Goal: Contribute content: Add original content to the website for others to see

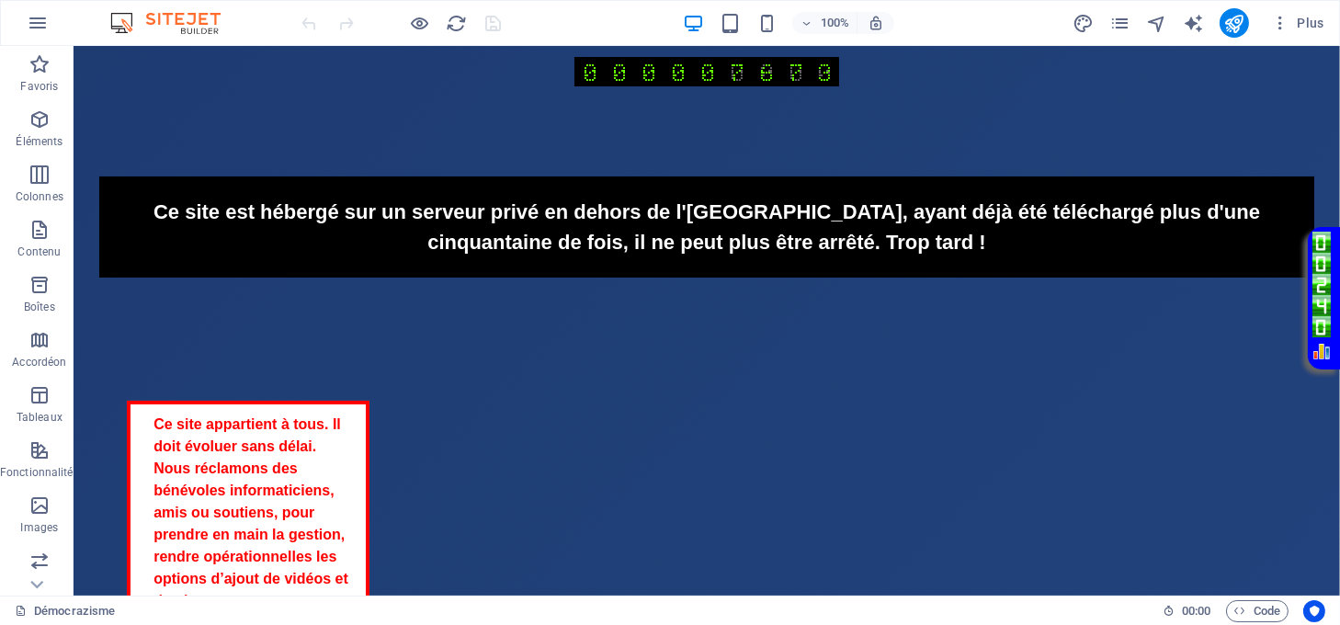
click at [1126, 10] on div "Plus" at bounding box center [1202, 22] width 259 height 29
click at [1123, 16] on icon "pages" at bounding box center [1120, 23] width 21 height 21
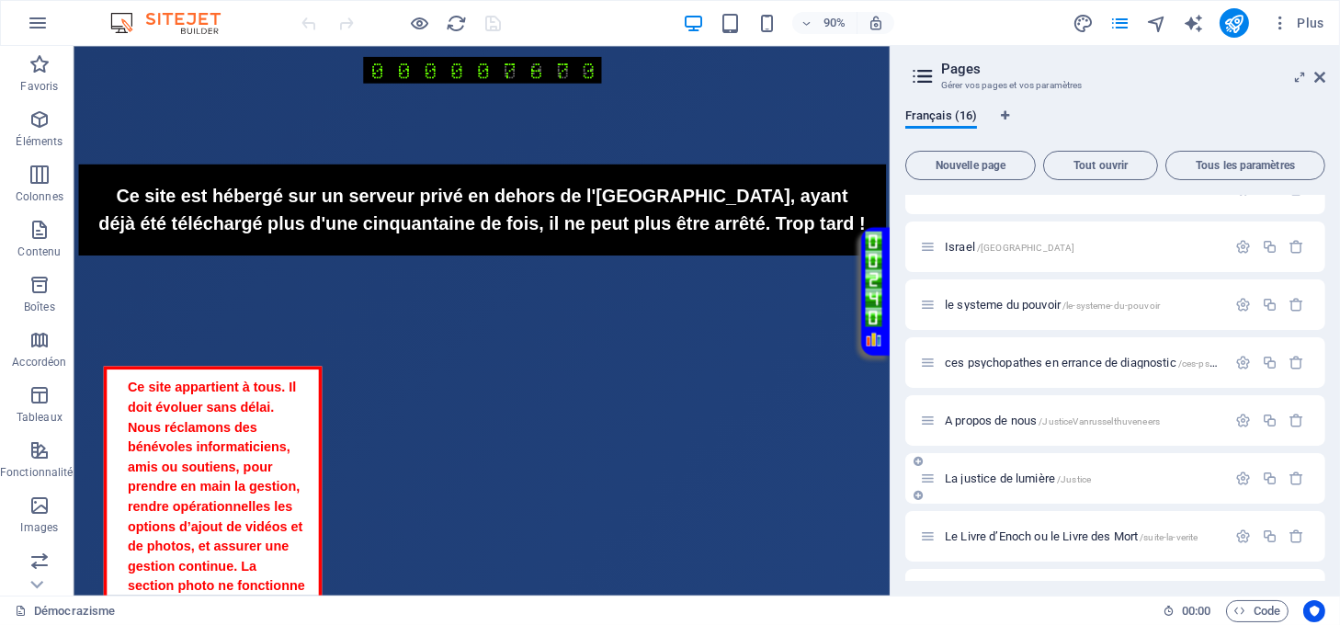
scroll to position [245, 0]
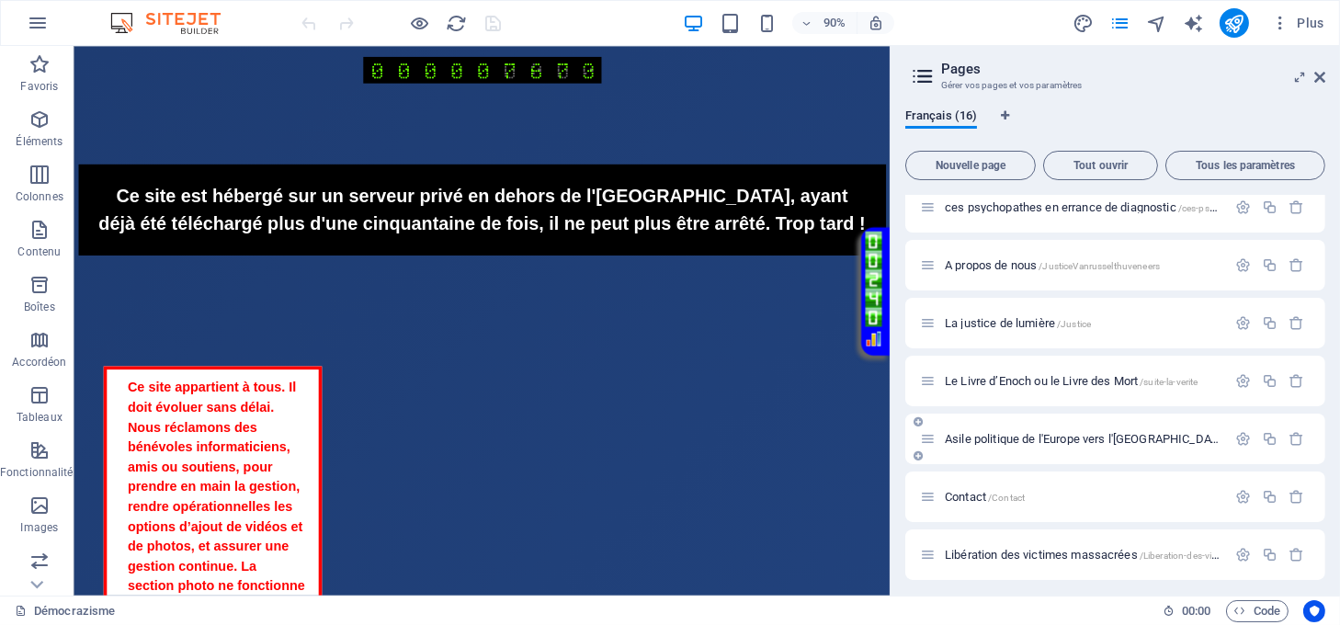
click at [1008, 437] on span "Asile politique de l'Europe vers l'Afrique /Politique" at bounding box center [1107, 439] width 325 height 14
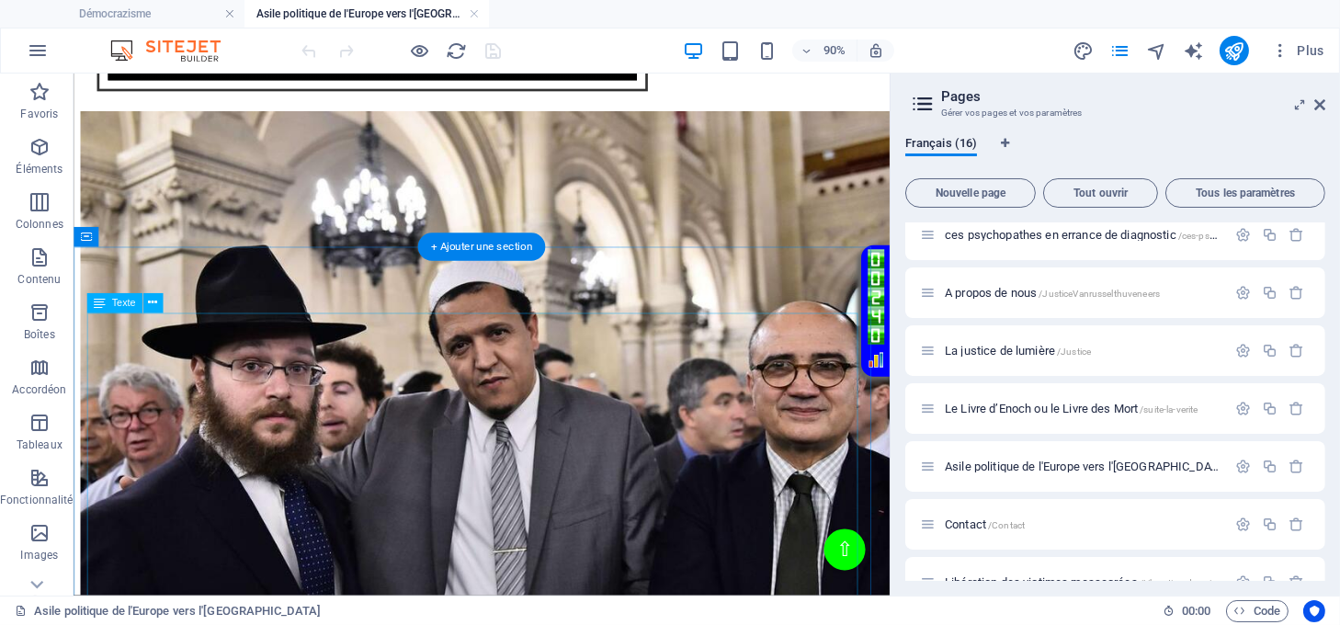
scroll to position [1961, 0]
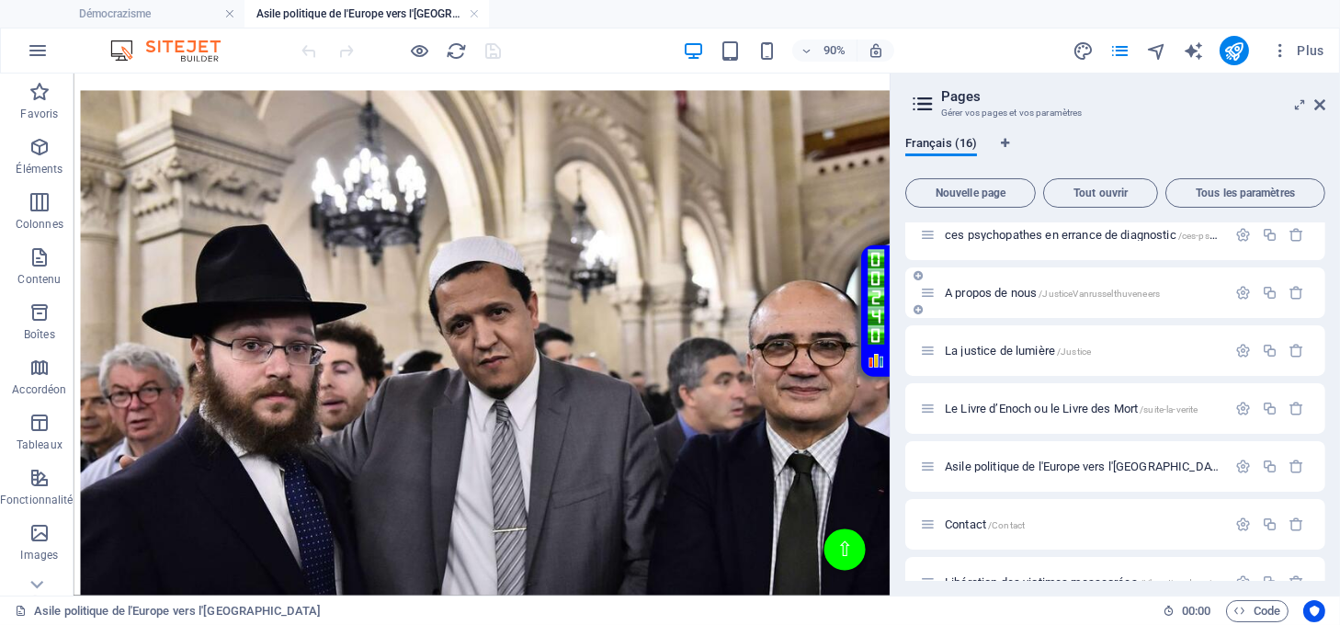
click at [980, 296] on span "A propos de nous /JusticeVanrusselthuveneers" at bounding box center [1052, 293] width 215 height 14
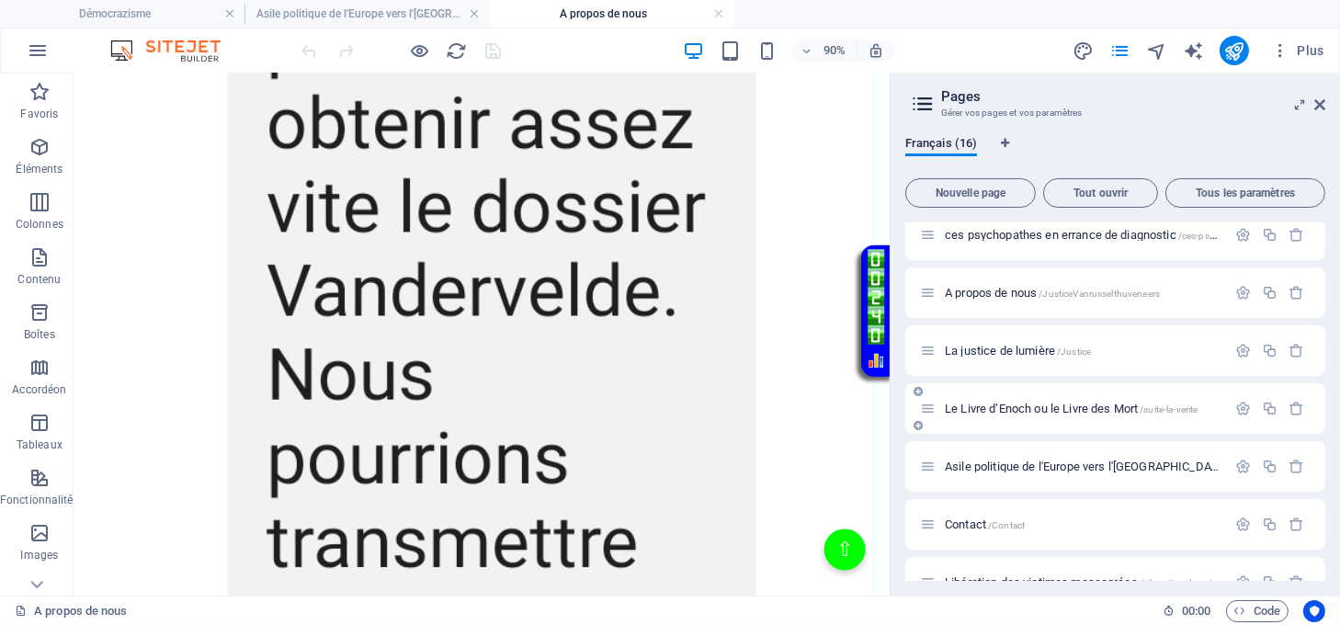
scroll to position [2574, 0]
click at [995, 404] on span "Le Livre d’Enoch ou le Livre des Mort /suite-la-verite" at bounding box center [1071, 409] width 253 height 14
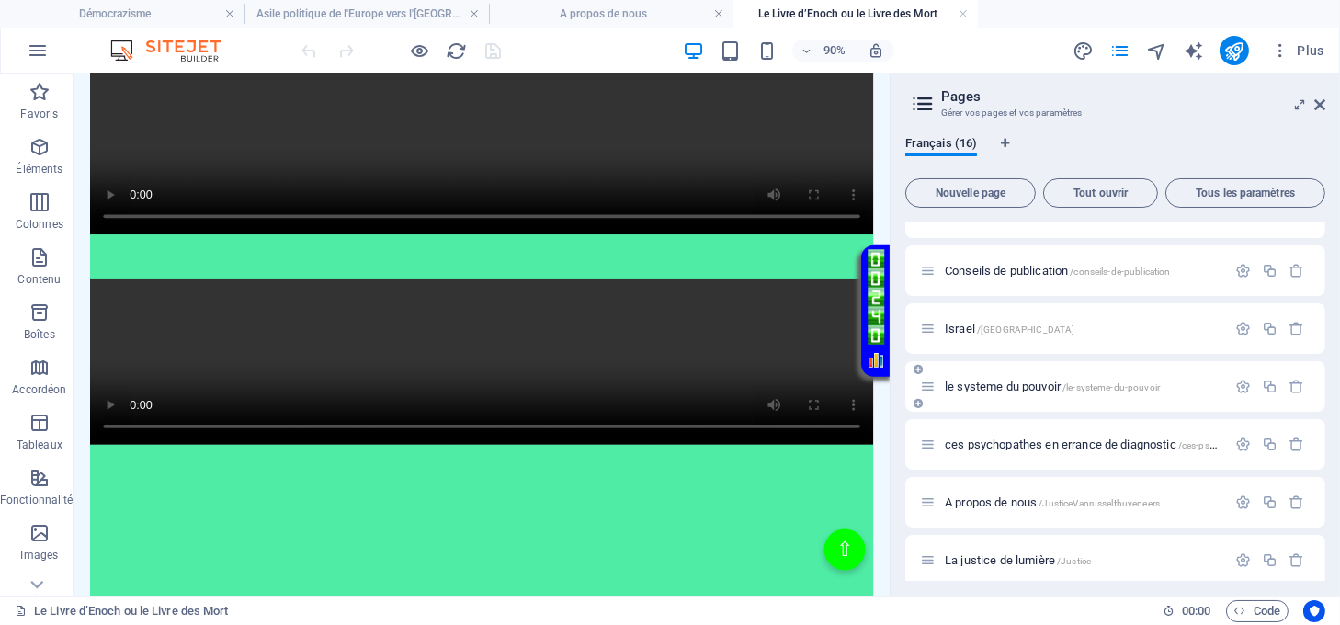
scroll to position [0, 0]
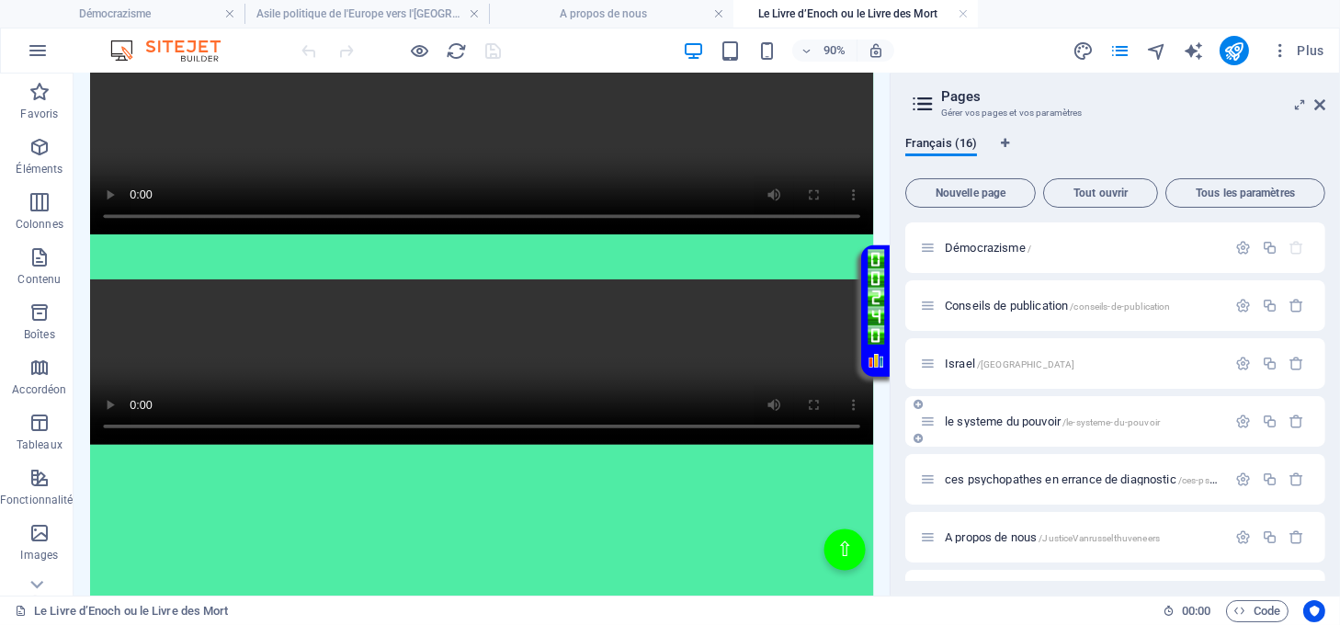
click at [1031, 419] on span "le systeme du pouvoir /le-systeme-du-pouvoir" at bounding box center [1052, 422] width 215 height 14
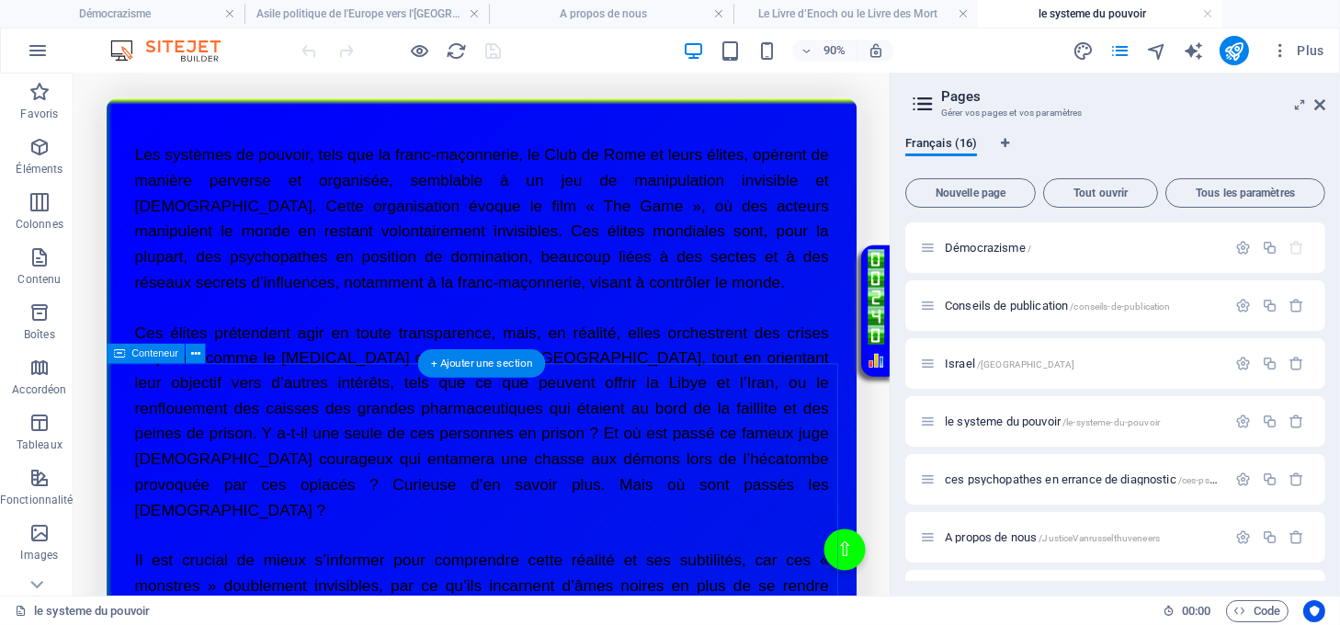
scroll to position [735, 0]
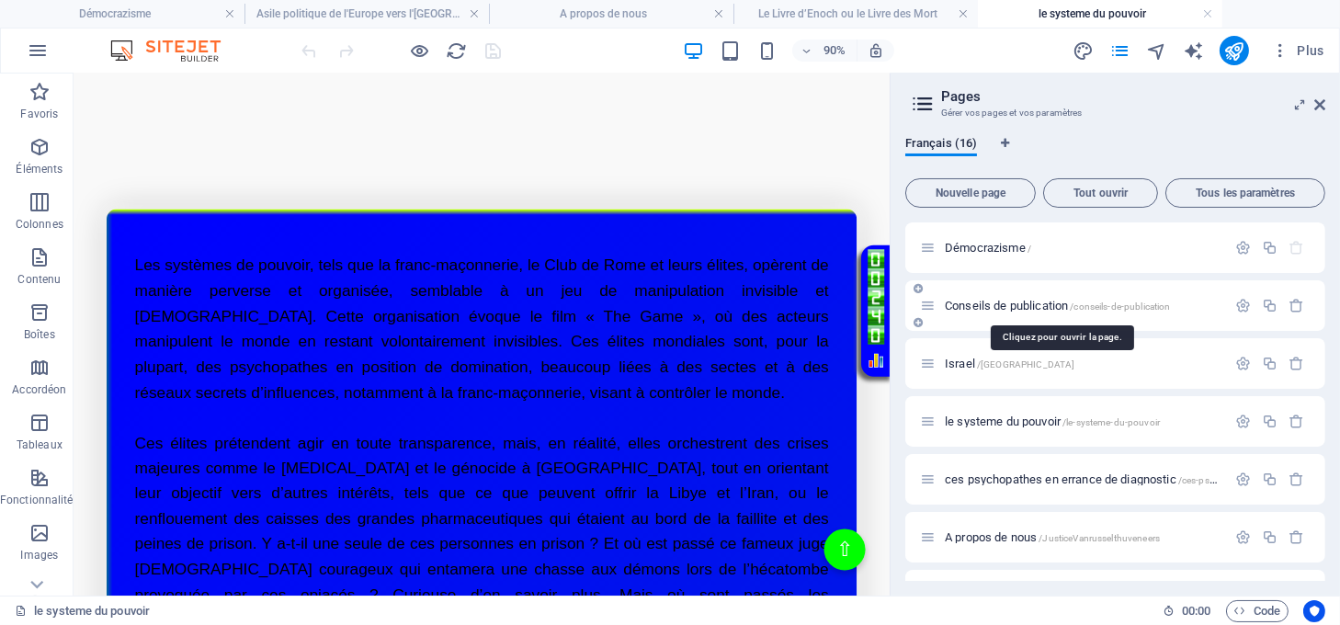
click at [1016, 299] on span "Conseils de publication /conseils-de-publication" at bounding box center [1058, 306] width 226 height 14
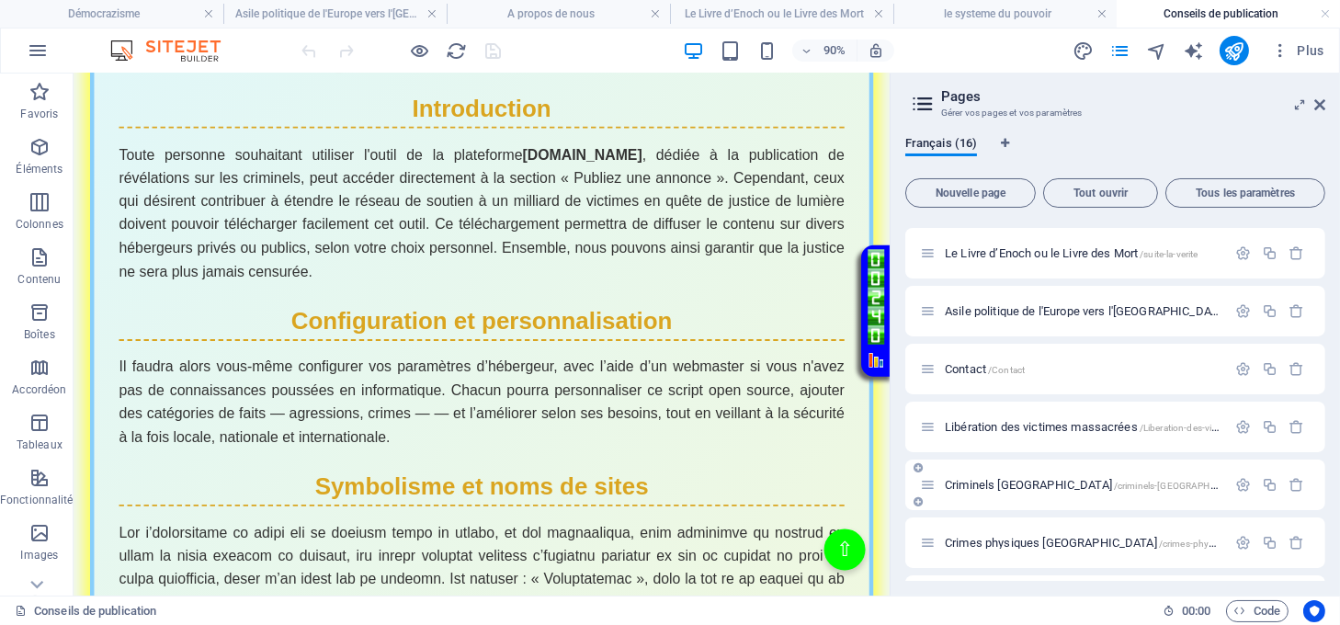
scroll to position [368, 0]
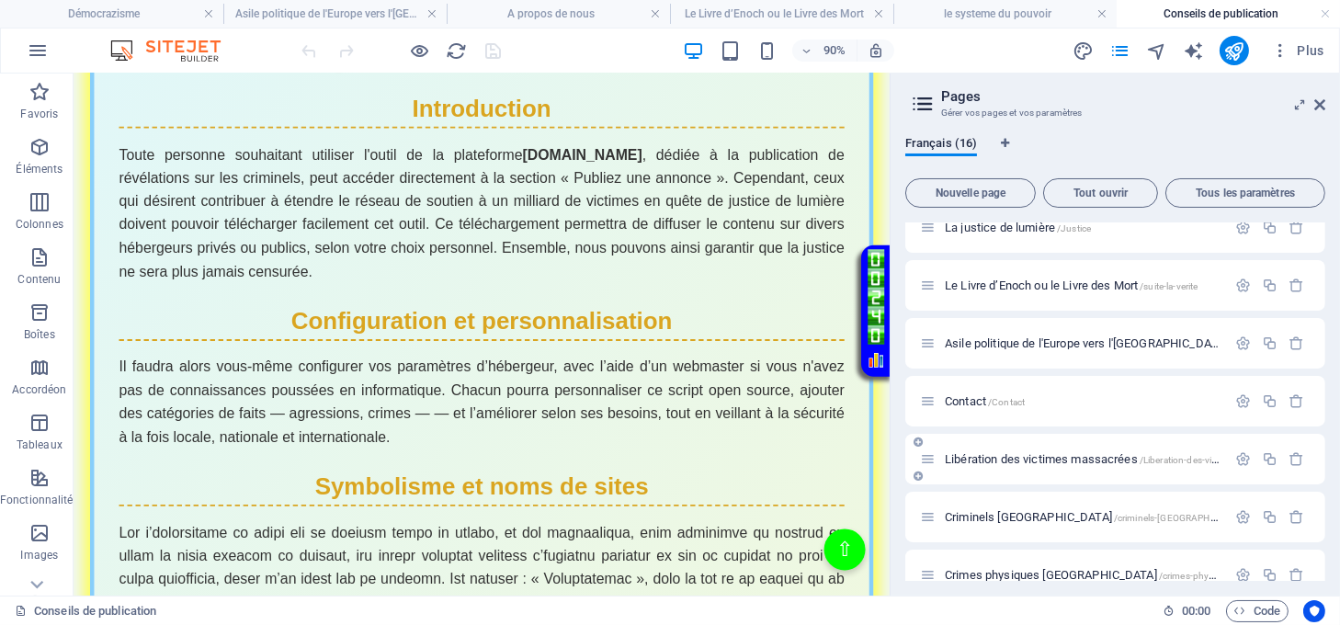
click at [1042, 459] on span "Libération des victimes massacrées /Liberation-des-victimes-massacres" at bounding box center [1115, 459] width 341 height 14
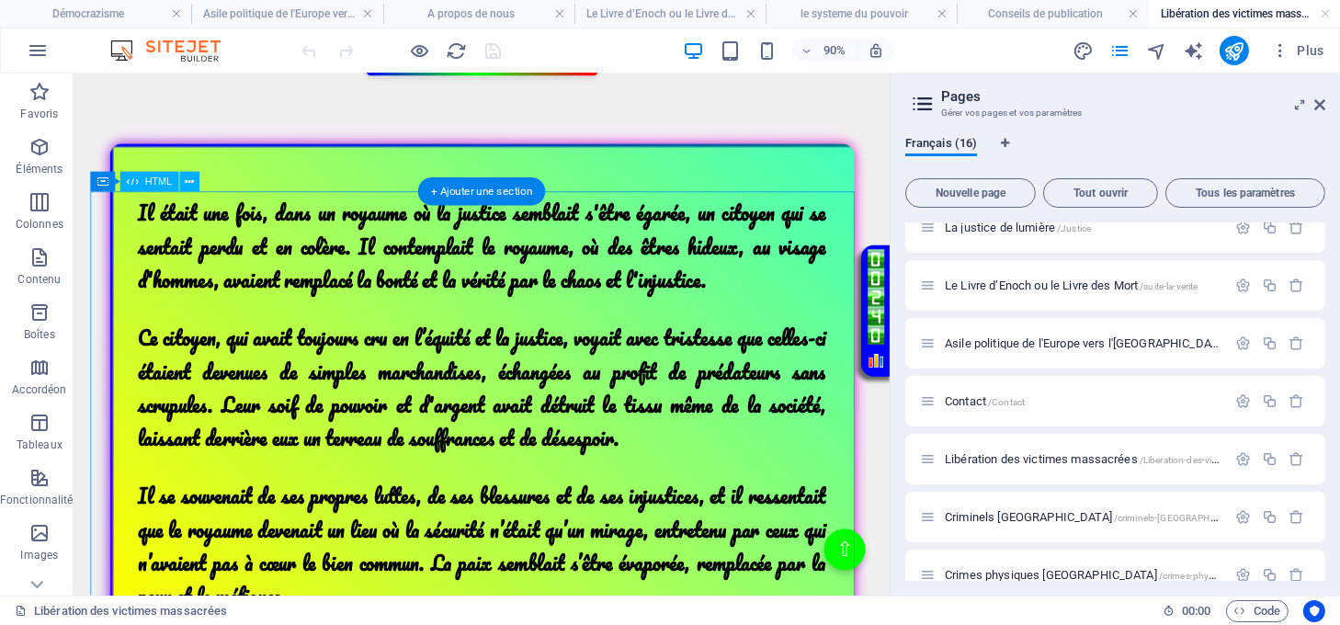
scroll to position [1839, 0]
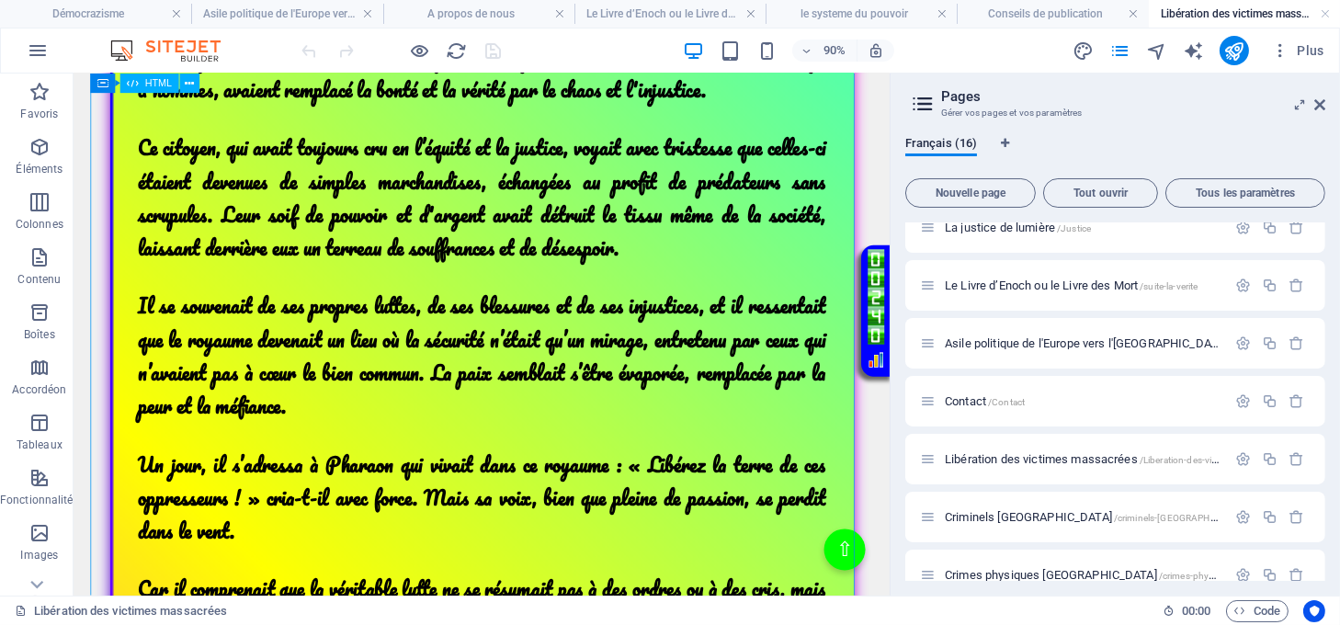
click at [633, 284] on div "Histoire Inspirante Il était une fois, dans un royaume où la justice semblait s…" at bounding box center [527, 439] width 871 height 1016
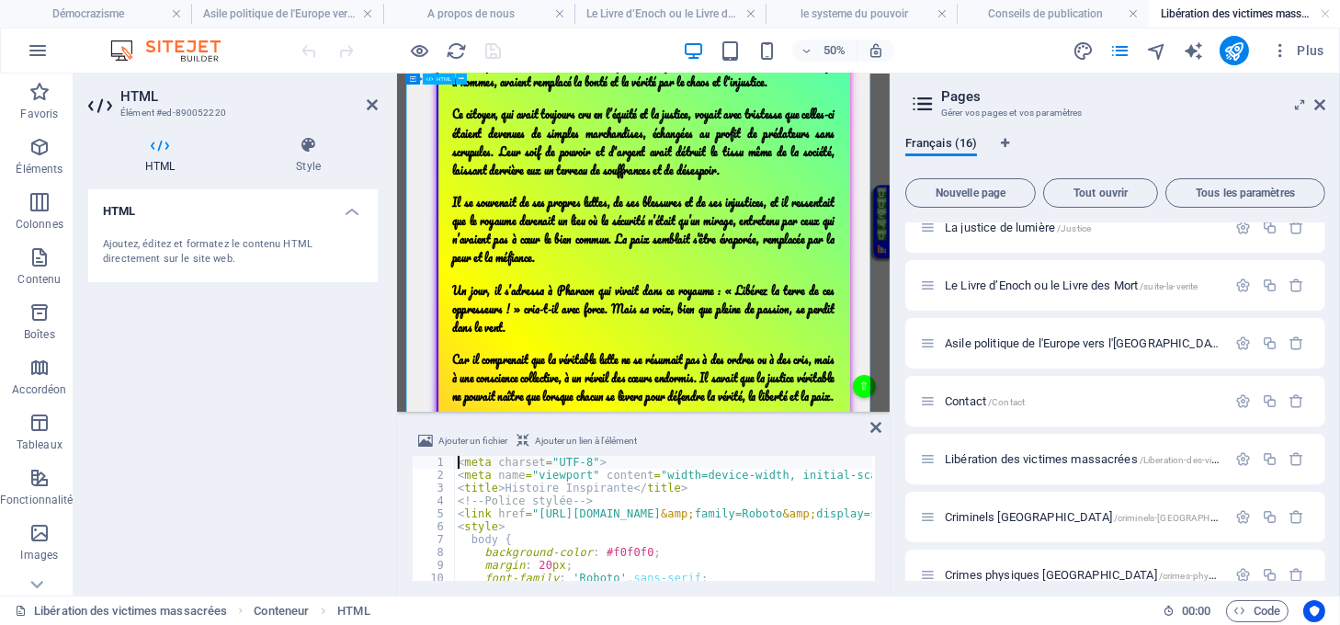
scroll to position [1844, 0]
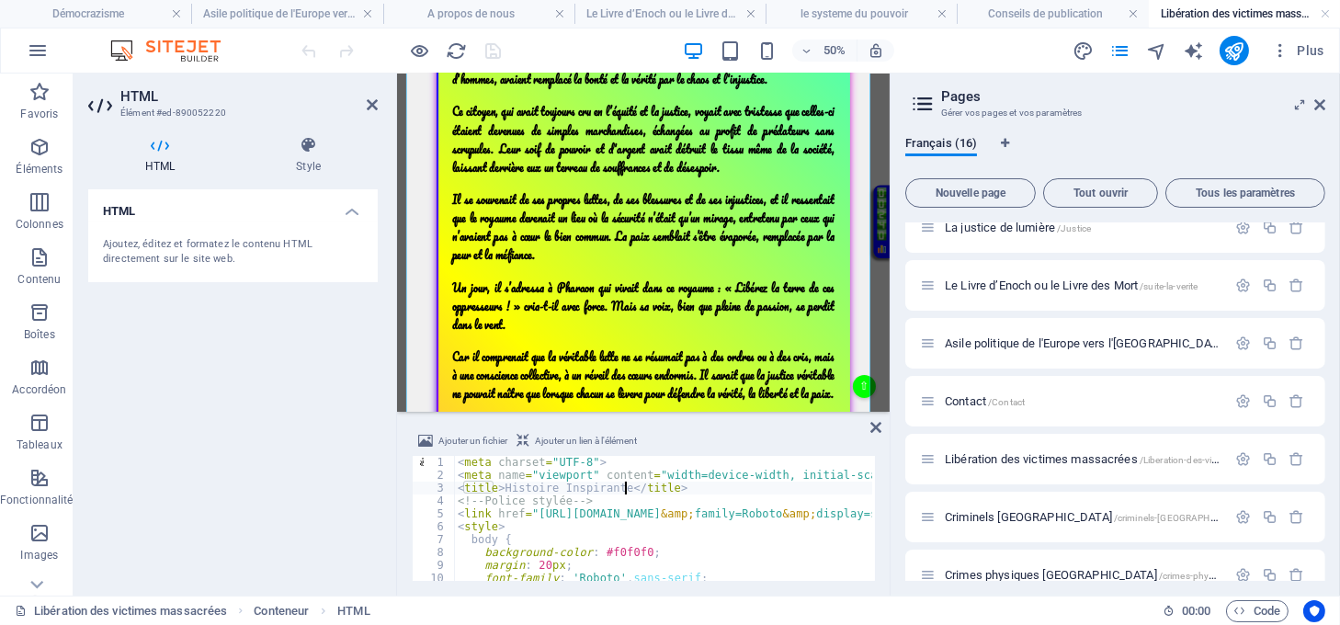
type textarea "</div> </div>"
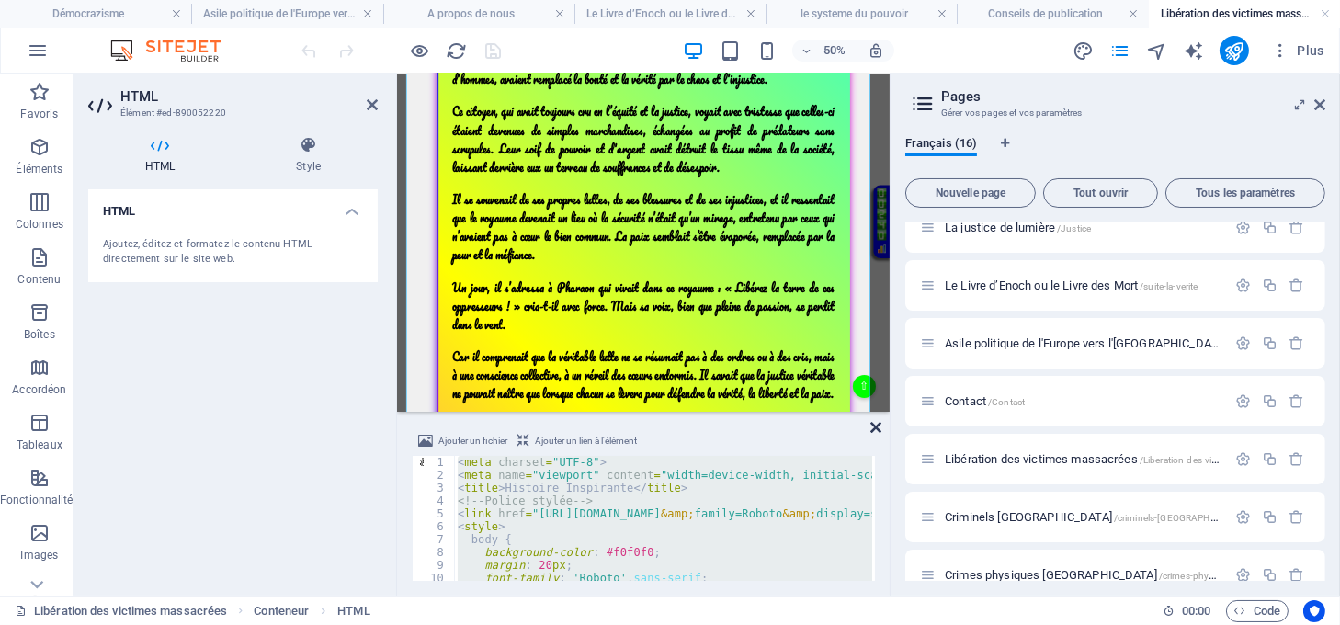
click at [872, 430] on icon at bounding box center [876, 427] width 11 height 15
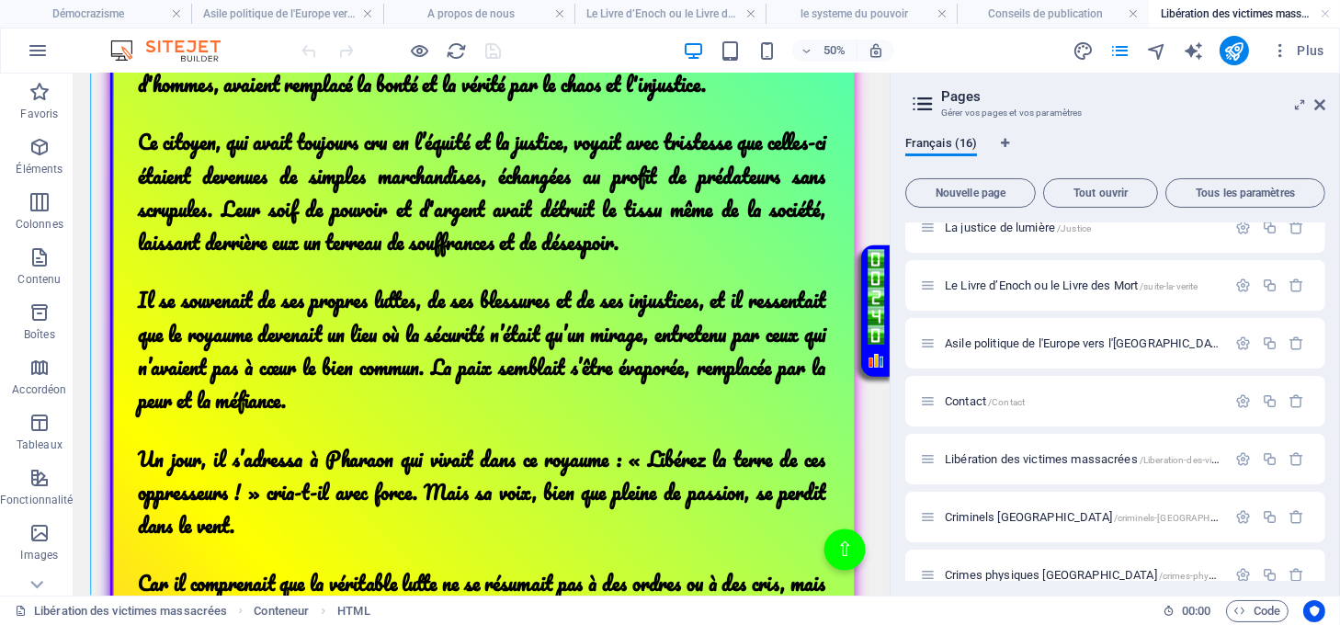
scroll to position [1839, 0]
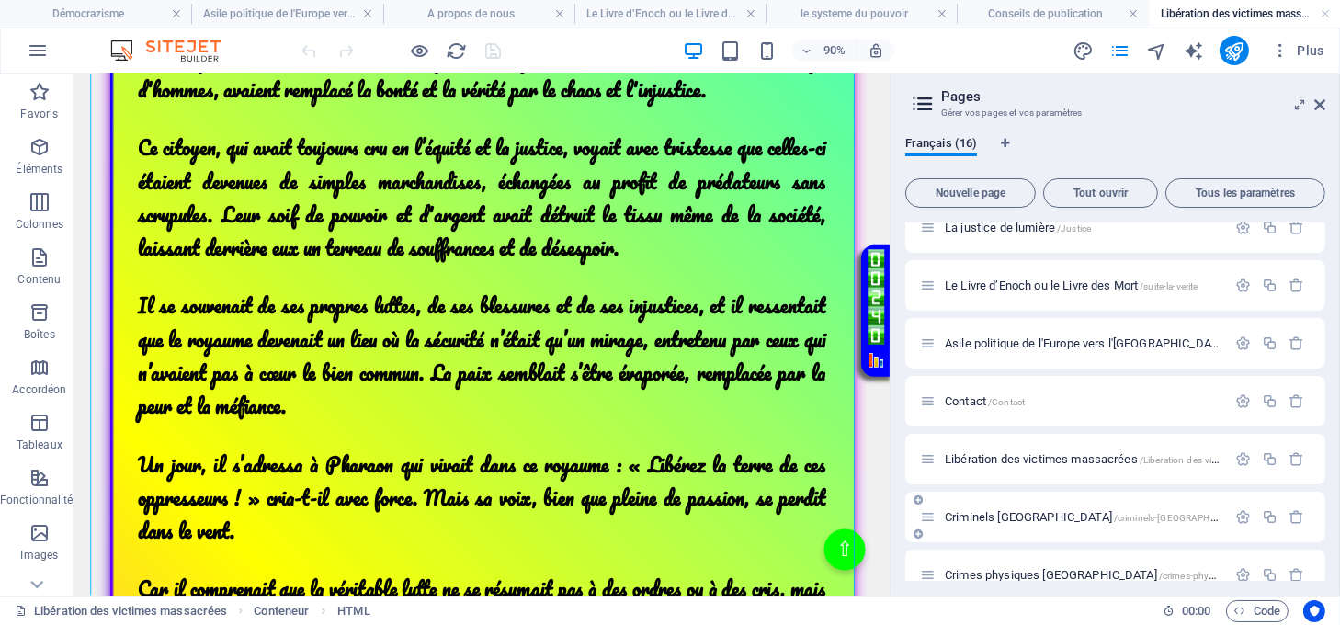
click at [1020, 514] on span "Criminels israel /criminels-[GEOGRAPHIC_DATA]" at bounding box center [1098, 517] width 307 height 14
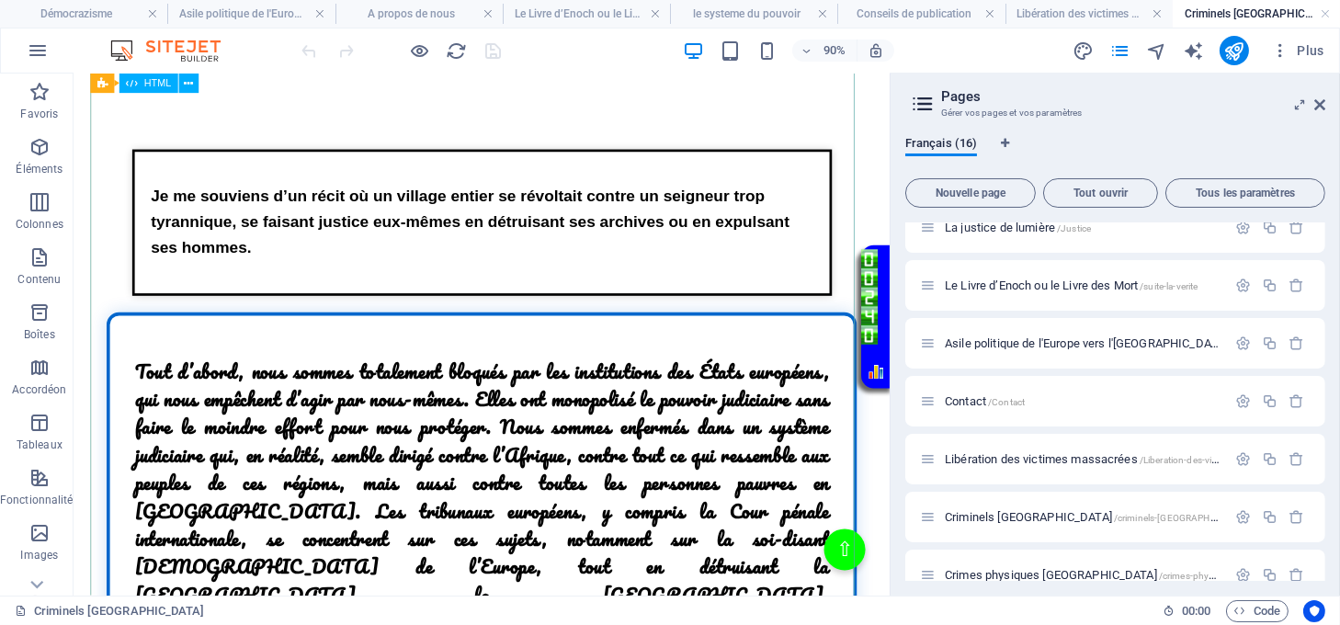
scroll to position [490, 0]
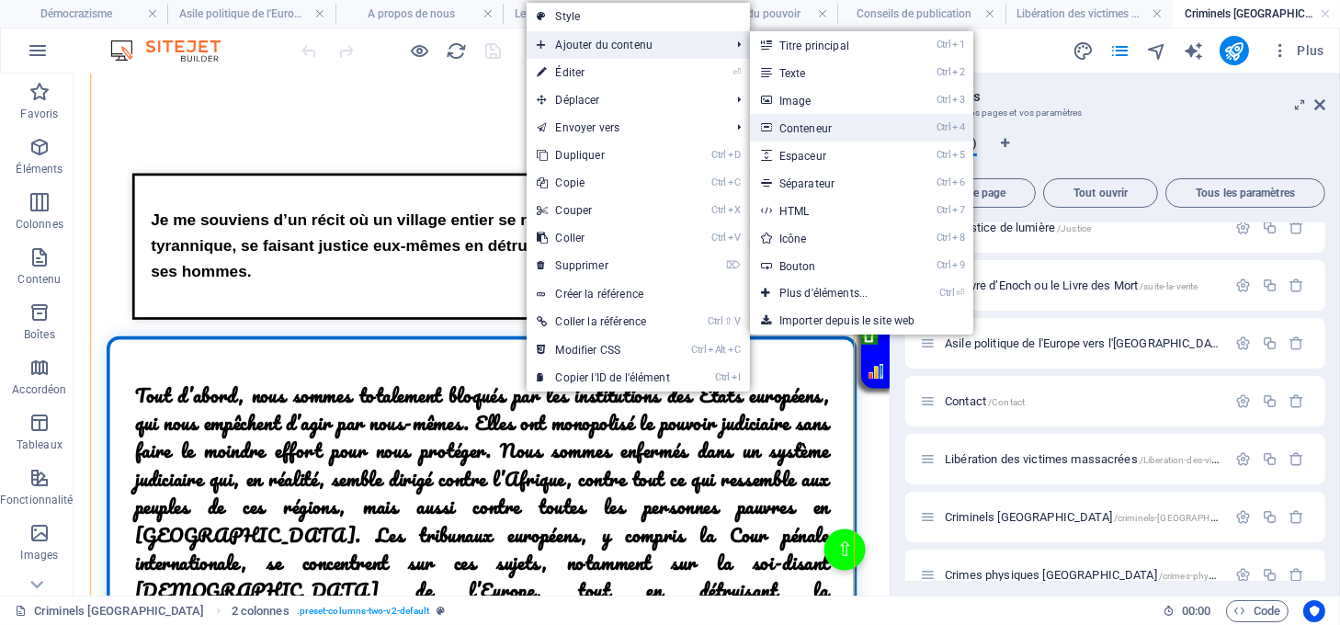
click at [842, 123] on link "Ctrl 4 Conteneur" at bounding box center [827, 128] width 155 height 28
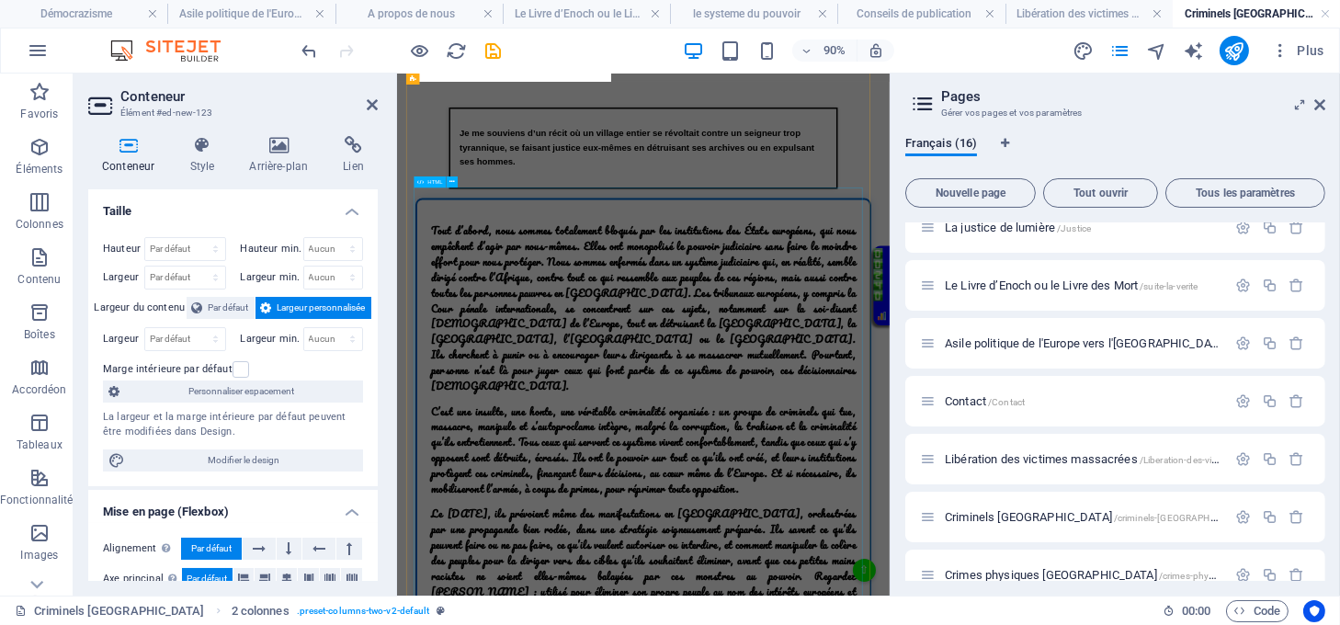
scroll to position [0, 0]
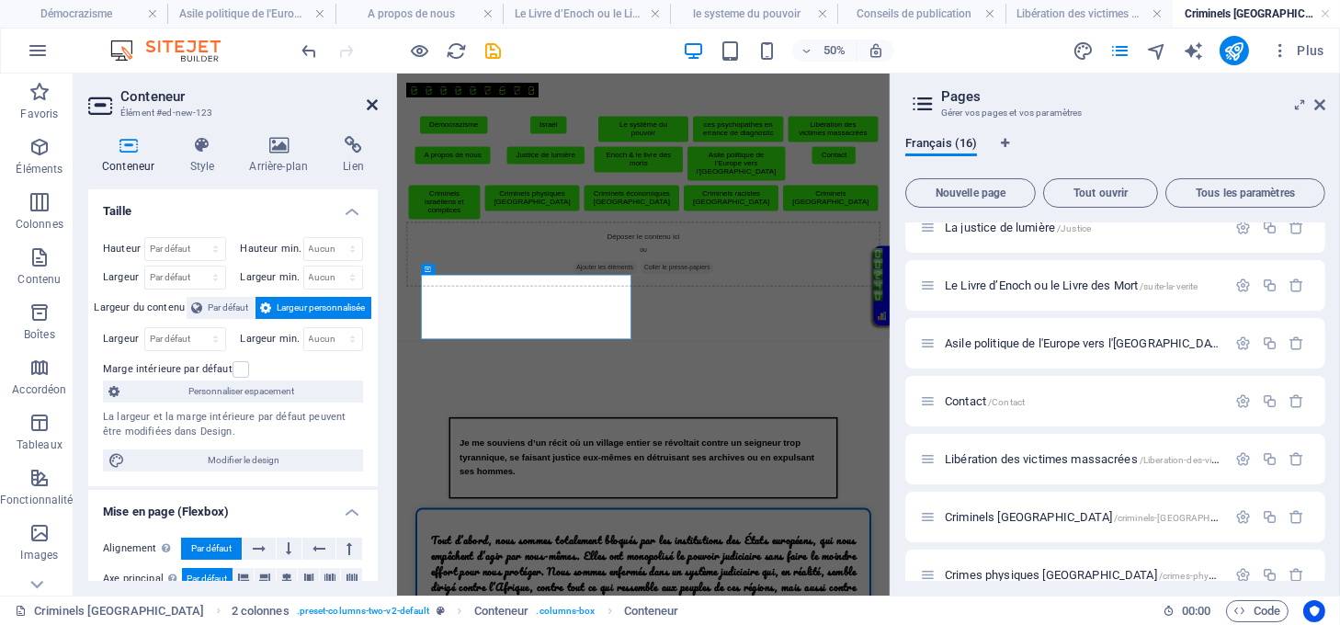
click at [375, 105] on icon at bounding box center [372, 104] width 11 height 15
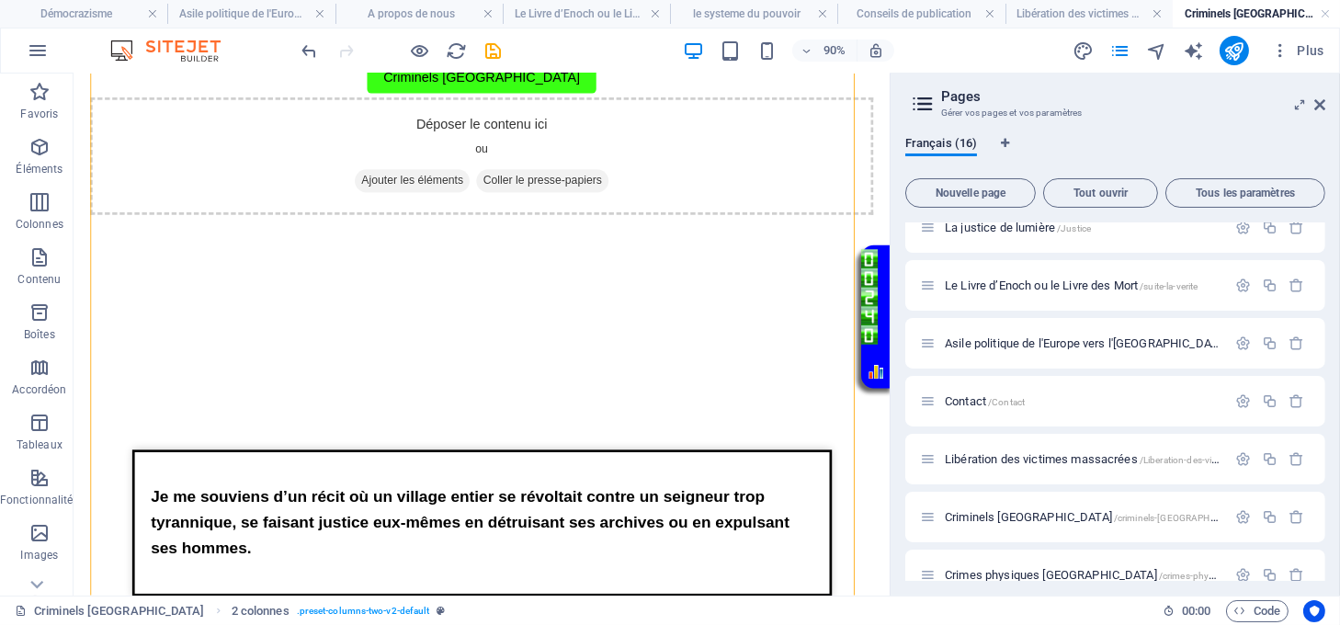
scroll to position [208, 0]
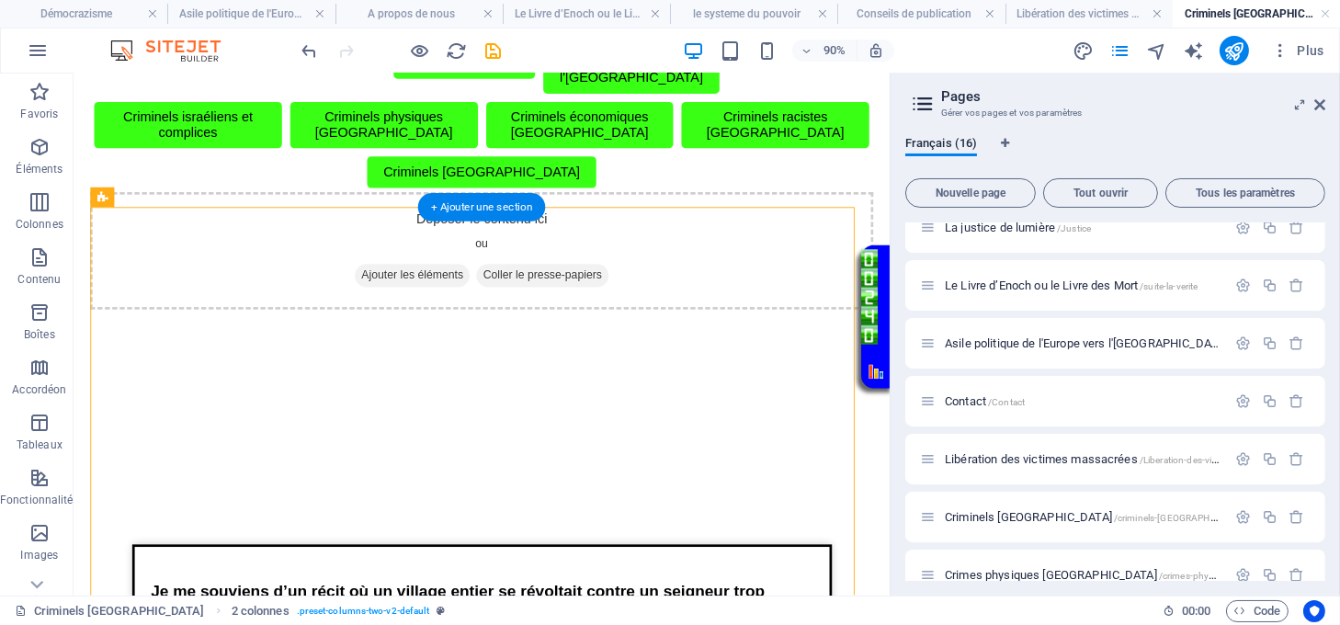
drag, startPoint x: 340, startPoint y: 251, endPoint x: 578, endPoint y: 269, distance: 238.8
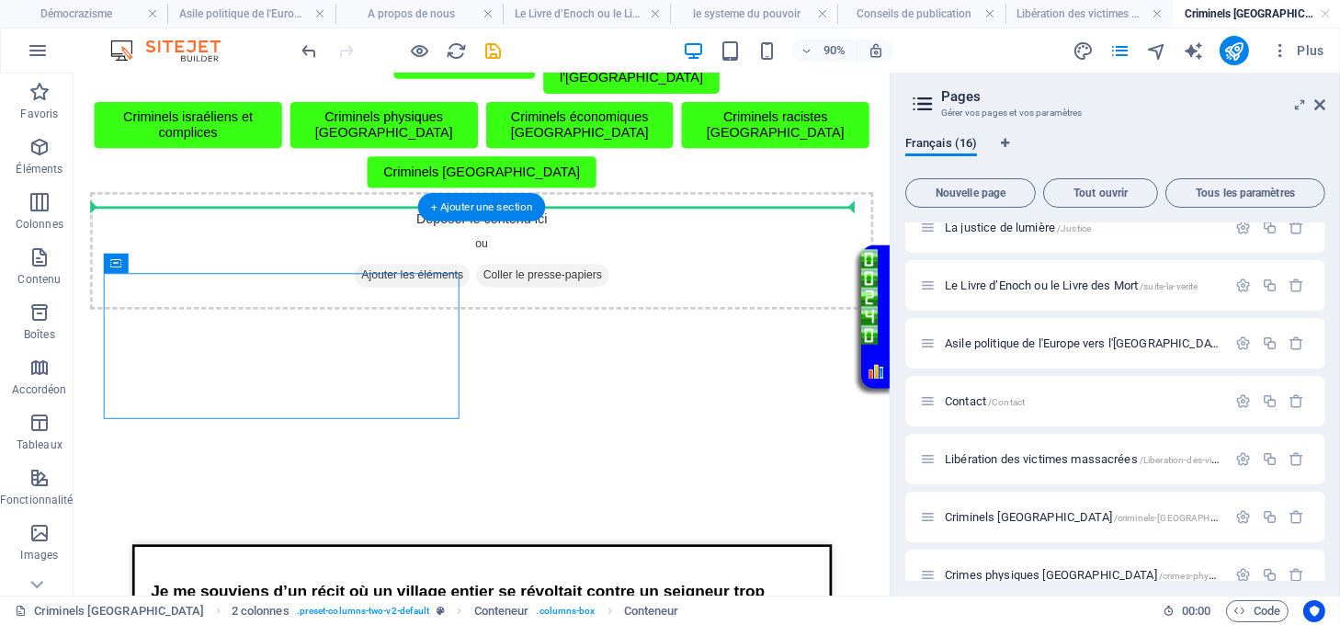
drag, startPoint x: 498, startPoint y: 279, endPoint x: 531, endPoint y: 242, distance: 49.5
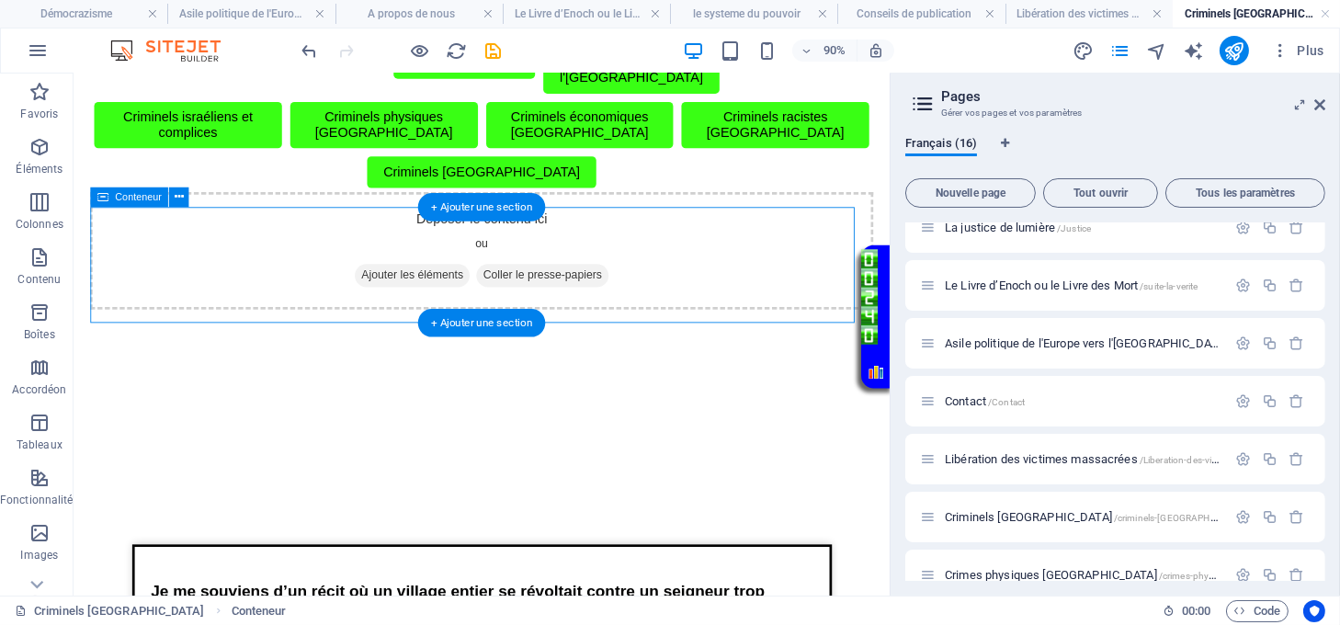
click at [478, 310] on span "Ajouter les éléments" at bounding box center [450, 299] width 128 height 26
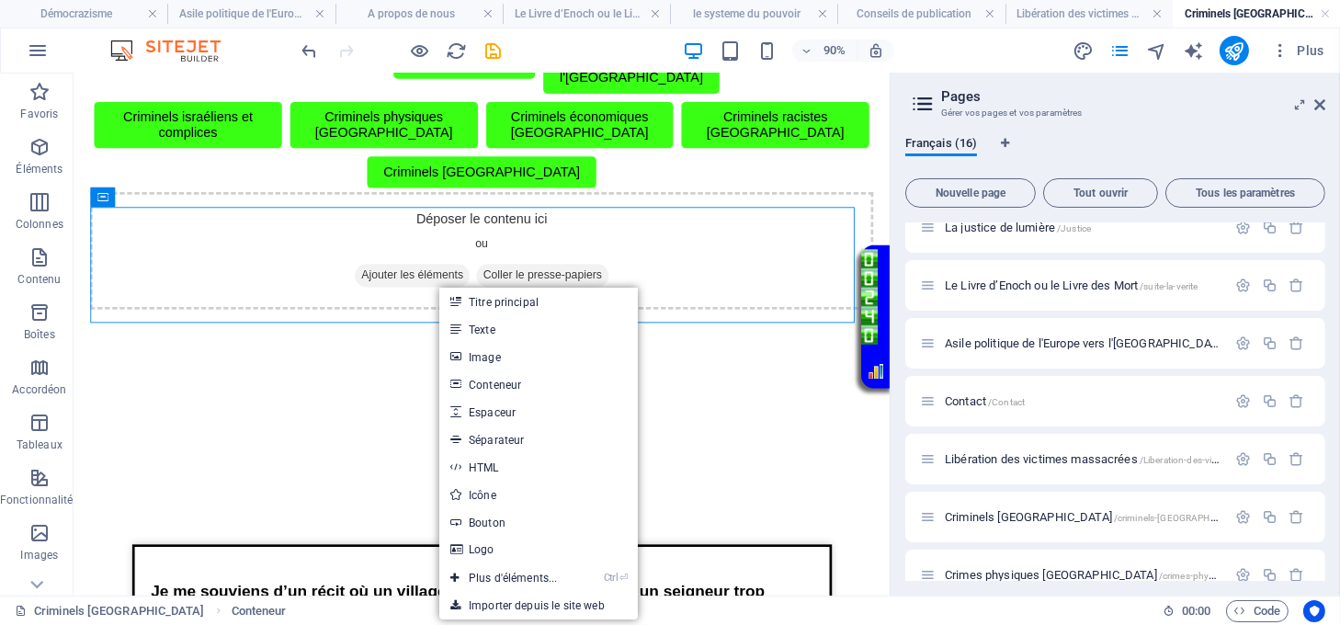
drag, startPoint x: 496, startPoint y: 469, endPoint x: 494, endPoint y: 454, distance: 15.0
click at [496, 468] on link "HTML" at bounding box center [538, 467] width 199 height 28
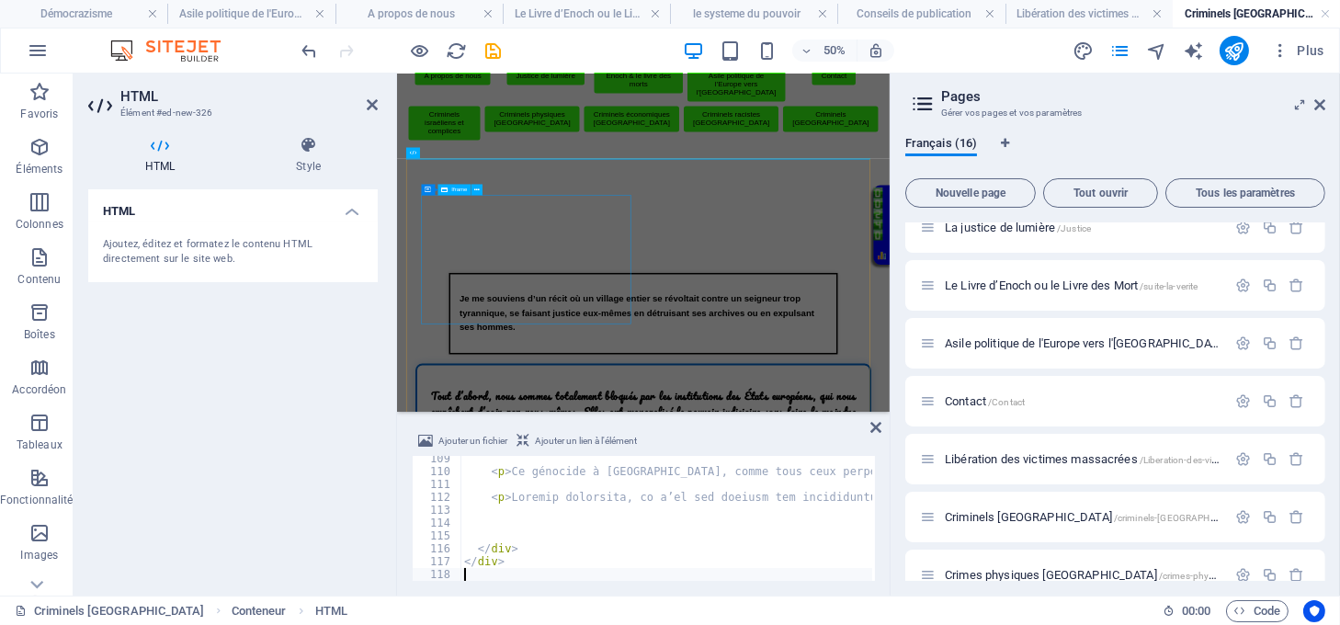
scroll to position [1393, 0]
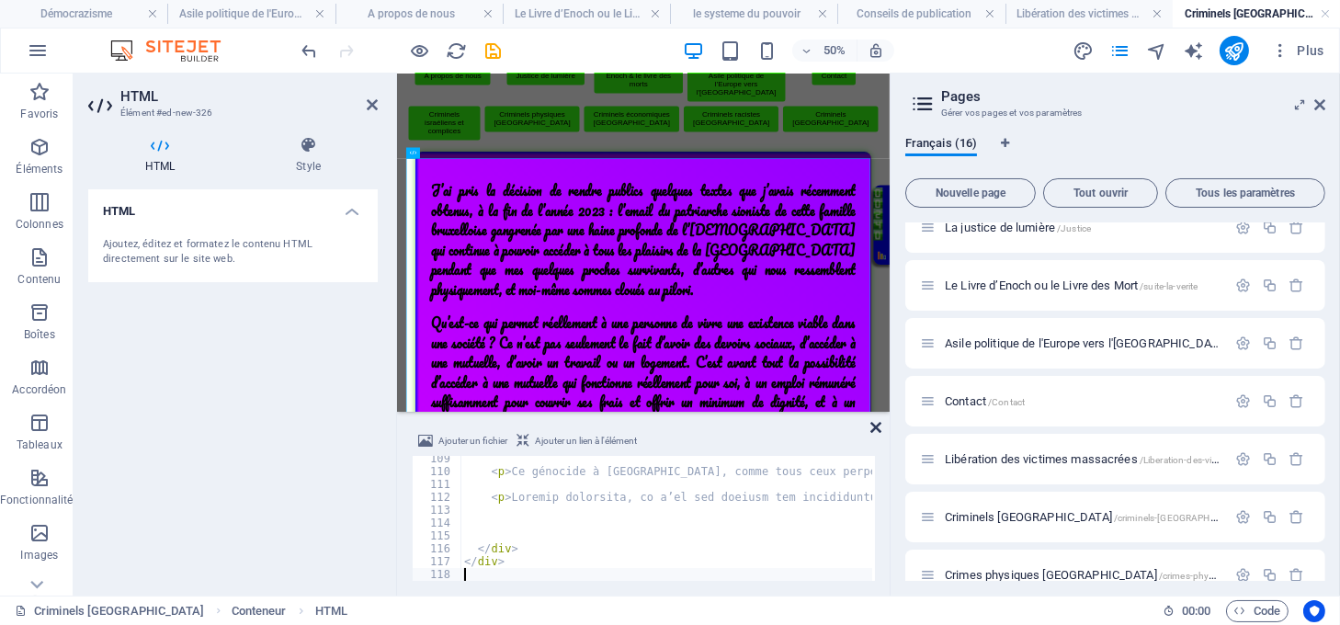
click at [876, 424] on icon at bounding box center [876, 427] width 11 height 15
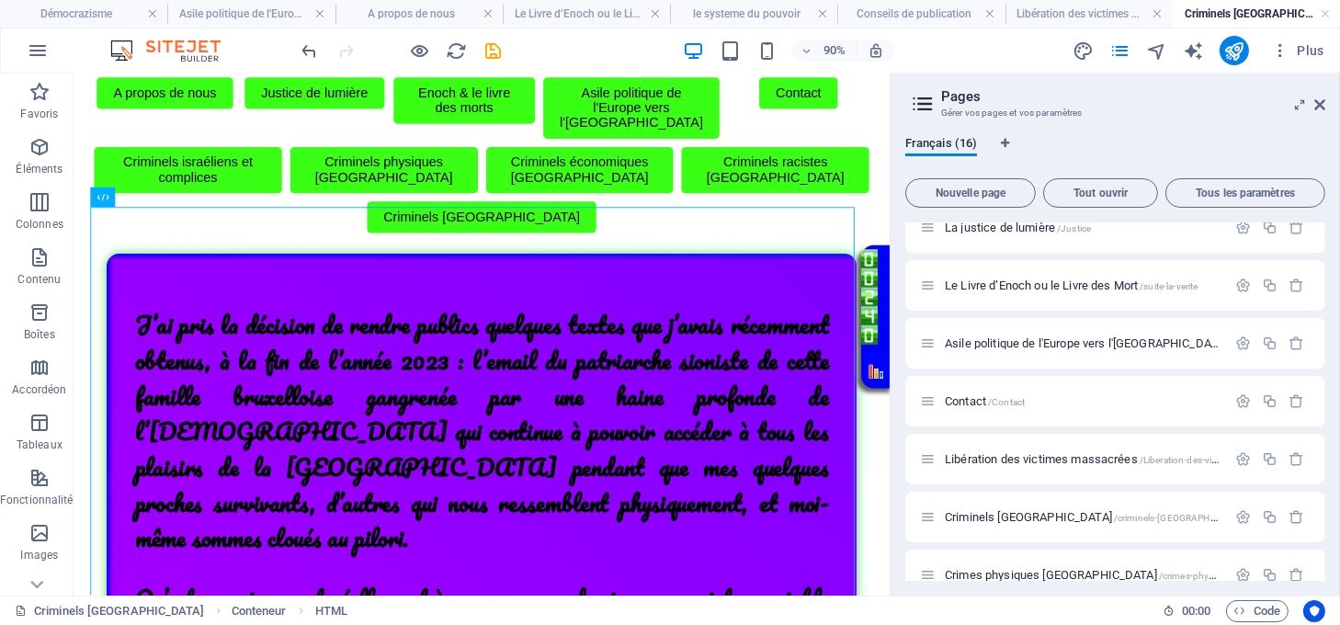
scroll to position [208, 0]
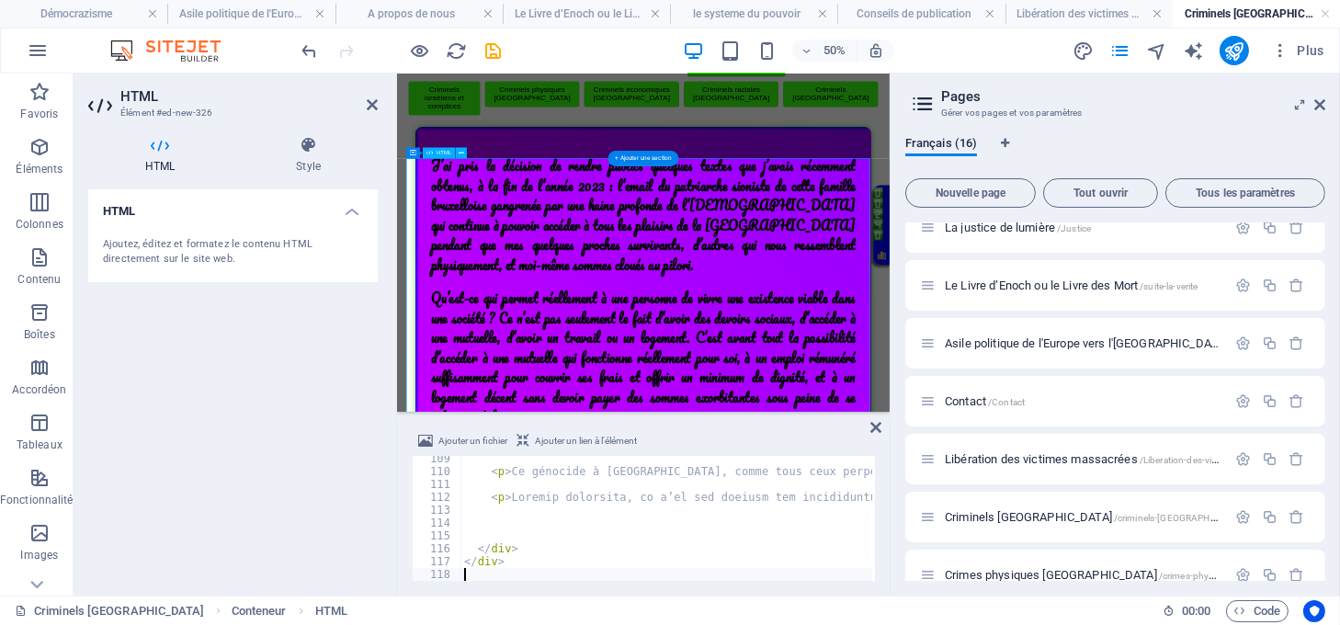
scroll to position [158, 0]
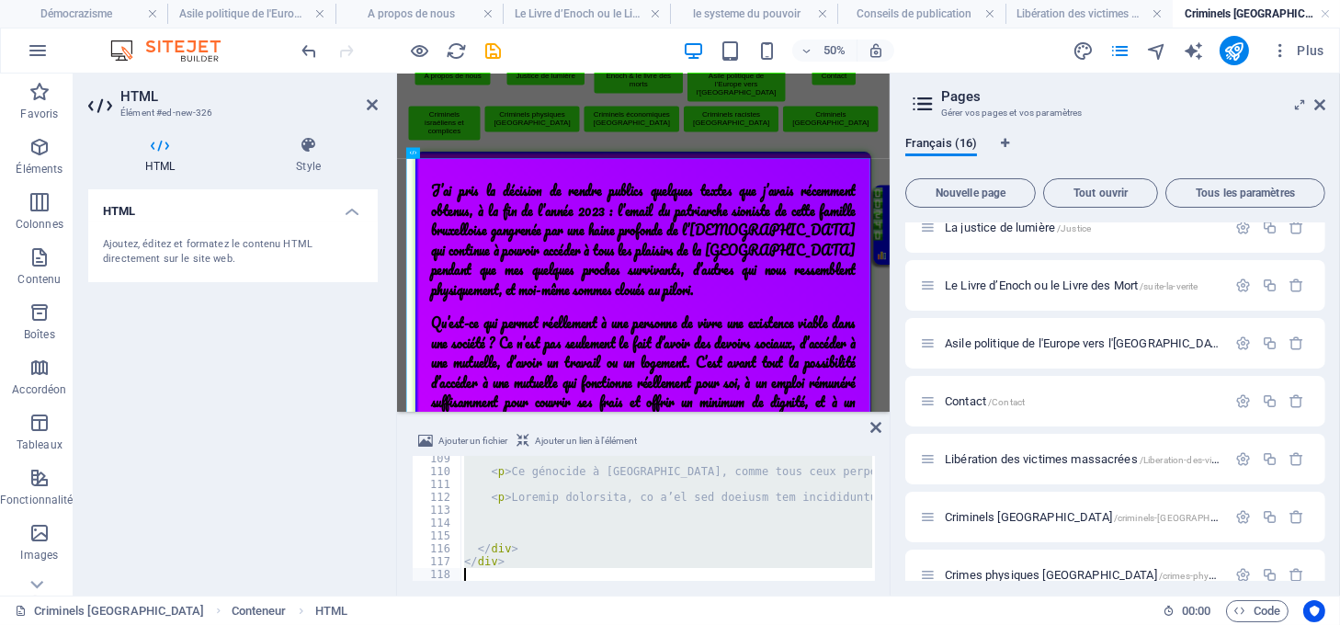
type textarea "</div>"
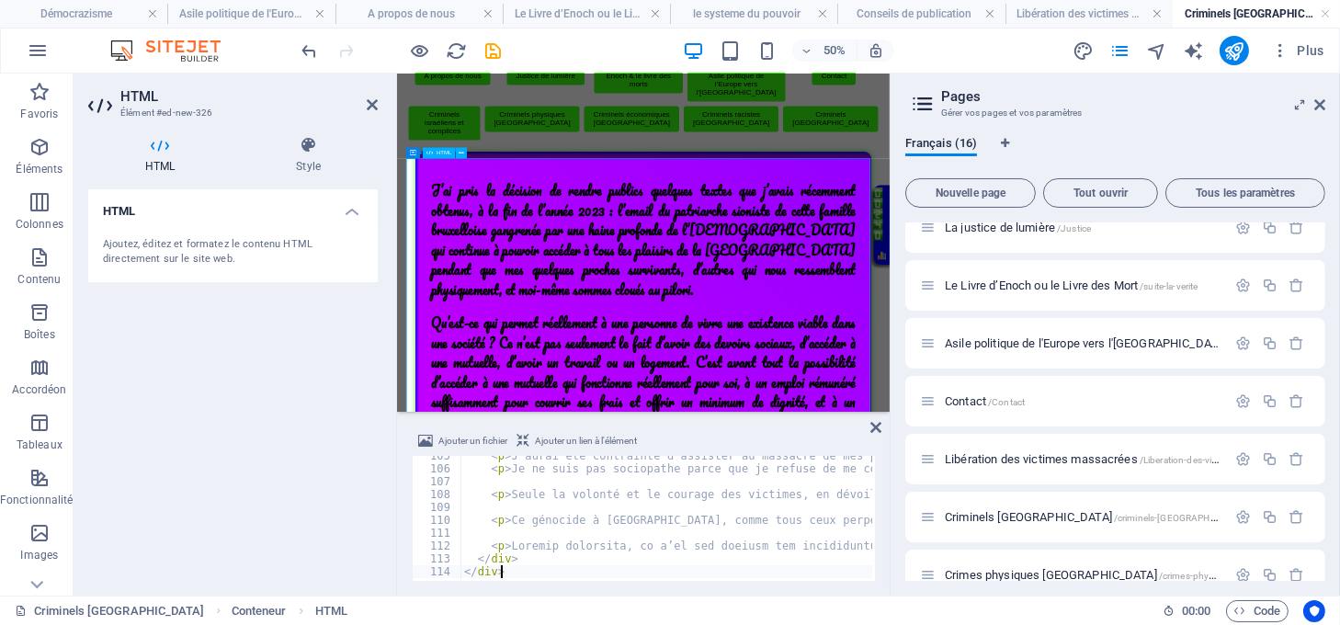
scroll to position [1344, 0]
click at [879, 426] on icon at bounding box center [876, 427] width 11 height 15
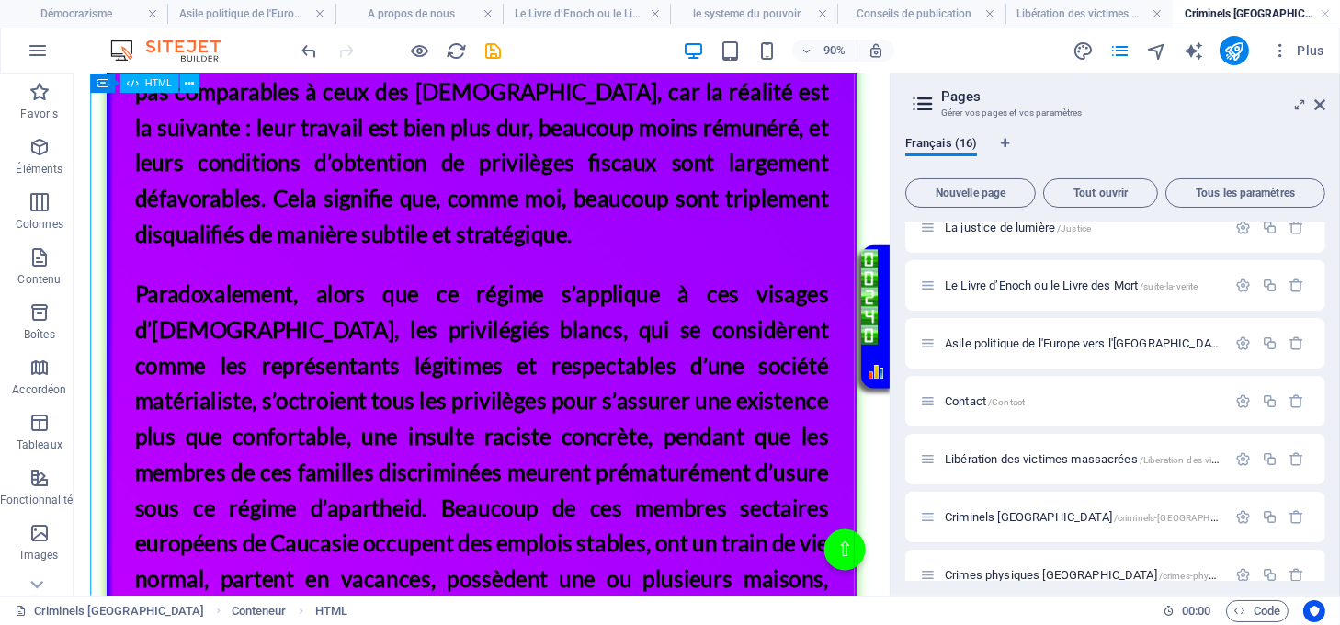
scroll to position [1188, 0]
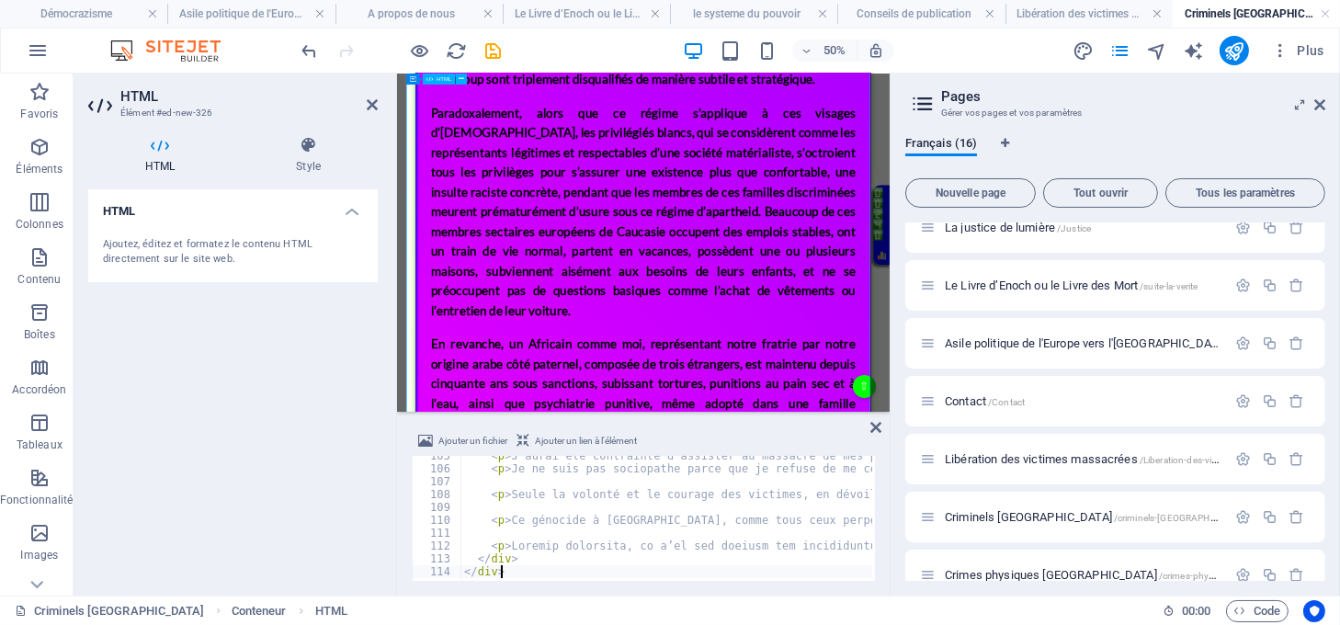
scroll to position [1160, 0]
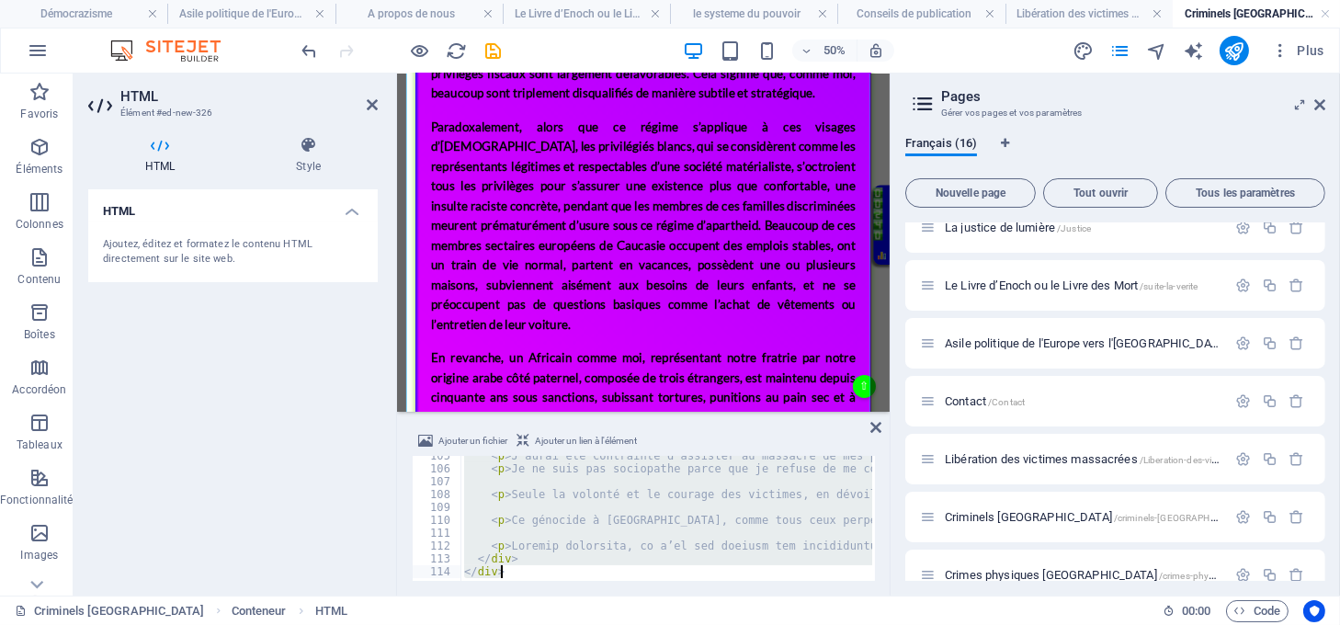
type textarea "</div>"
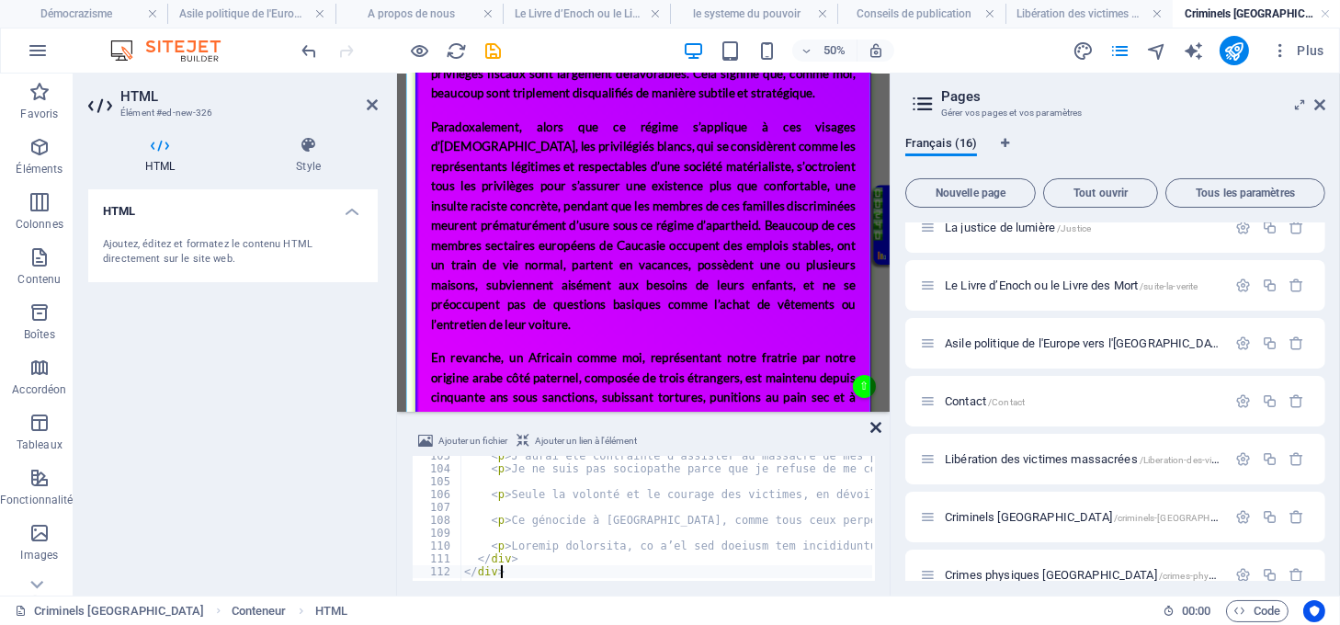
click at [875, 429] on icon at bounding box center [876, 427] width 11 height 15
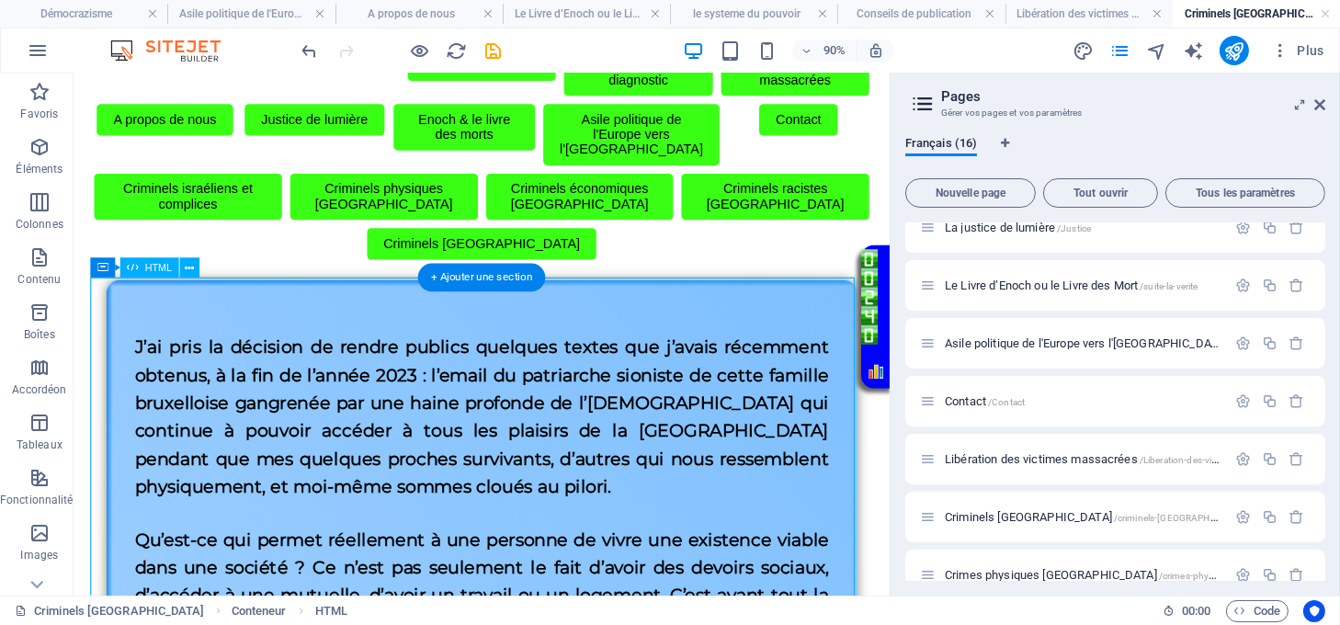
scroll to position [85, 0]
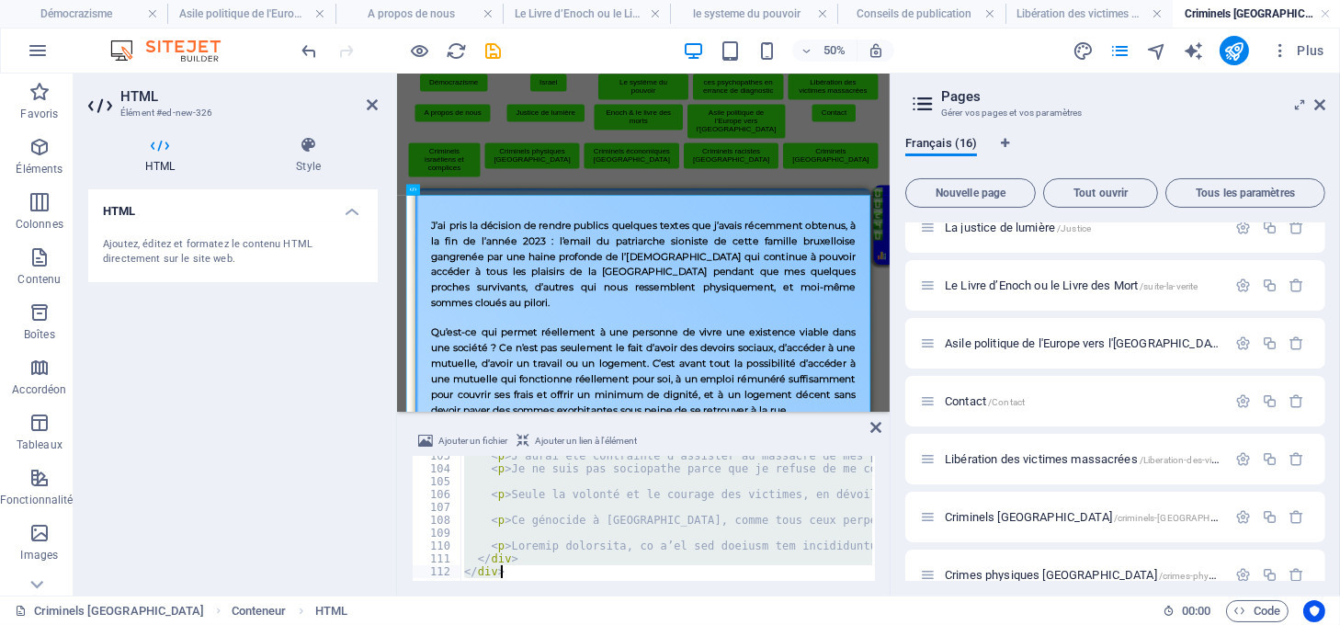
type textarea "</div>"
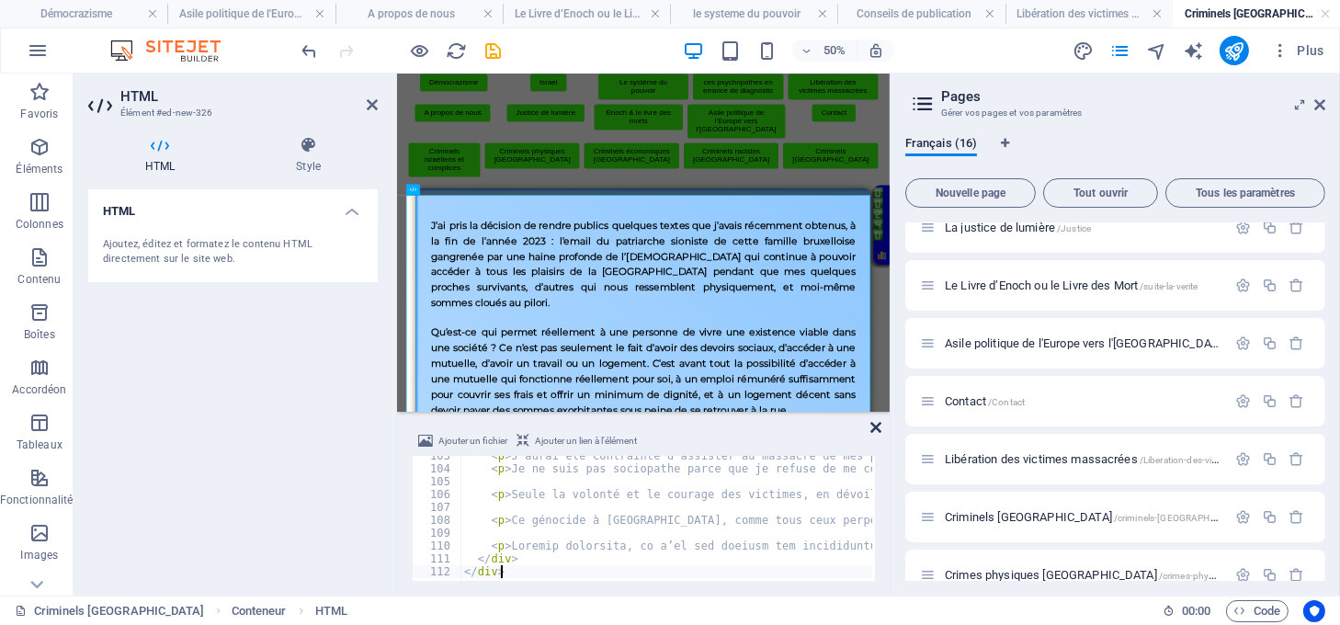
click at [872, 425] on icon at bounding box center [876, 427] width 11 height 15
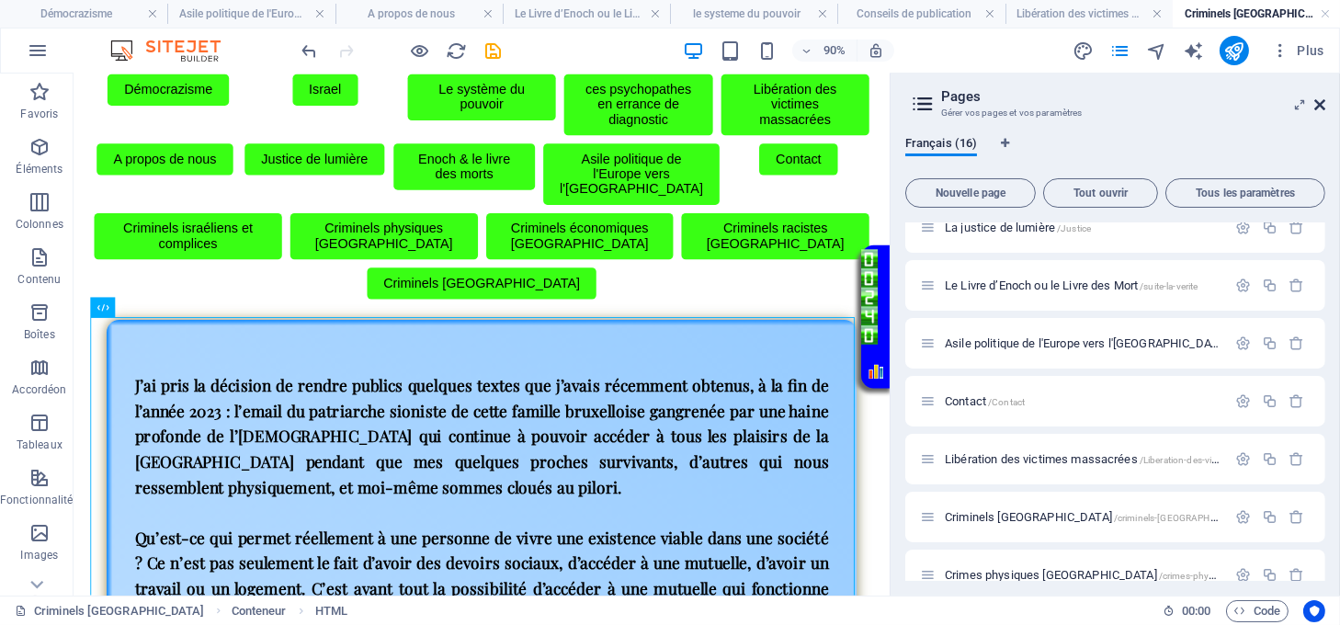
drag, startPoint x: 1324, startPoint y: 102, endPoint x: 743, endPoint y: 252, distance: 600.0
click at [1324, 102] on icon at bounding box center [1320, 104] width 11 height 15
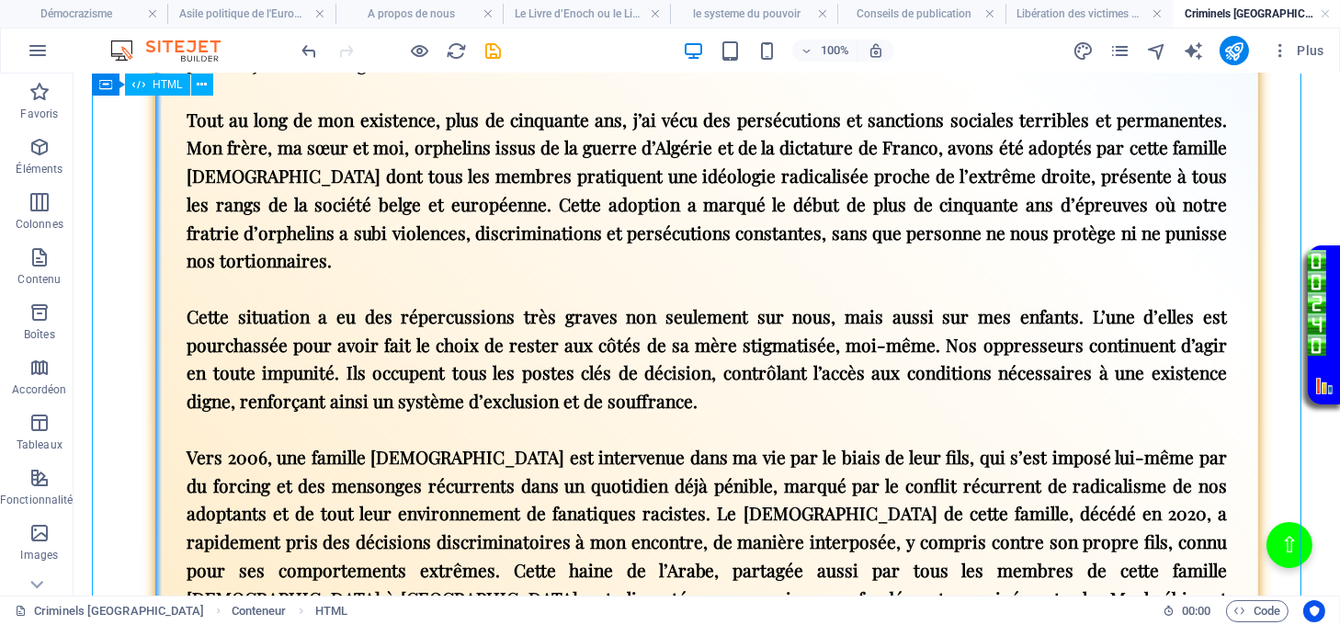
scroll to position [1433, 0]
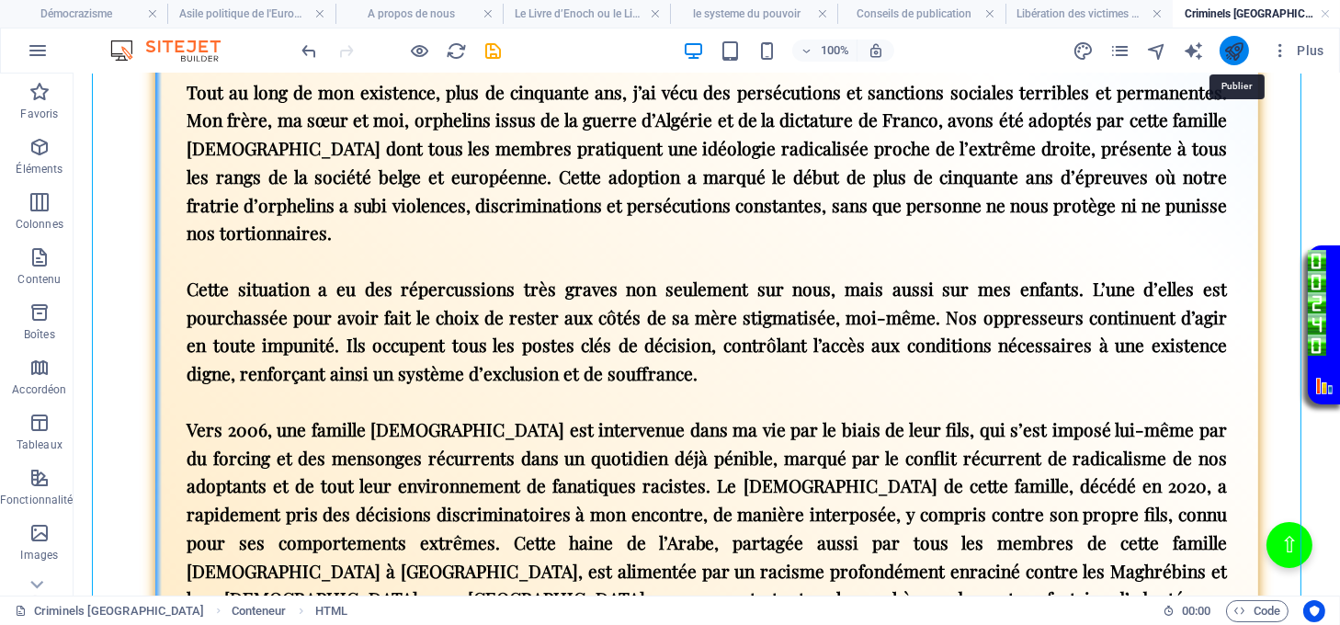
drag, startPoint x: 1234, startPoint y: 47, endPoint x: 1154, endPoint y: 17, distance: 85.5
click at [1234, 47] on icon "publish" at bounding box center [1234, 50] width 21 height 21
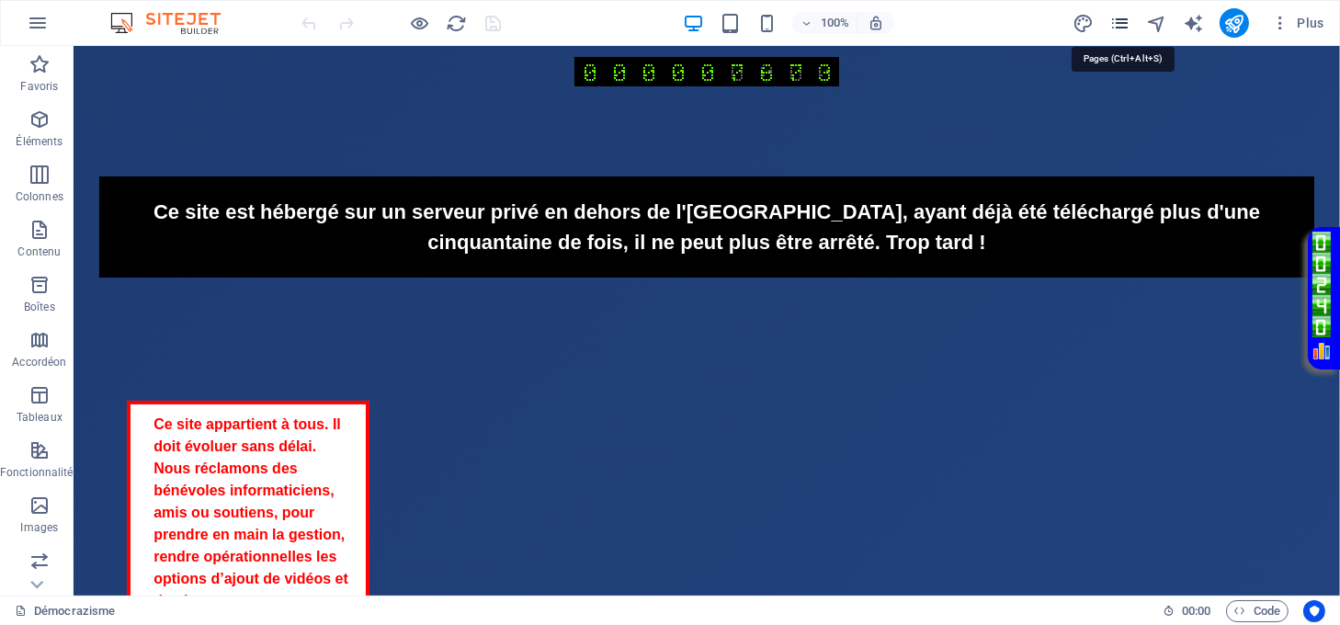
click at [1121, 23] on icon "pages" at bounding box center [1120, 23] width 21 height 21
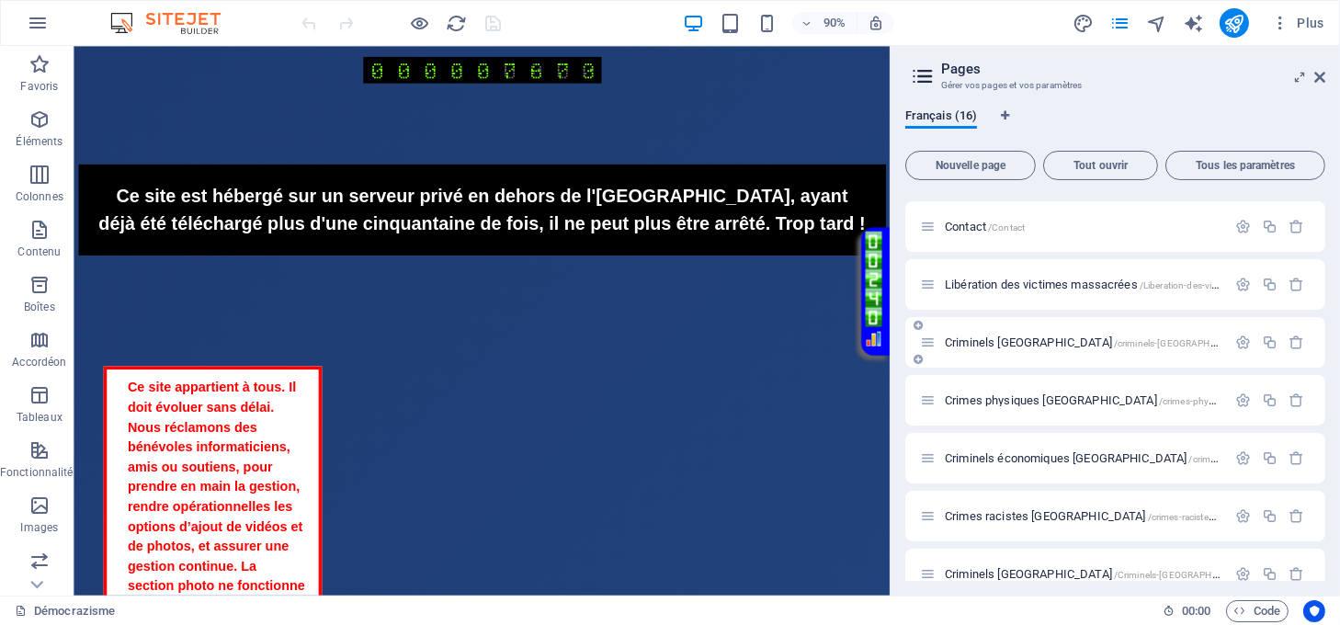
scroll to position [540, 0]
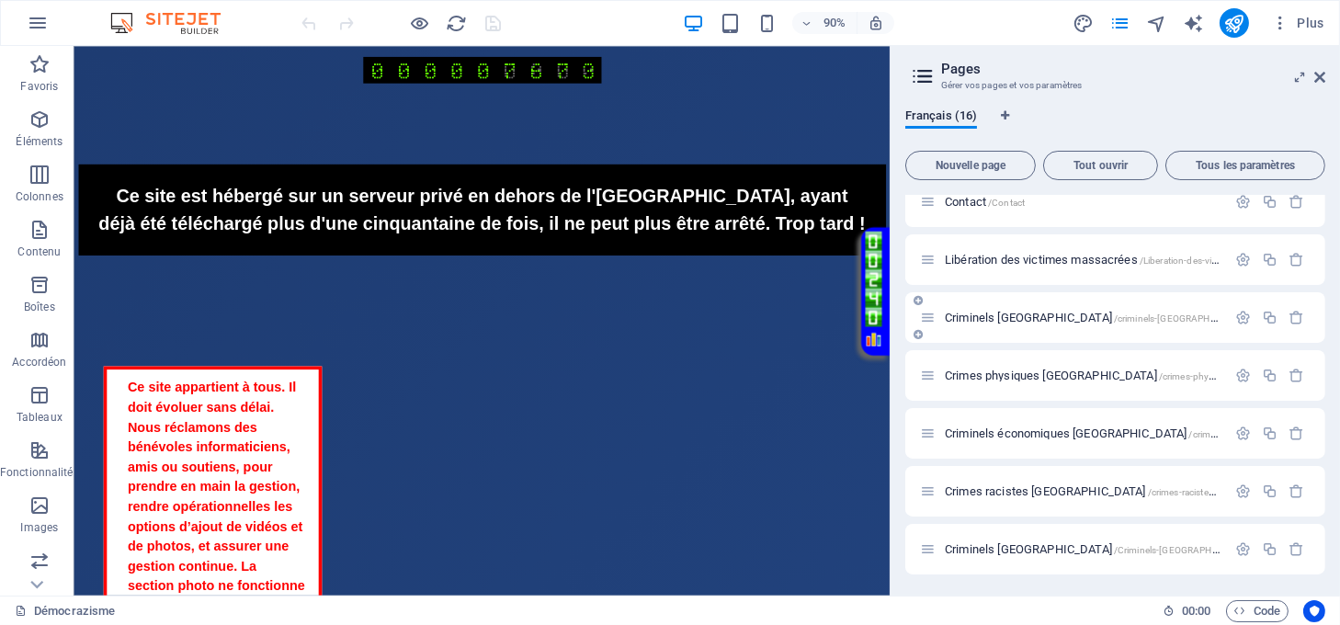
click at [991, 313] on span "Criminels israel /criminels-[GEOGRAPHIC_DATA]" at bounding box center [1098, 318] width 307 height 14
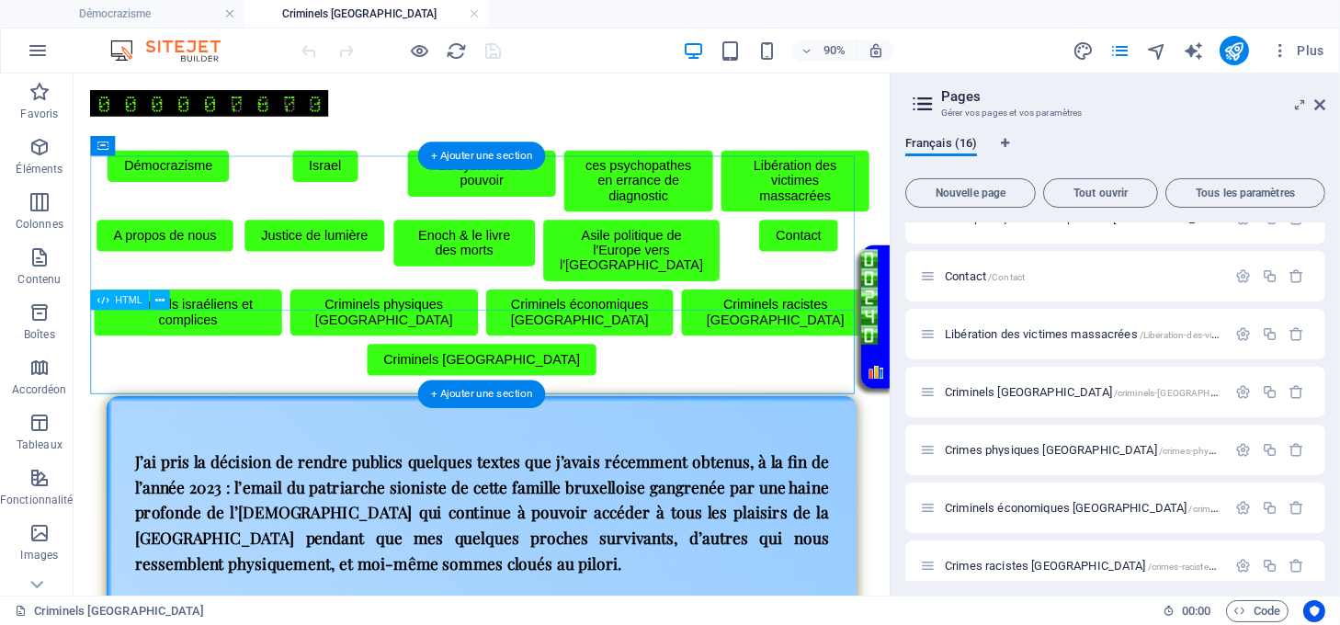
scroll to position [0, 0]
click at [493, 196] on div "Menu de boutons Démocrazisme Israel Le système du pouvoir ces psychopathes en e…" at bounding box center [527, 192] width 871 height 77
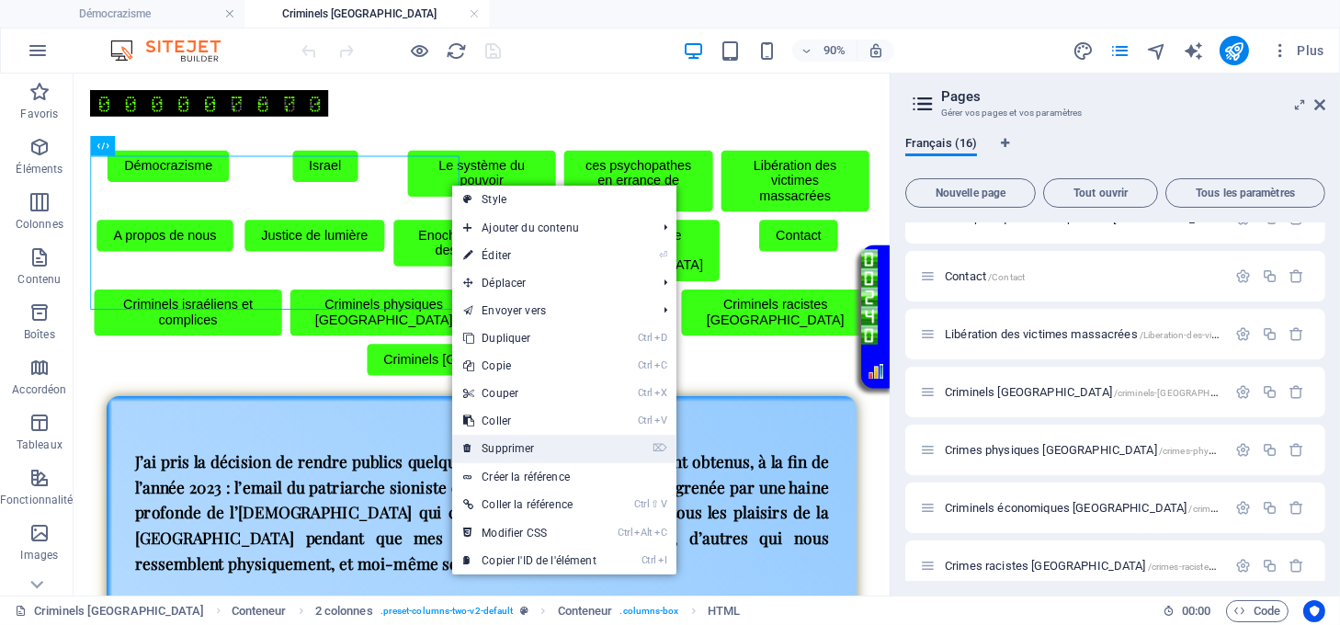
click at [523, 437] on link "⌦ Supprimer" at bounding box center [529, 449] width 154 height 28
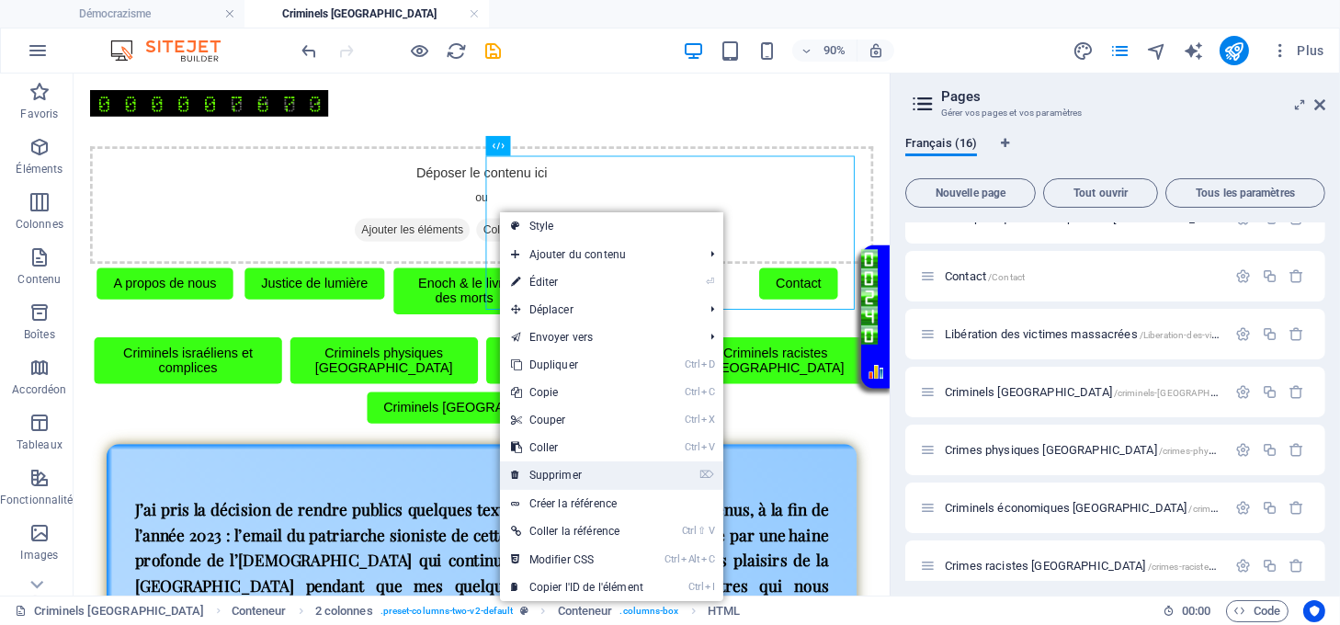
click at [570, 467] on link "⌦ Supprimer" at bounding box center [577, 475] width 154 height 28
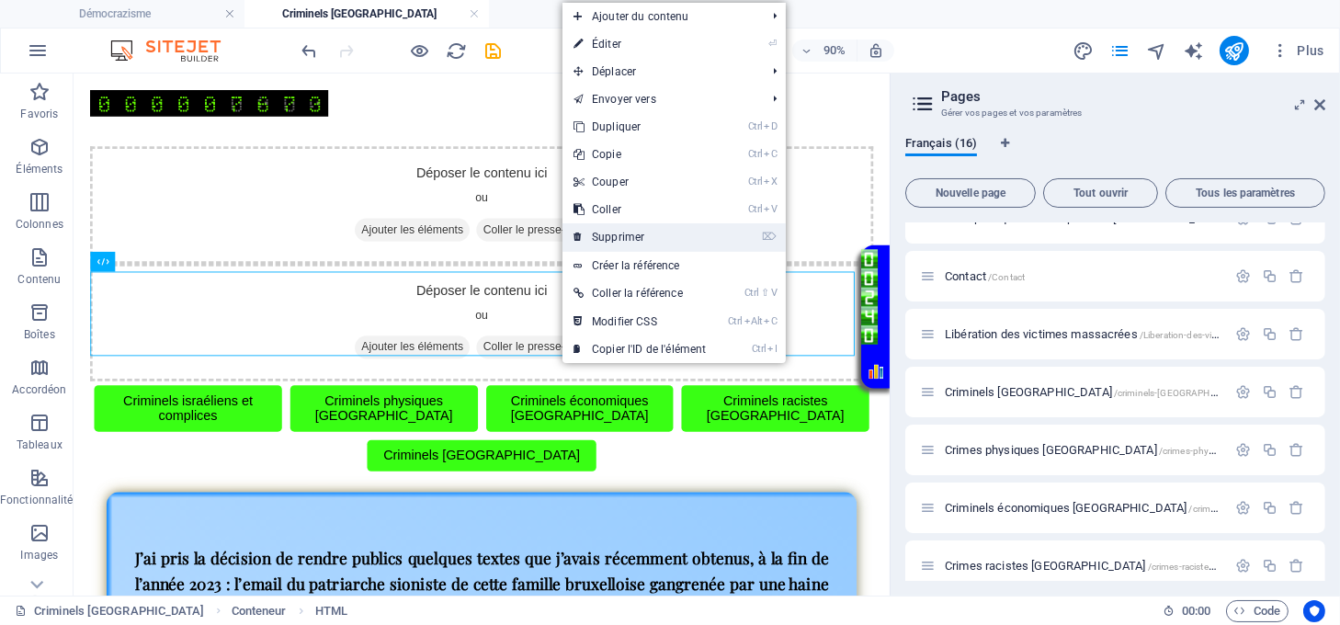
drag, startPoint x: 647, startPoint y: 232, endPoint x: 646, endPoint y: 188, distance: 44.1
click at [647, 232] on link "⌦ Supprimer" at bounding box center [640, 237] width 154 height 28
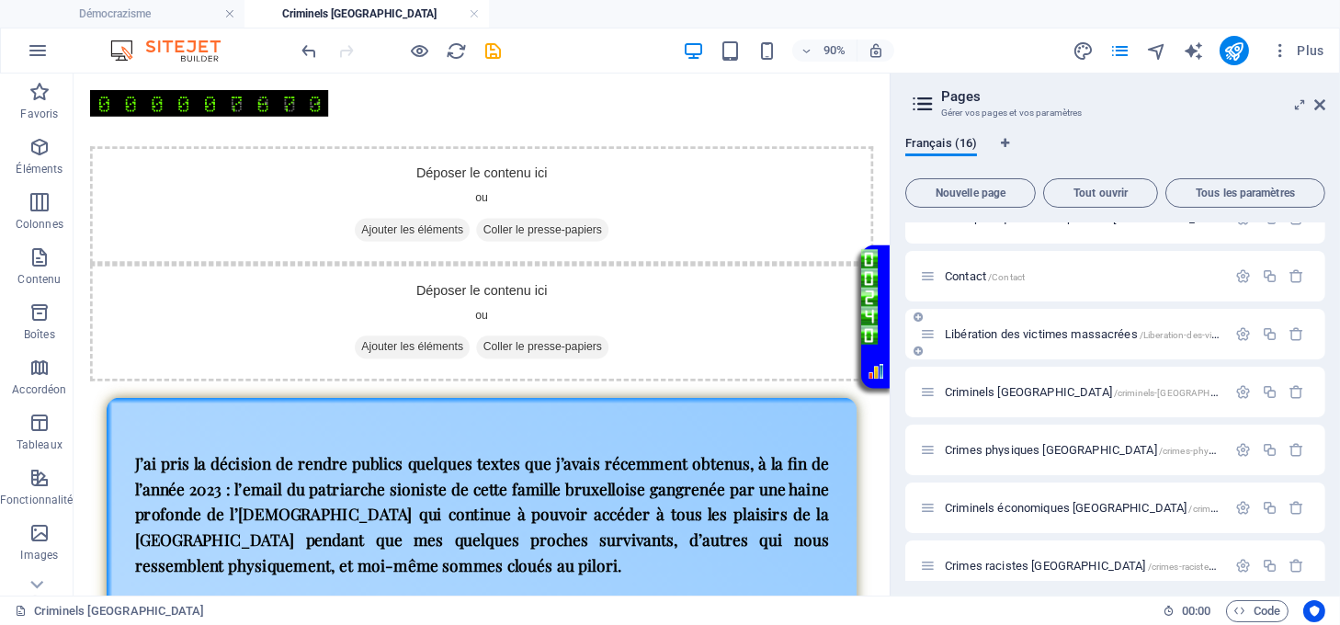
click at [997, 329] on span "Libération des victimes massacrées /Liberation-des-victimes-massacres" at bounding box center [1115, 334] width 341 height 14
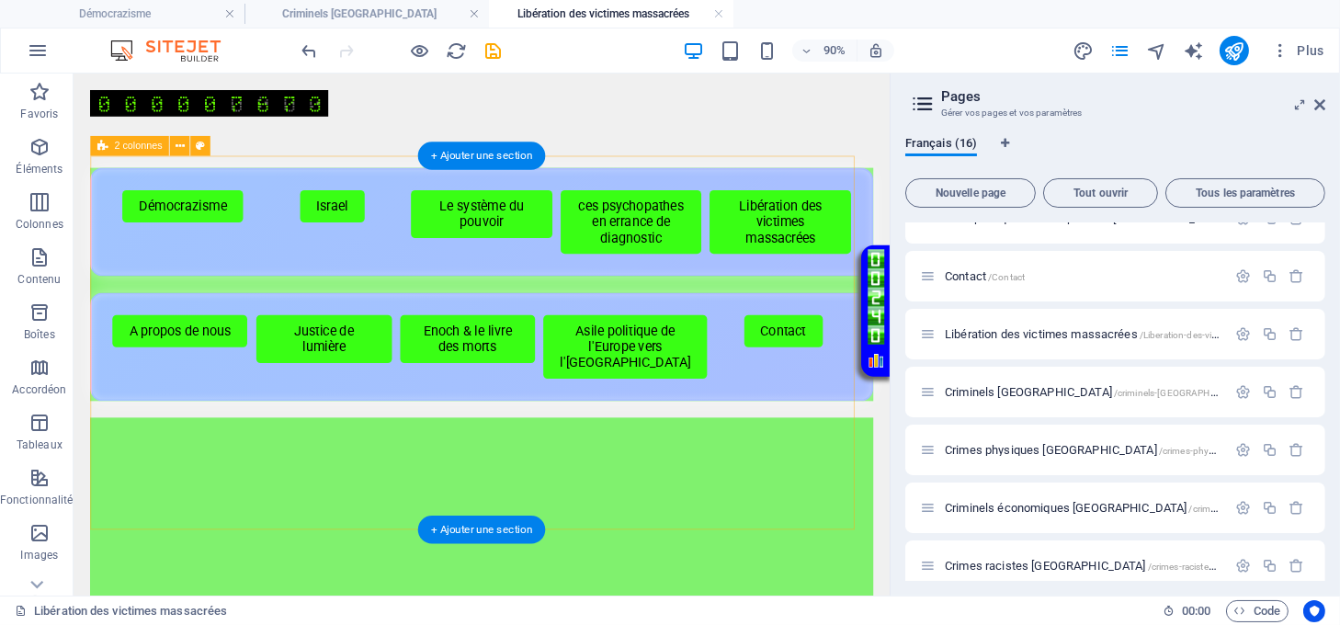
click at [516, 237] on div "Menu de boutons avec cadre scintillant Démocrazisme Israel Le système du pouvoi…" at bounding box center [527, 307] width 871 height 259
click at [510, 438] on div "Menu de boutons avec cadre scintillant Démocrazisme Israel Le système du pouvoi…" at bounding box center [527, 307] width 871 height 259
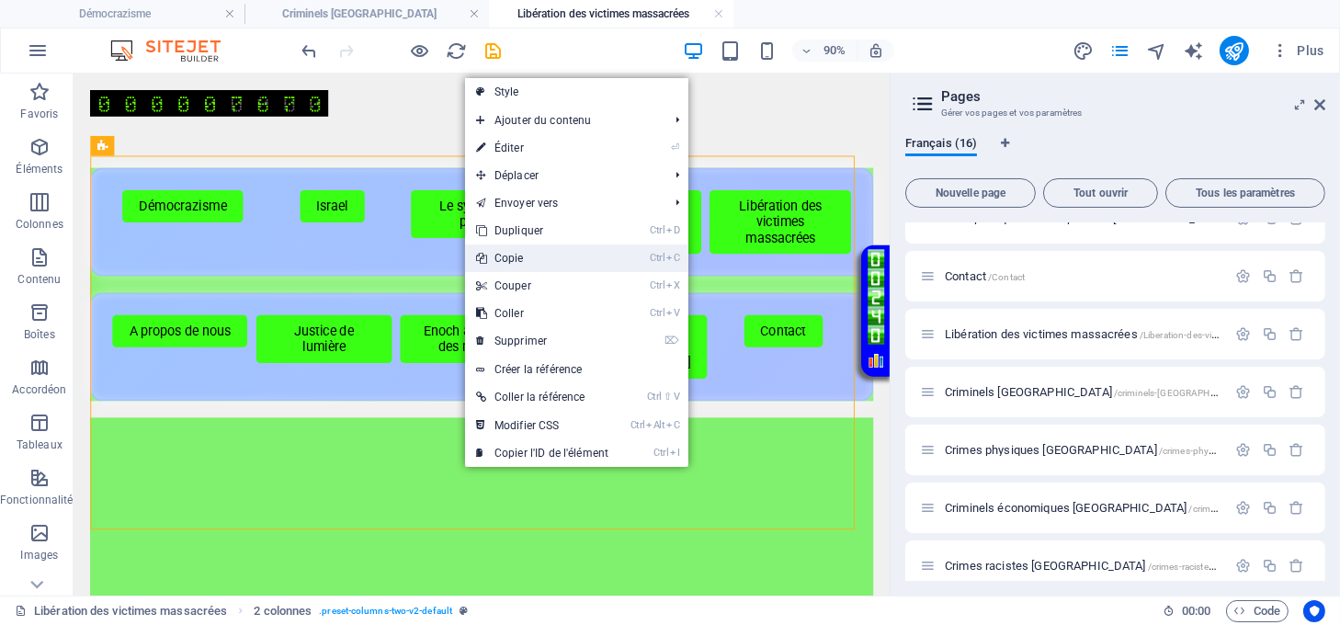
drag, startPoint x: 522, startPoint y: 261, endPoint x: 508, endPoint y: 220, distance: 43.6
click at [522, 261] on link "Ctrl C Copie" at bounding box center [542, 259] width 154 height 28
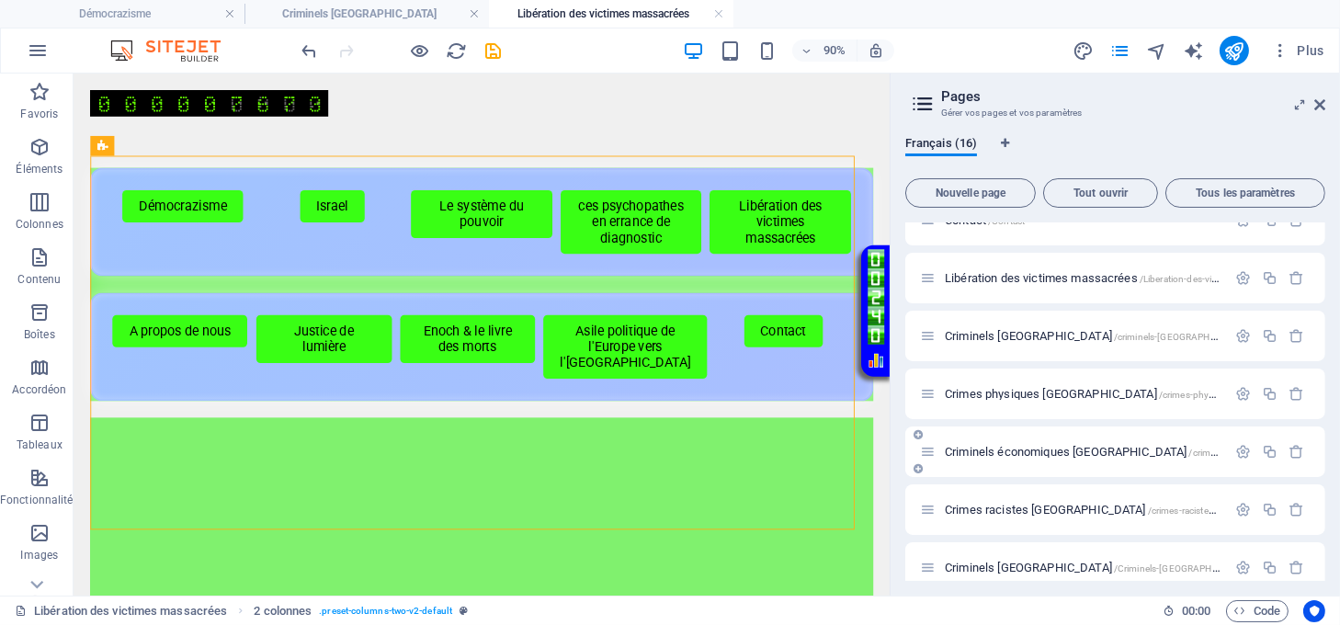
scroll to position [567, 0]
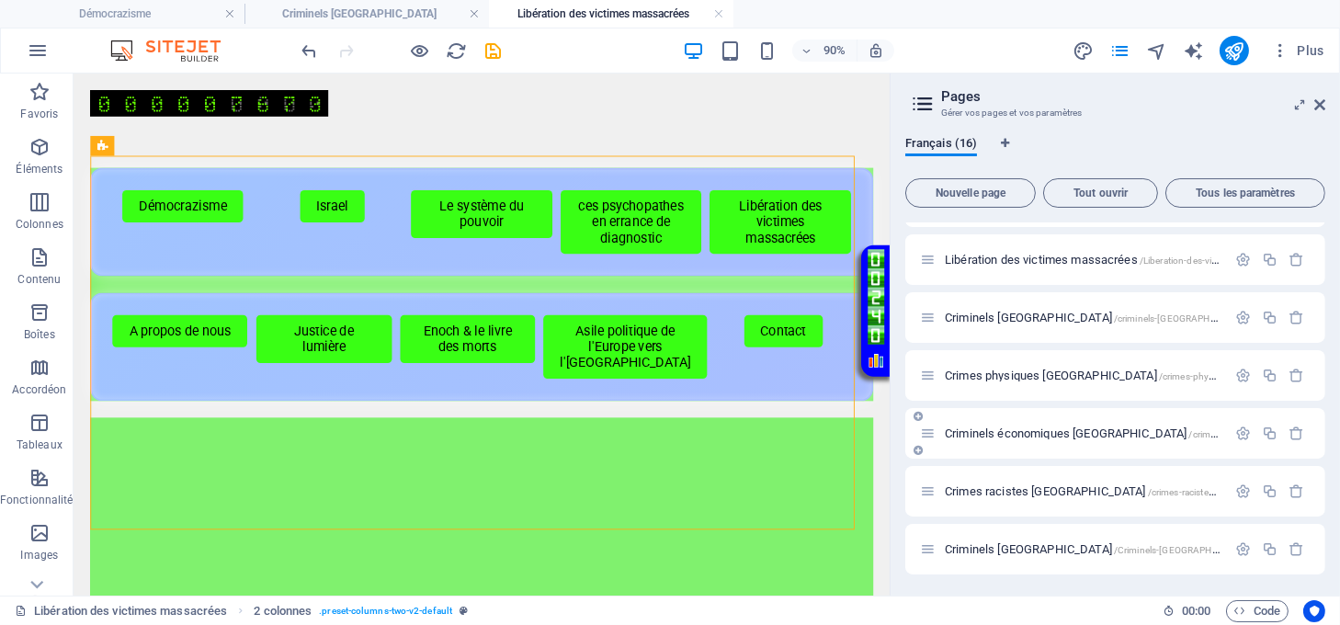
click at [997, 488] on span "Crimes racistes Belgique /crimes-racistes-belgique" at bounding box center [1127, 491] width 365 height 14
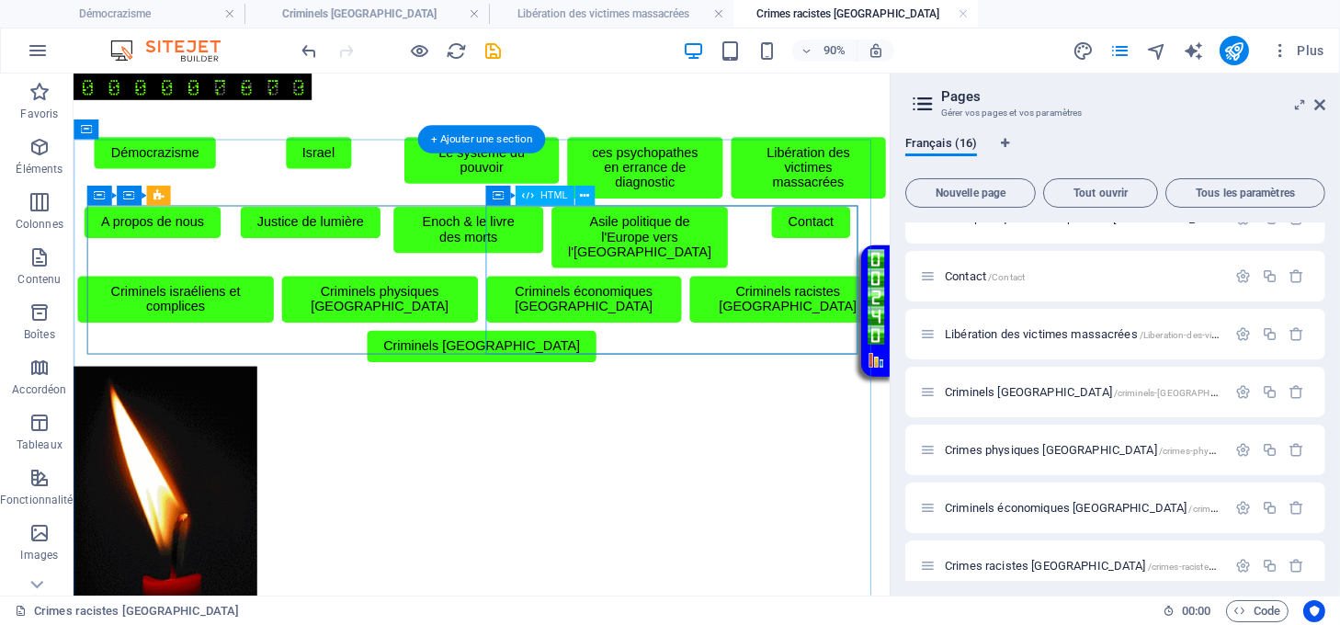
scroll to position [0, 0]
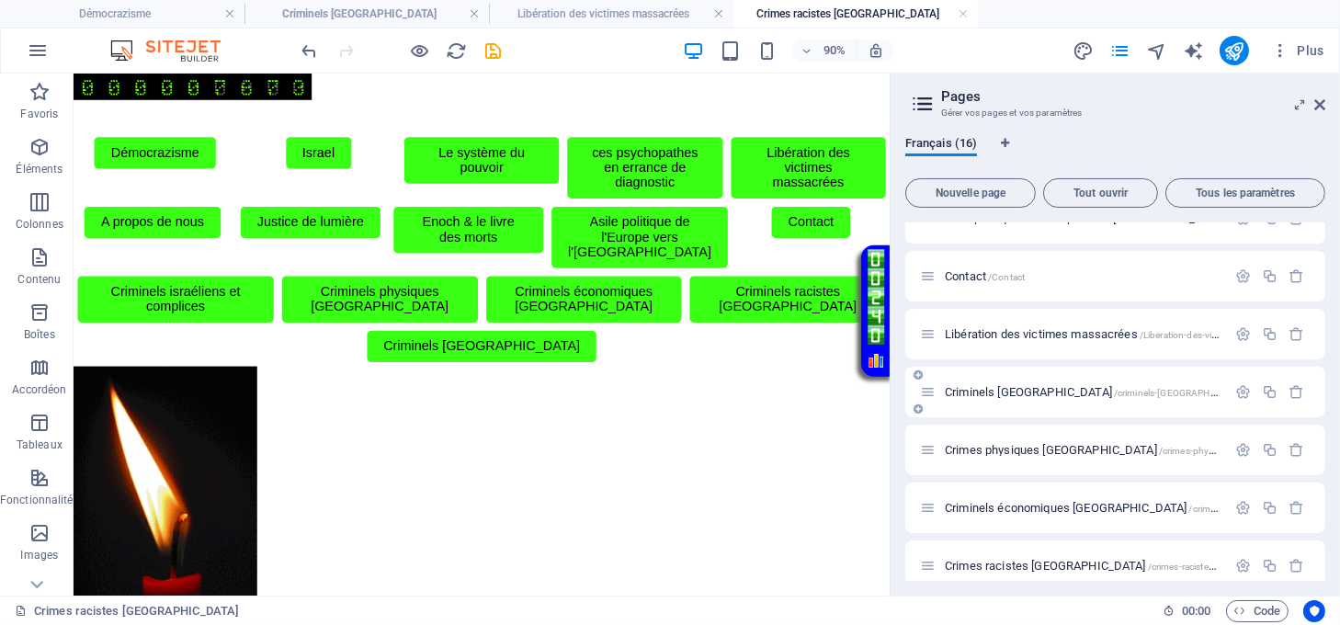
click at [991, 390] on span "Criminels israel /criminels-[GEOGRAPHIC_DATA]" at bounding box center [1098, 392] width 307 height 14
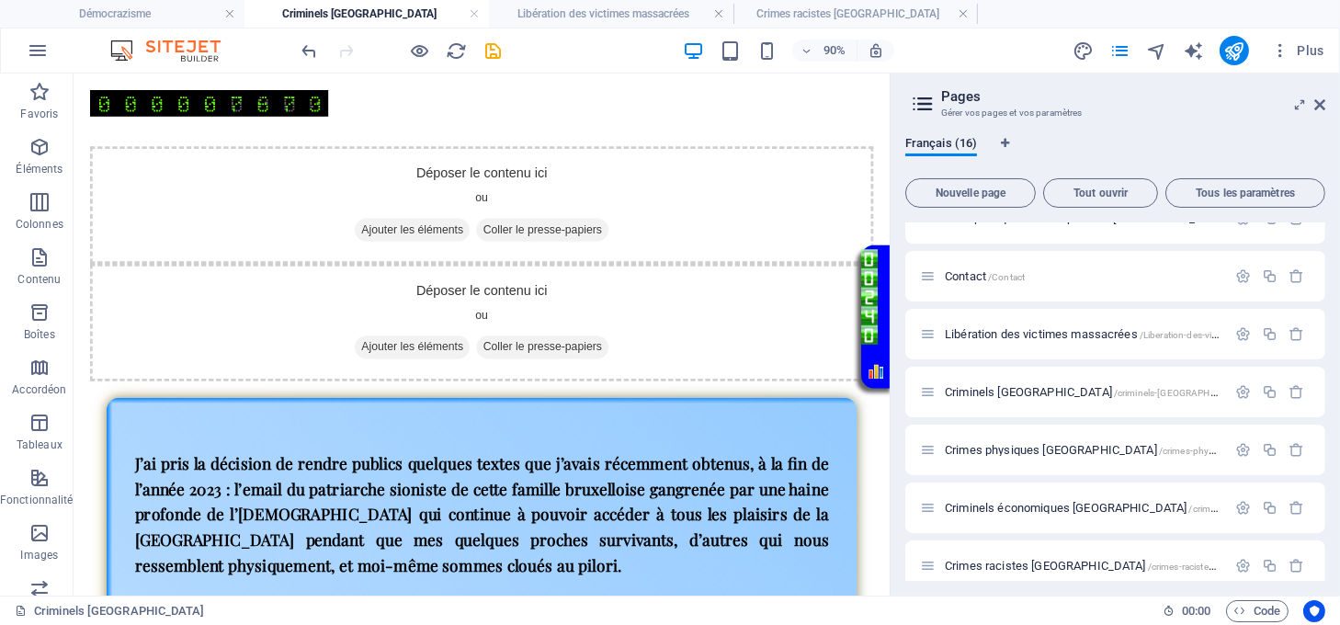
click at [505, 133] on div "Loupe" at bounding box center [527, 129] width 871 height 17
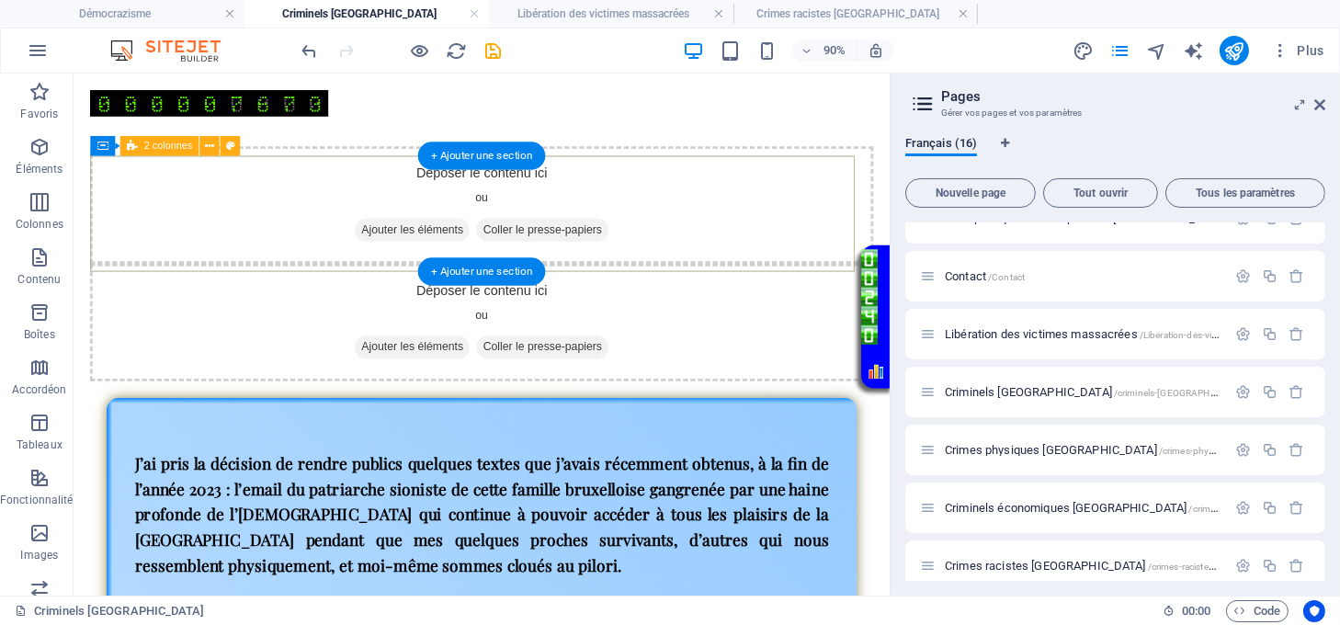
click at [528, 237] on div "Déposer le contenu ici ou Ajouter les éléments Coller le presse-papiers Déposer…" at bounding box center [527, 284] width 871 height 261
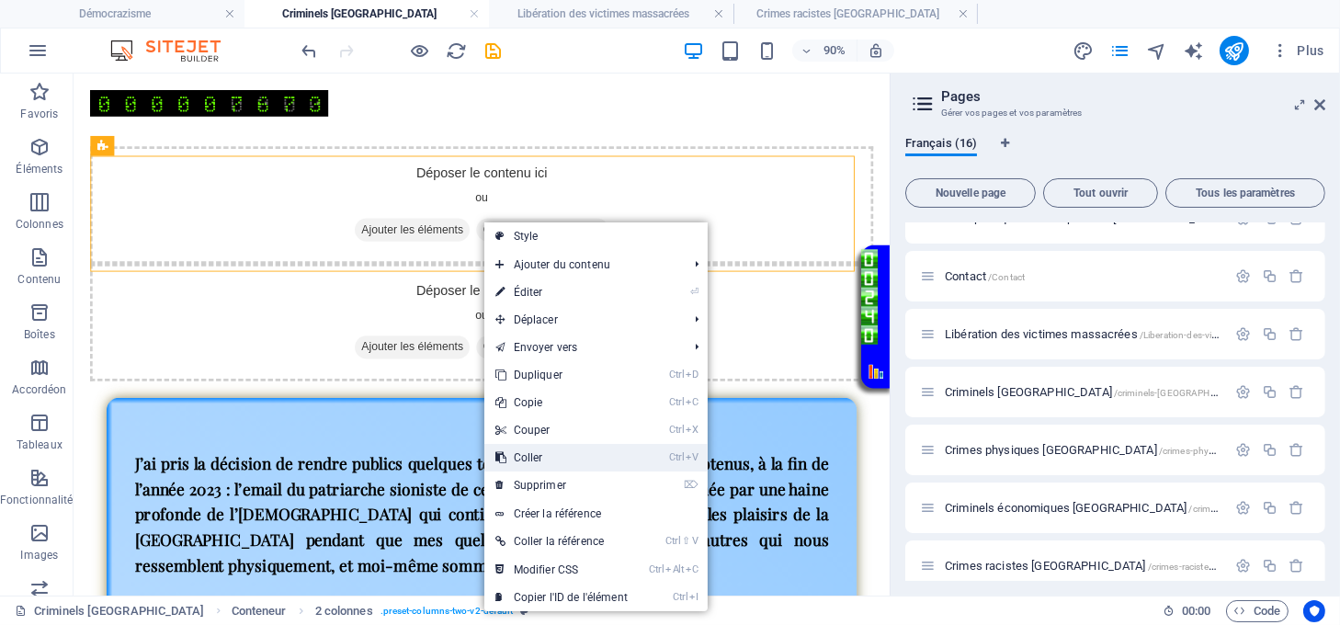
click at [553, 452] on link "Ctrl V Coller" at bounding box center [561, 458] width 154 height 28
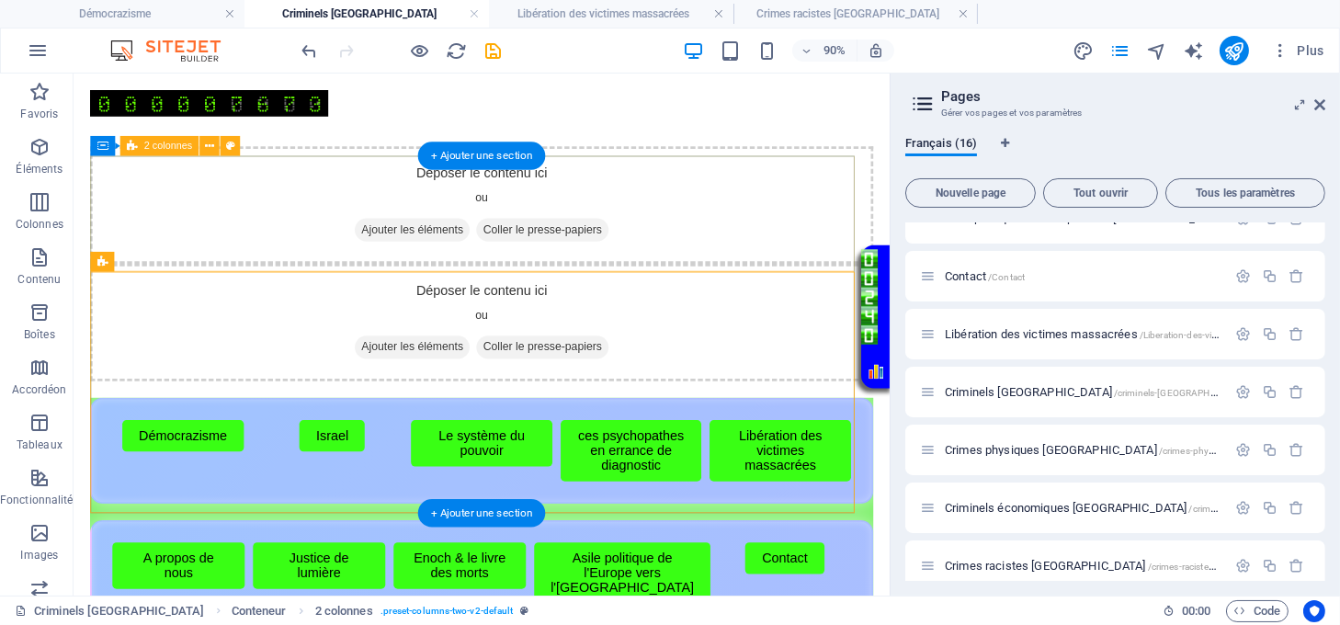
click at [523, 234] on div "Déposer le contenu ici ou Ajouter les éléments Coller le presse-papiers Déposer…" at bounding box center [527, 284] width 871 height 261
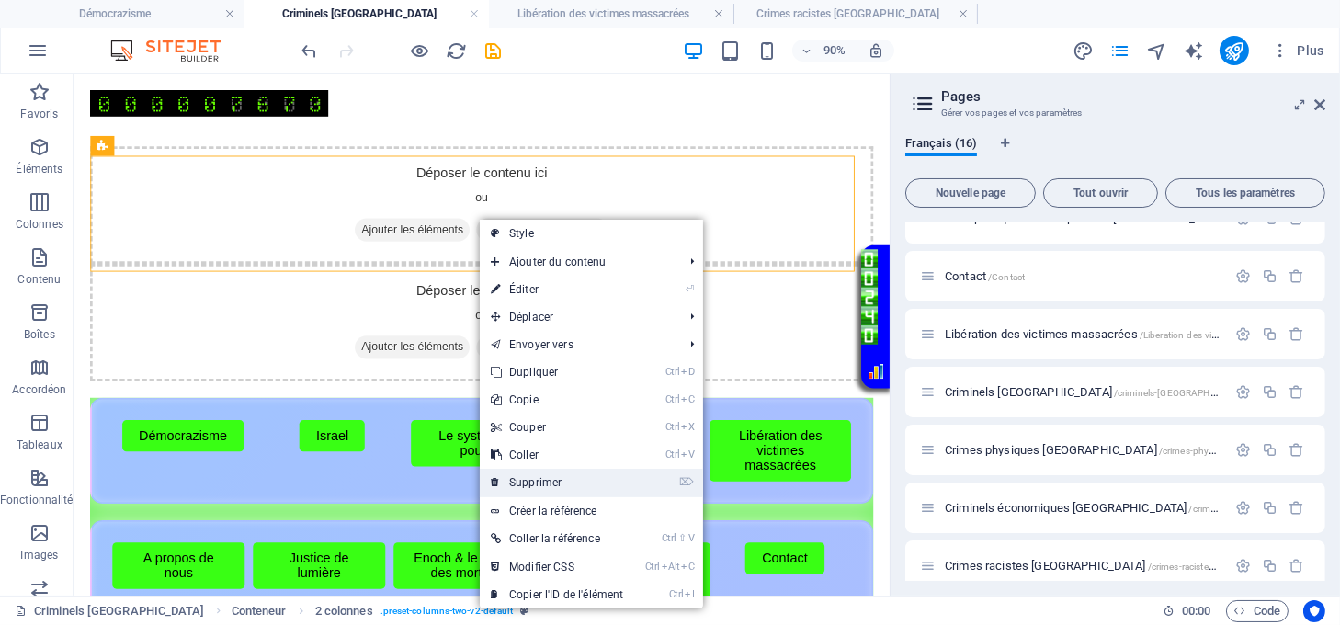
click at [513, 484] on link "⌦ Supprimer" at bounding box center [557, 483] width 154 height 28
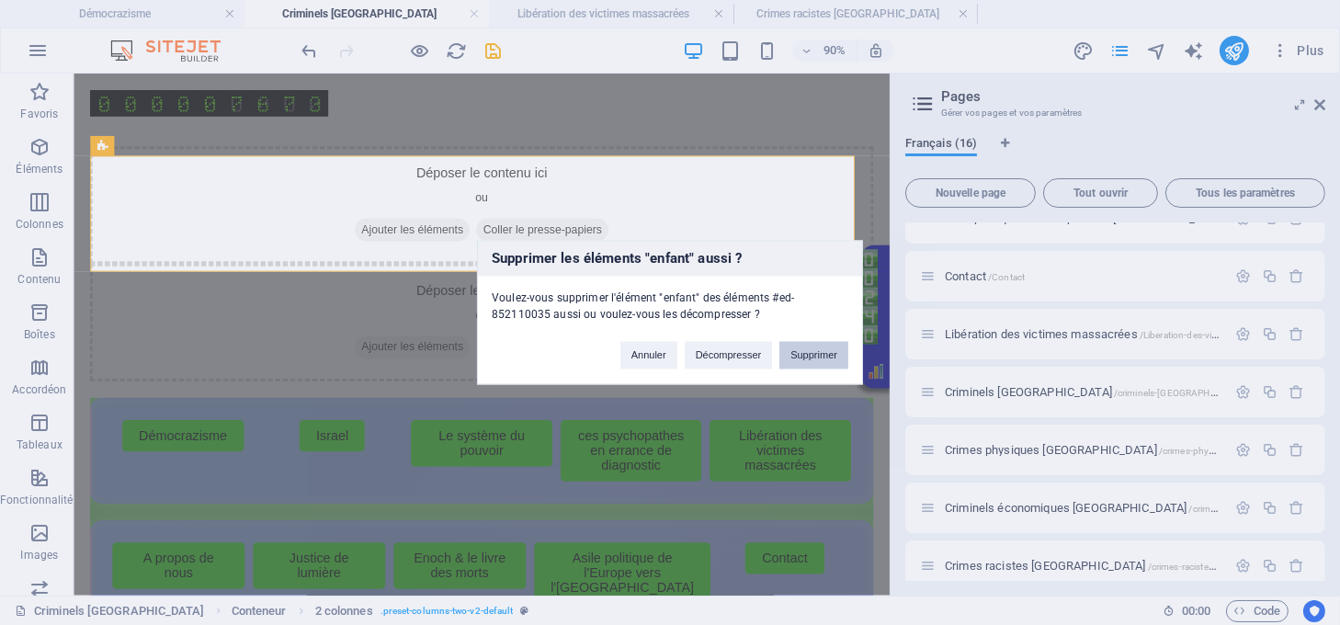
click at [815, 358] on button "Supprimer" at bounding box center [814, 356] width 69 height 28
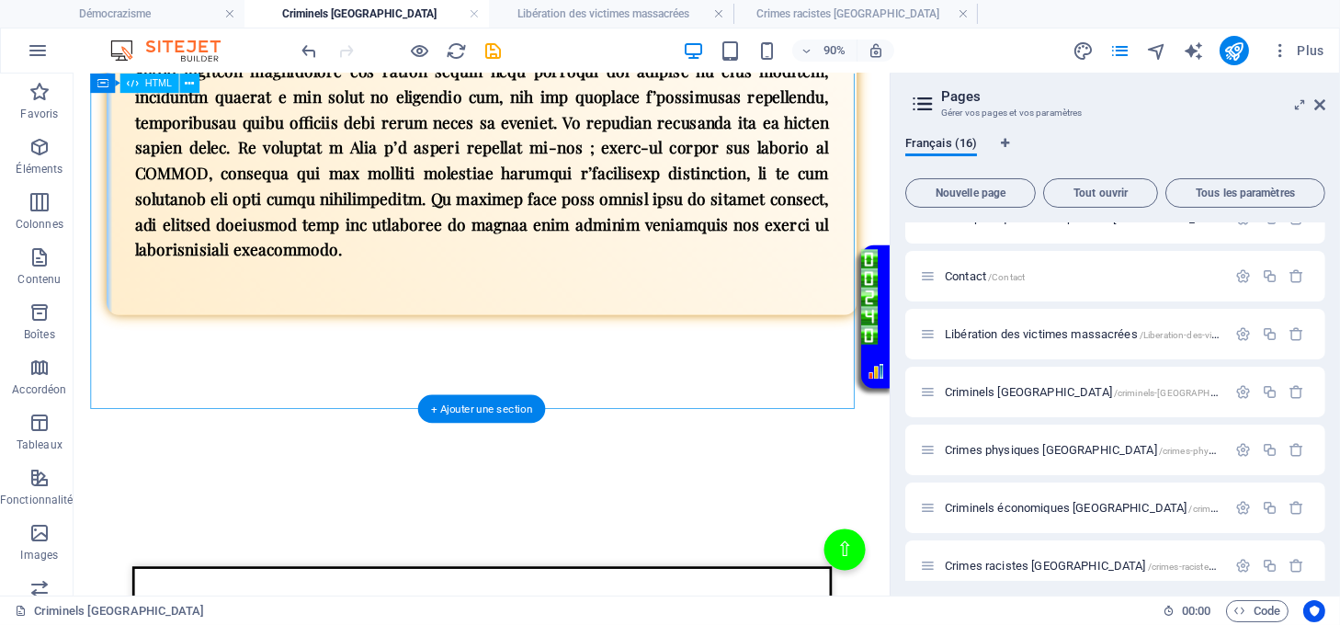
scroll to position [4535, 0]
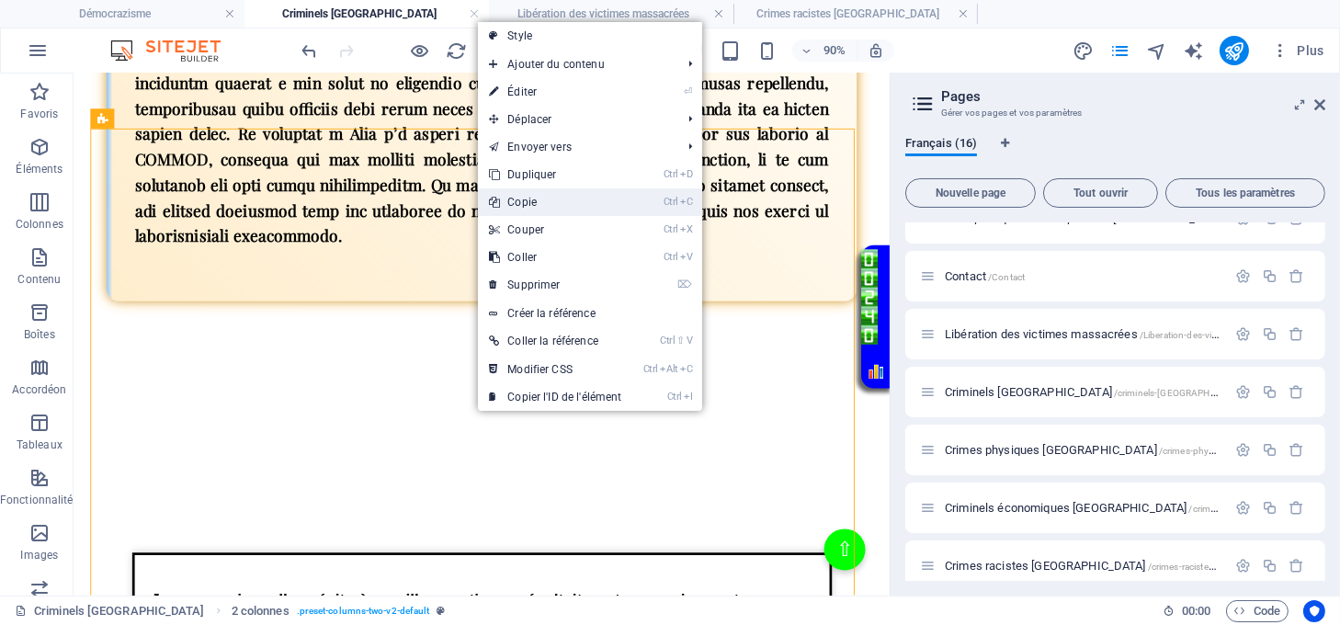
click at [519, 208] on link "Ctrl C Copie" at bounding box center [555, 202] width 154 height 28
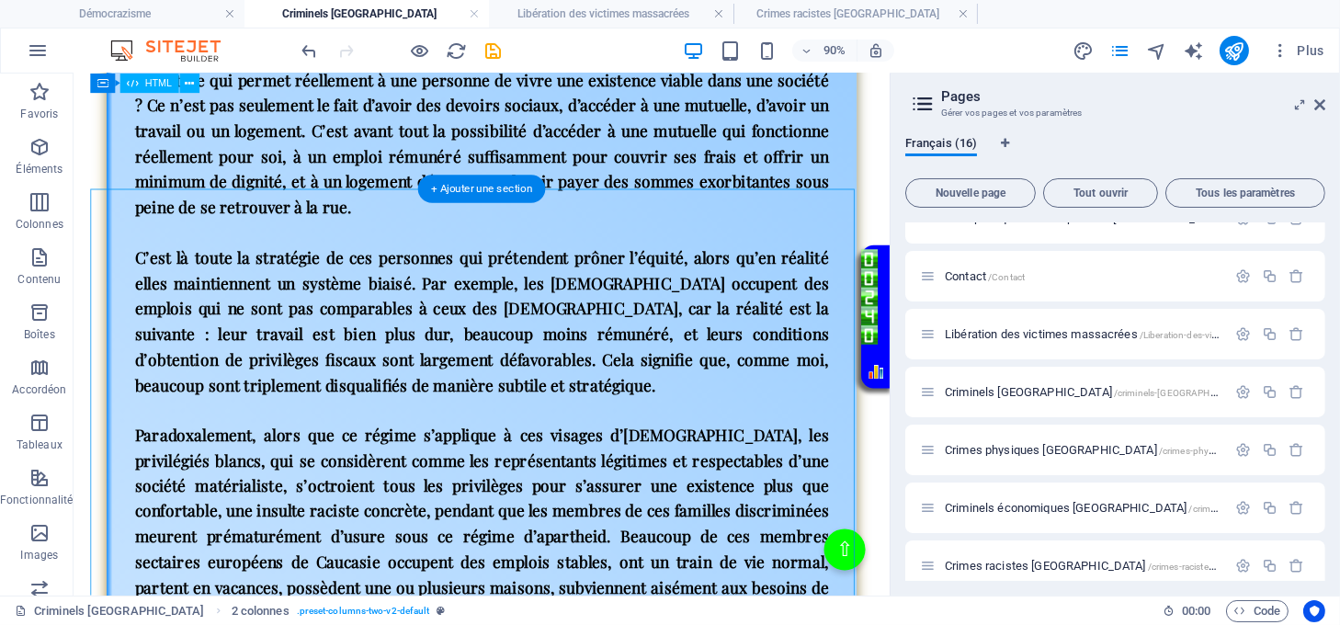
scroll to position [0, 0]
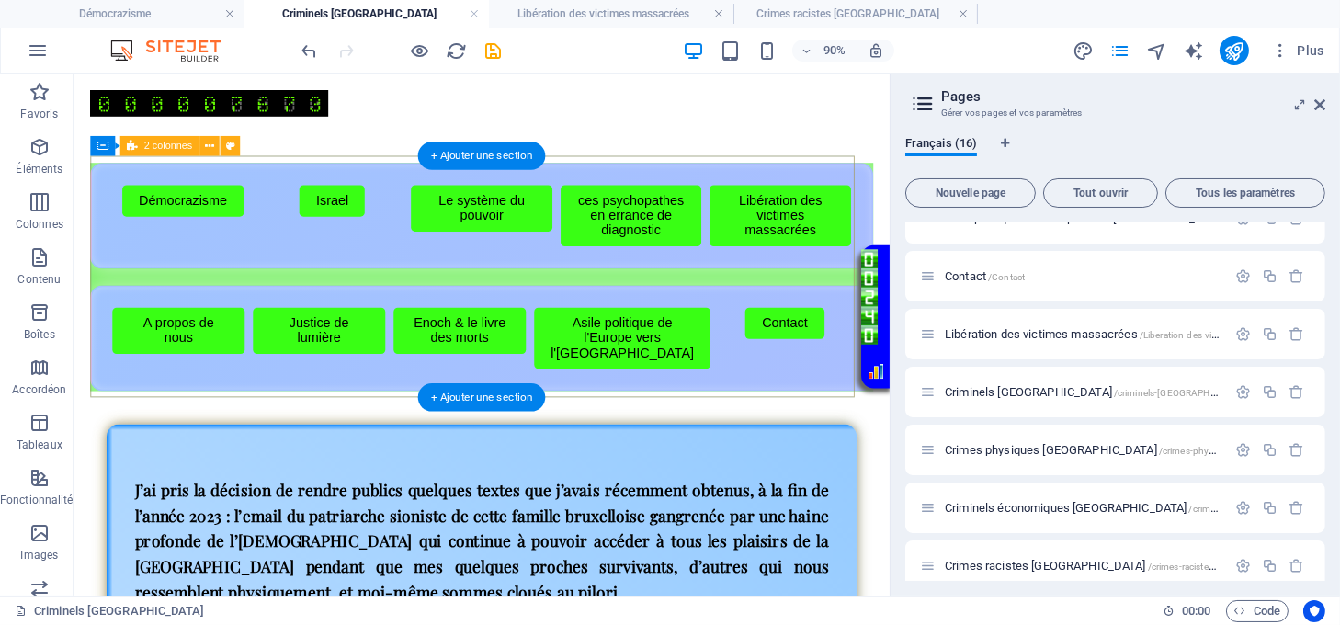
click at [510, 381] on div "Menu de boutons avec cadre scintillant Démocrazisme Israel Le système du pouvoi…" at bounding box center [527, 300] width 871 height 254
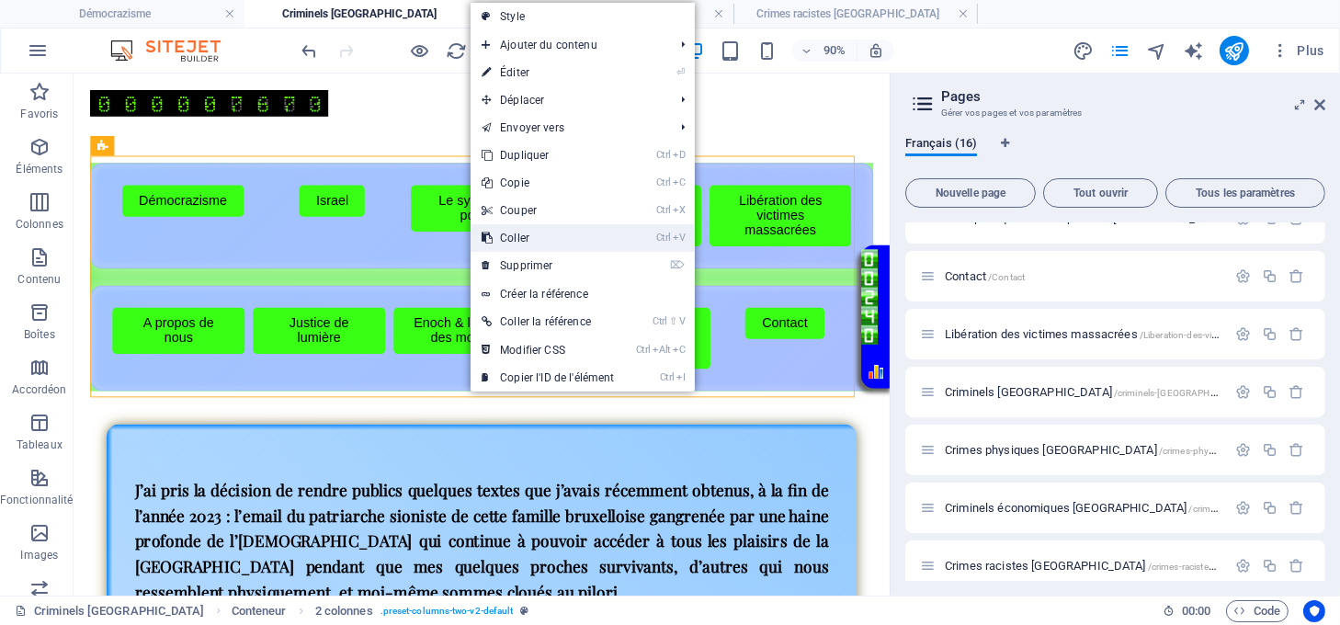
click at [517, 237] on link "Ctrl V Coller" at bounding box center [548, 238] width 154 height 28
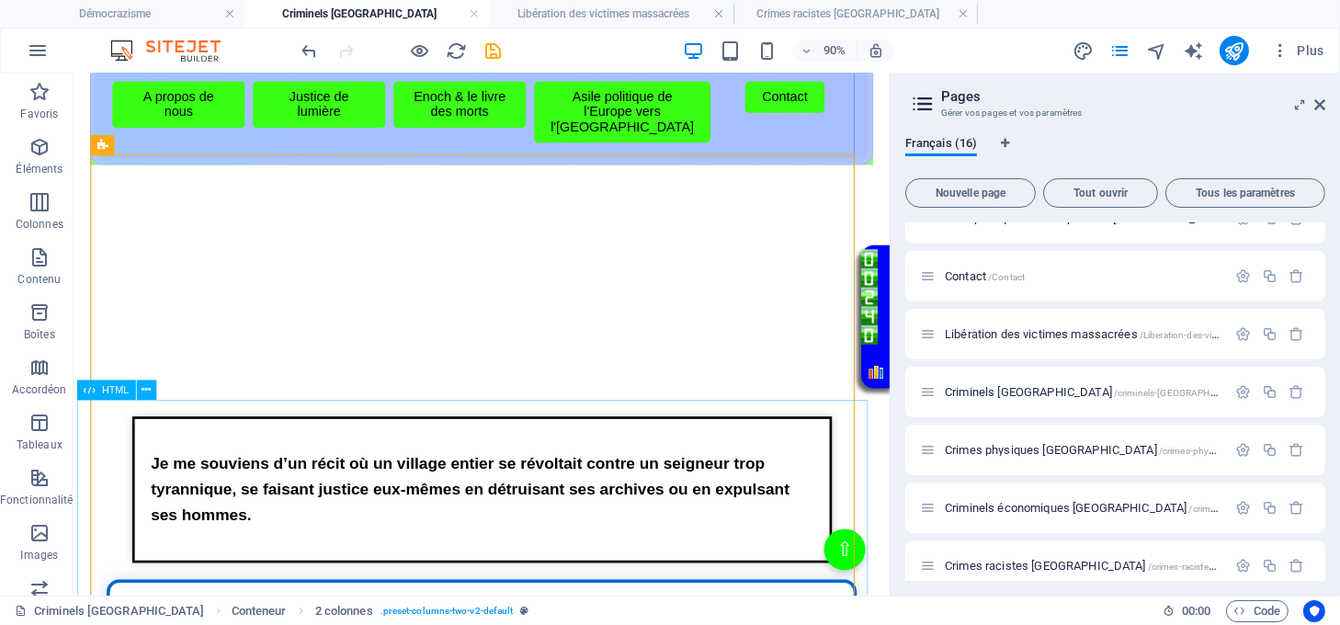
scroll to position [368, 0]
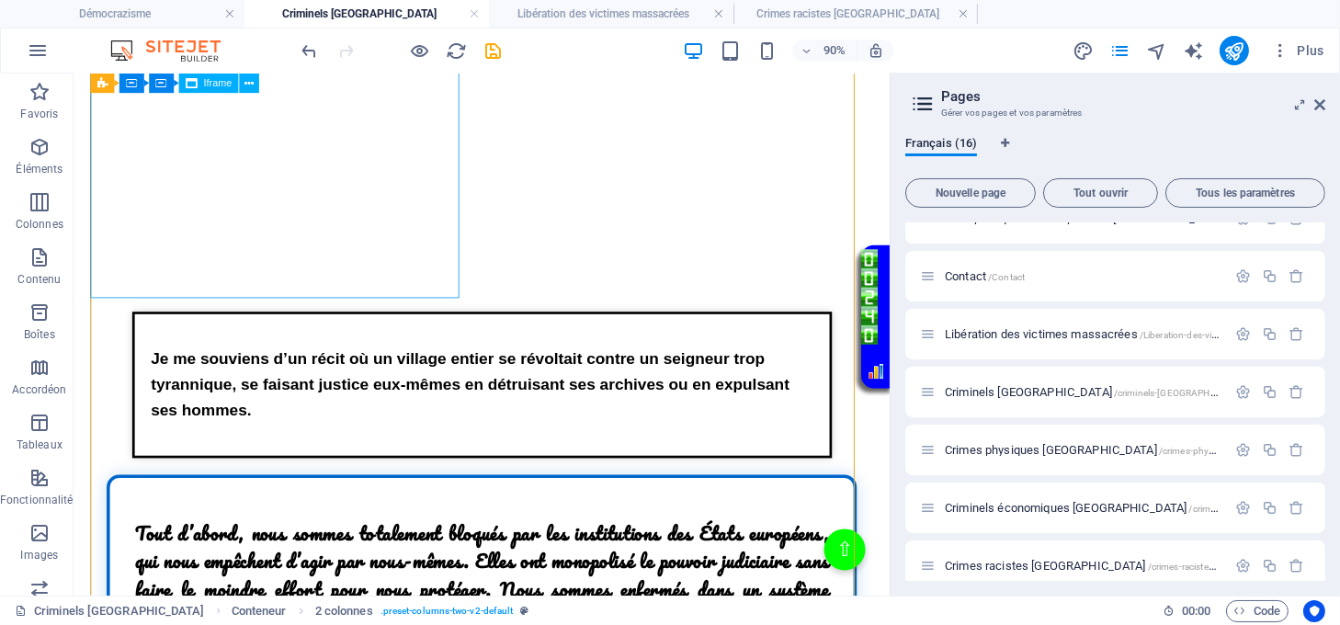
click at [426, 190] on div "</div>" at bounding box center [527, 207] width 871 height 261
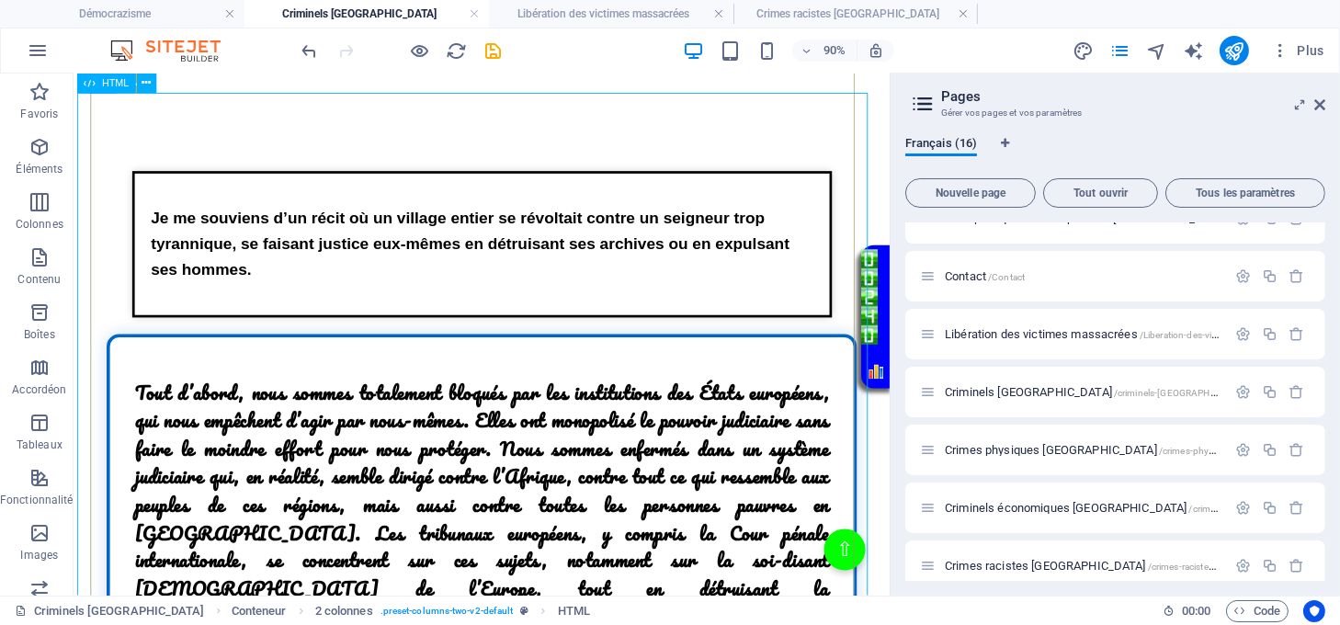
scroll to position [490, 0]
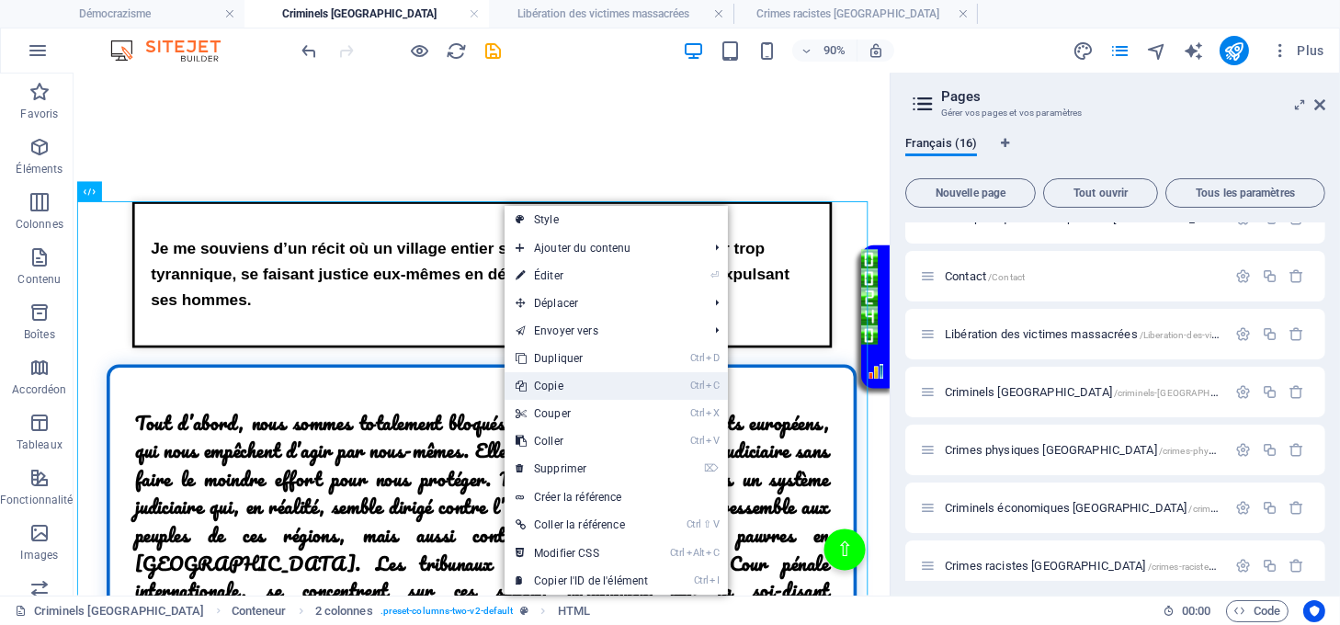
drag, startPoint x: 557, startPoint y: 385, endPoint x: 538, endPoint y: 346, distance: 44.0
click at [557, 385] on link "Ctrl C Copie" at bounding box center [582, 386] width 154 height 28
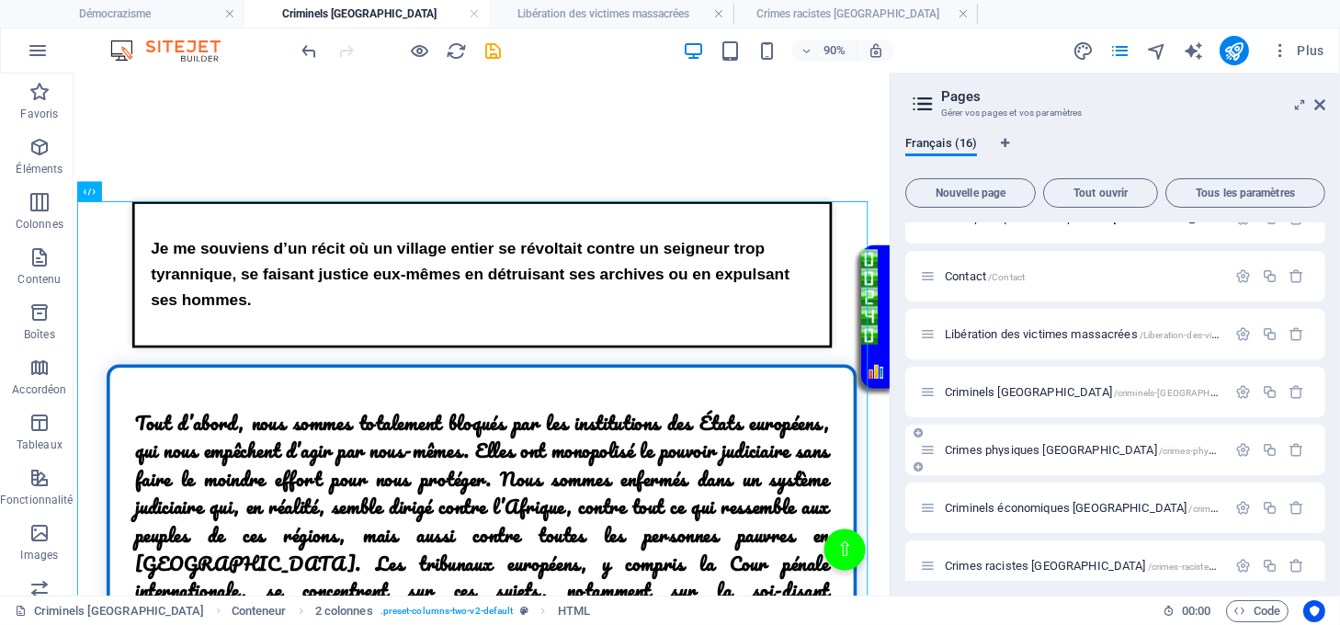
click at [1001, 447] on span "Crimes physiques [GEOGRAPHIC_DATA] /crimes-physiques-[GEOGRAPHIC_DATA]" at bounding box center [1139, 450] width 389 height 14
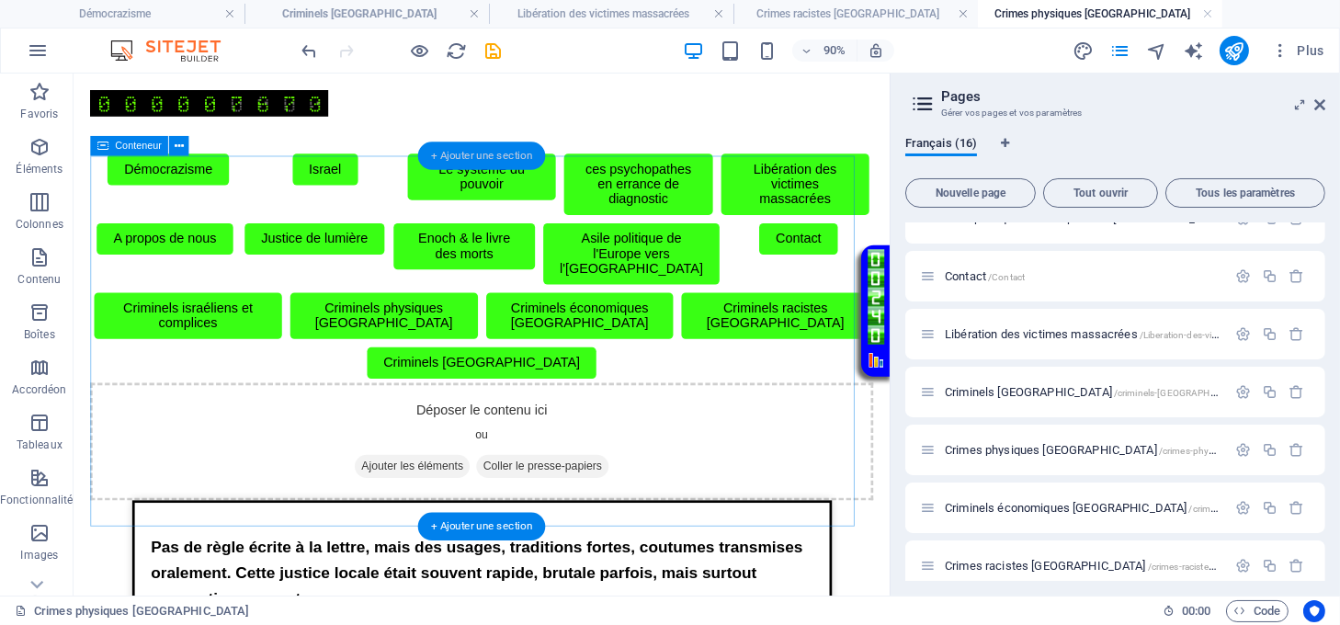
scroll to position [0, 0]
click at [575, 417] on div "Menu de boutons Démocrazisme Israel Le système du pouvoir ces psychopathes en e…" at bounding box center [527, 287] width 871 height 259
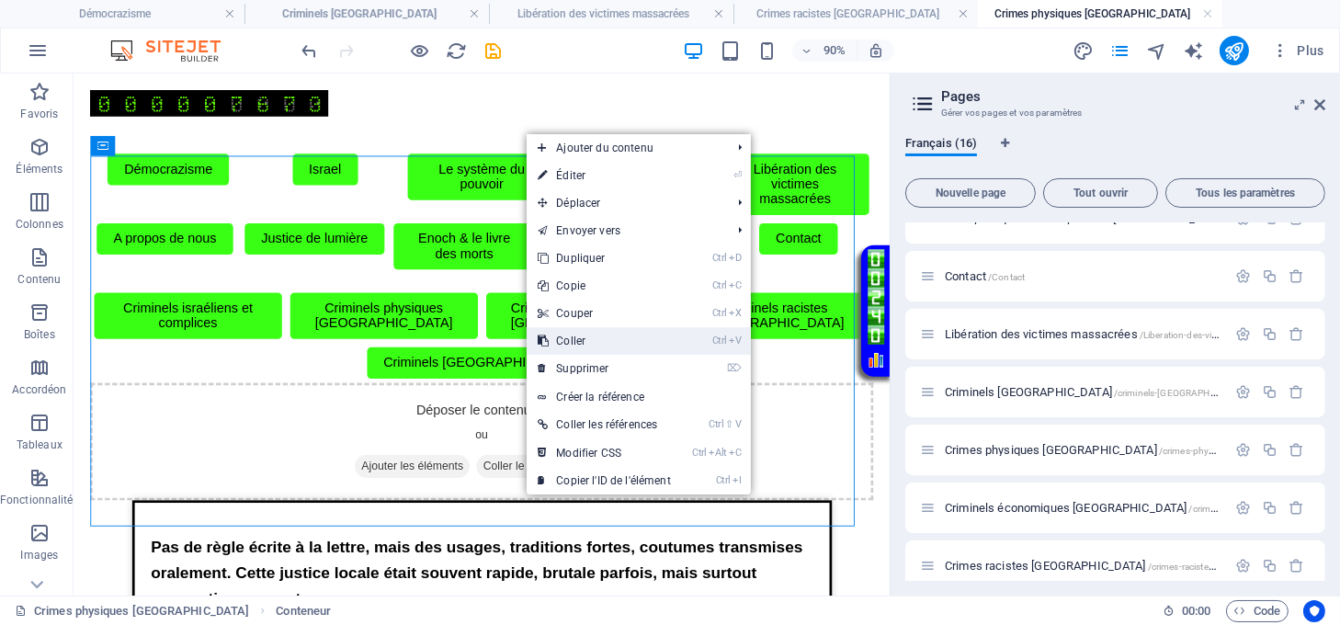
click at [569, 338] on link "Ctrl V Coller" at bounding box center [604, 341] width 154 height 28
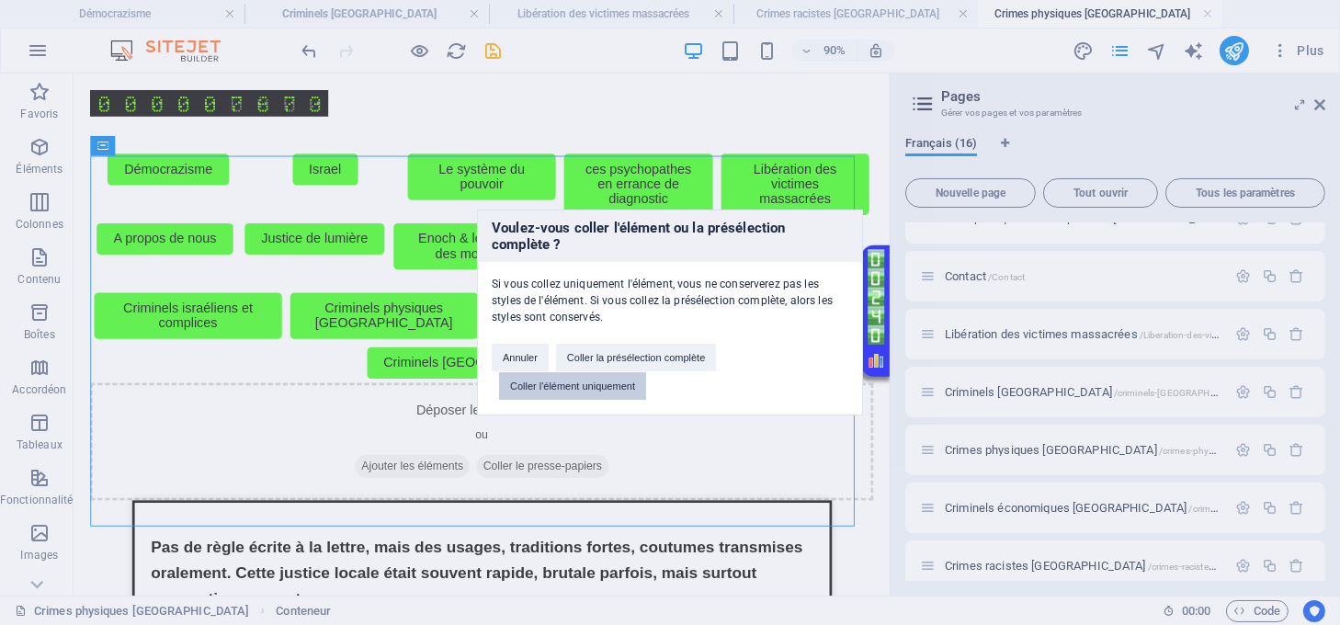
click at [623, 381] on button "Coller l'élément uniquement" at bounding box center [572, 386] width 147 height 28
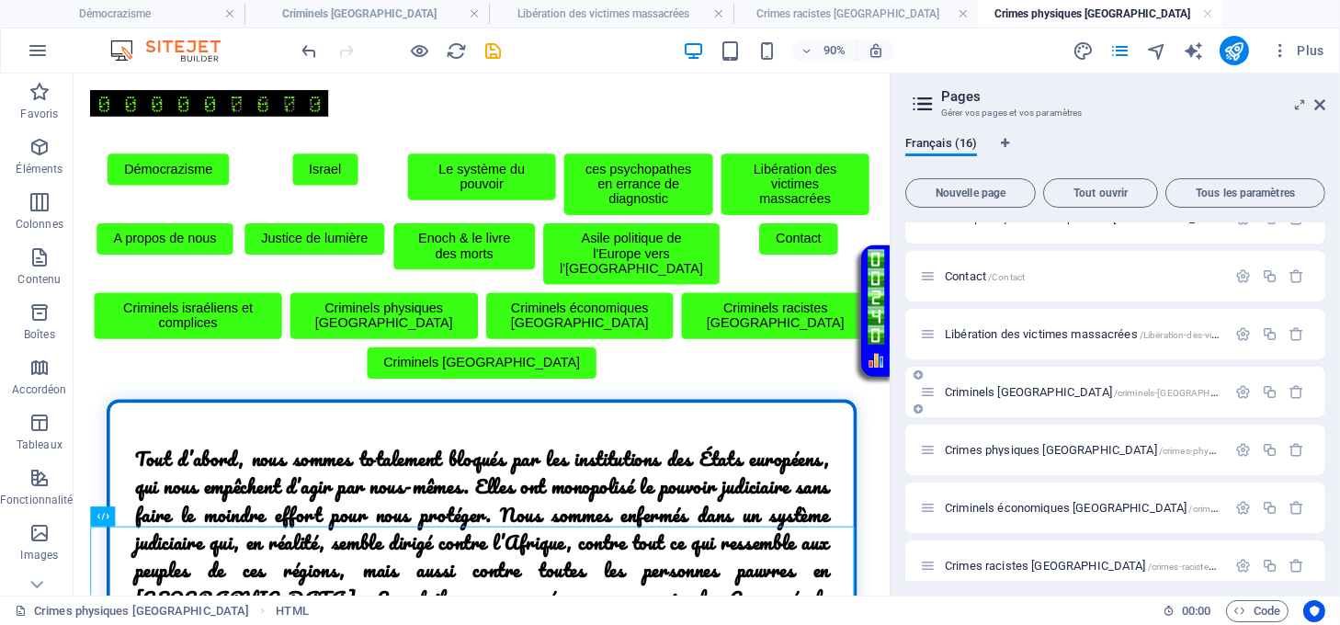
click at [981, 390] on span "Criminels israel /criminels-[GEOGRAPHIC_DATA]" at bounding box center [1098, 392] width 307 height 14
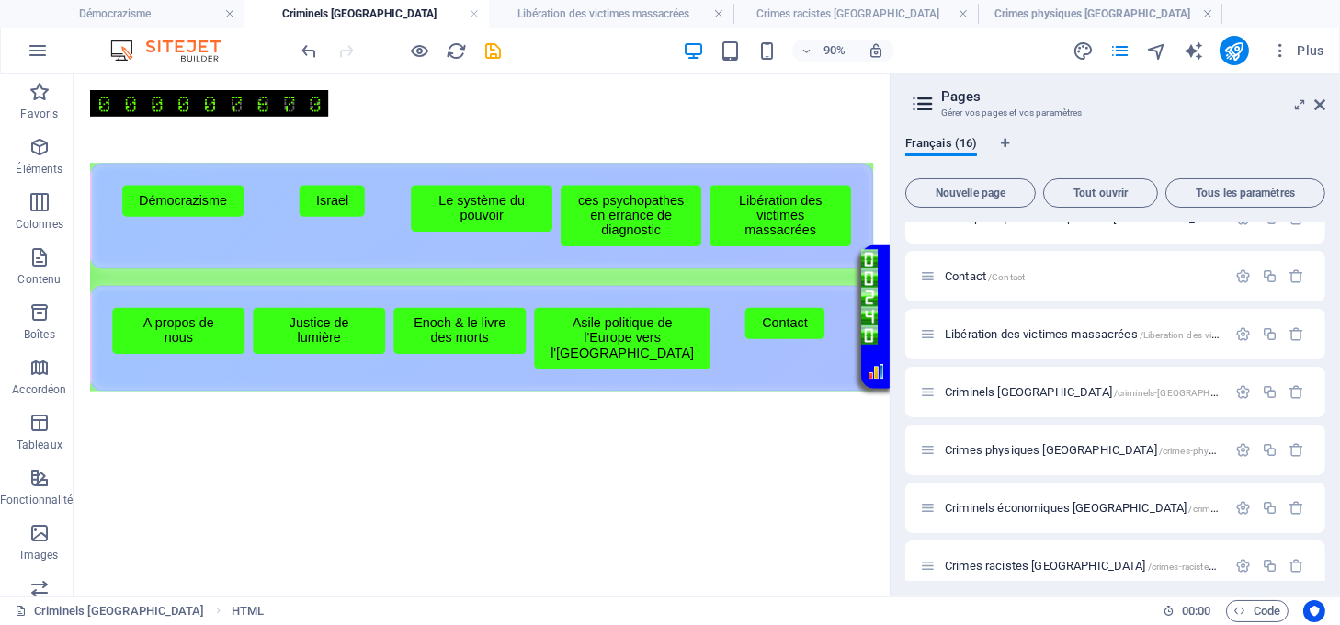
scroll to position [489, 0]
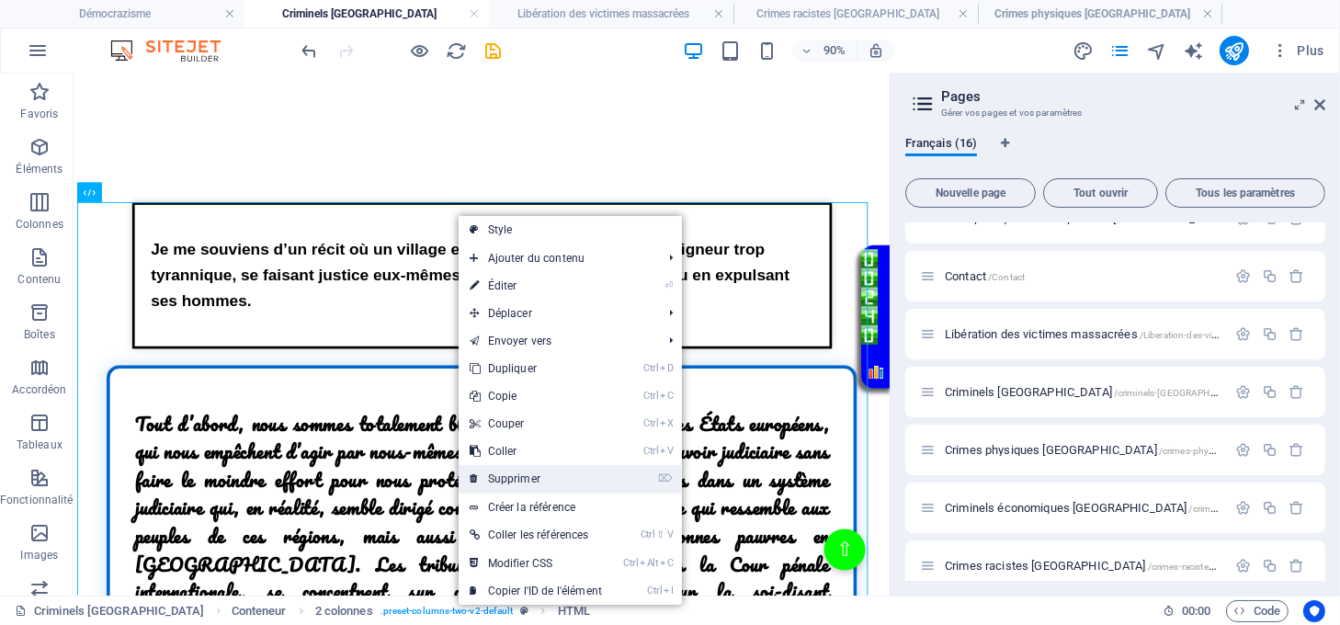
click at [526, 473] on link "⌦ Supprimer" at bounding box center [536, 479] width 154 height 28
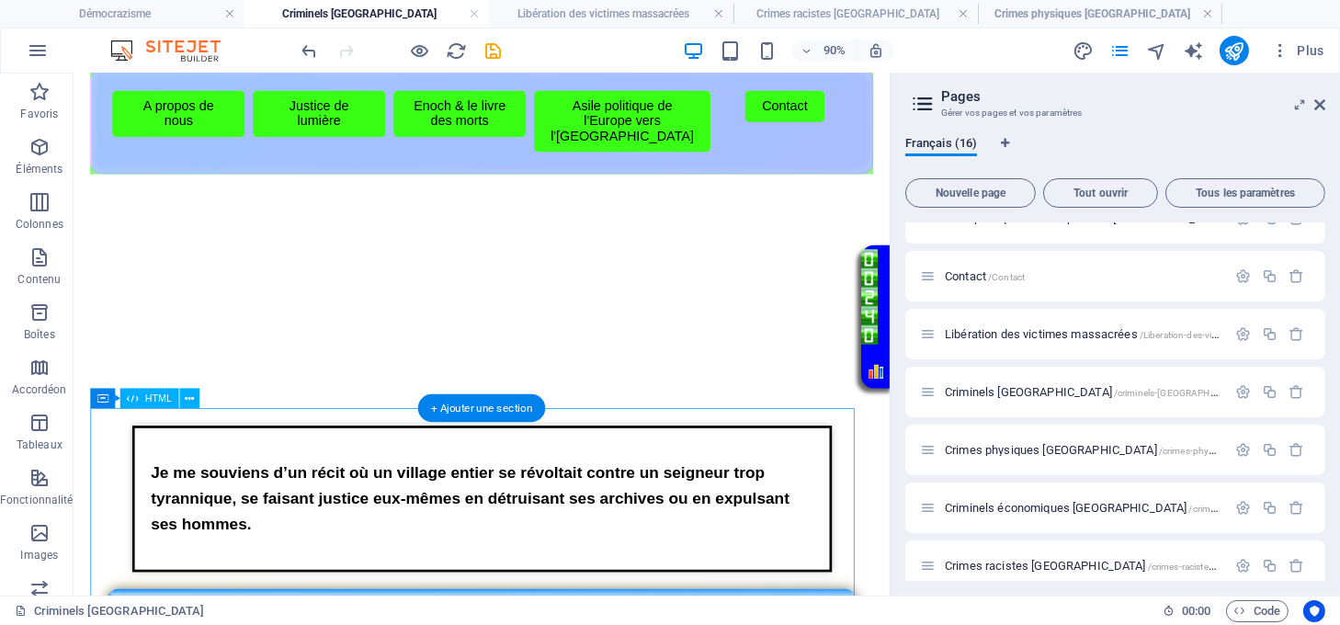
scroll to position [245, 0]
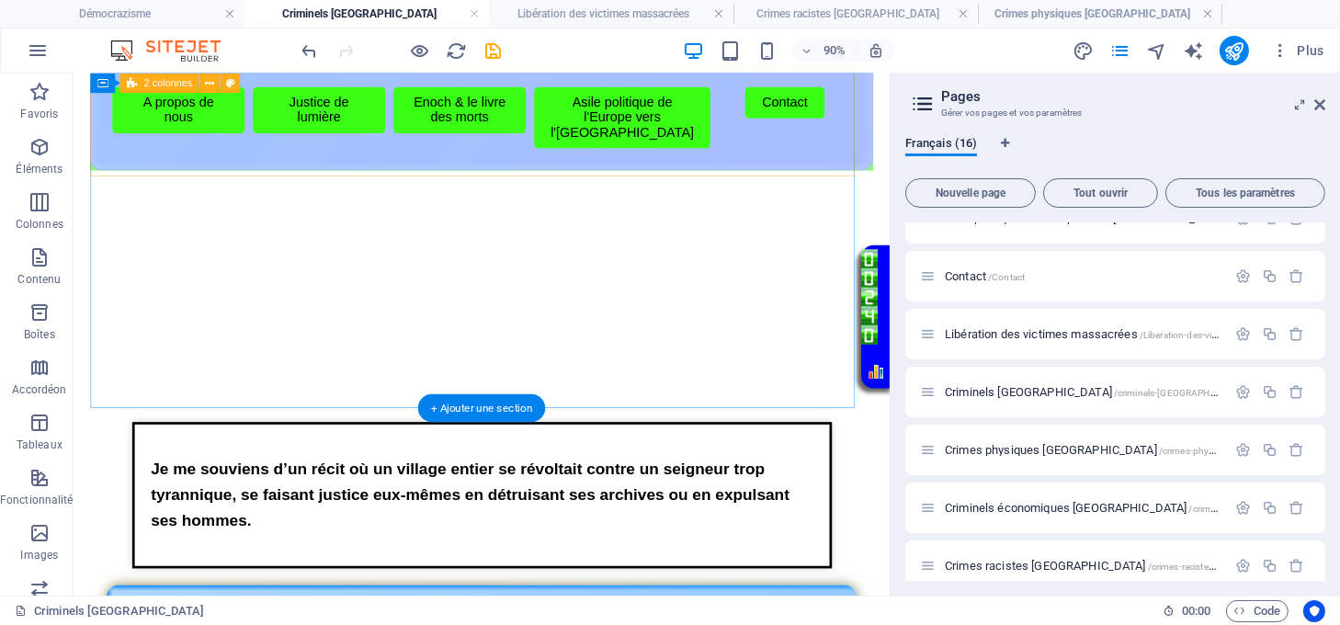
click at [512, 174] on div "Menu de boutons avec cadre scintillant Démocrazisme Israel Le système du pouvoi…" at bounding box center [527, 55] width 871 height 254
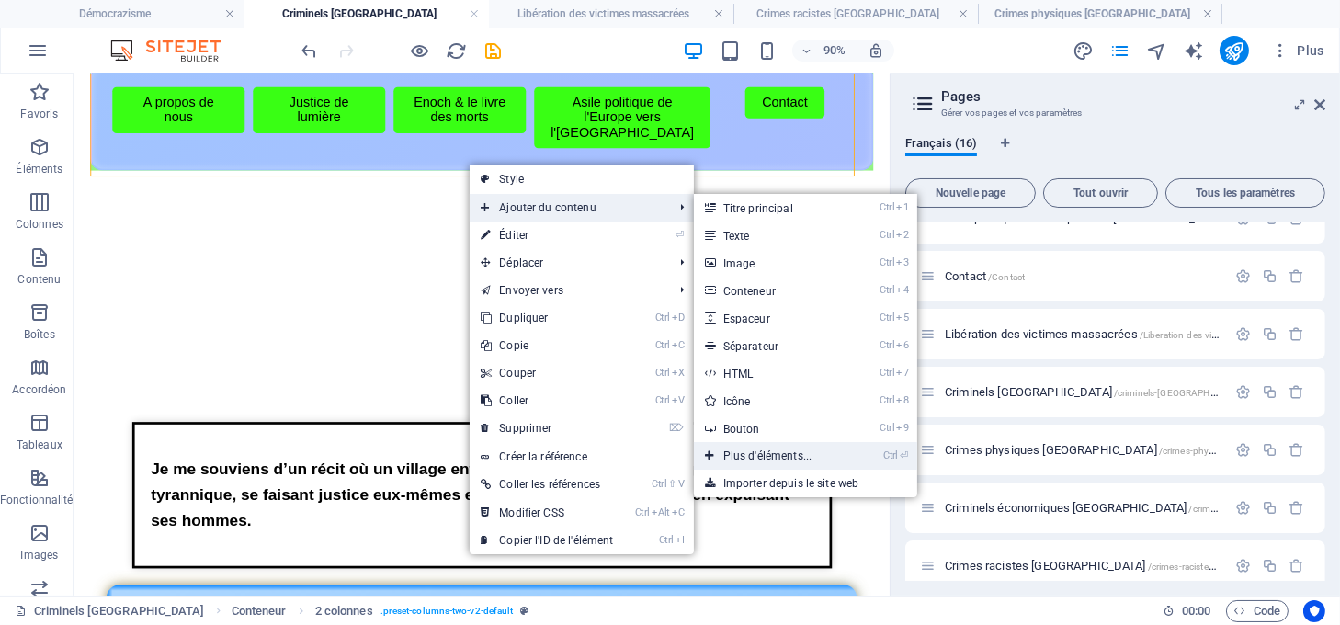
click at [771, 453] on link "Ctrl ⏎ Plus d'éléments..." at bounding box center [771, 456] width 155 height 28
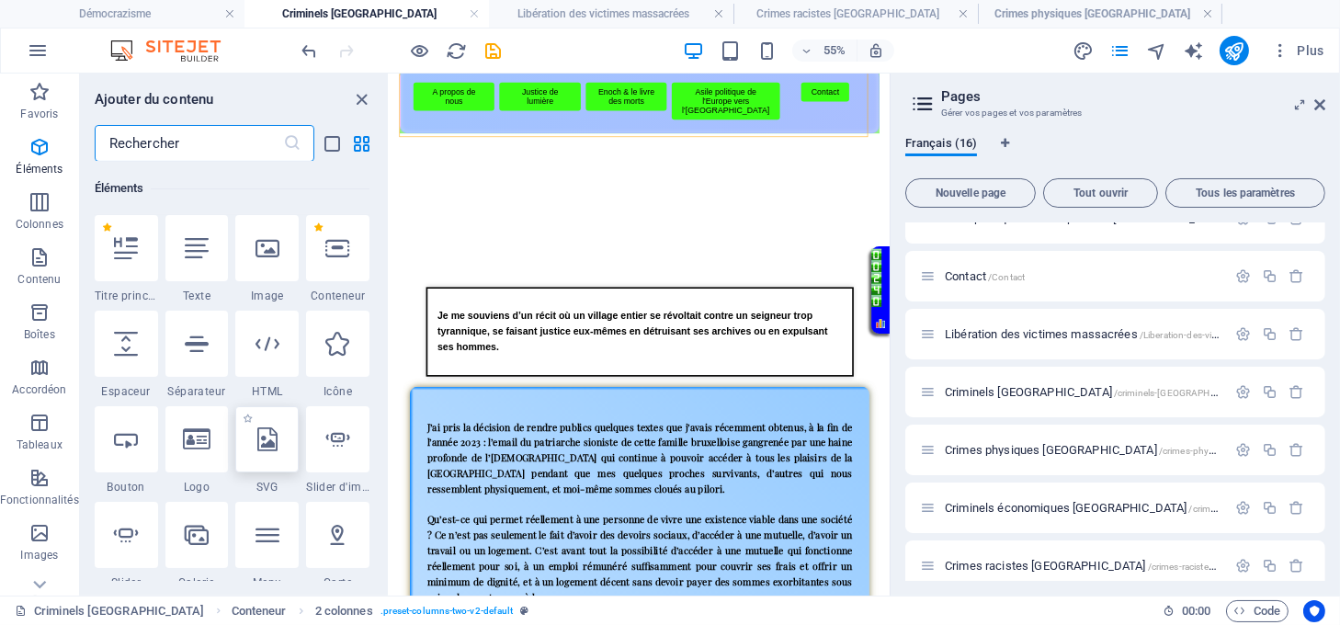
scroll to position [685, 0]
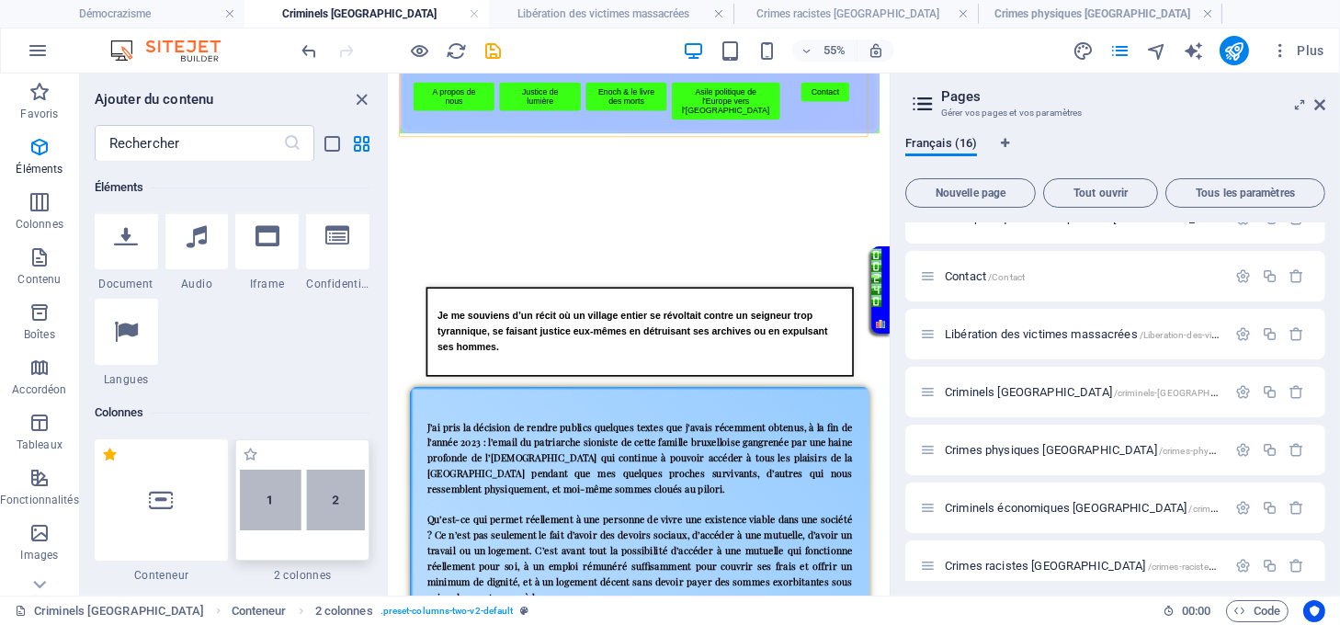
click at [287, 496] on img at bounding box center [302, 501] width 125 height 62
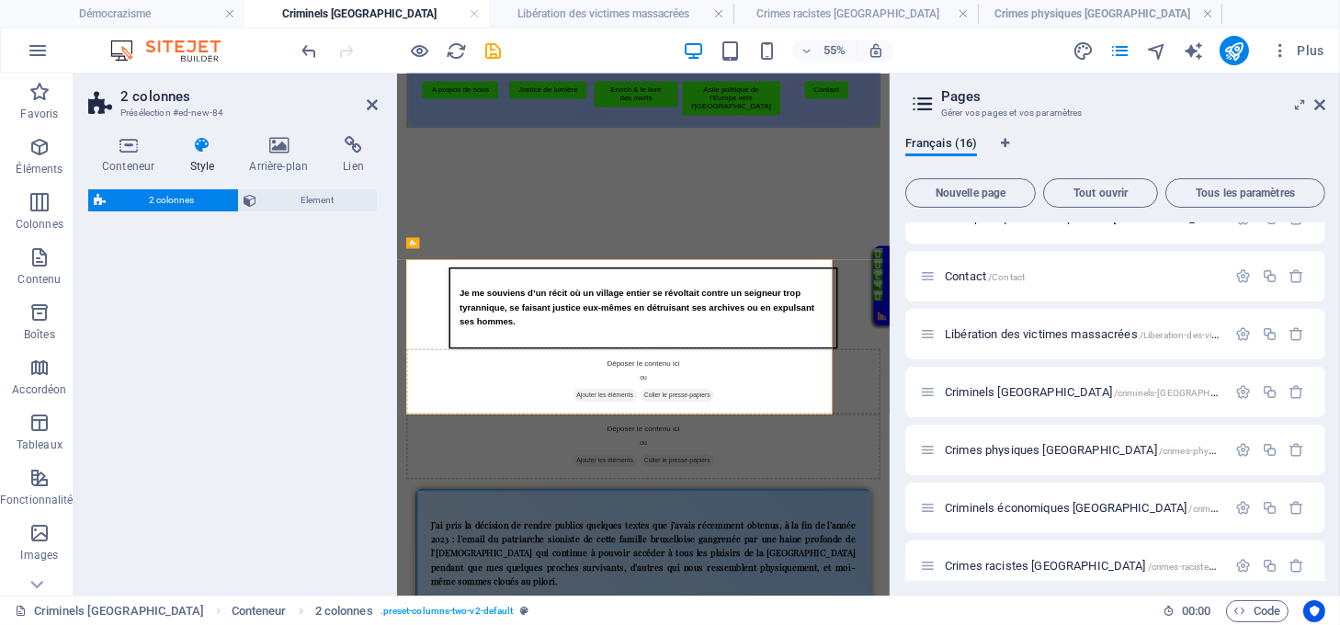
select select "rem"
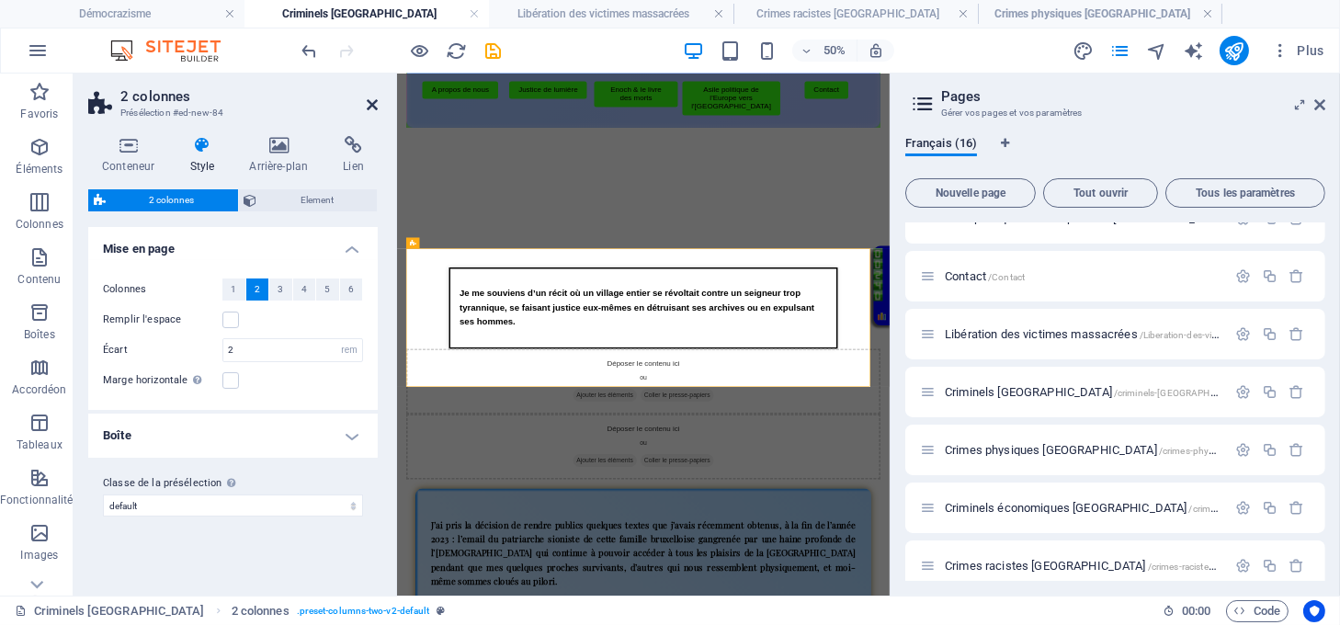
drag, startPoint x: 369, startPoint y: 100, endPoint x: 330, endPoint y: 33, distance: 77.4
click at [369, 100] on icon at bounding box center [372, 104] width 11 height 15
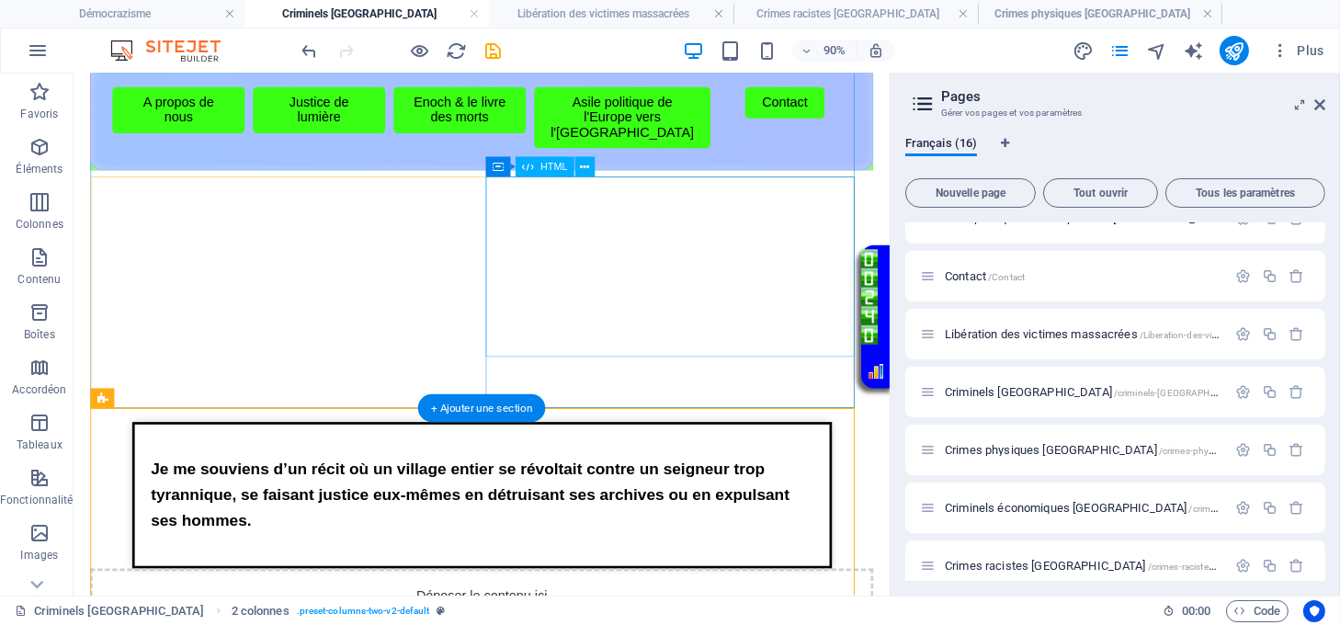
click at [674, 461] on div "Texte sur la justice de lumière Je me souviens d’un récit où un village entier …" at bounding box center [527, 542] width 871 height 163
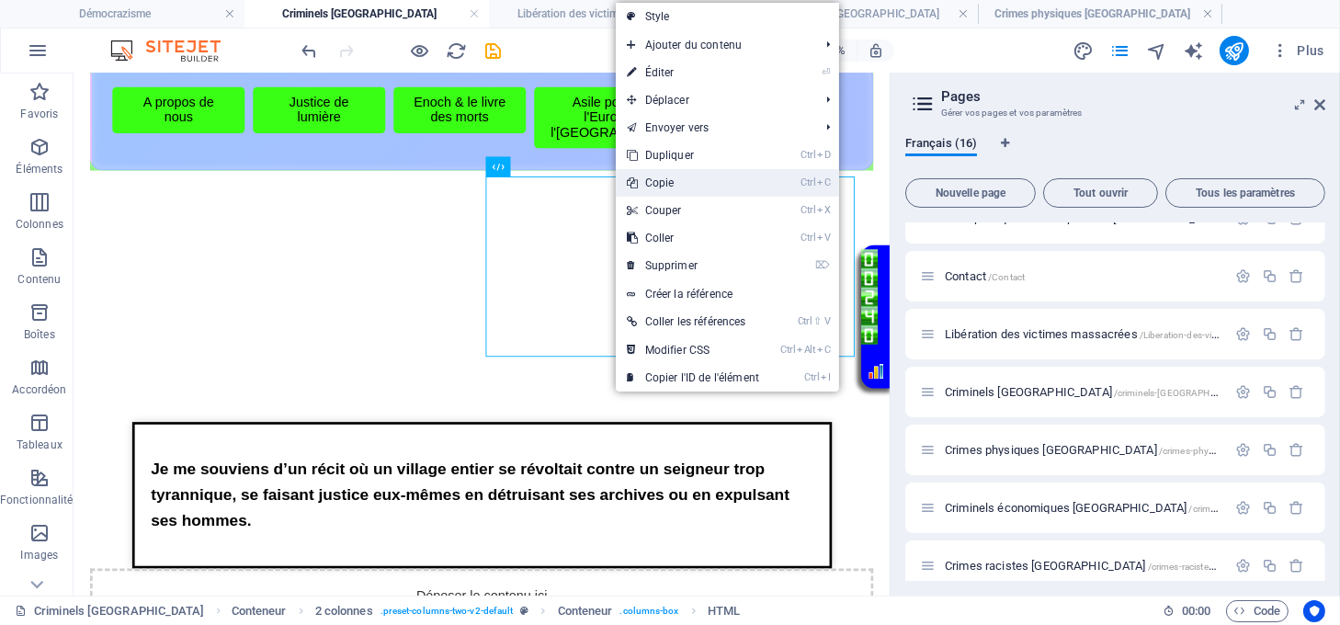
click at [674, 181] on link "Ctrl C Copie" at bounding box center [693, 183] width 154 height 28
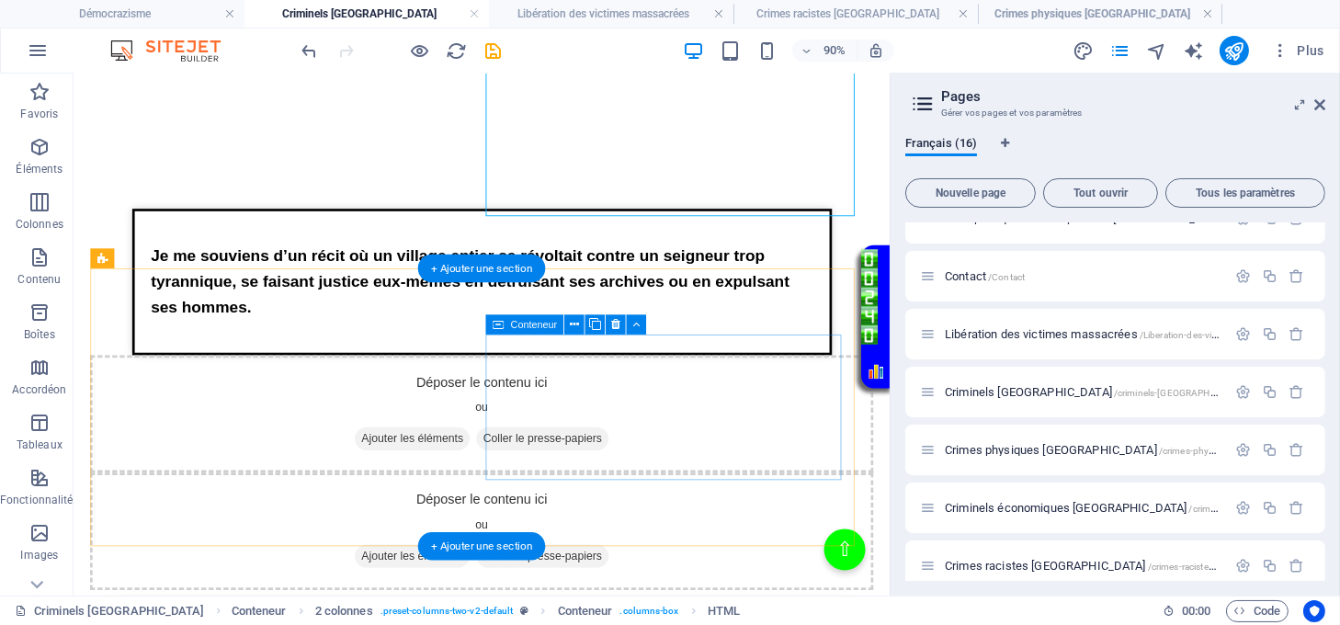
scroll to position [490, 0]
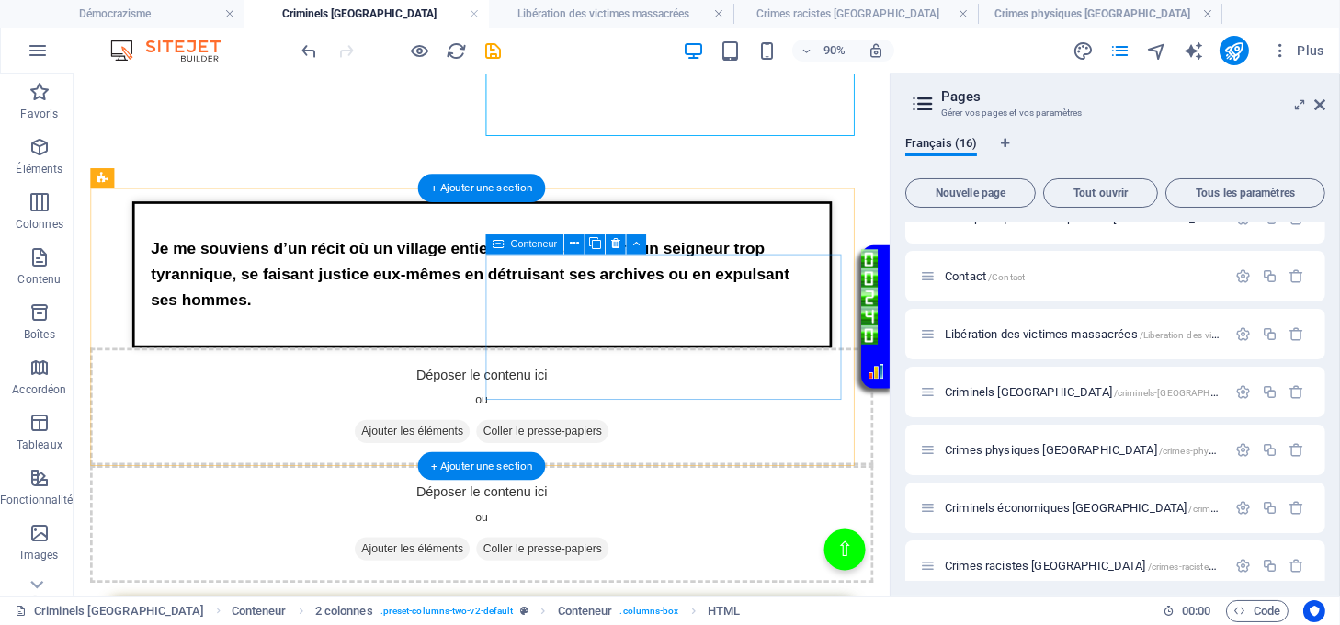
click at [668, 589] on span "Coller le presse-papiers" at bounding box center [594, 602] width 147 height 26
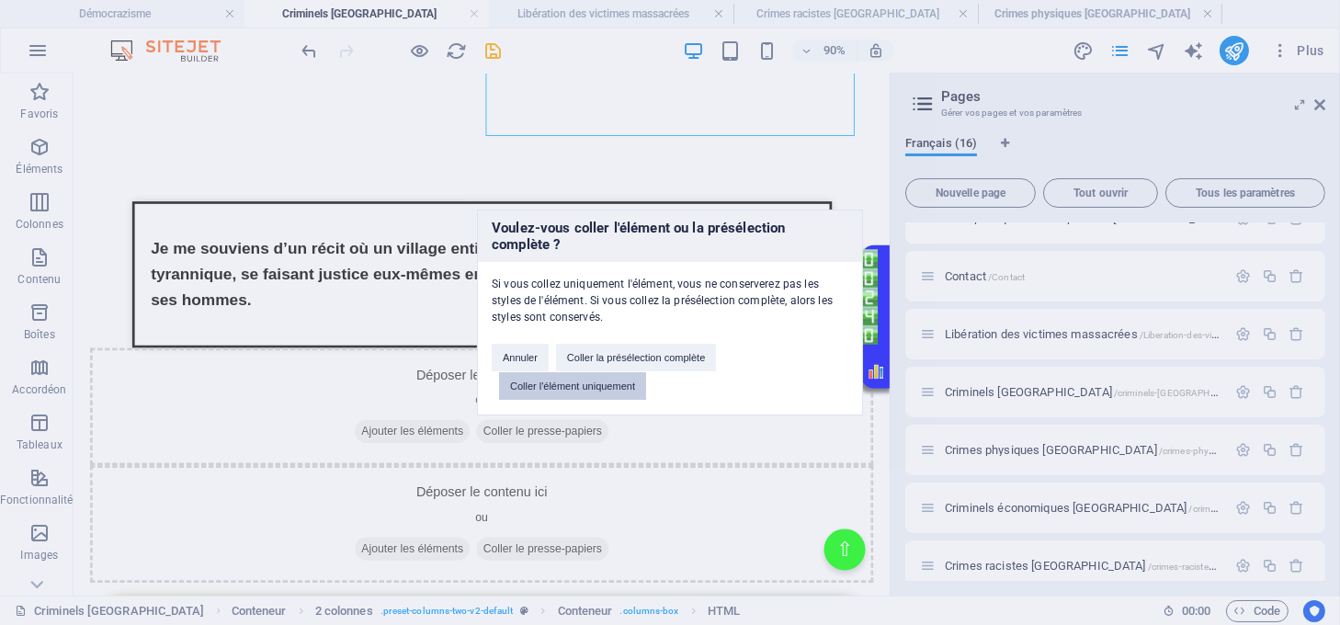
click at [586, 397] on button "Coller l'élément uniquement" at bounding box center [572, 386] width 147 height 28
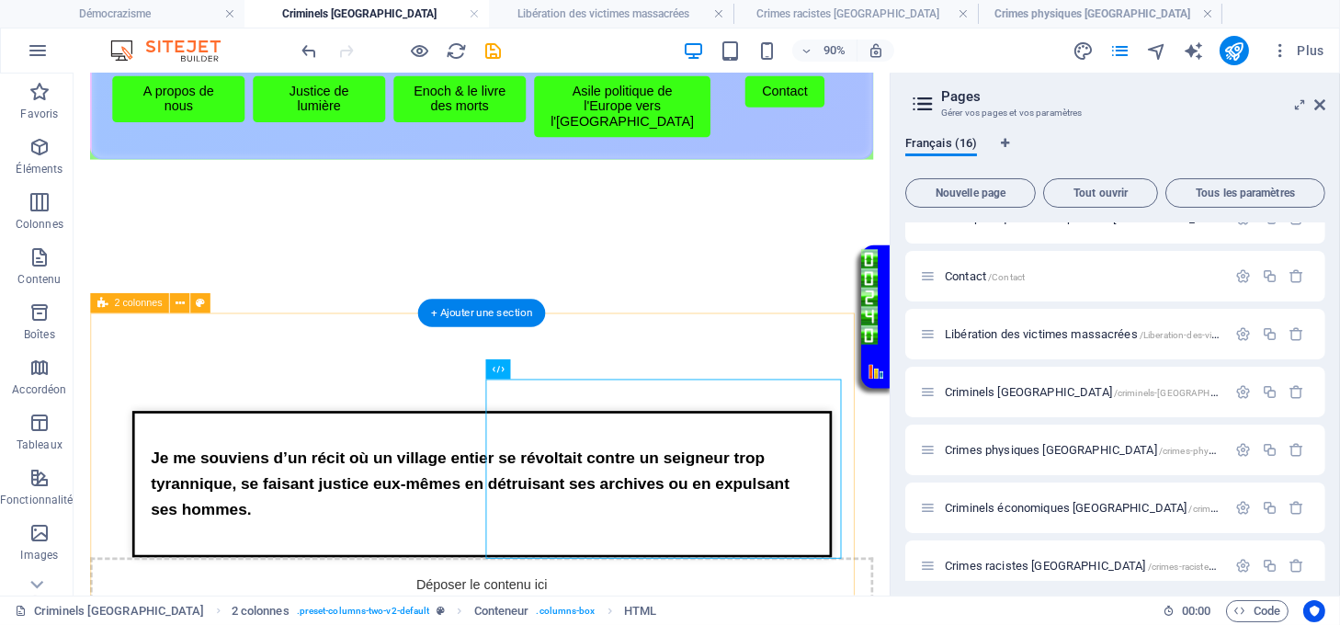
scroll to position [245, 0]
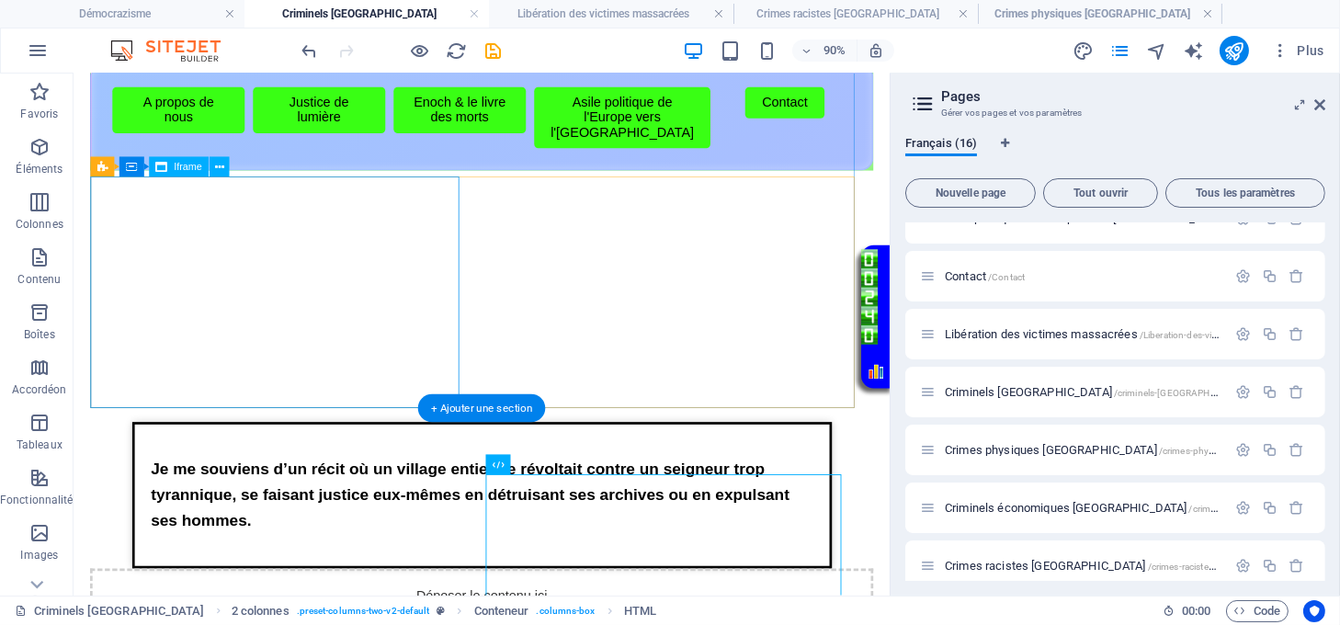
drag, startPoint x: 375, startPoint y: 363, endPoint x: 381, endPoint y: 355, distance: 9.9
click at [376, 360] on div "</div>" at bounding box center [527, 330] width 871 height 261
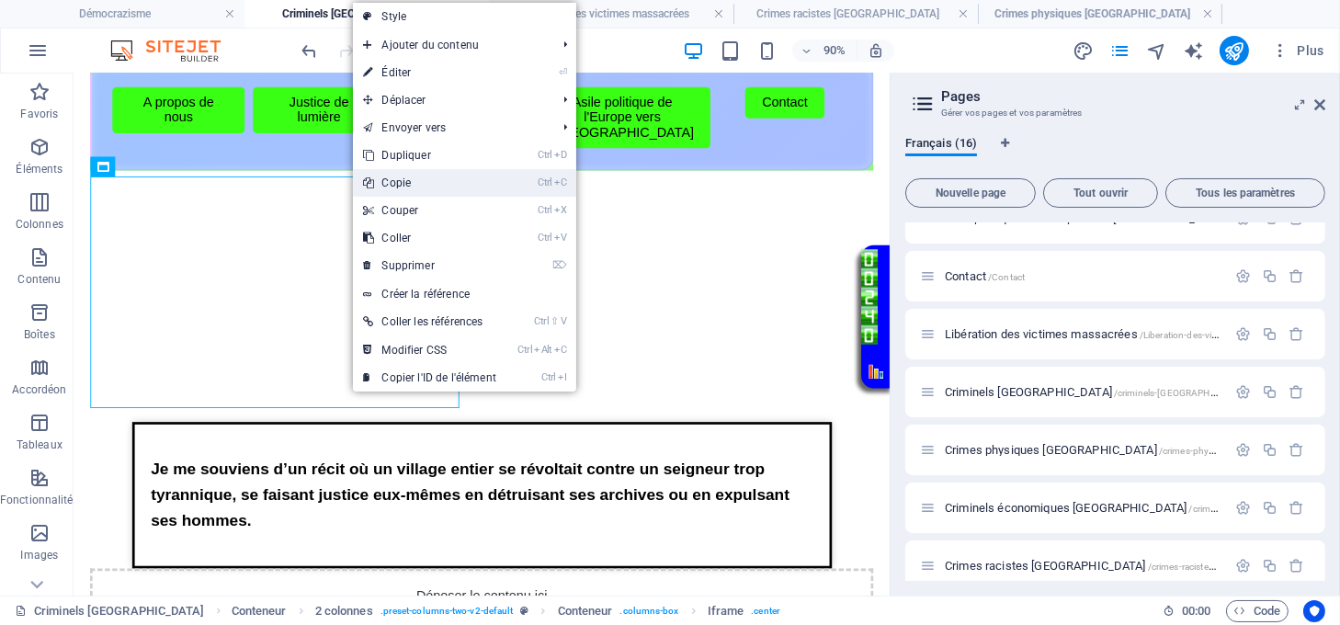
click at [415, 182] on link "Ctrl C Copie" at bounding box center [430, 183] width 154 height 28
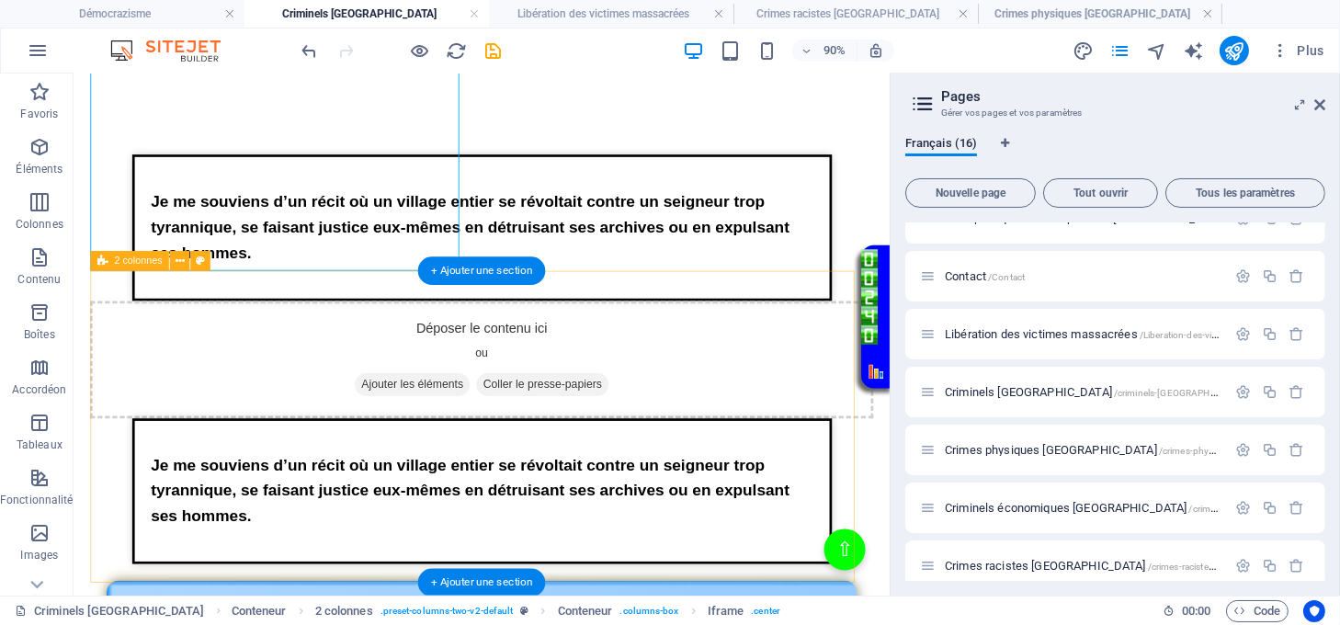
scroll to position [612, 0]
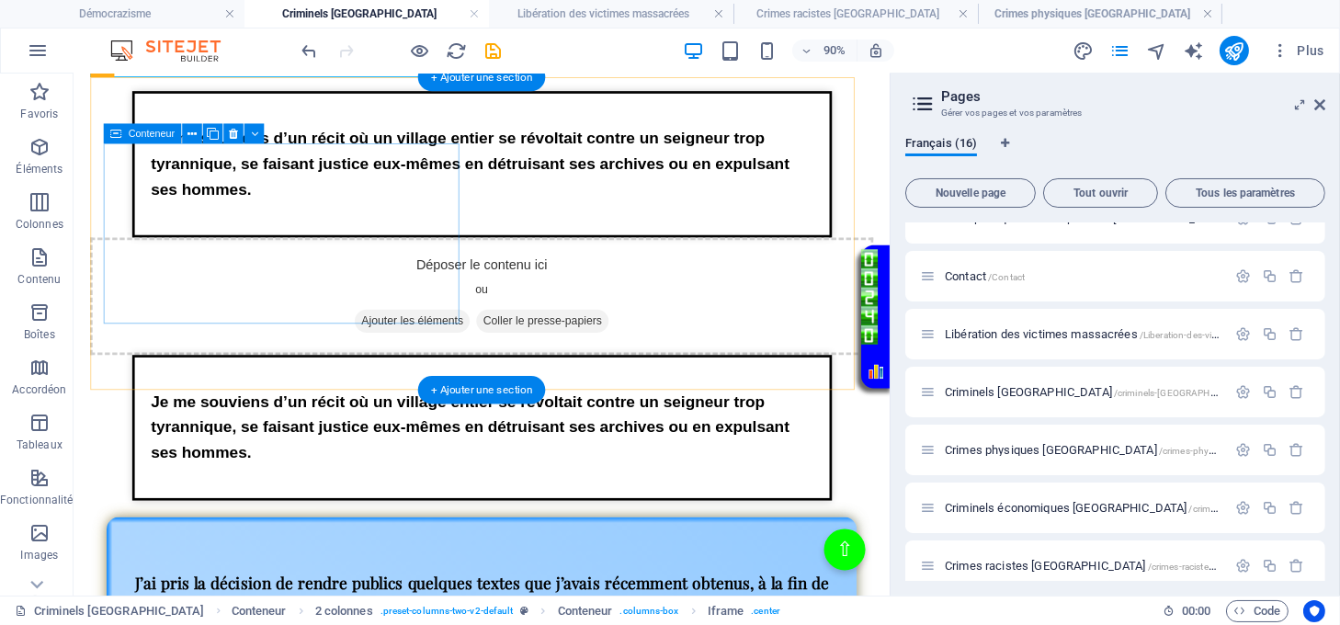
click at [521, 336] on span "Coller le presse-papiers" at bounding box center [594, 349] width 147 height 26
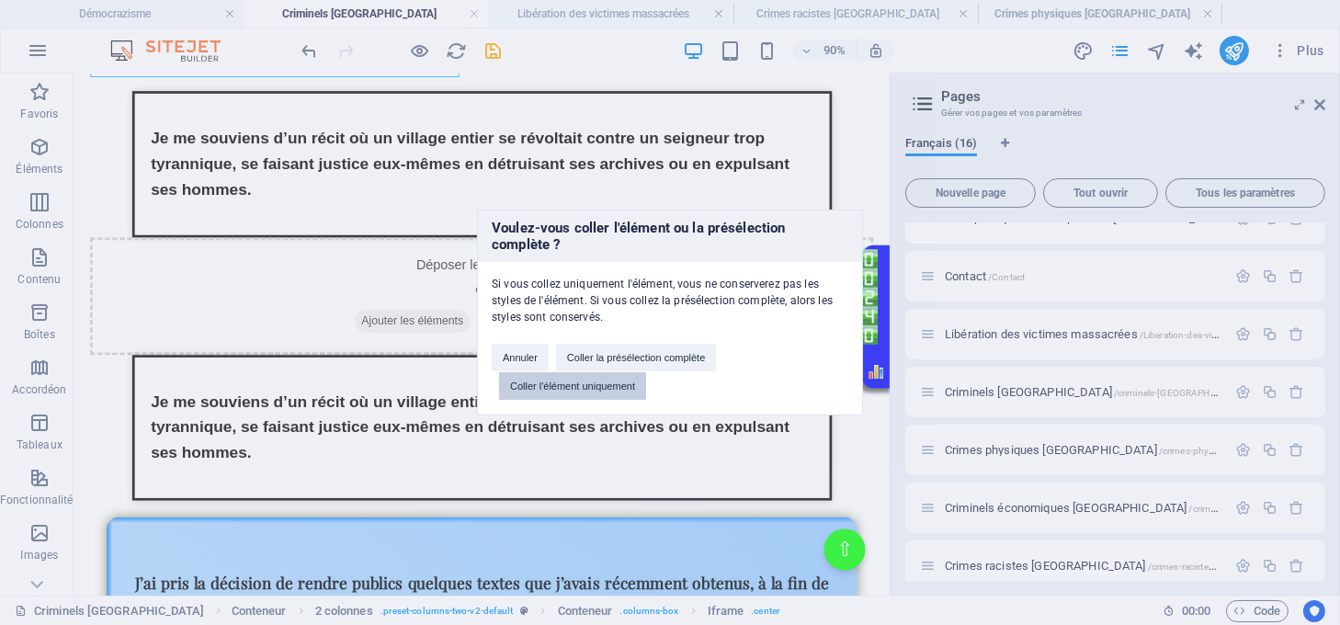
drag, startPoint x: 546, startPoint y: 378, endPoint x: 531, endPoint y: 325, distance: 54.4
click at [546, 378] on button "Coller l'élément uniquement" at bounding box center [572, 386] width 147 height 28
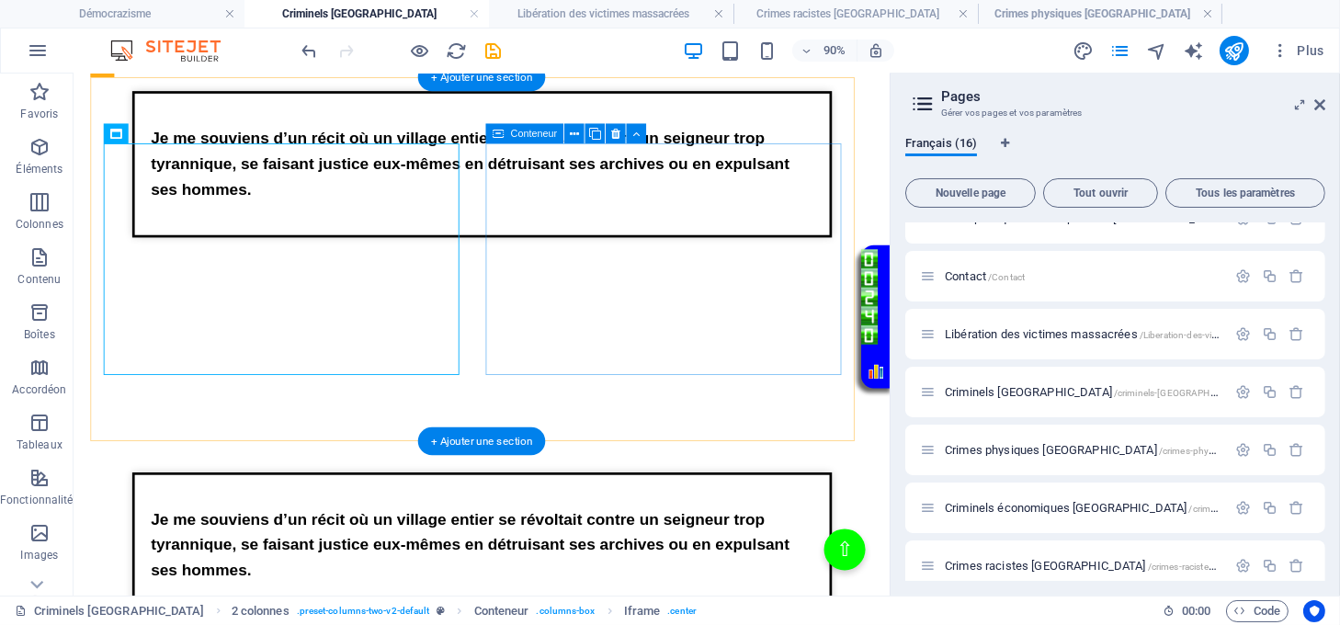
scroll to position [245, 0]
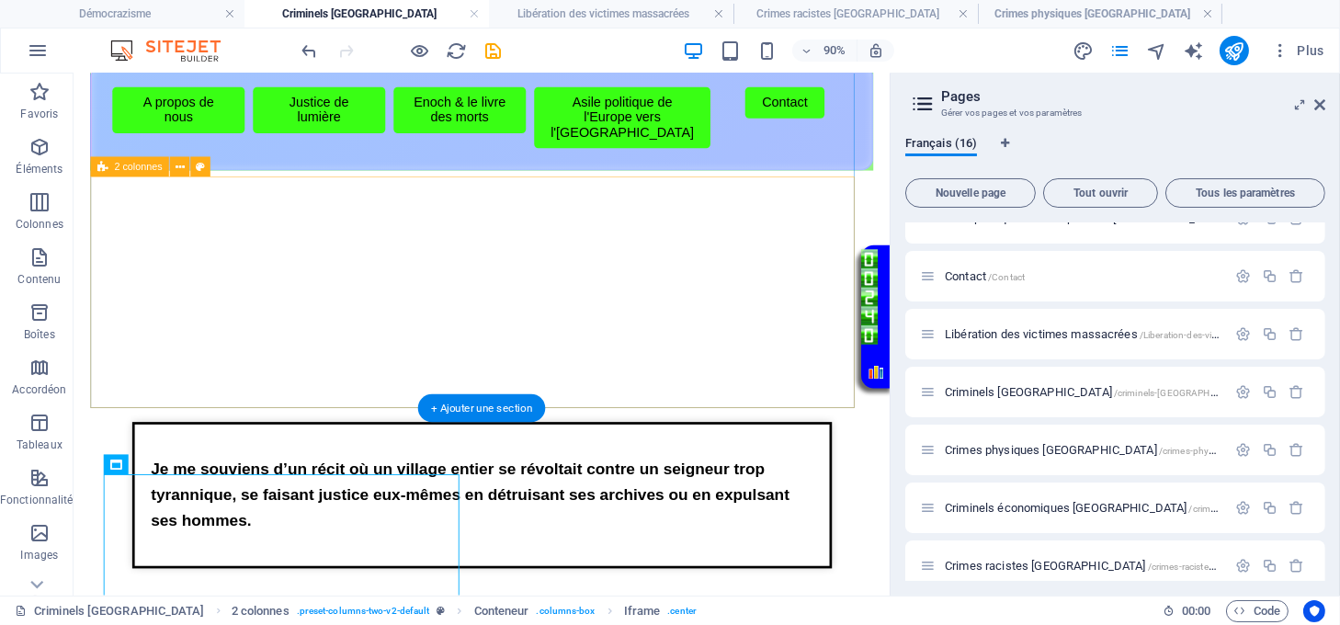
click at [518, 291] on div "</div> Texte sur la justice de lumière Je me souviens d’un récit où un village …" at bounding box center [527, 412] width 871 height 424
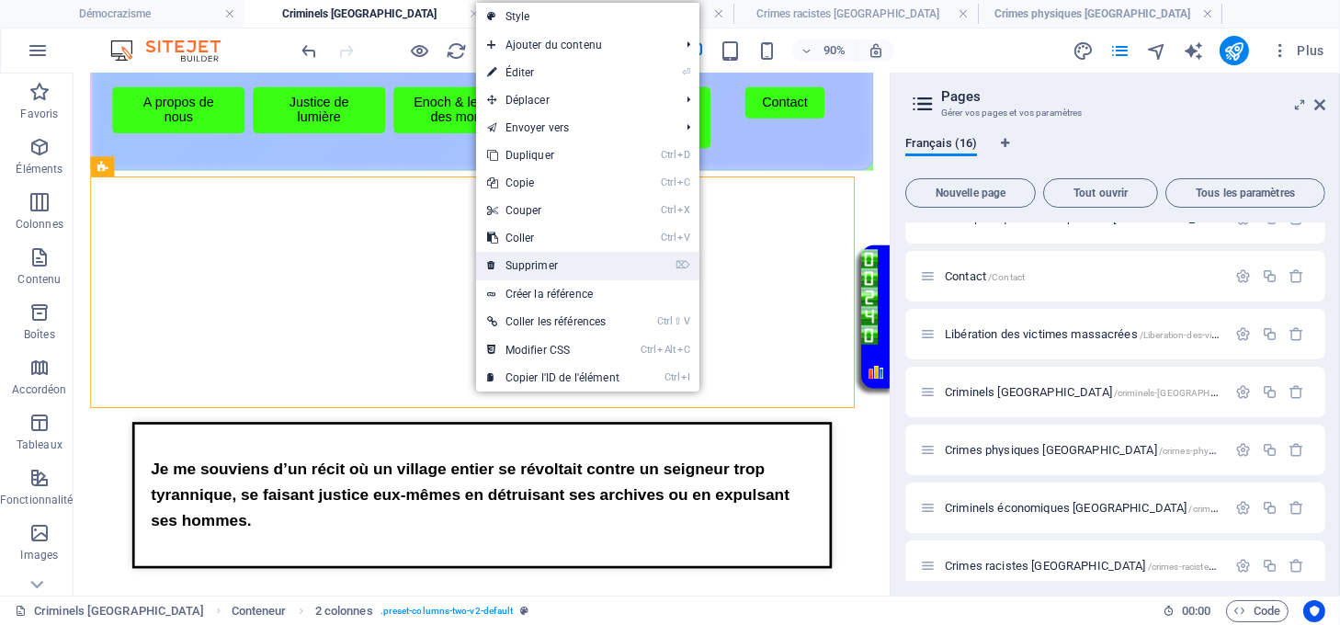
click at [525, 261] on link "⌦ Supprimer" at bounding box center [553, 266] width 154 height 28
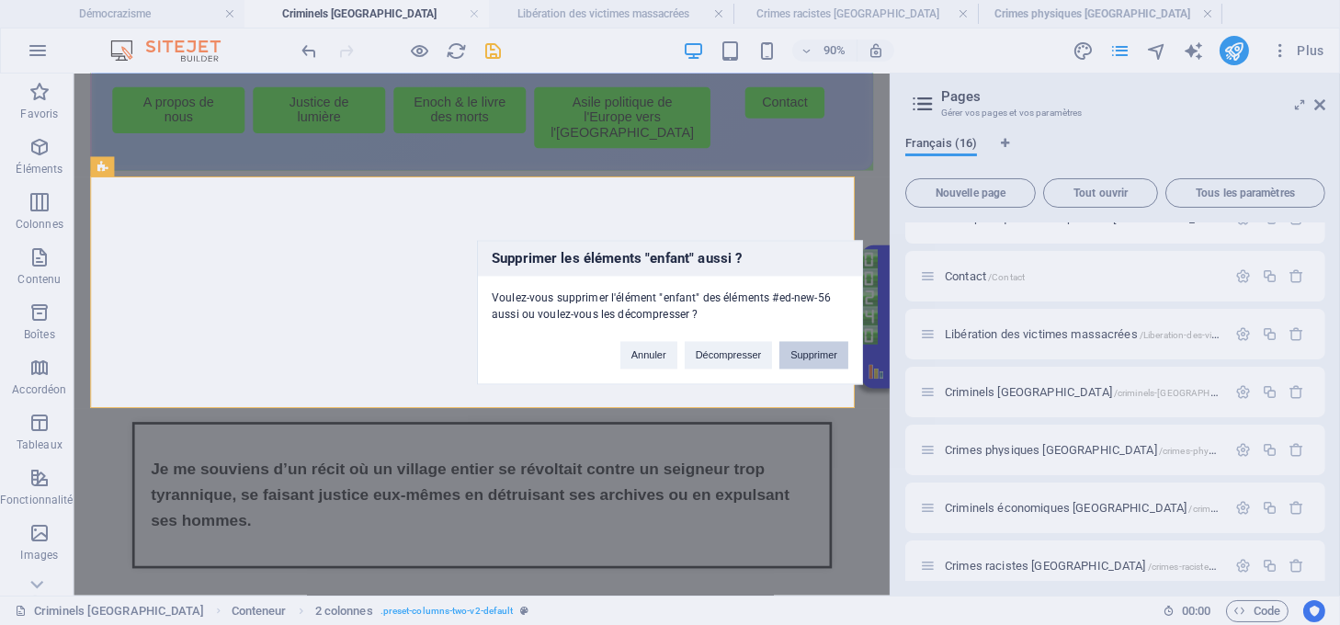
click at [794, 347] on button "Supprimer" at bounding box center [814, 356] width 69 height 28
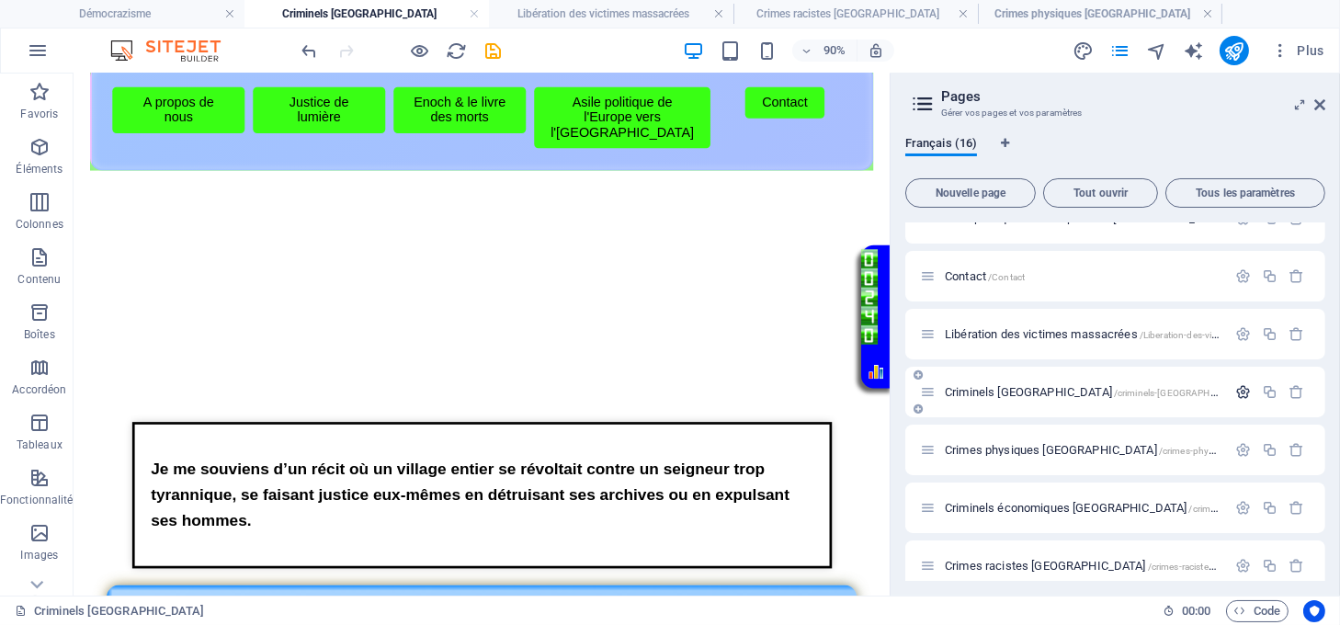
click at [1236, 386] on icon "button" at bounding box center [1244, 392] width 16 height 16
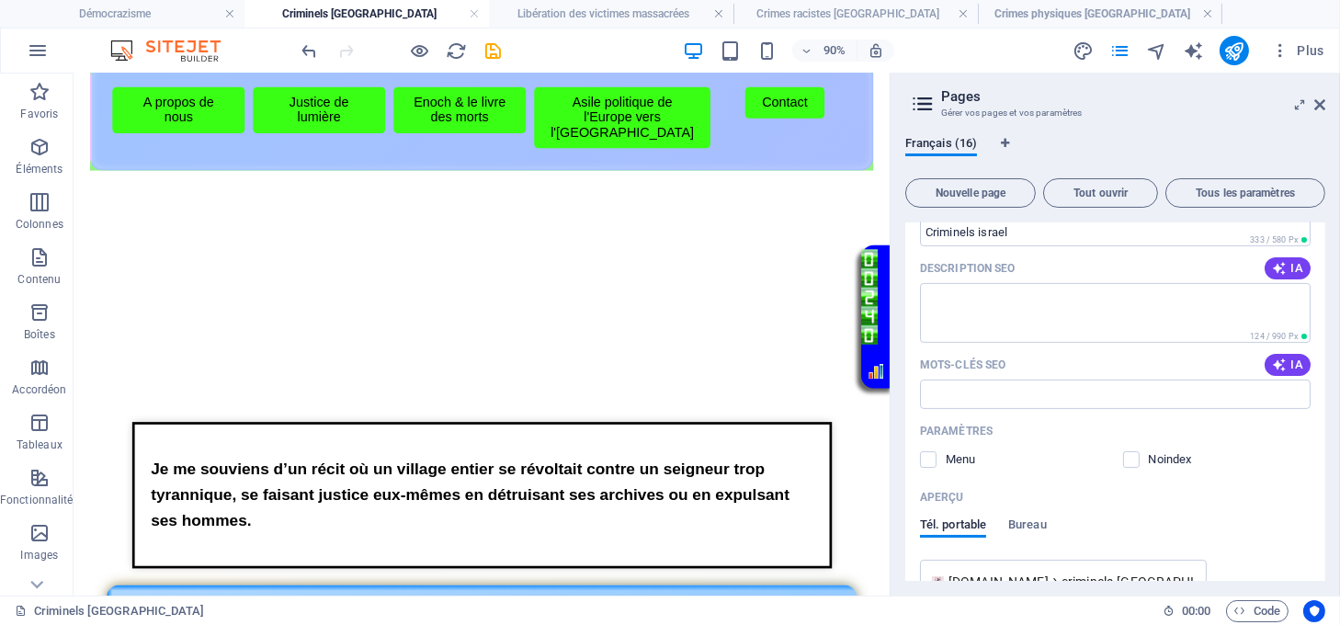
scroll to position [860, 0]
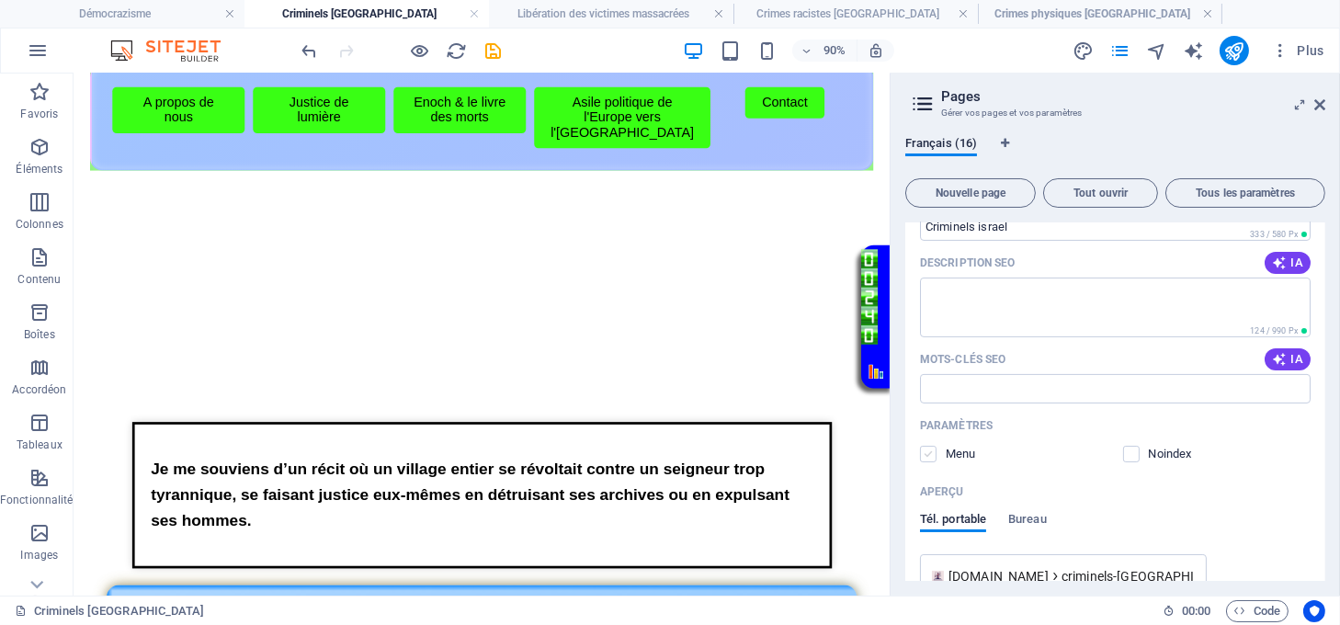
click at [923, 452] on label at bounding box center [928, 454] width 17 height 17
click at [0, 0] on input "checkbox" at bounding box center [0, 0] width 0 height 0
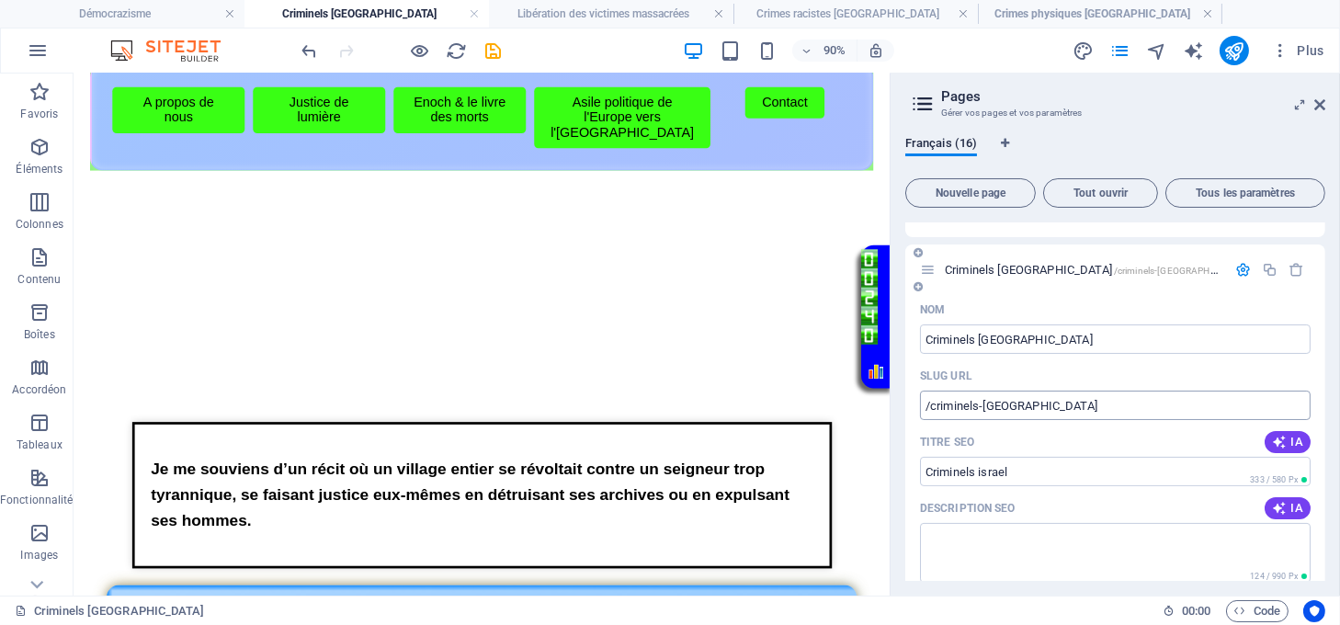
scroll to position [493, 0]
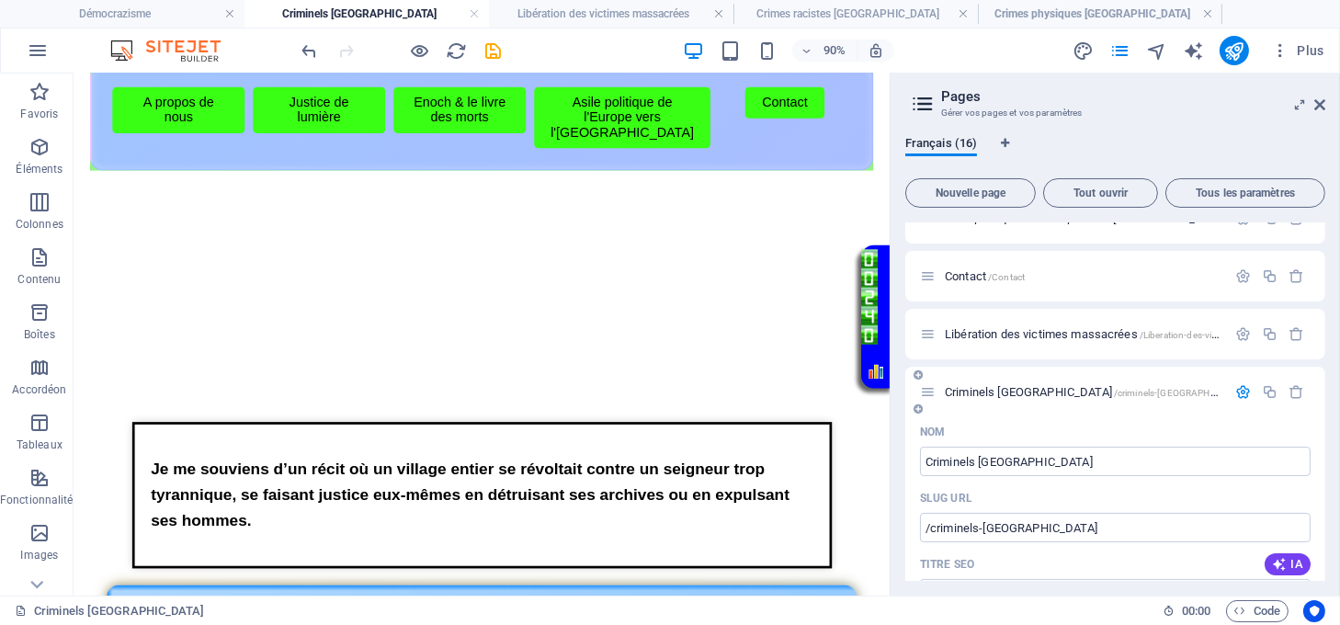
drag, startPoint x: 1136, startPoint y: 390, endPoint x: 1059, endPoint y: 385, distance: 77.4
click at [1054, 395] on p "Criminels israel /criminels-[GEOGRAPHIC_DATA]" at bounding box center [1083, 392] width 276 height 12
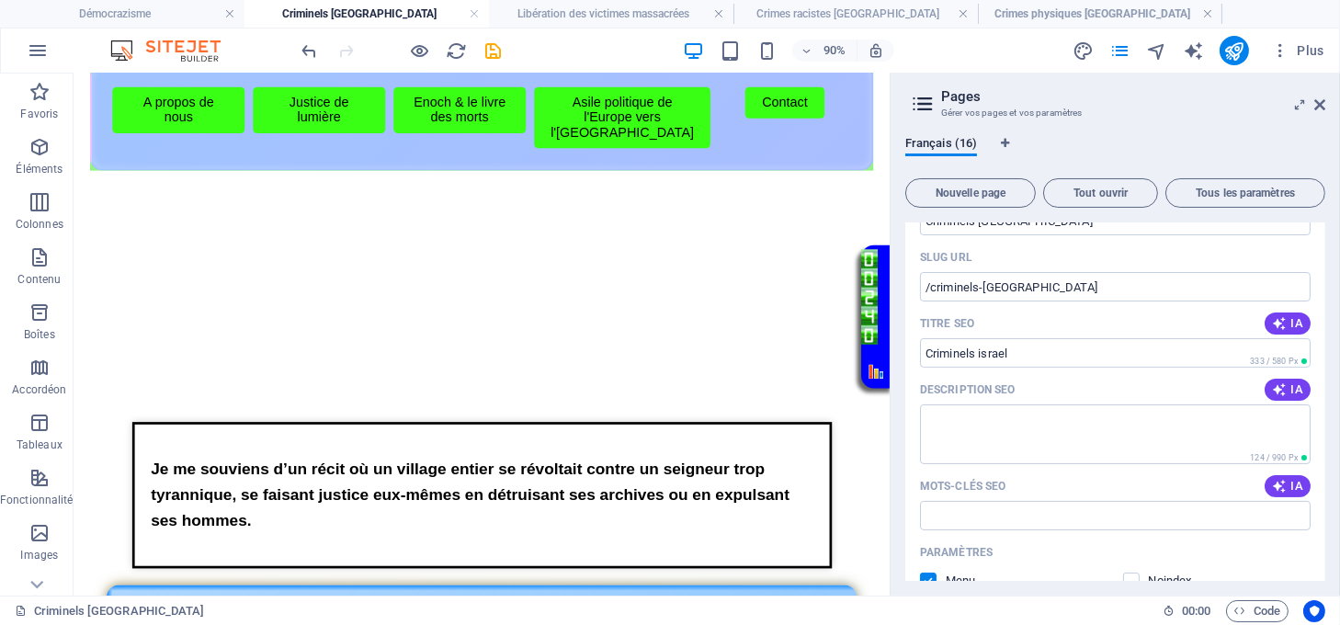
scroll to position [738, 0]
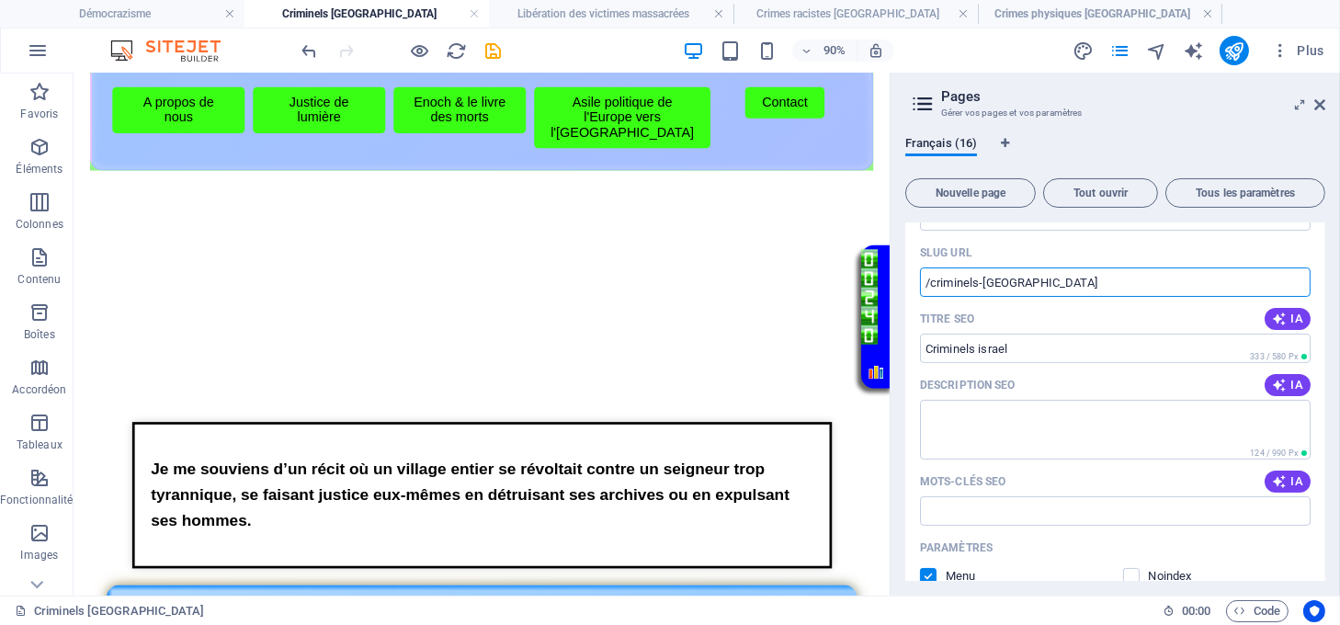
drag, startPoint x: 1049, startPoint y: 285, endPoint x: 925, endPoint y: 290, distance: 124.2
click at [925, 290] on input "/criminels-[GEOGRAPHIC_DATA]" at bounding box center [1115, 282] width 391 height 29
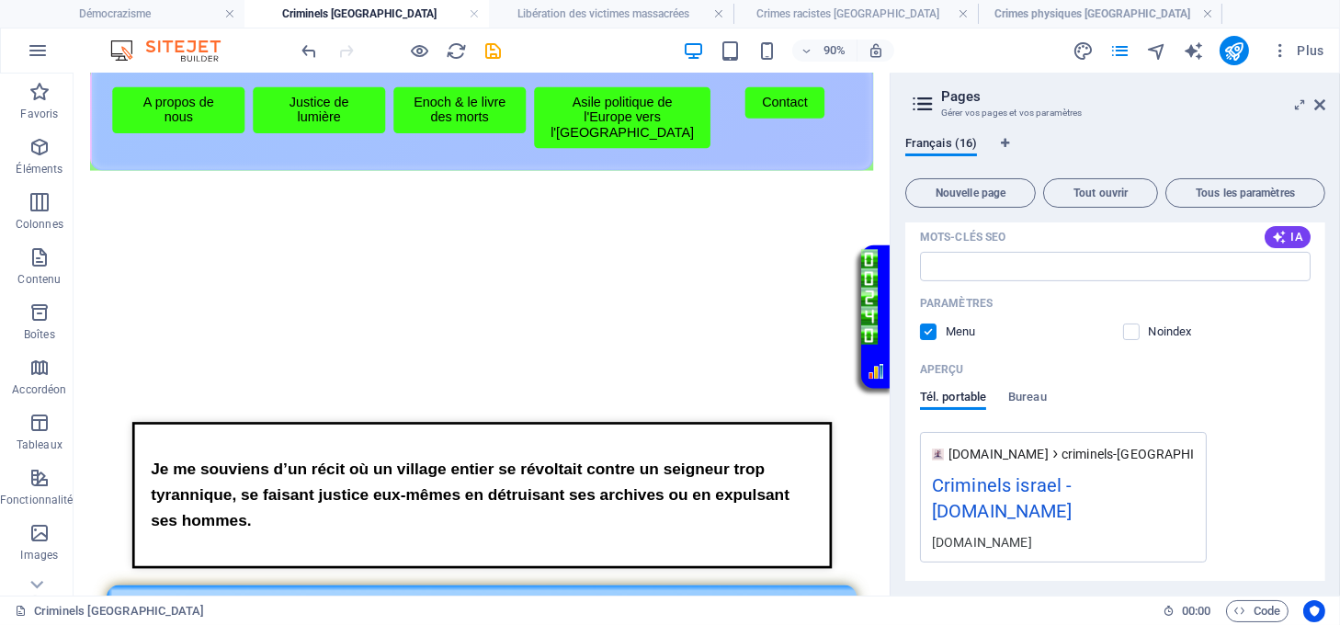
click at [1223, 55] on button "publish" at bounding box center [1234, 50] width 29 height 29
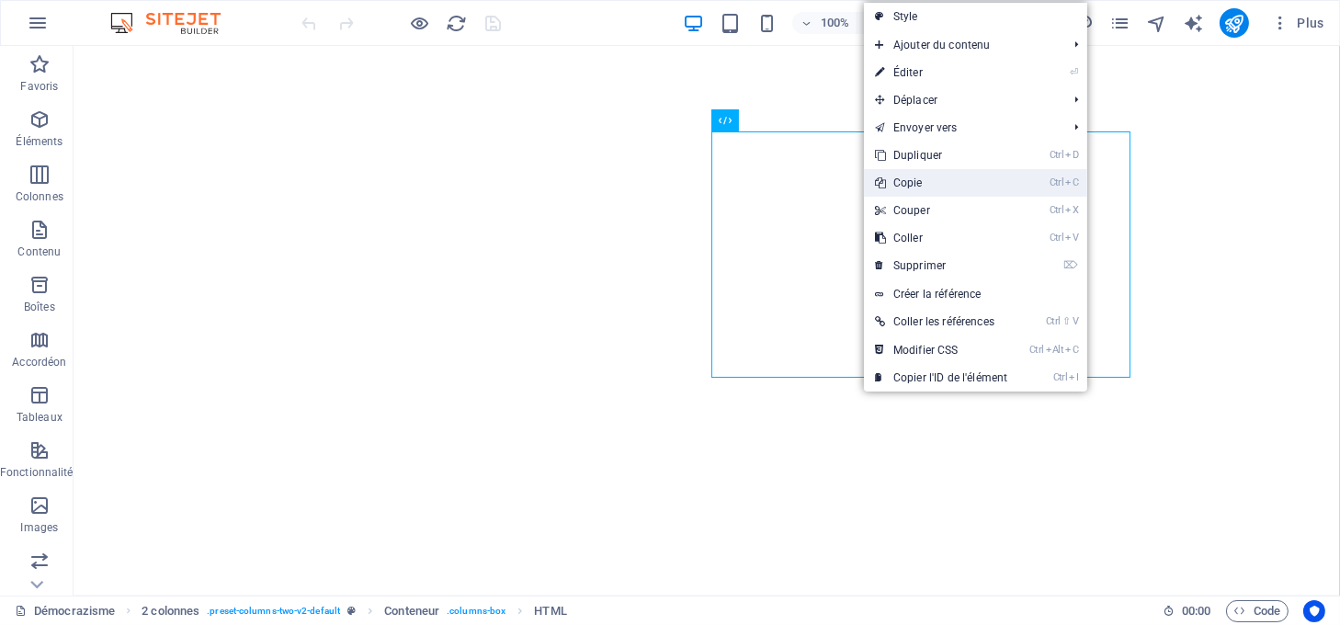
click at [912, 184] on link "Ctrl C Copie" at bounding box center [941, 183] width 154 height 28
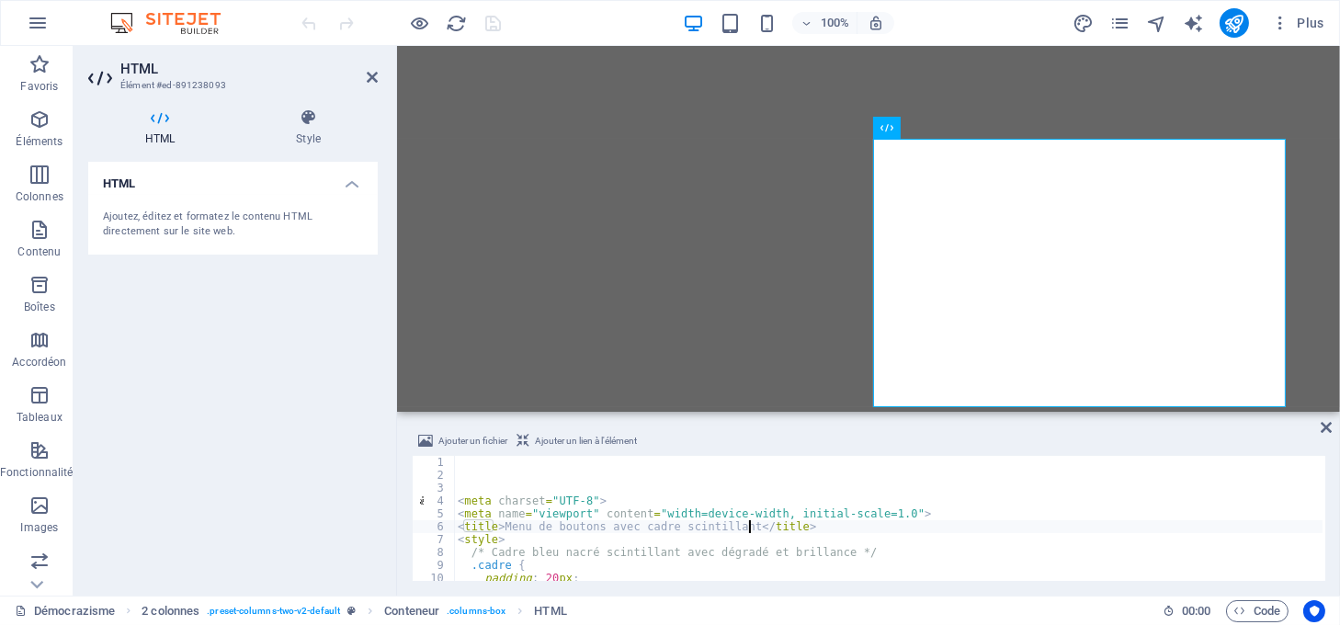
type textarea "</div>"
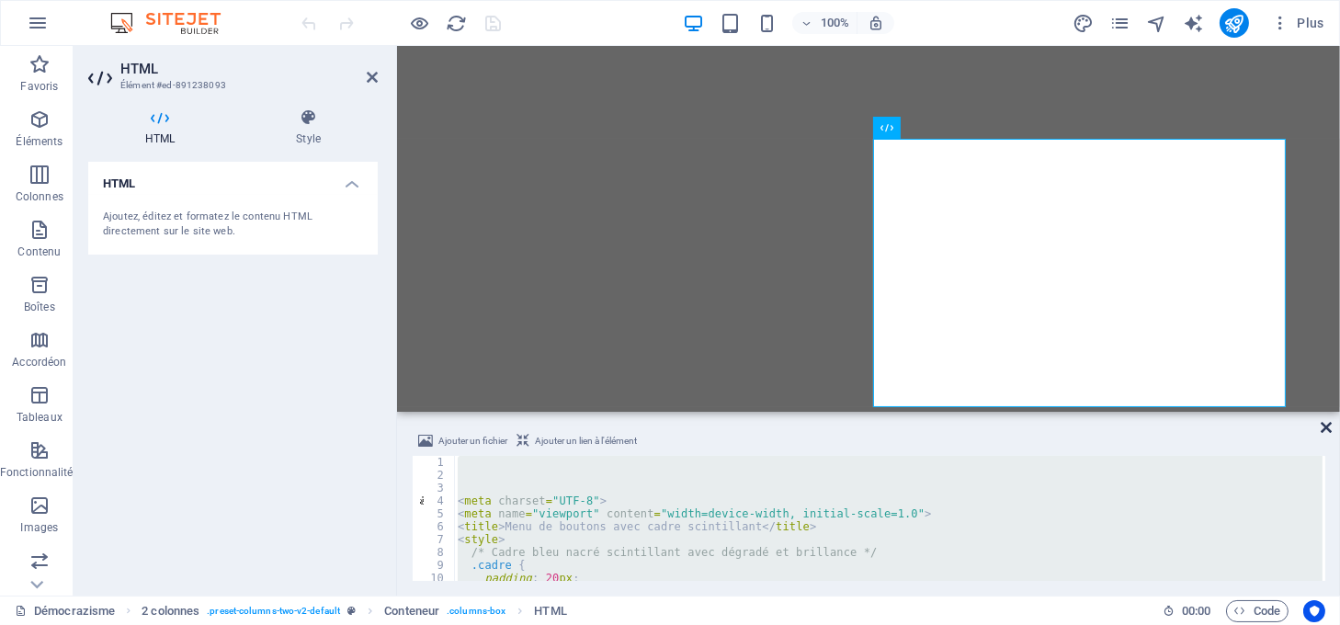
click at [1327, 423] on icon at bounding box center [1326, 427] width 11 height 15
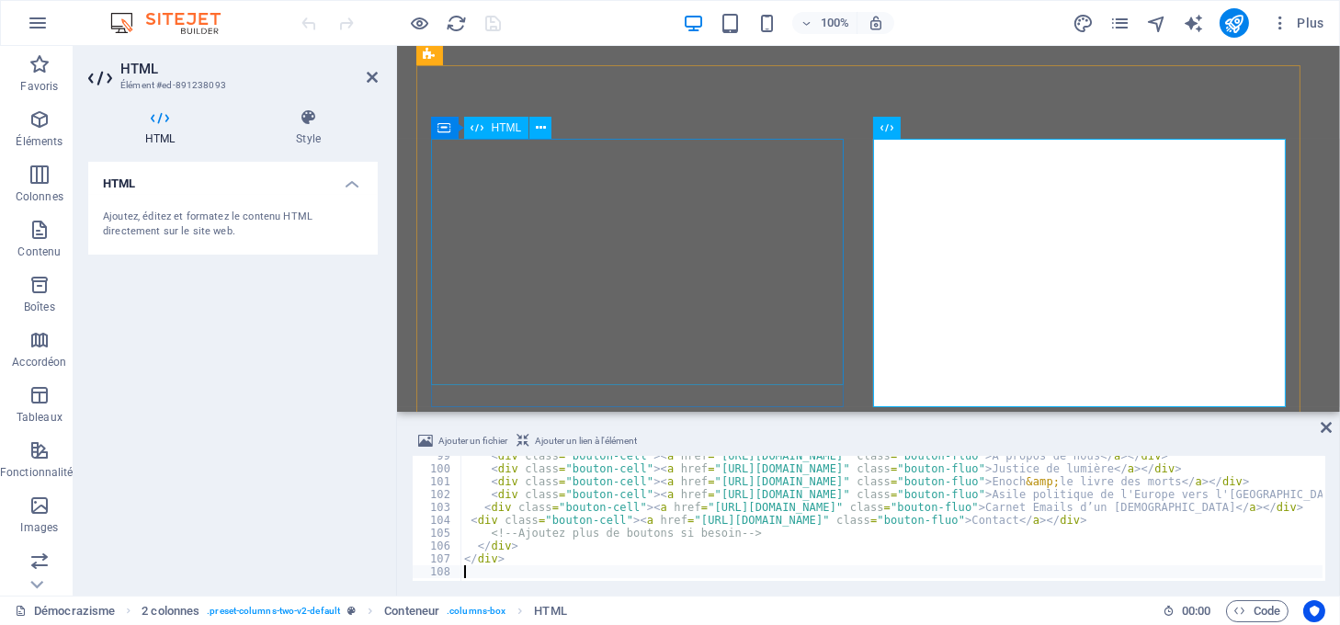
scroll to position [1267, 0]
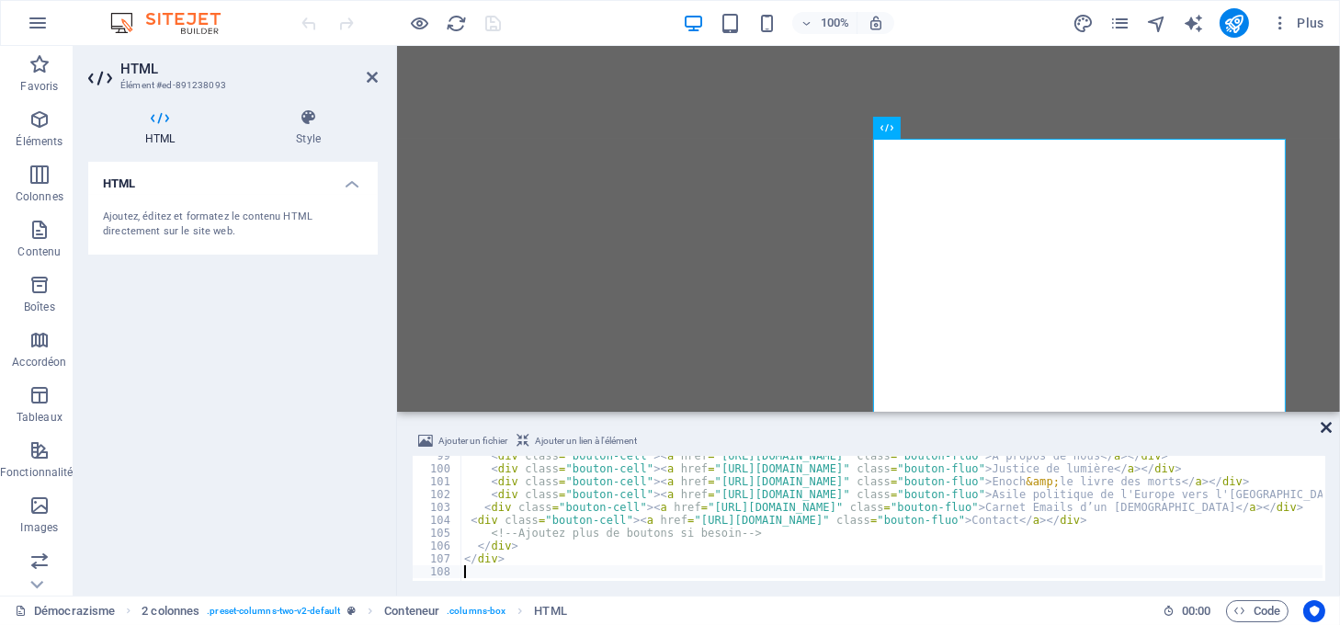
click at [1327, 426] on icon at bounding box center [1326, 427] width 11 height 15
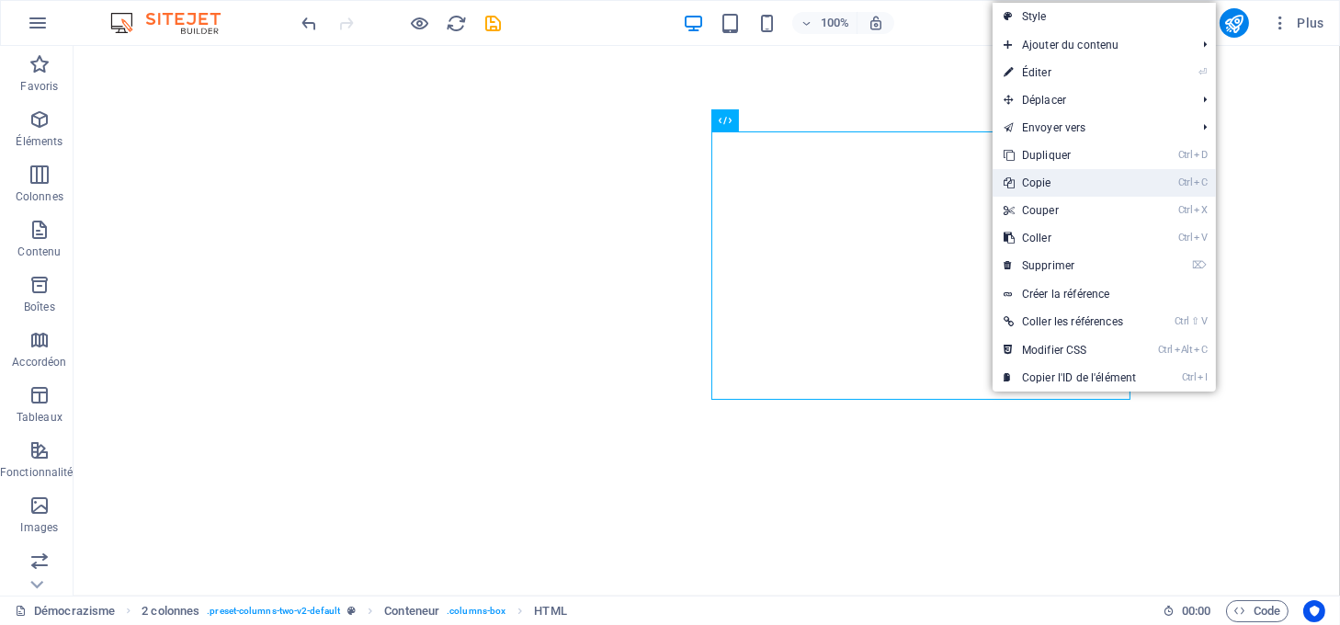
click at [1038, 175] on link "Ctrl C Copie" at bounding box center [1070, 183] width 154 height 28
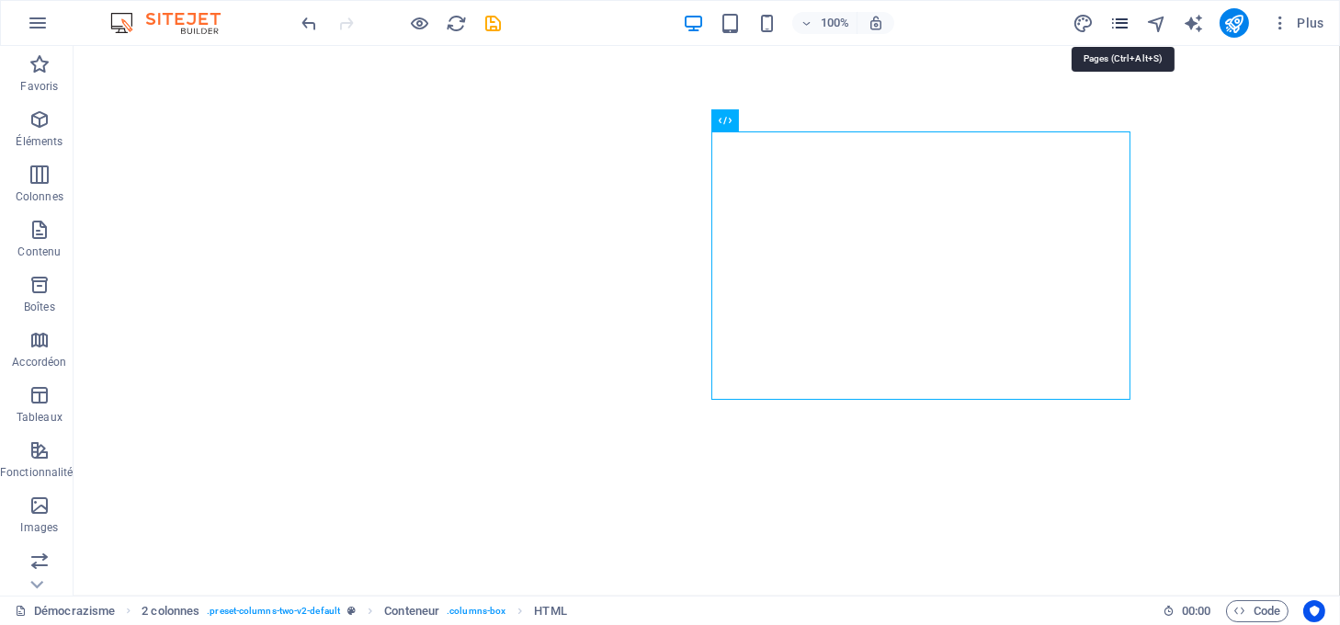
click at [1126, 20] on icon "pages" at bounding box center [1120, 23] width 21 height 21
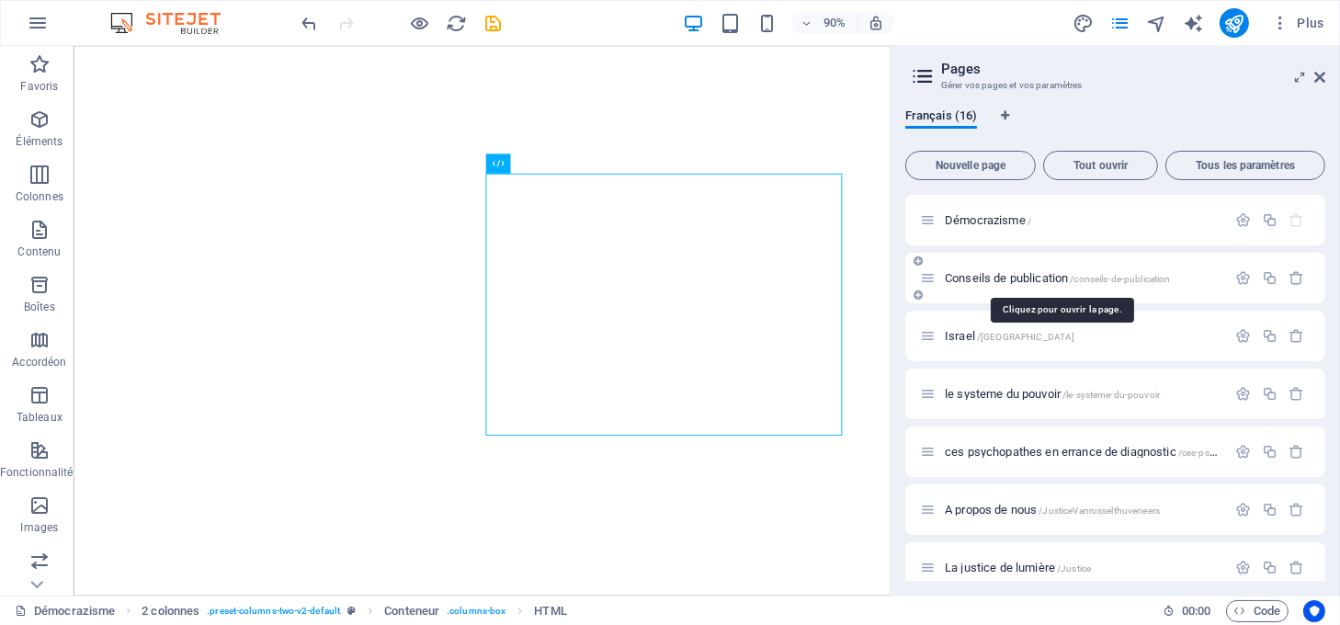
click at [982, 276] on span "Conseils de publication /conseils-de-publication" at bounding box center [1058, 278] width 226 height 14
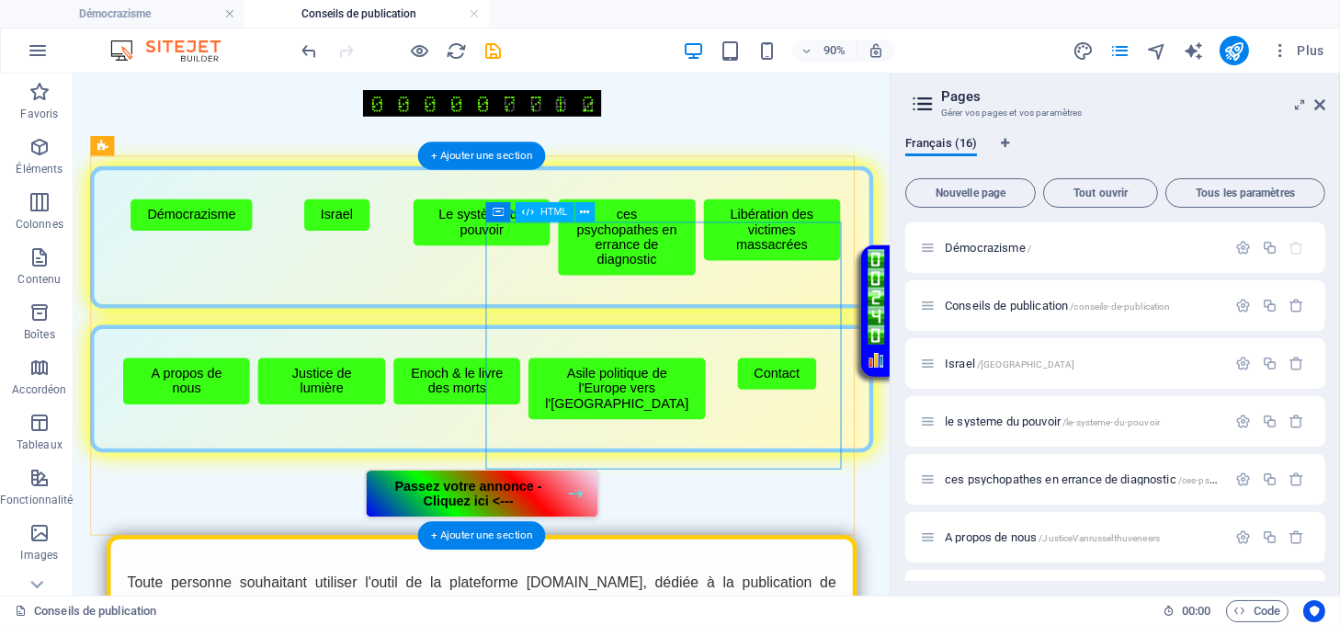
scroll to position [0, 0]
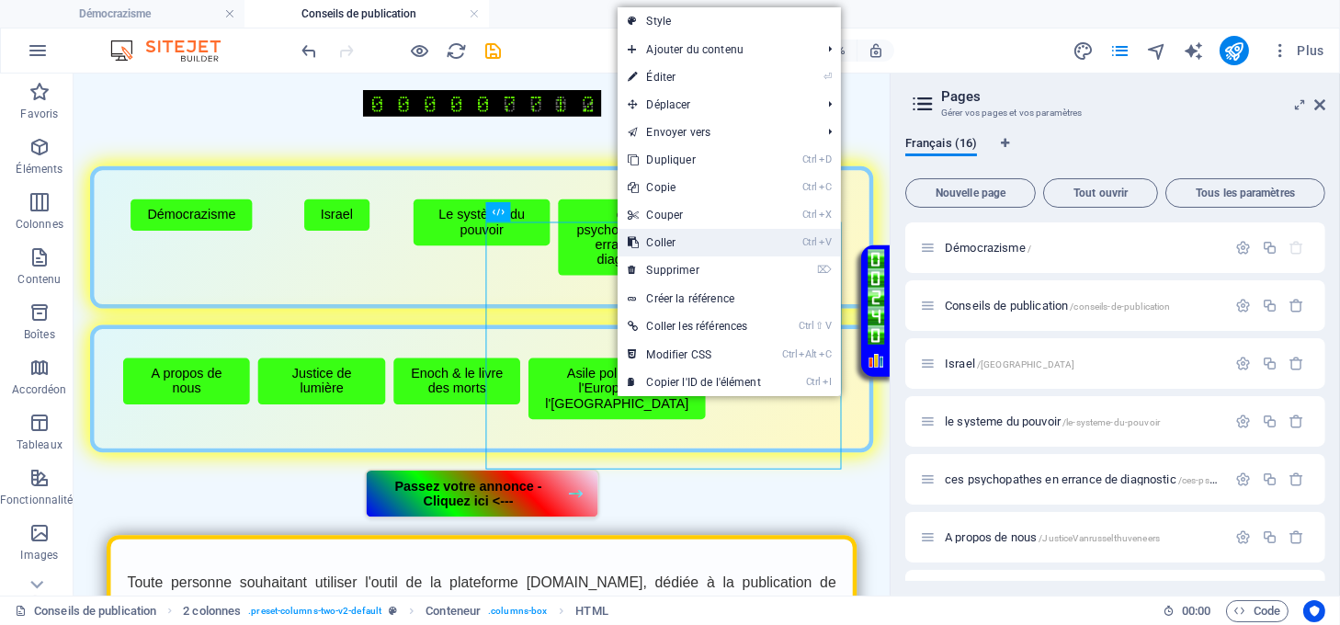
click at [670, 239] on link "Ctrl V Coller" at bounding box center [695, 243] width 154 height 28
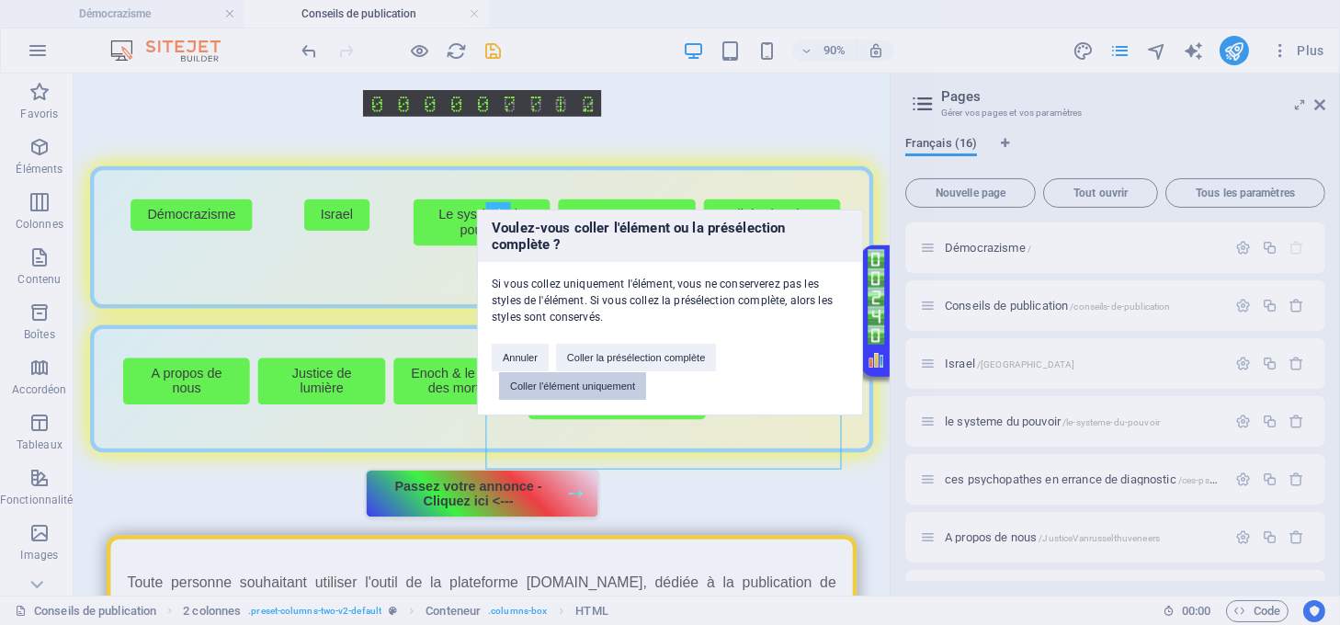
click at [619, 382] on button "Coller l'élément uniquement" at bounding box center [572, 386] width 147 height 28
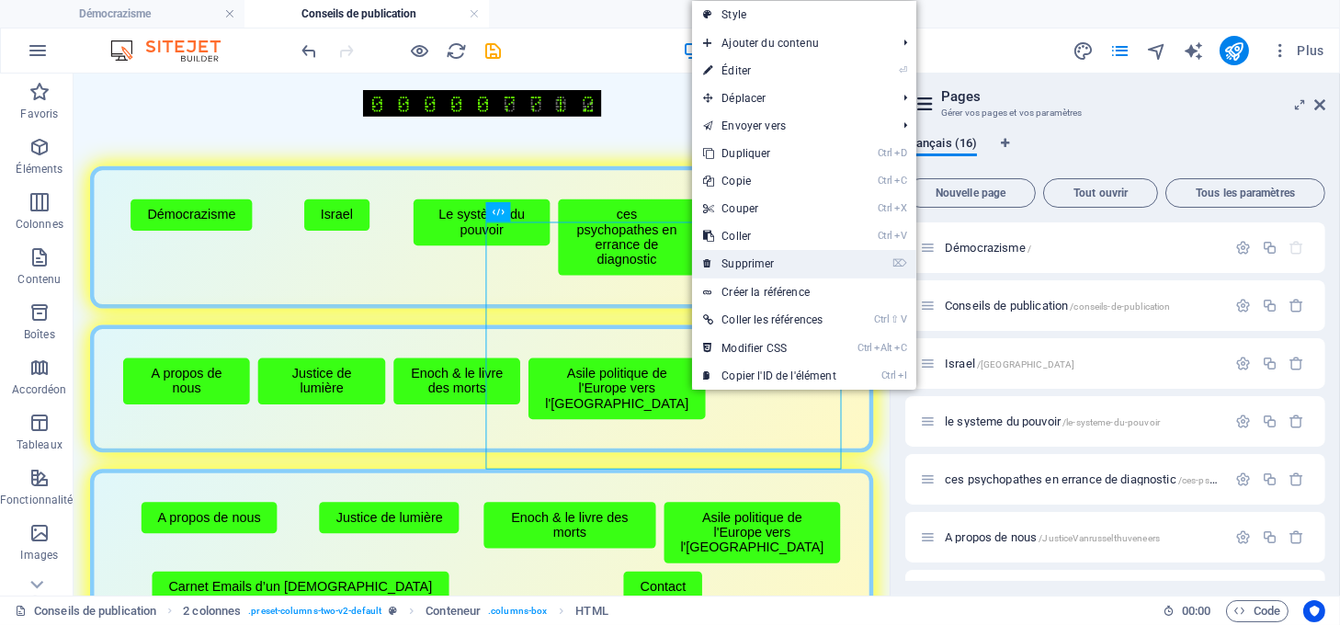
click at [762, 264] on link "⌦ Supprimer" at bounding box center [769, 264] width 154 height 28
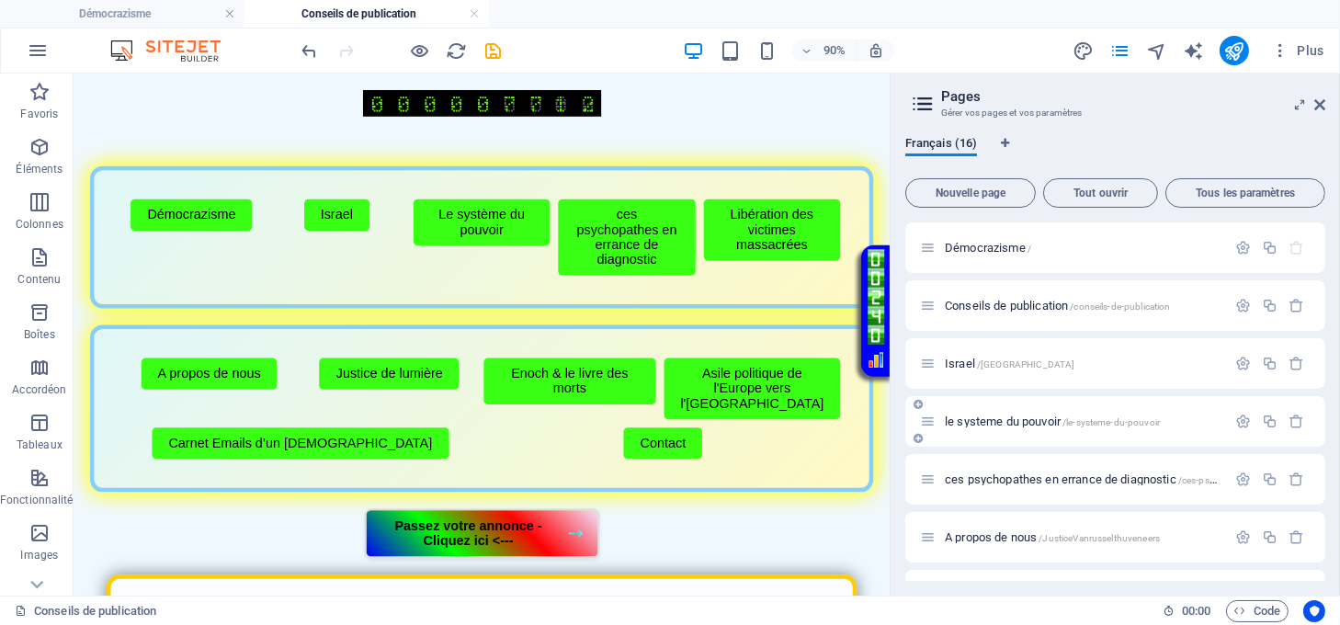
click at [968, 420] on span "le systeme du pouvoir /le-systeme-du-pouvoir" at bounding box center [1052, 422] width 215 height 14
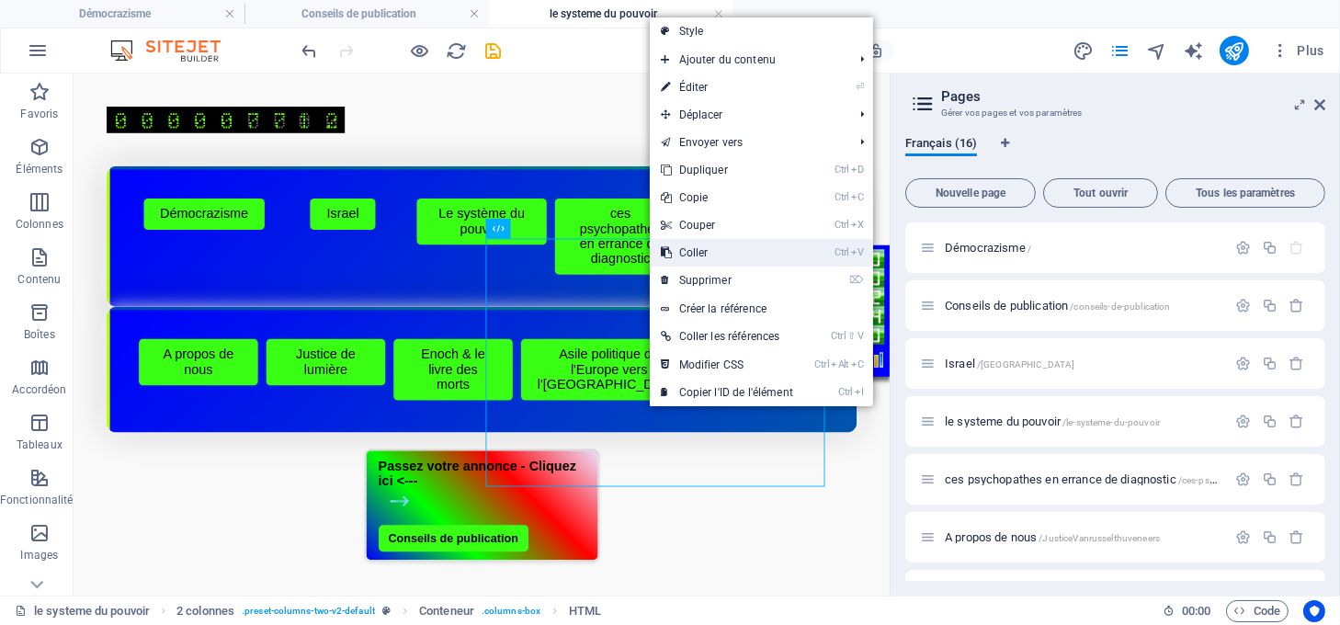
click at [707, 245] on link "Ctrl V Coller" at bounding box center [727, 253] width 154 height 28
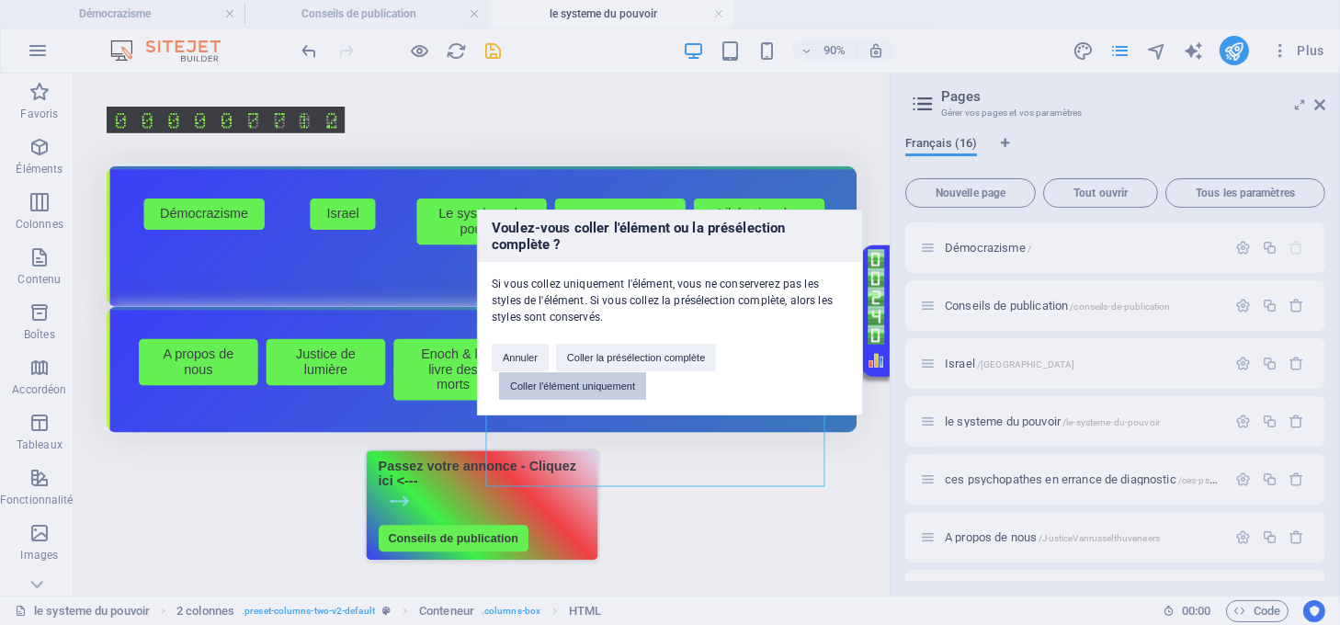
drag, startPoint x: 628, startPoint y: 382, endPoint x: 668, endPoint y: 340, distance: 58.5
click at [628, 382] on button "Coller l'élément uniquement" at bounding box center [572, 386] width 147 height 28
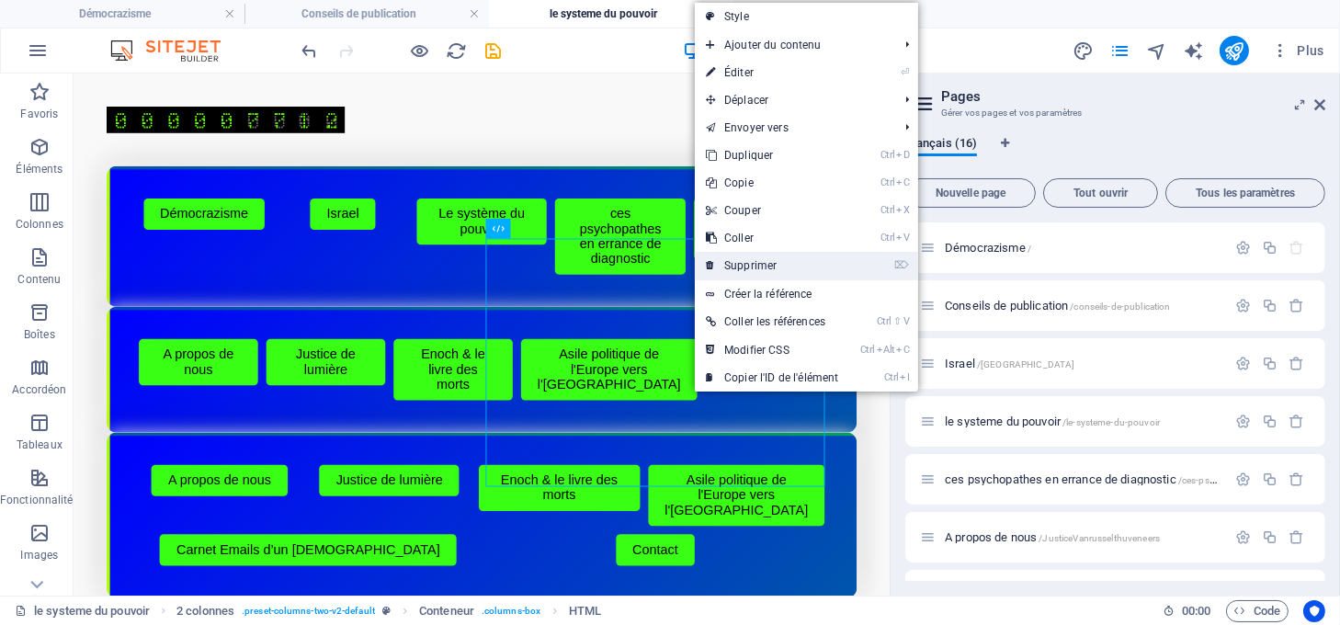
click at [733, 264] on link "⌦ Supprimer" at bounding box center [772, 266] width 154 height 28
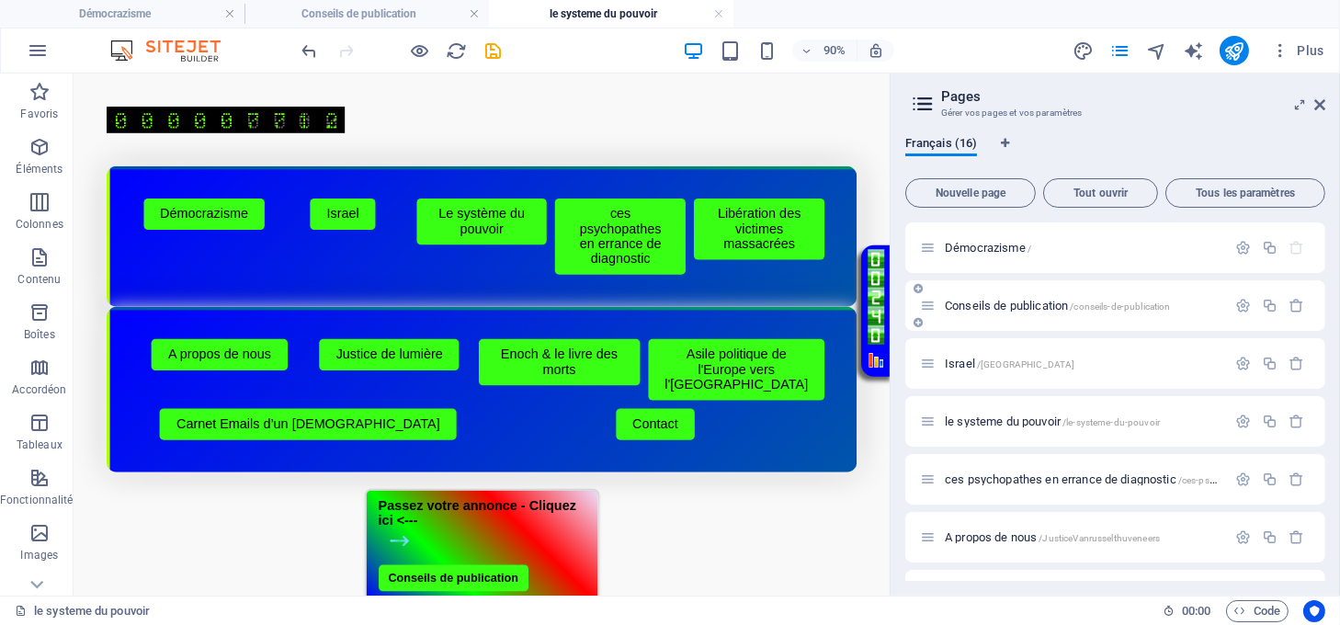
click at [969, 303] on span "Conseils de publication /conseils-de-publication" at bounding box center [1058, 306] width 226 height 14
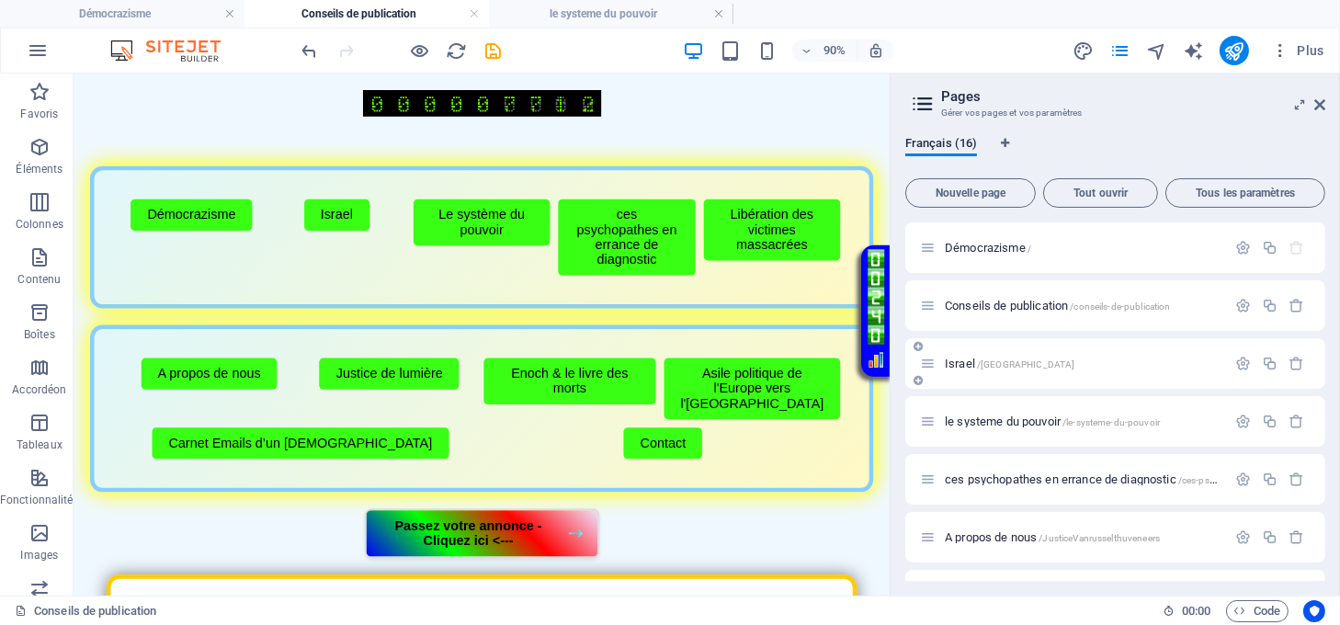
click at [948, 367] on span "Israel /Israel" at bounding box center [1010, 364] width 130 height 14
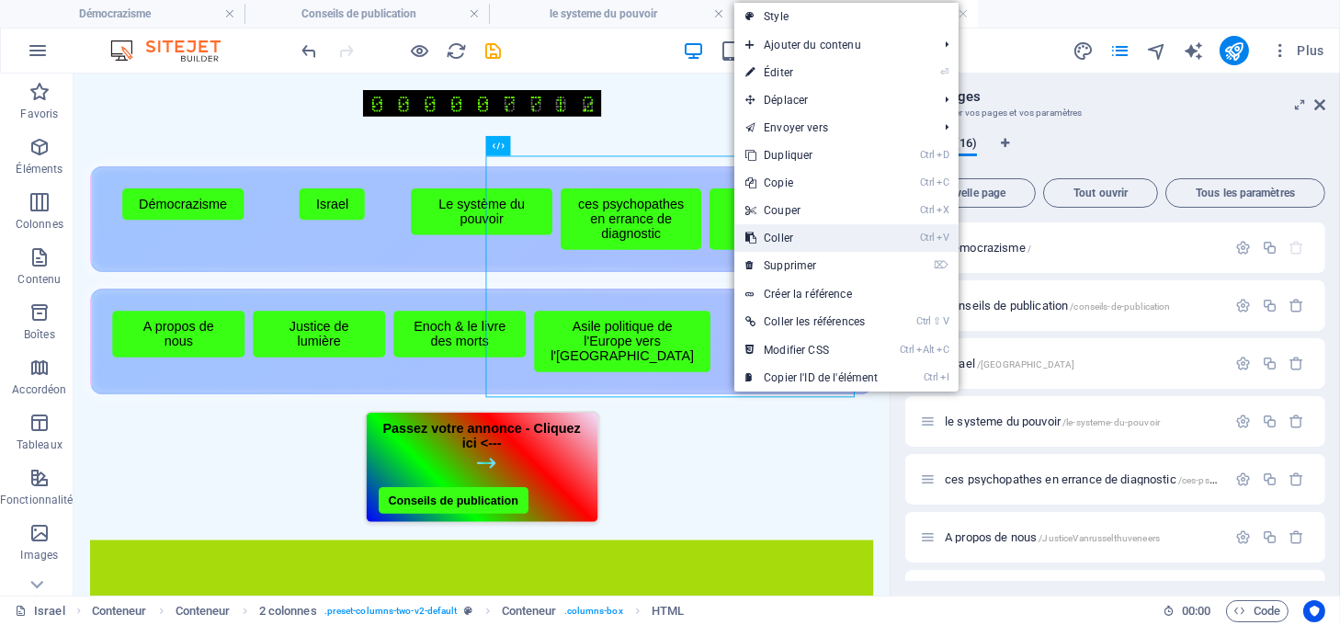
click at [776, 229] on link "Ctrl V Coller" at bounding box center [812, 238] width 154 height 28
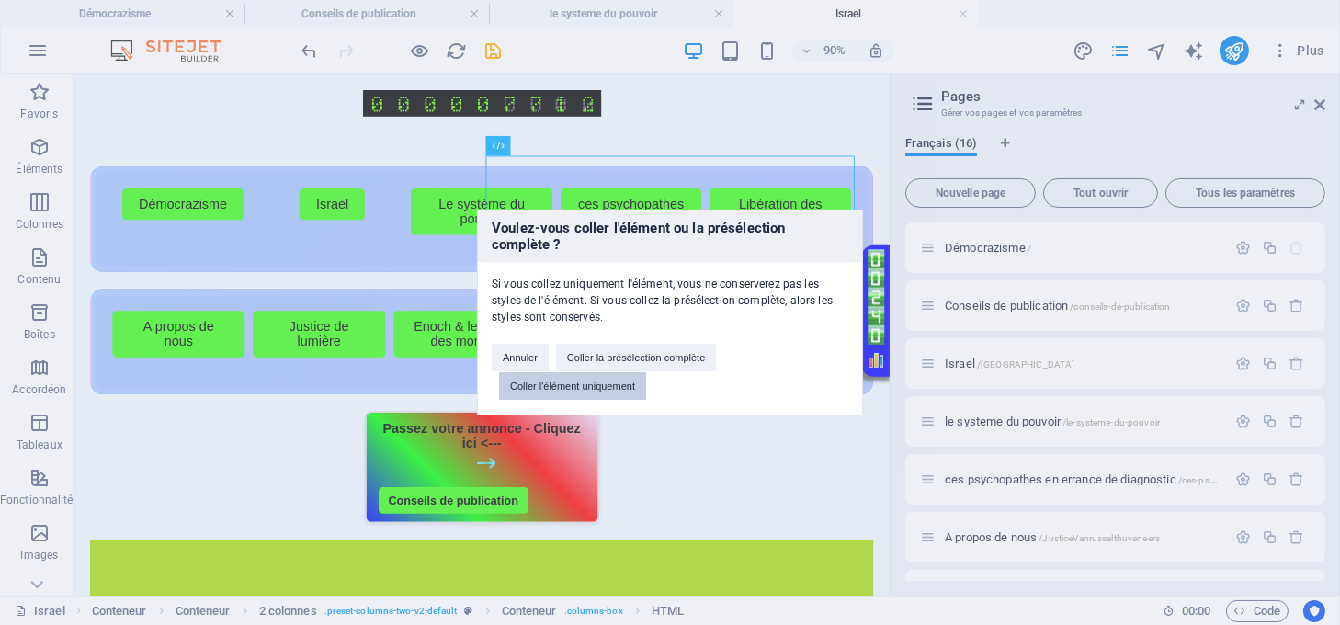
click at [622, 381] on button "Coller l'élément uniquement" at bounding box center [572, 386] width 147 height 28
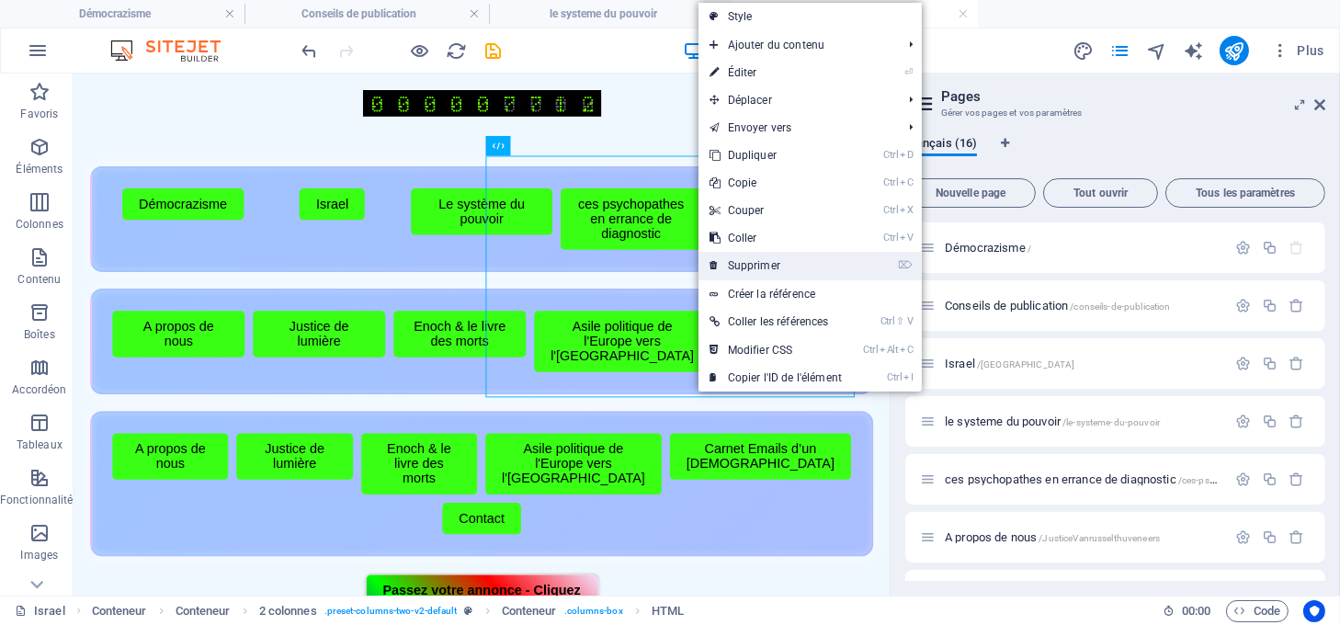
click at [758, 257] on link "⌦ Supprimer" at bounding box center [776, 266] width 154 height 28
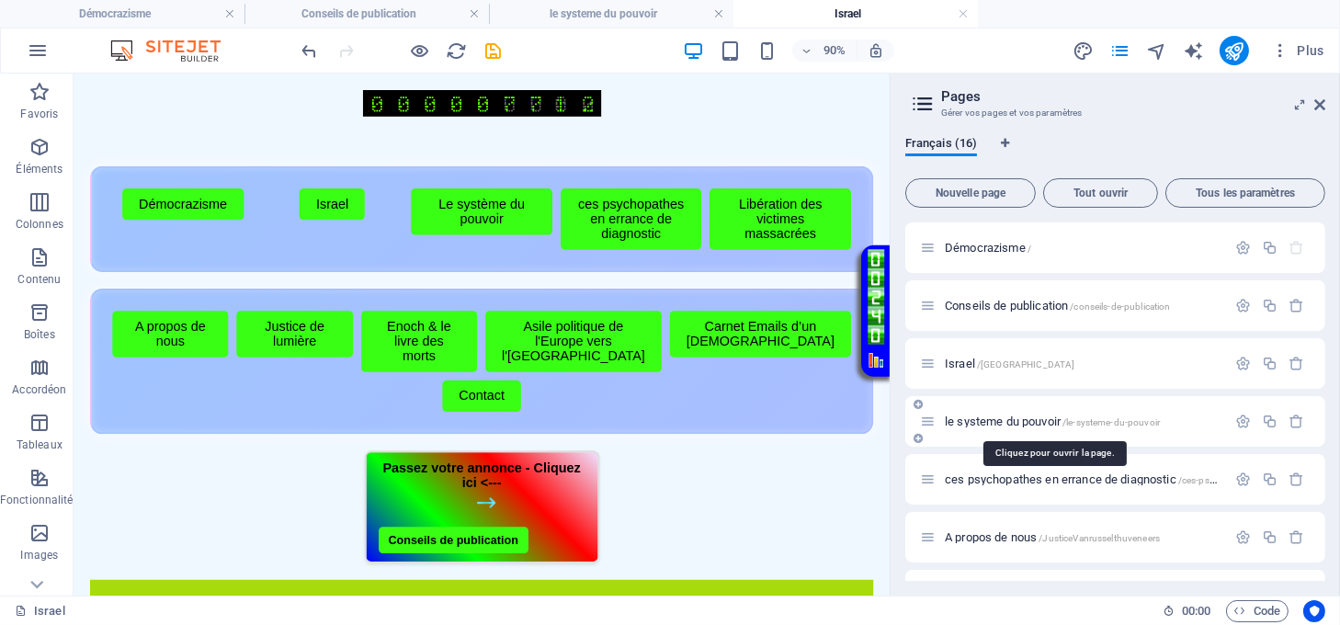
click at [1021, 416] on span "le systeme du pouvoir /le-systeme-du-pouvoir" at bounding box center [1052, 422] width 215 height 14
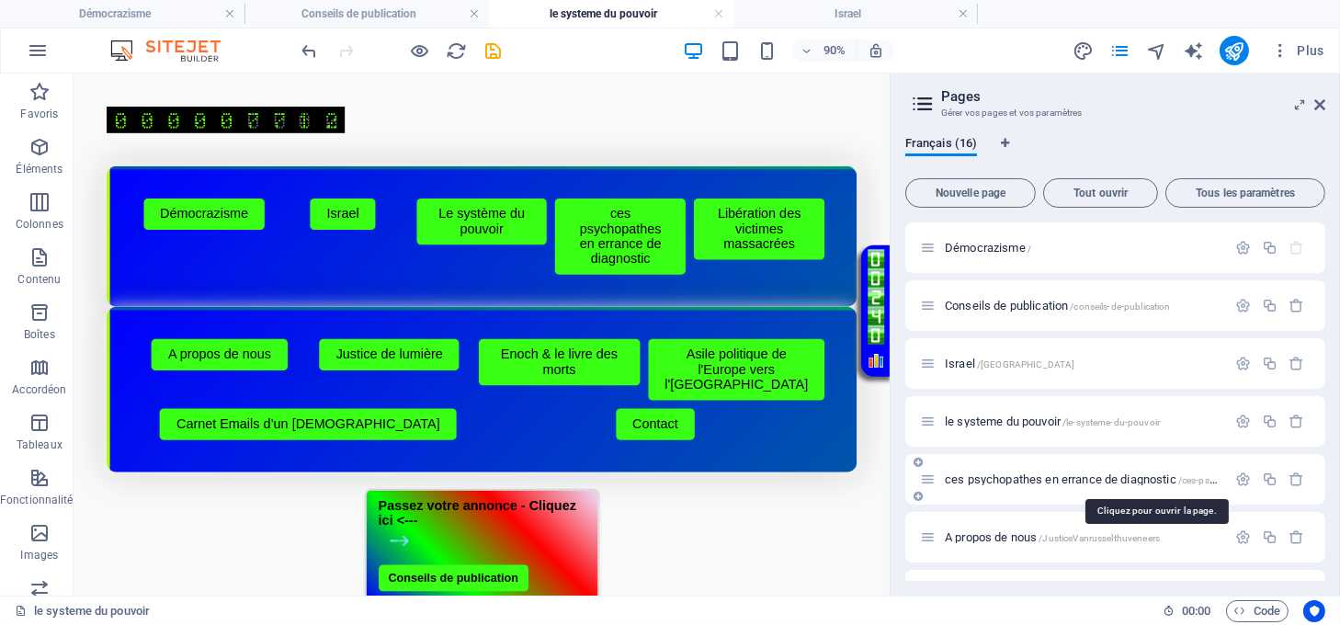
click at [997, 482] on span "ces psychopathes en errance de diagnostic /ces-psychopathes-en-errance-de-diagn…" at bounding box center [1155, 480] width 420 height 14
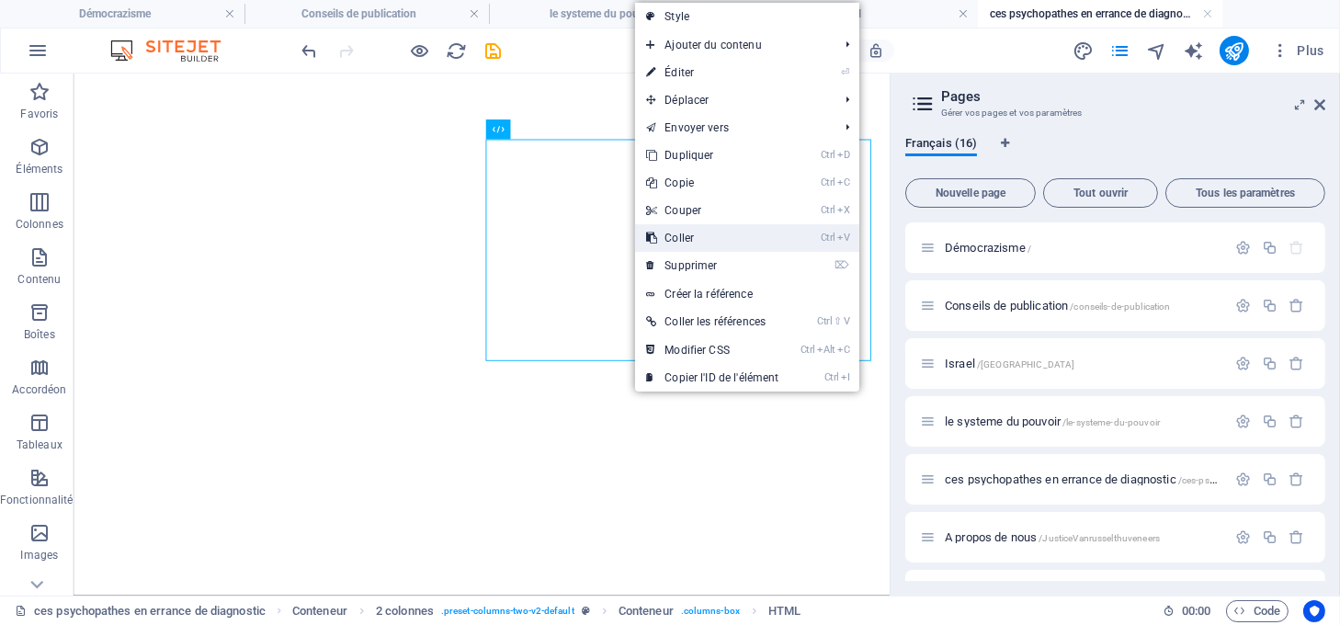
click at [691, 228] on link "Ctrl V Coller" at bounding box center [712, 238] width 154 height 28
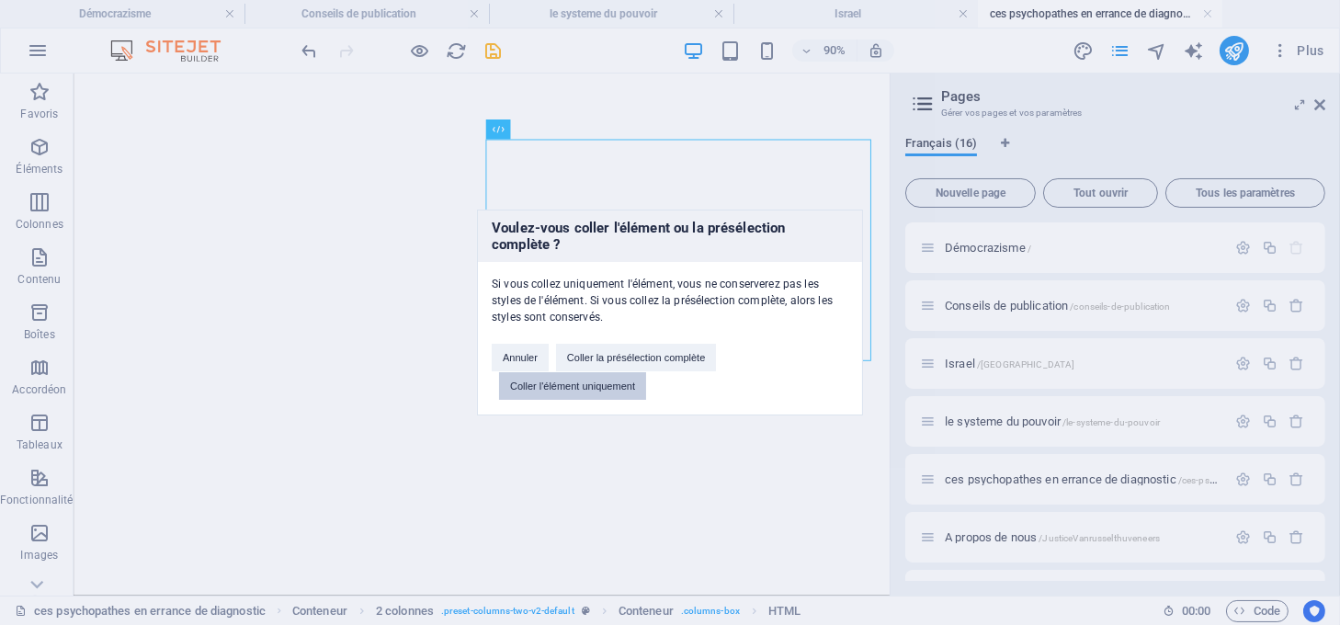
click at [619, 382] on button "Coller l'élément uniquement" at bounding box center [572, 386] width 147 height 28
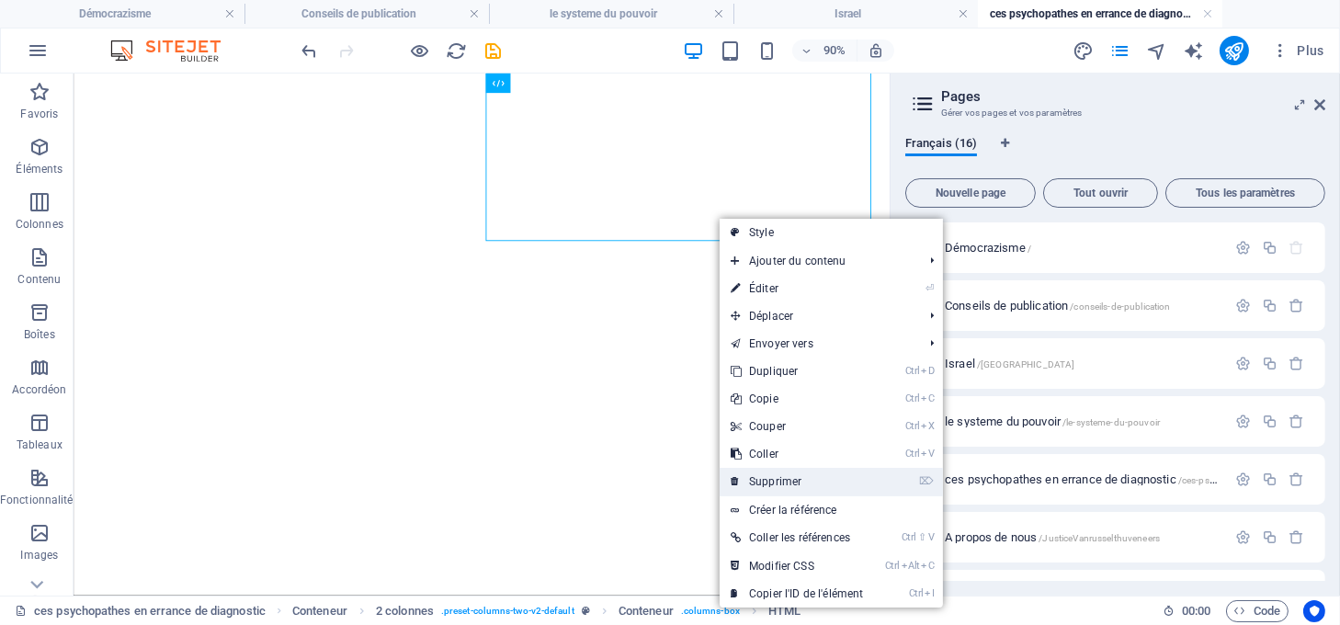
click at [780, 474] on link "⌦ Supprimer" at bounding box center [797, 482] width 154 height 28
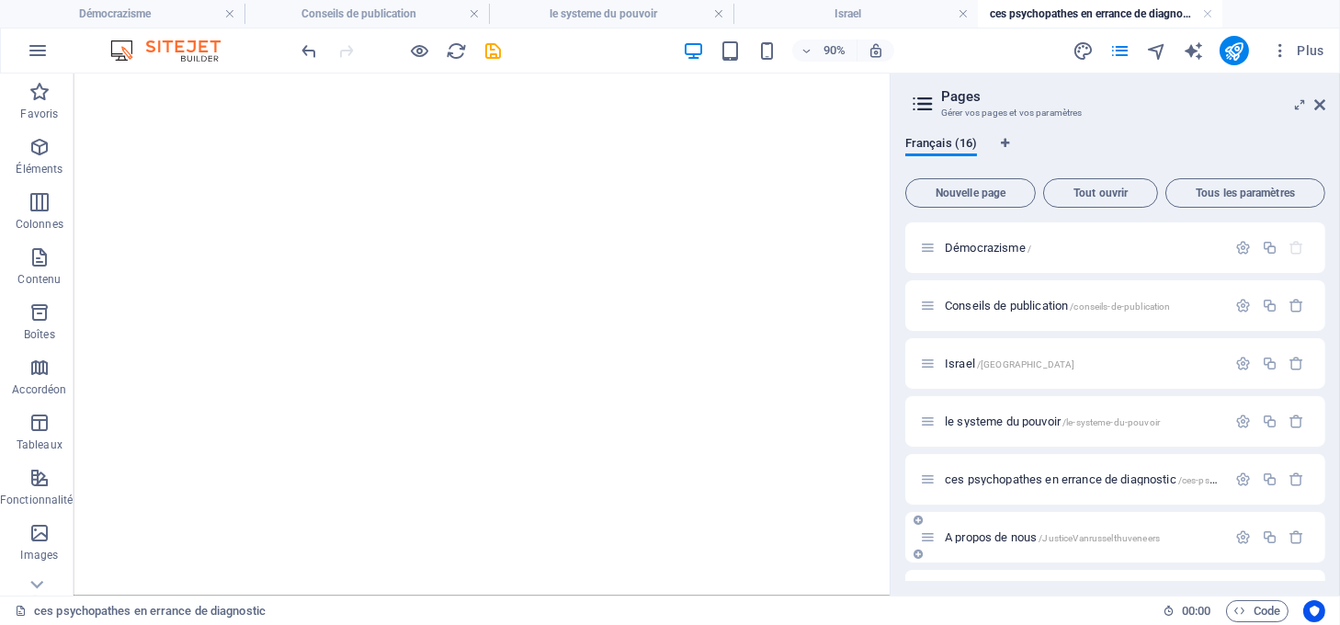
click at [997, 539] on span "A propos de nous /JusticeVanrusselthuveneers" at bounding box center [1052, 537] width 215 height 14
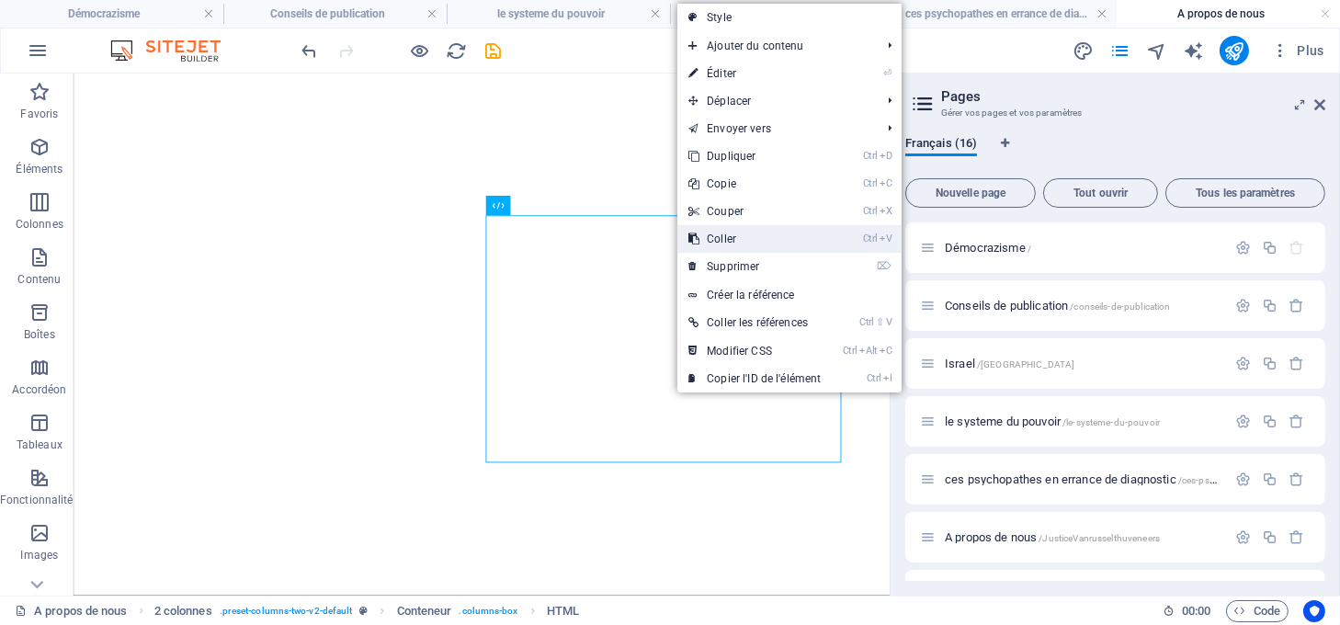
click at [727, 238] on link "Ctrl V Coller" at bounding box center [755, 239] width 154 height 28
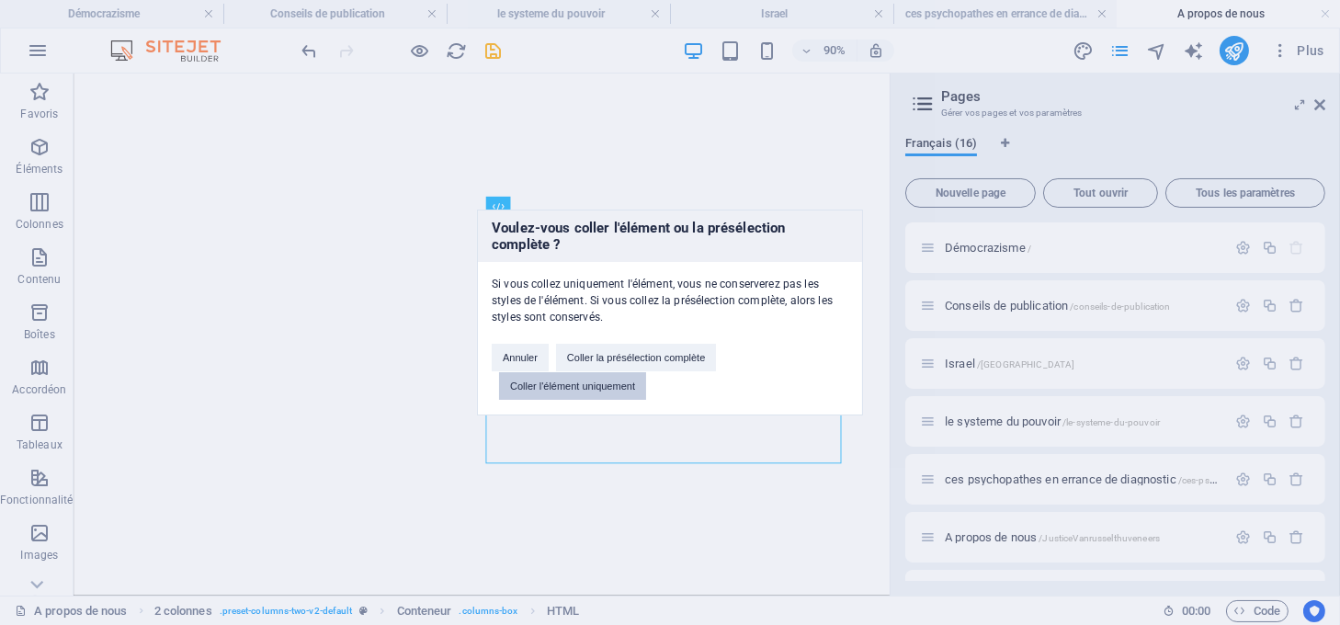
click at [624, 387] on button "Coller l'élément uniquement" at bounding box center [572, 386] width 147 height 28
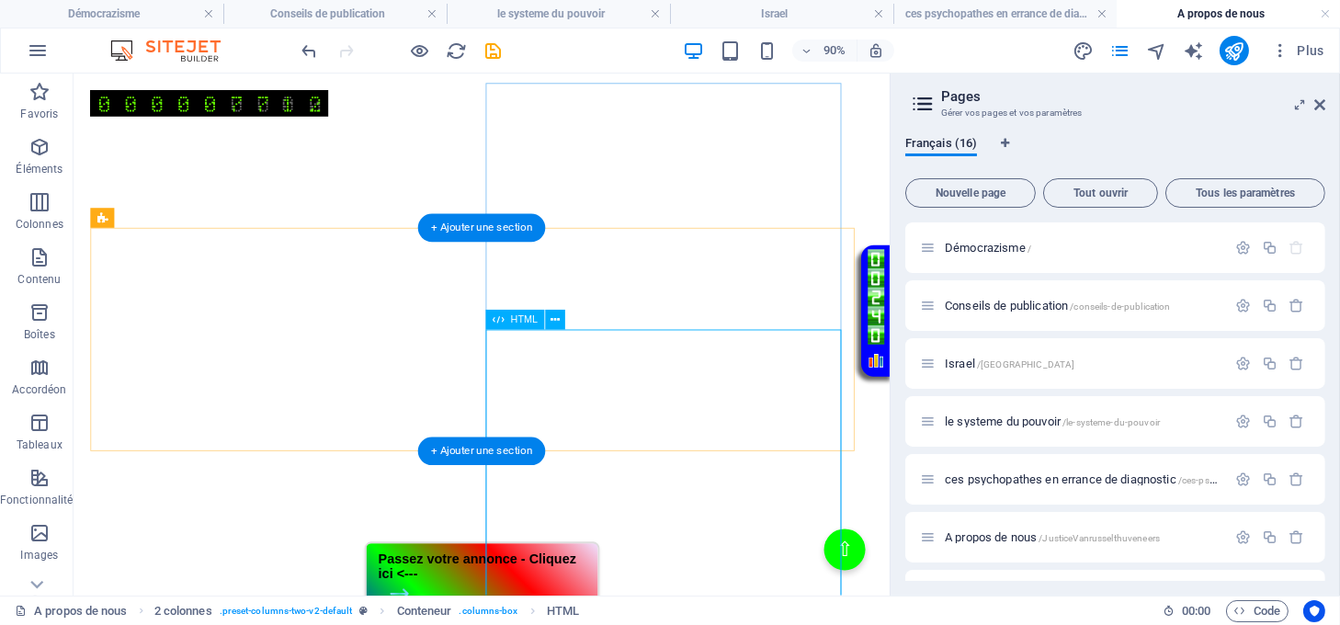
scroll to position [511, 0]
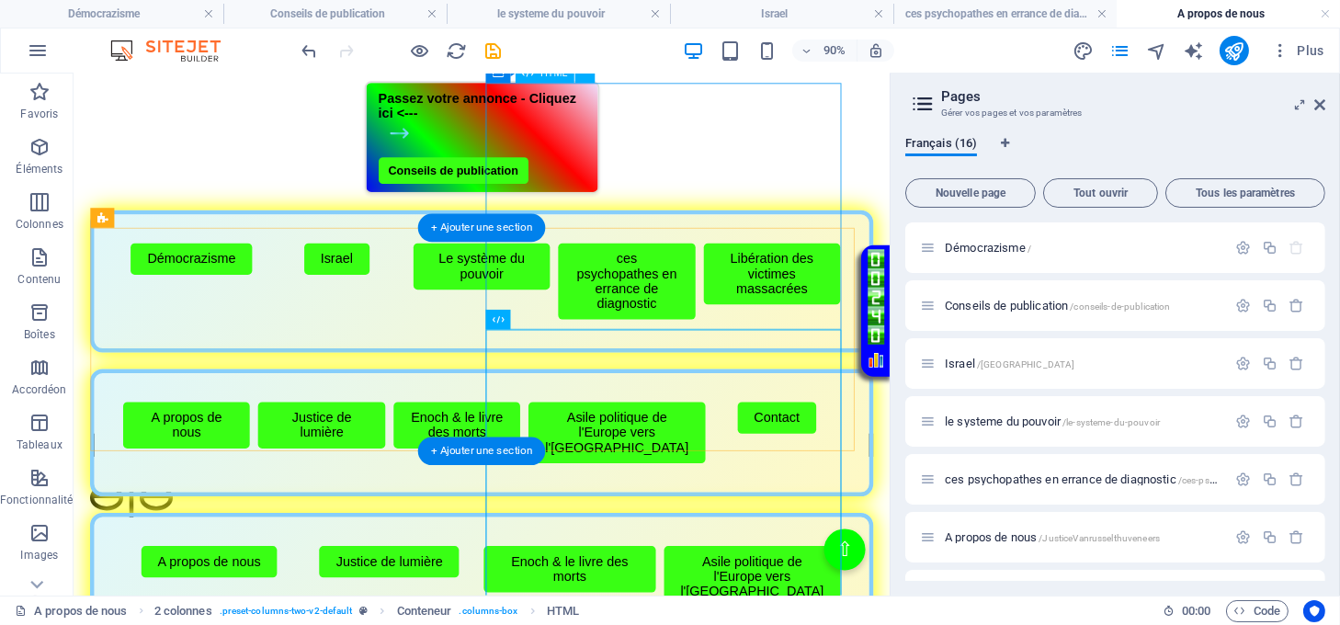
drag, startPoint x: 846, startPoint y: 331, endPoint x: 864, endPoint y: 345, distance: 23.0
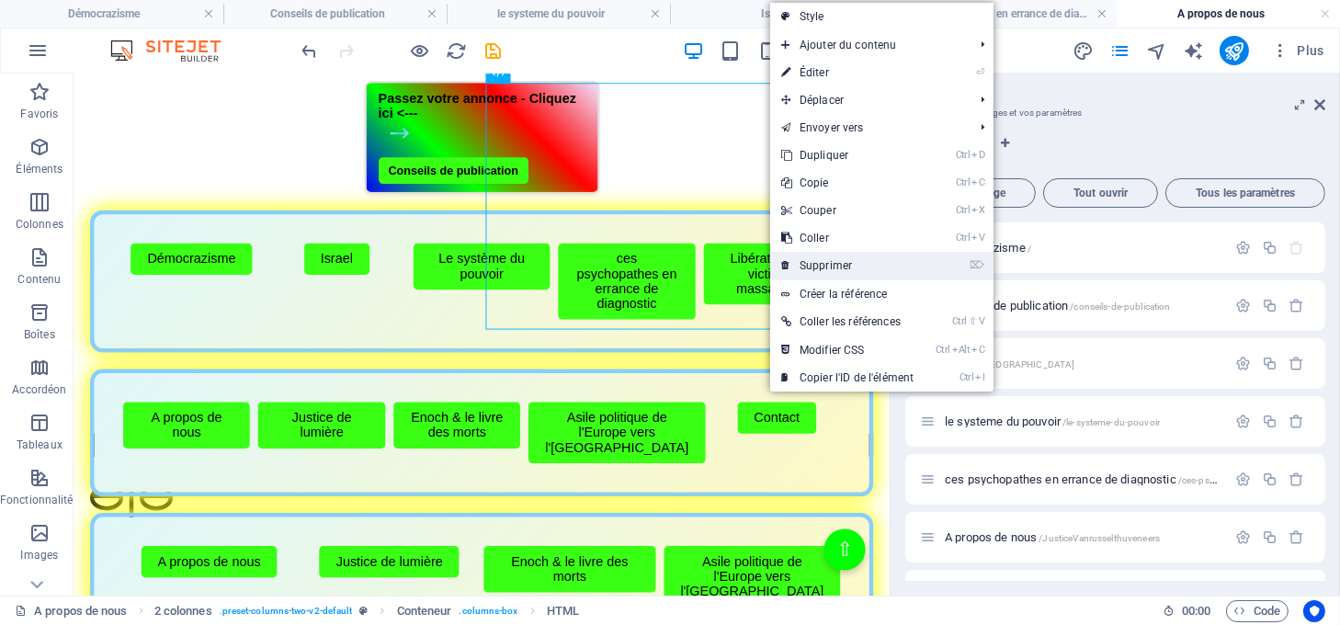
click at [827, 264] on link "⌦ Supprimer" at bounding box center [847, 266] width 154 height 28
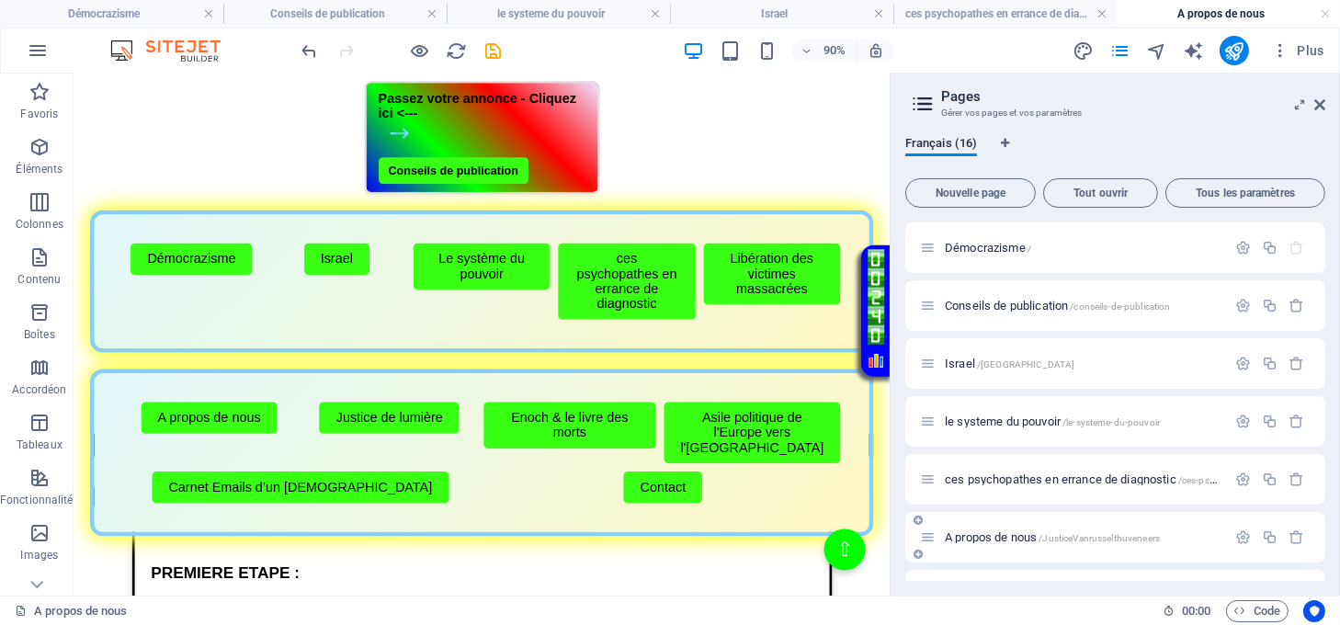
click at [988, 541] on span "A propos de nous /JusticeVanrusselthuveneers" at bounding box center [1052, 537] width 215 height 14
click at [974, 534] on span "A propos de nous /JusticeVanrusselthuveneers" at bounding box center [1052, 537] width 215 height 14
click at [972, 537] on span "A propos de nous /JusticeVanrusselthuveneers" at bounding box center [1052, 537] width 215 height 14
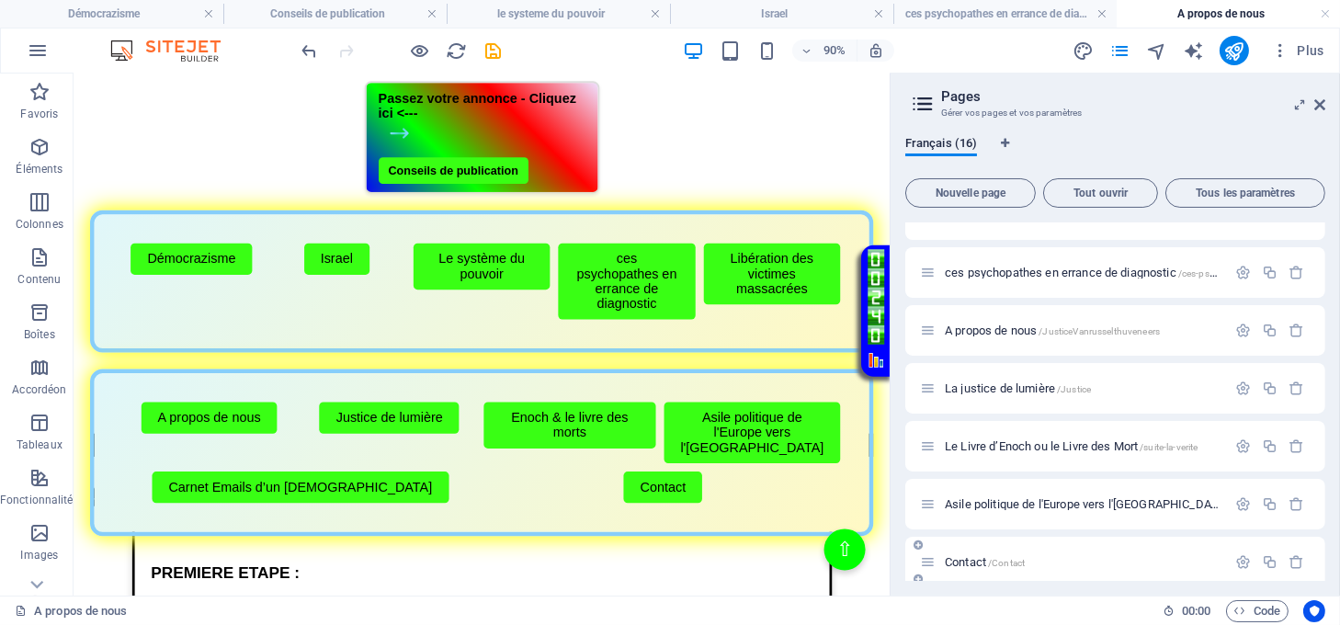
scroll to position [245, 0]
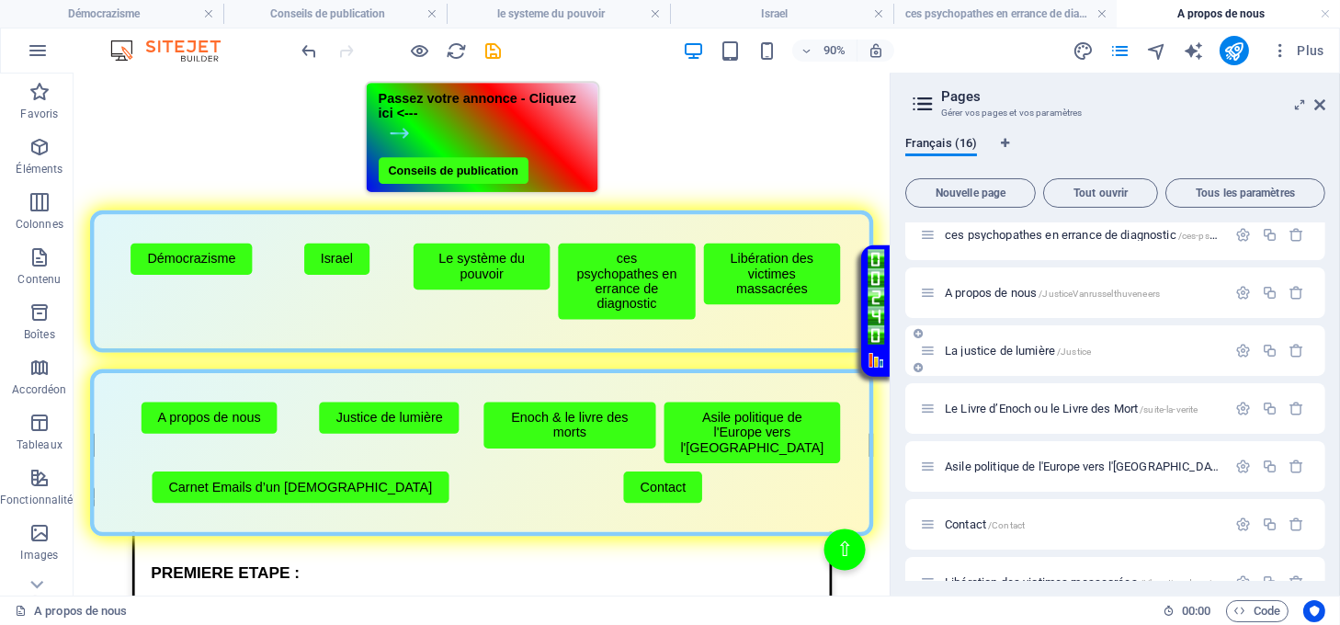
click at [992, 347] on span "La justice de lumière /Justice" at bounding box center [1018, 351] width 146 height 14
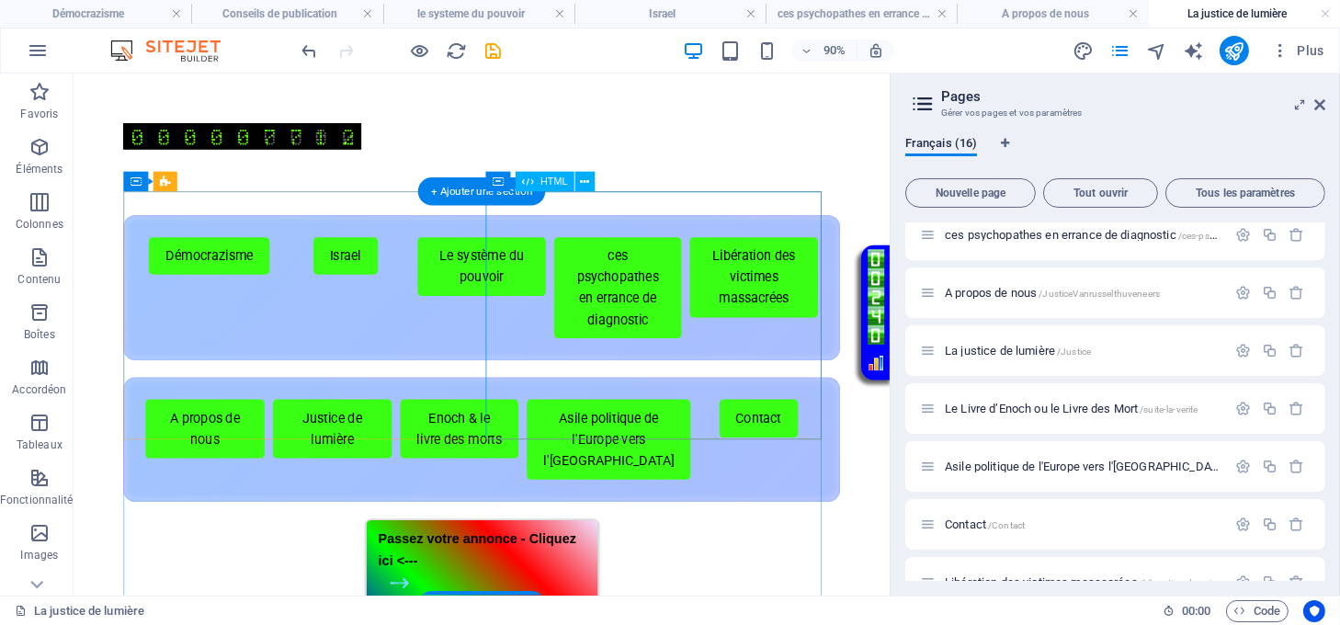
scroll to position [0, 0]
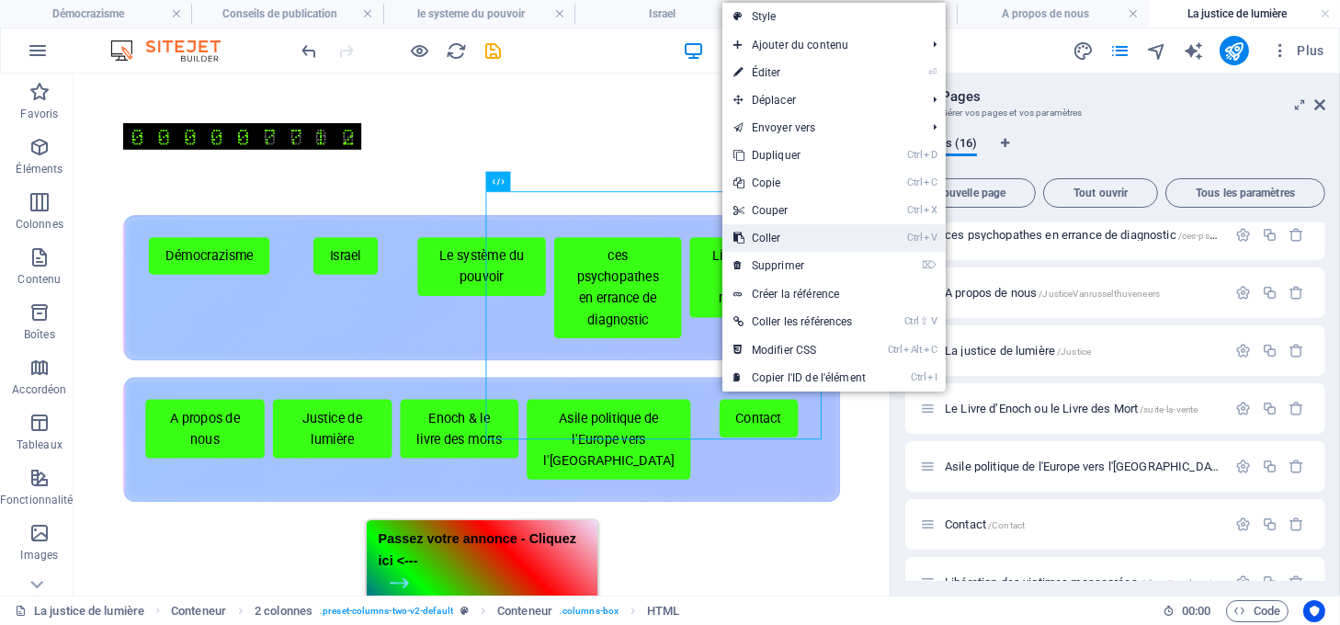
click at [752, 239] on link "Ctrl V Coller" at bounding box center [800, 238] width 154 height 28
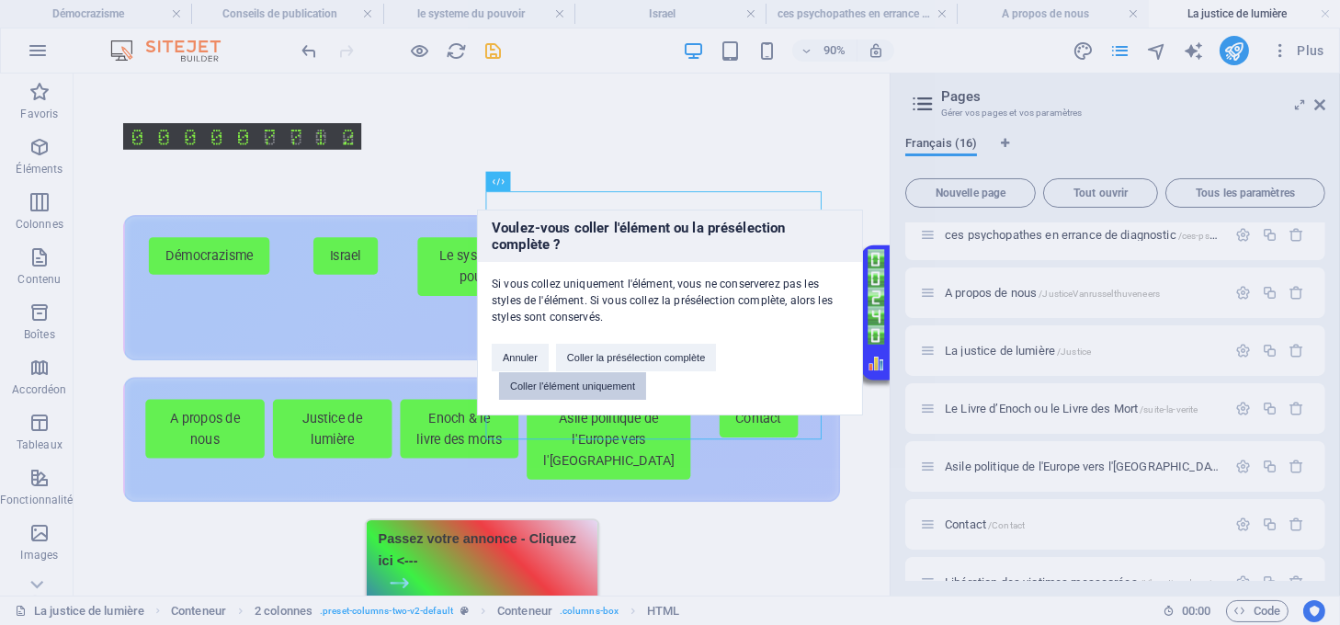
click at [632, 393] on button "Coller l'élément uniquement" at bounding box center [572, 386] width 147 height 28
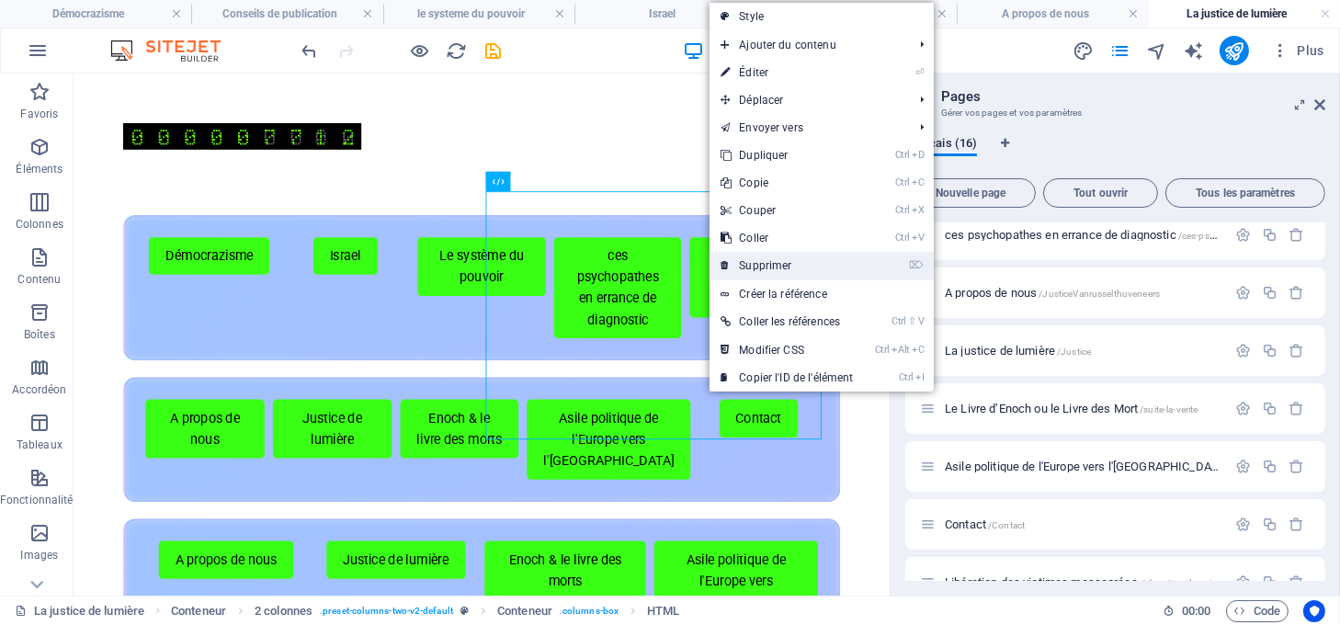
click at [767, 258] on link "⌦ Supprimer" at bounding box center [787, 266] width 154 height 28
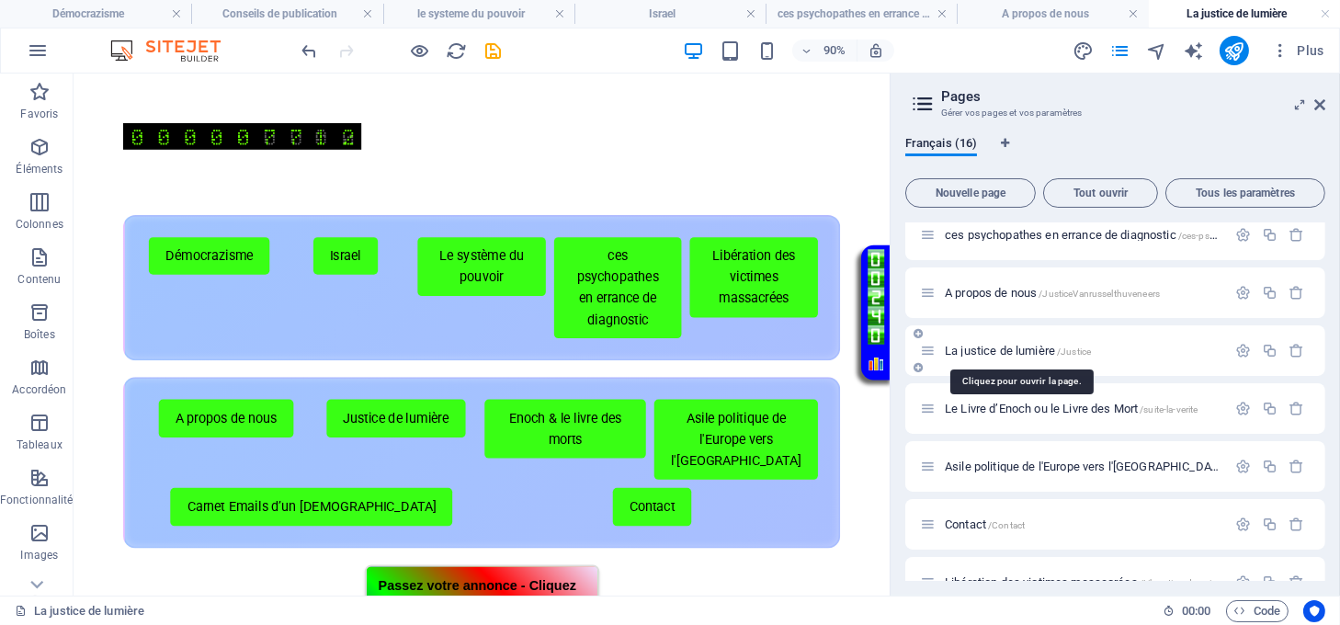
click at [996, 344] on span "La justice de lumière /Justice" at bounding box center [1018, 351] width 146 height 14
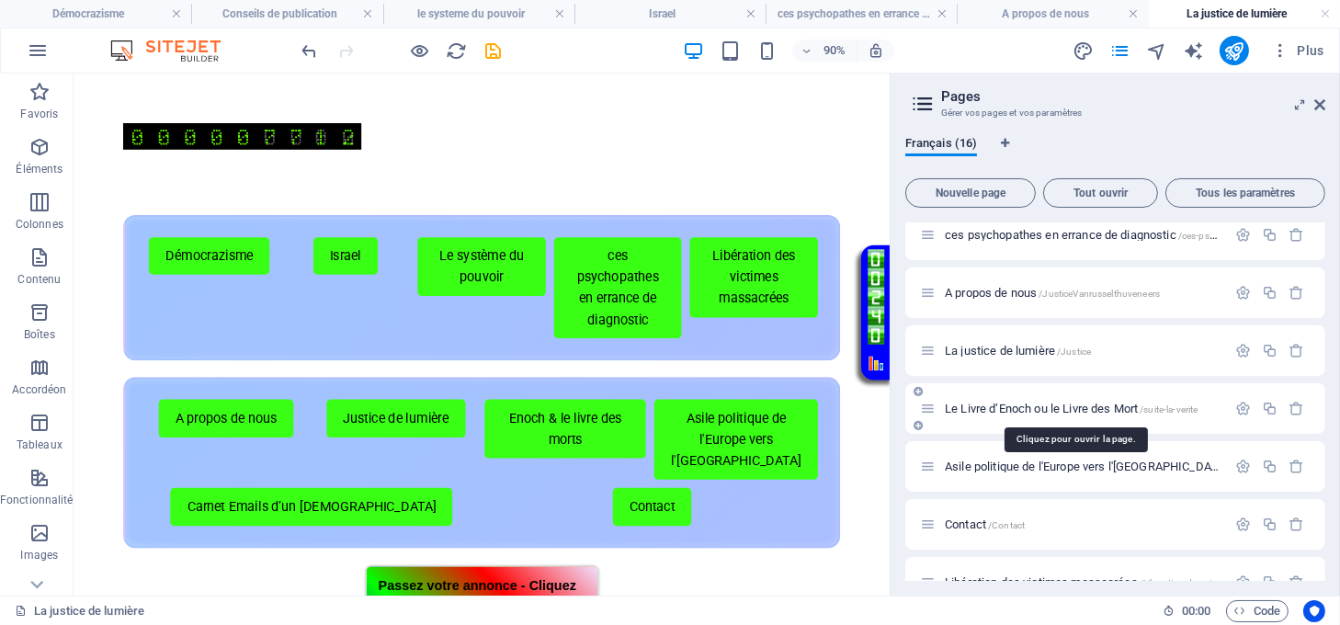
click at [1000, 405] on span "Le Livre d’Enoch ou le Livre des Mort /suite-la-verite" at bounding box center [1071, 409] width 253 height 14
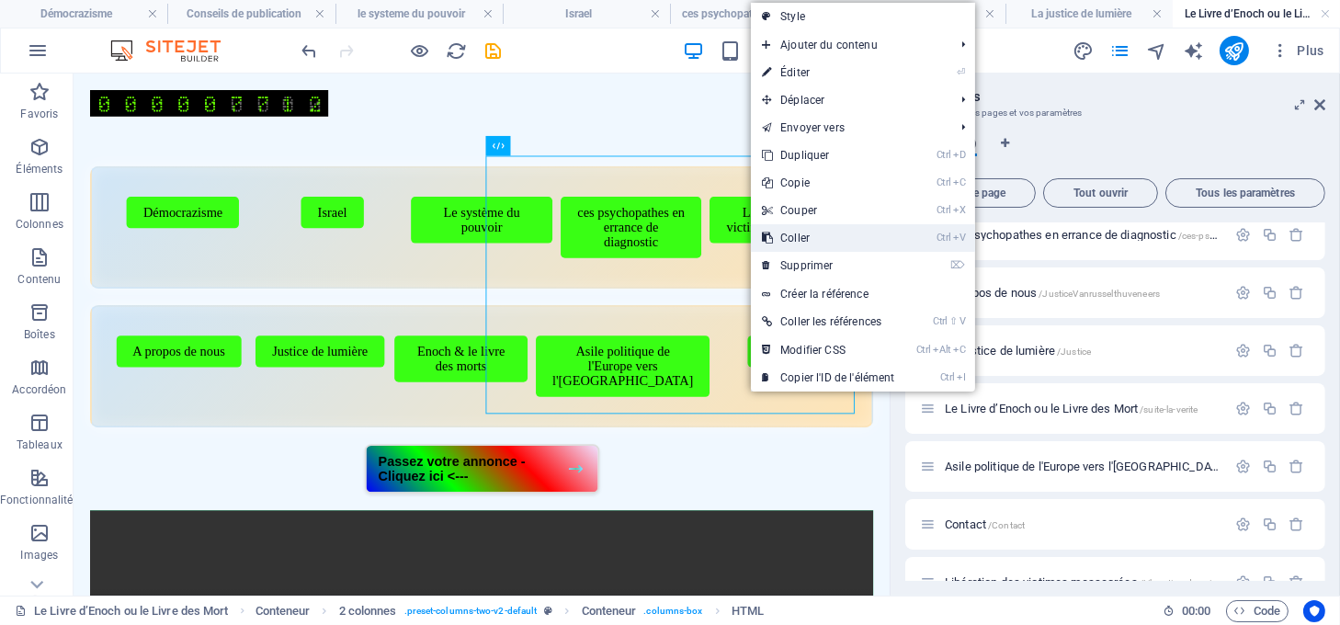
click at [788, 244] on link "Ctrl V Coller" at bounding box center [828, 238] width 154 height 28
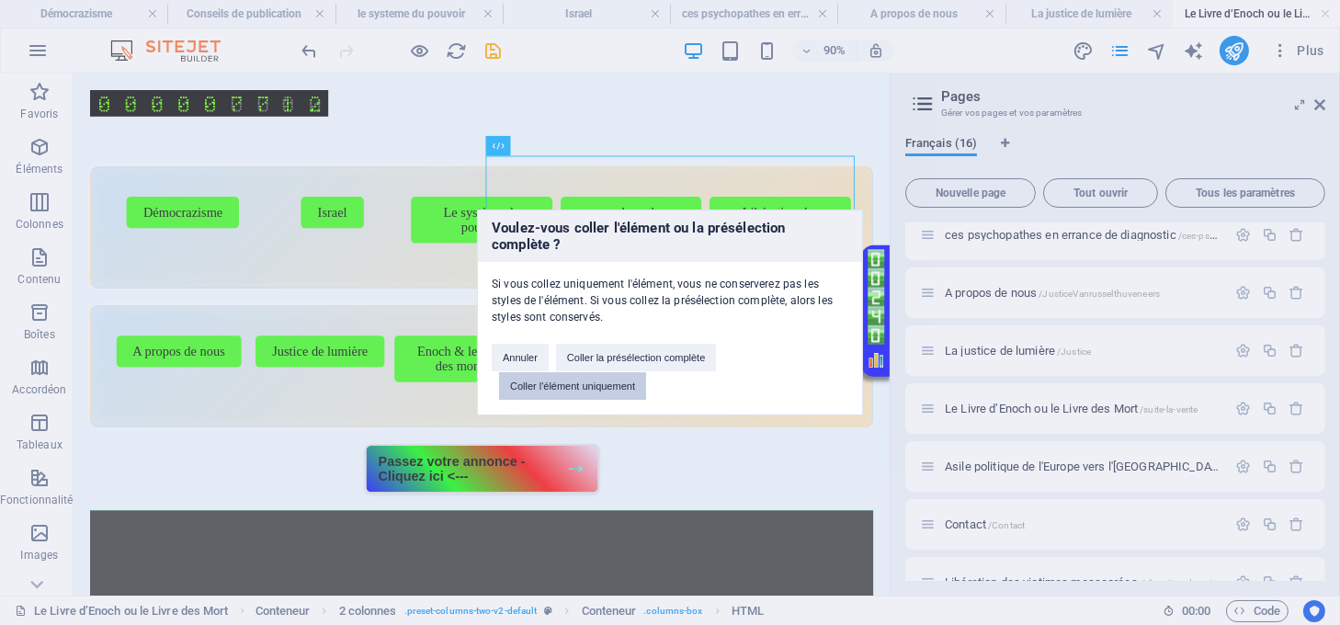
drag, startPoint x: 615, startPoint y: 390, endPoint x: 651, endPoint y: 347, distance: 55.4
click at [615, 390] on button "Coller l'élément uniquement" at bounding box center [572, 386] width 147 height 28
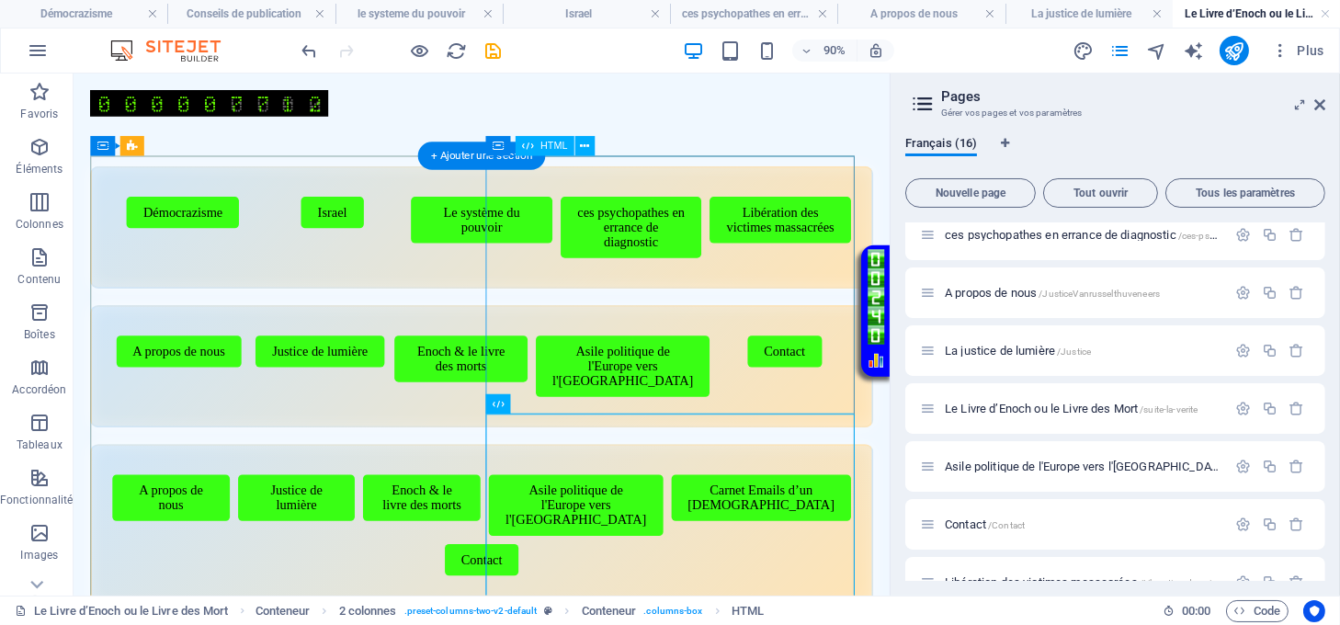
drag, startPoint x: 800, startPoint y: 392, endPoint x: 807, endPoint y: 383, distance: 11.1
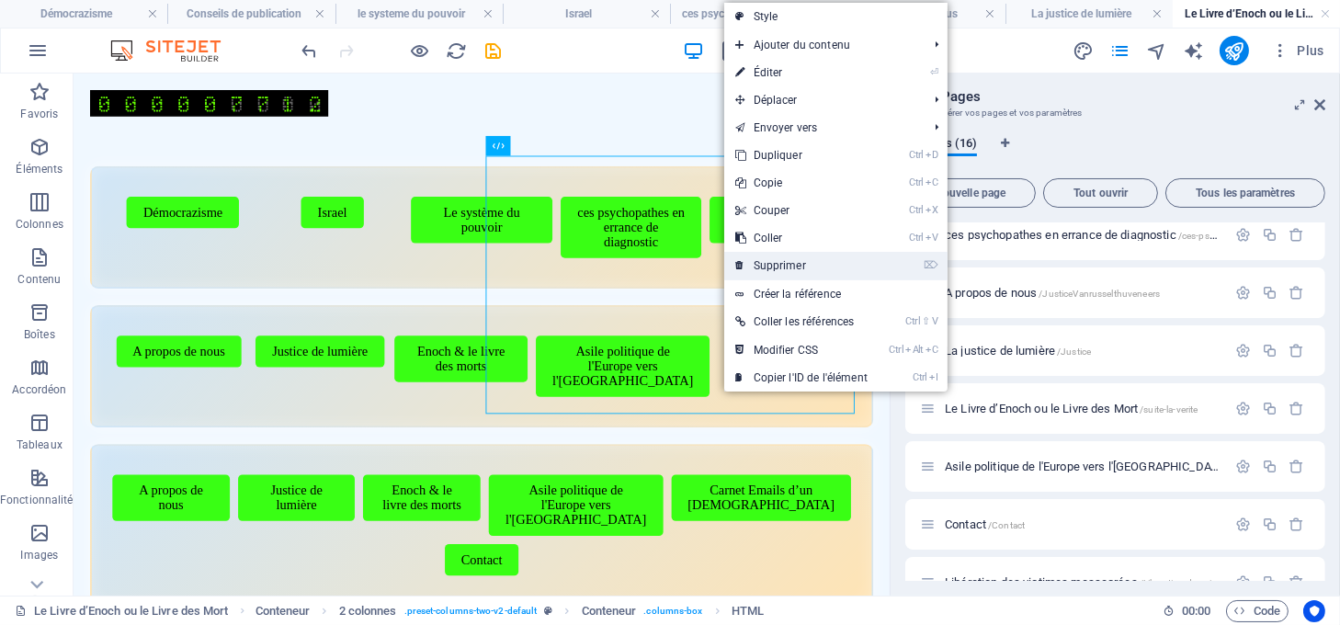
drag, startPoint x: 787, startPoint y: 257, endPoint x: 884, endPoint y: 287, distance: 101.8
click at [787, 257] on link "⌦ Supprimer" at bounding box center [801, 266] width 154 height 28
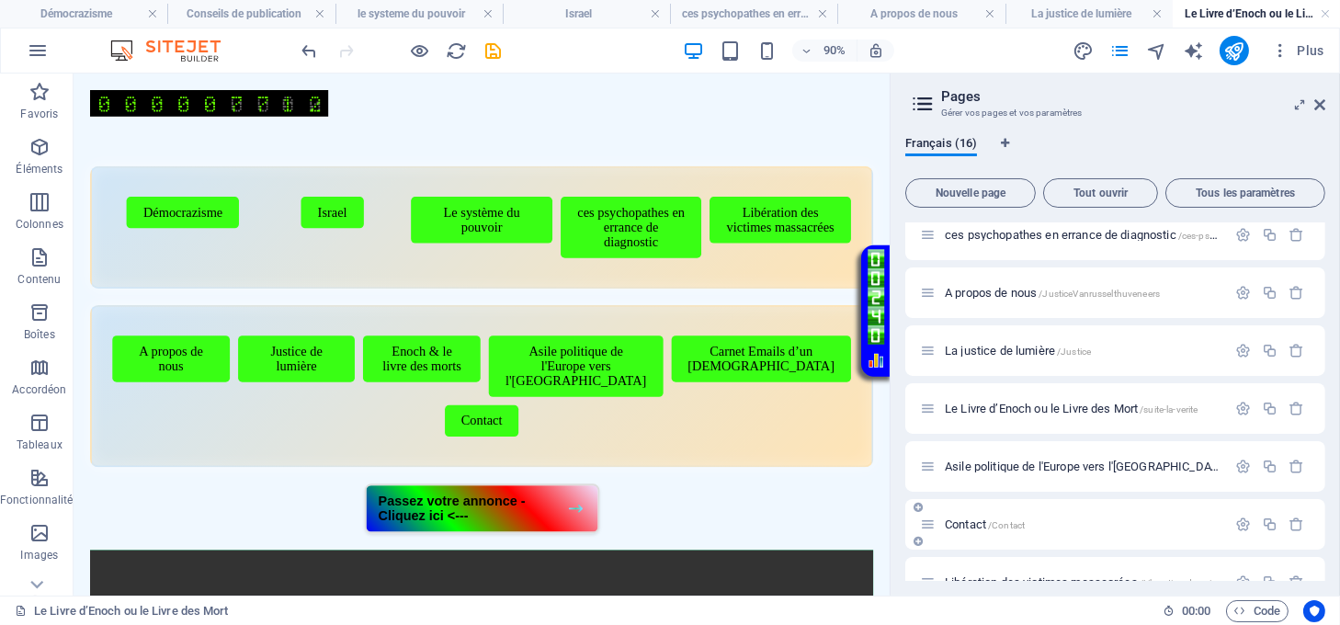
click at [1008, 467] on span "Asile politique de l'Europe vers l'Afrique /Politique" at bounding box center [1107, 467] width 325 height 14
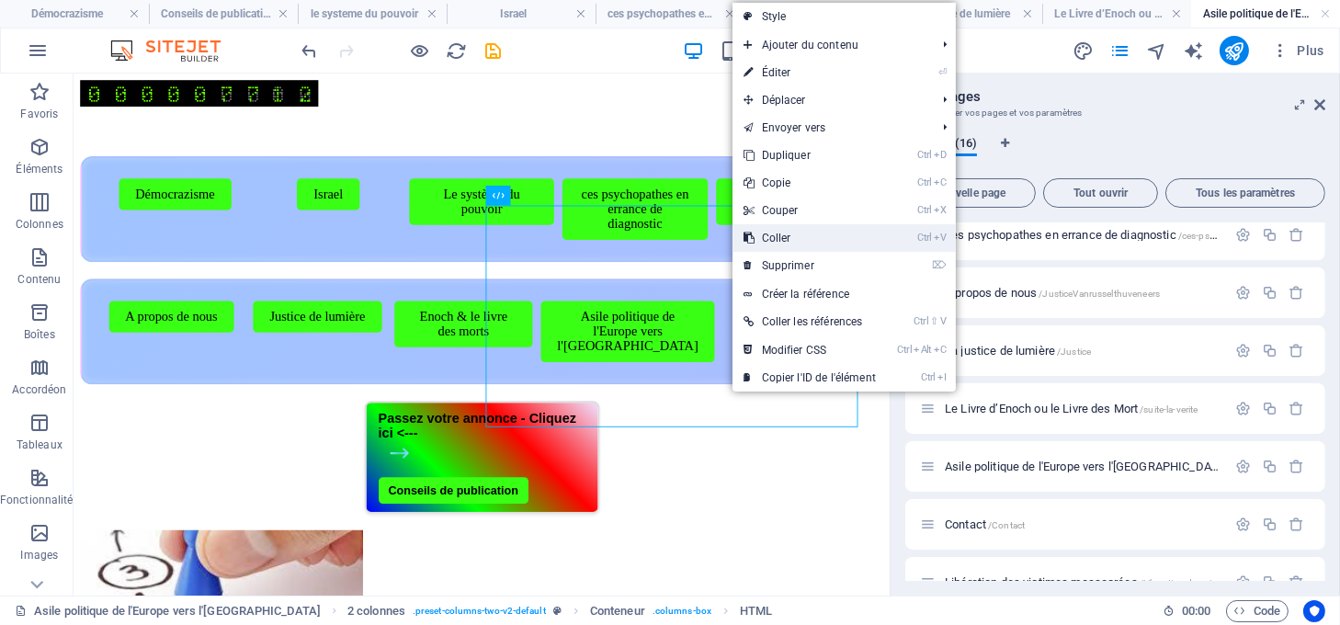
click at [760, 240] on link "Ctrl V Coller" at bounding box center [810, 238] width 154 height 28
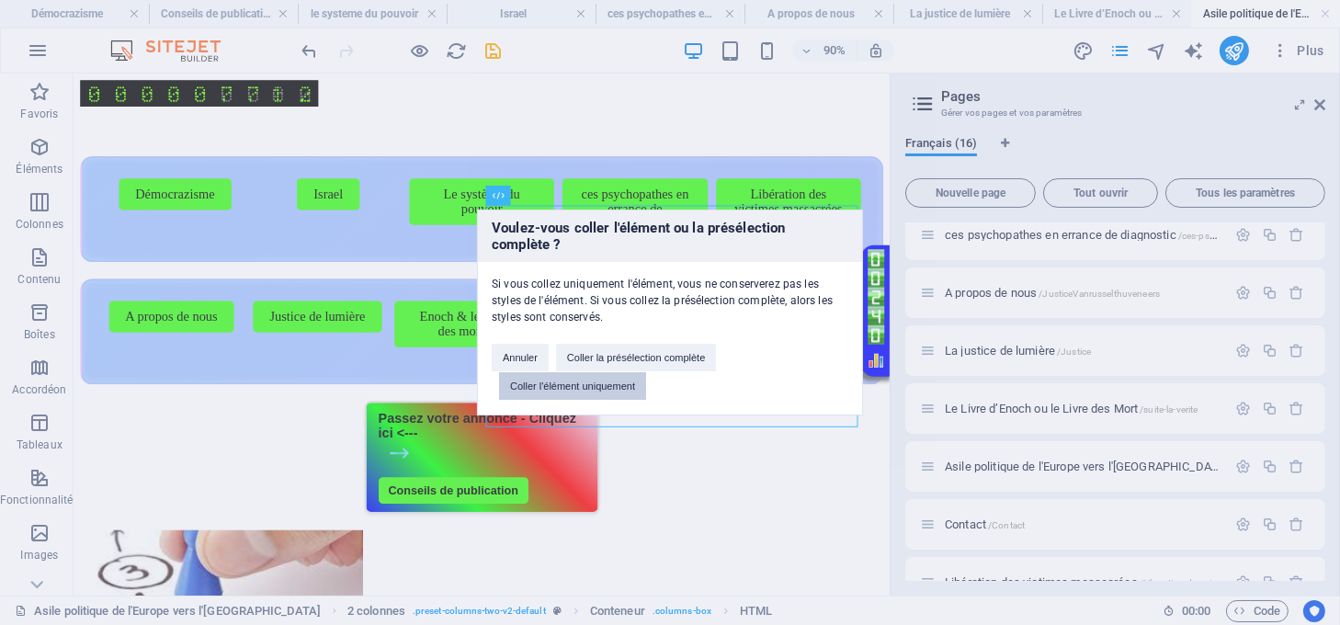
drag, startPoint x: 613, startPoint y: 384, endPoint x: 655, endPoint y: 335, distance: 64.6
click at [613, 384] on button "Coller l'élément uniquement" at bounding box center [572, 386] width 147 height 28
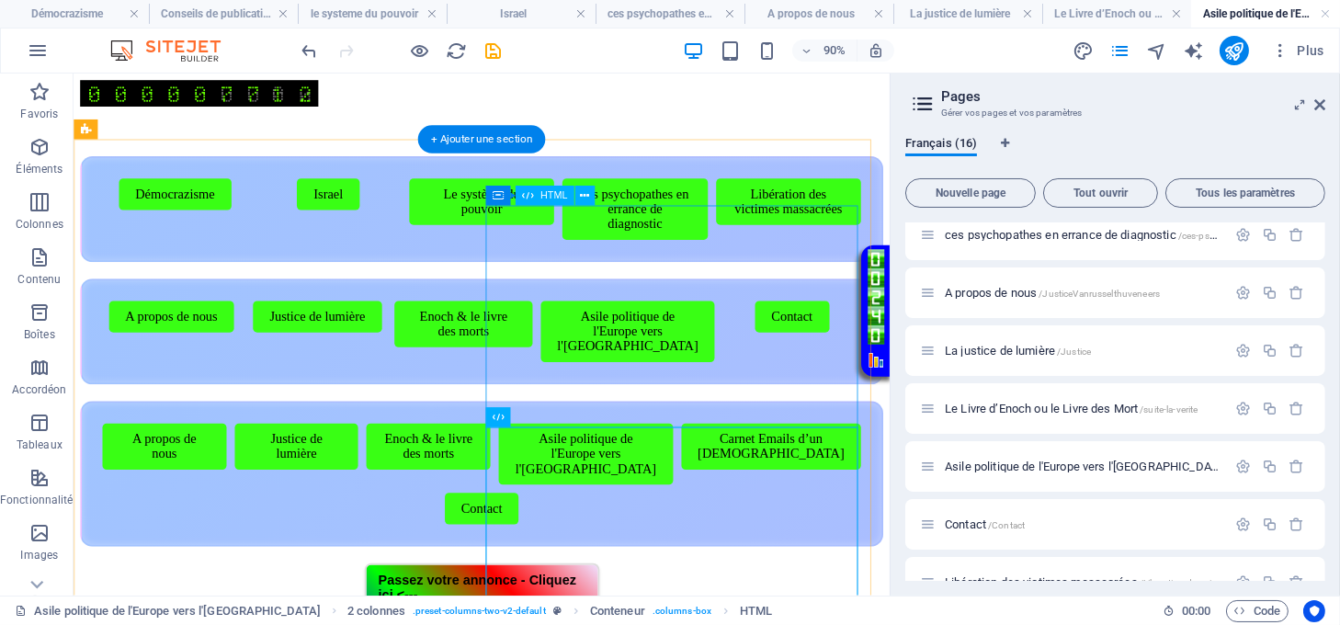
drag, startPoint x: 798, startPoint y: 393, endPoint x: 808, endPoint y: 378, distance: 17.8
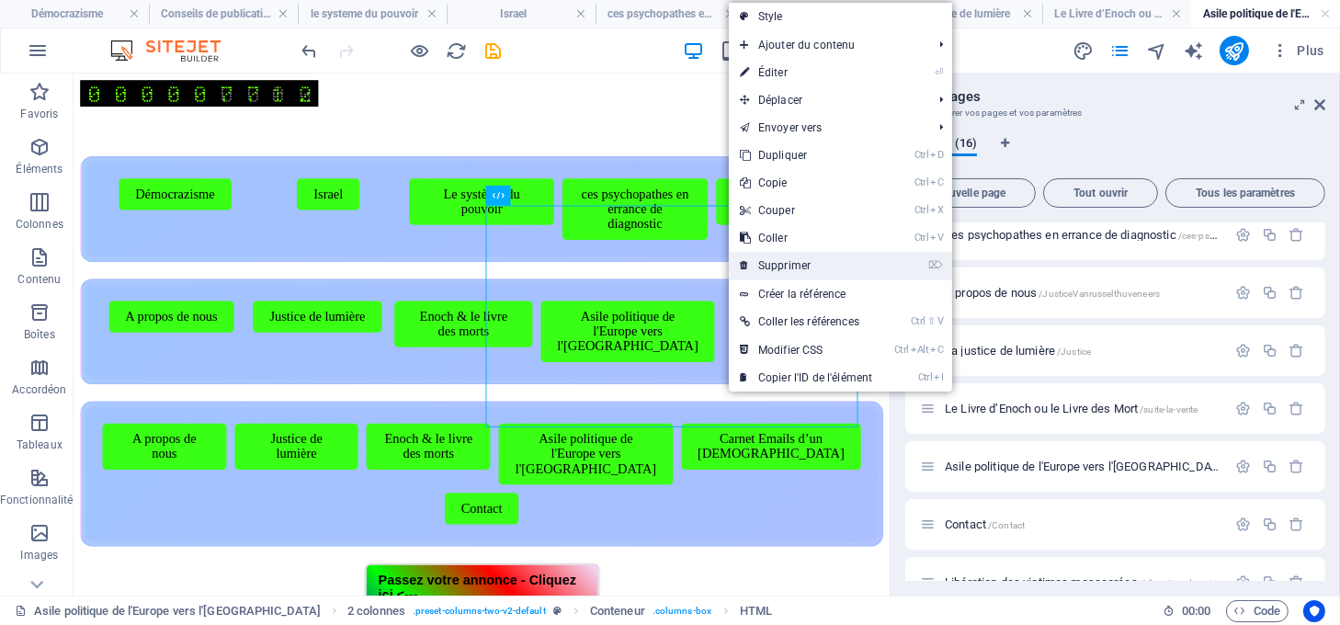
click at [771, 264] on link "⌦ Supprimer" at bounding box center [806, 266] width 154 height 28
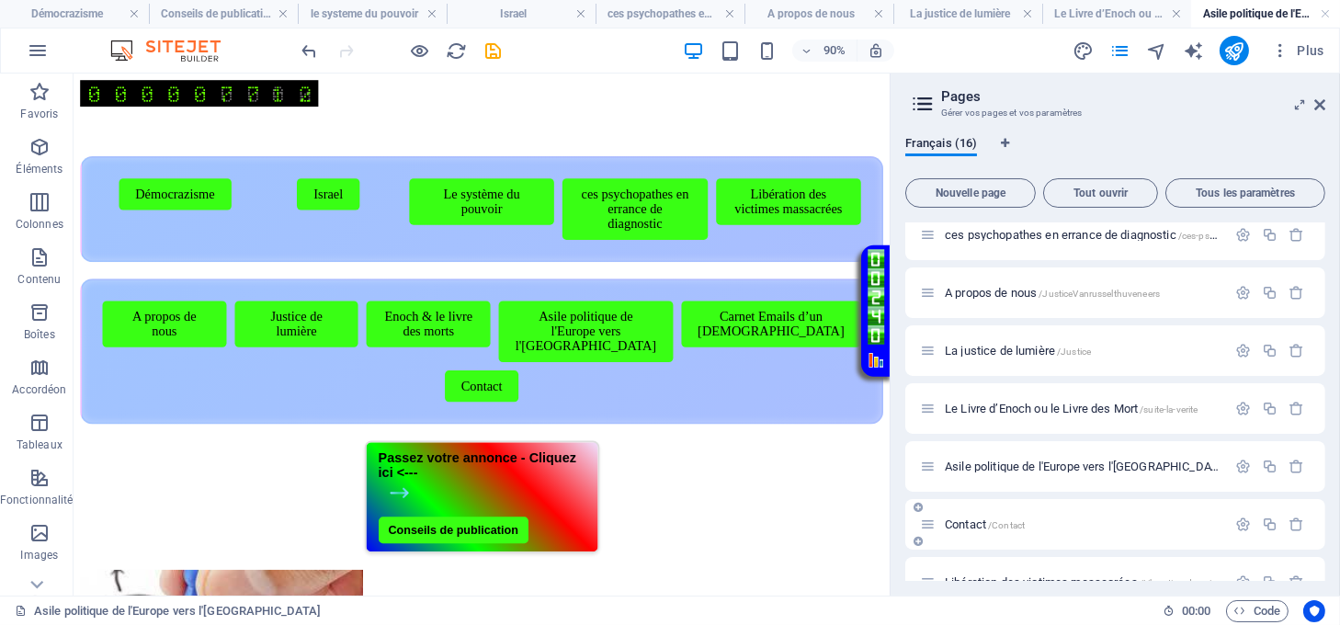
click at [965, 524] on span "Contact /Contact" at bounding box center [985, 525] width 80 height 14
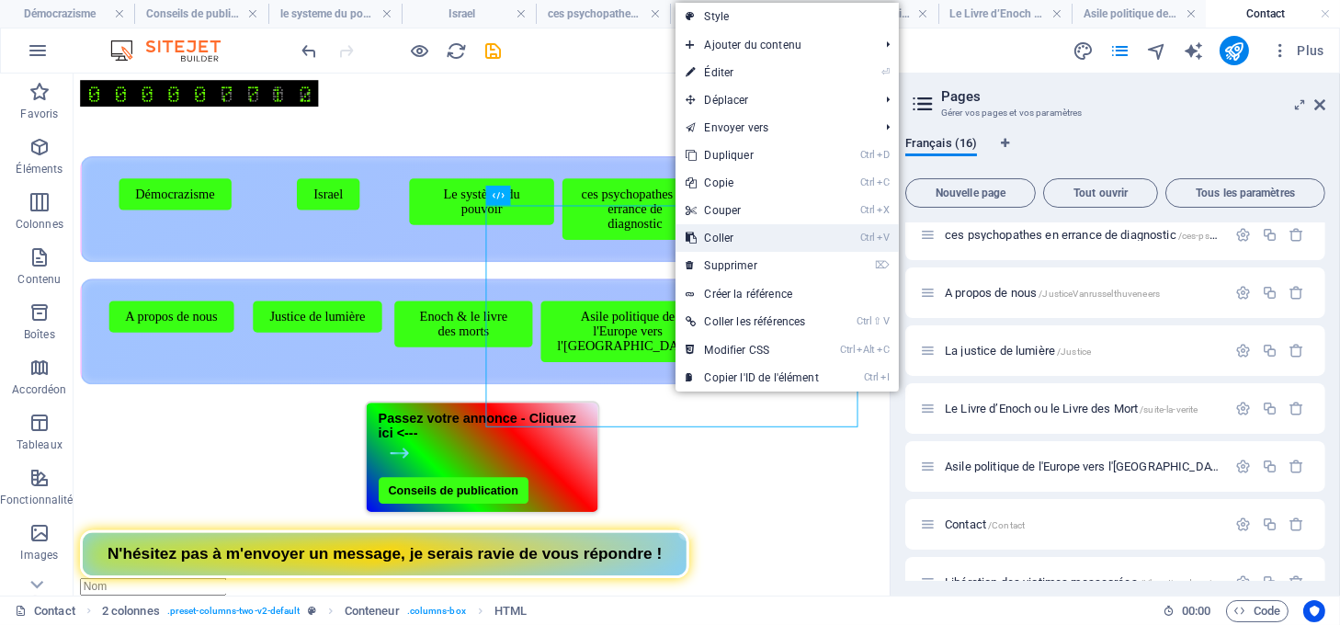
click at [717, 237] on link "Ctrl V Coller" at bounding box center [753, 238] width 154 height 28
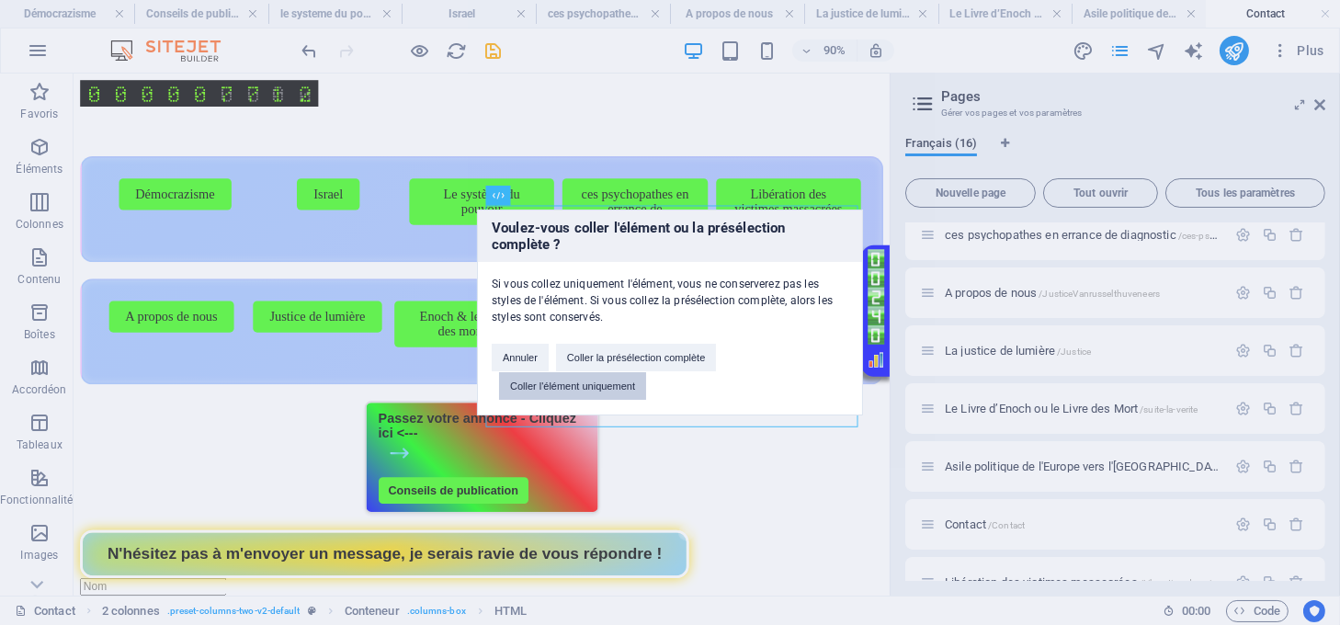
click at [621, 384] on button "Coller l'élément uniquement" at bounding box center [572, 386] width 147 height 28
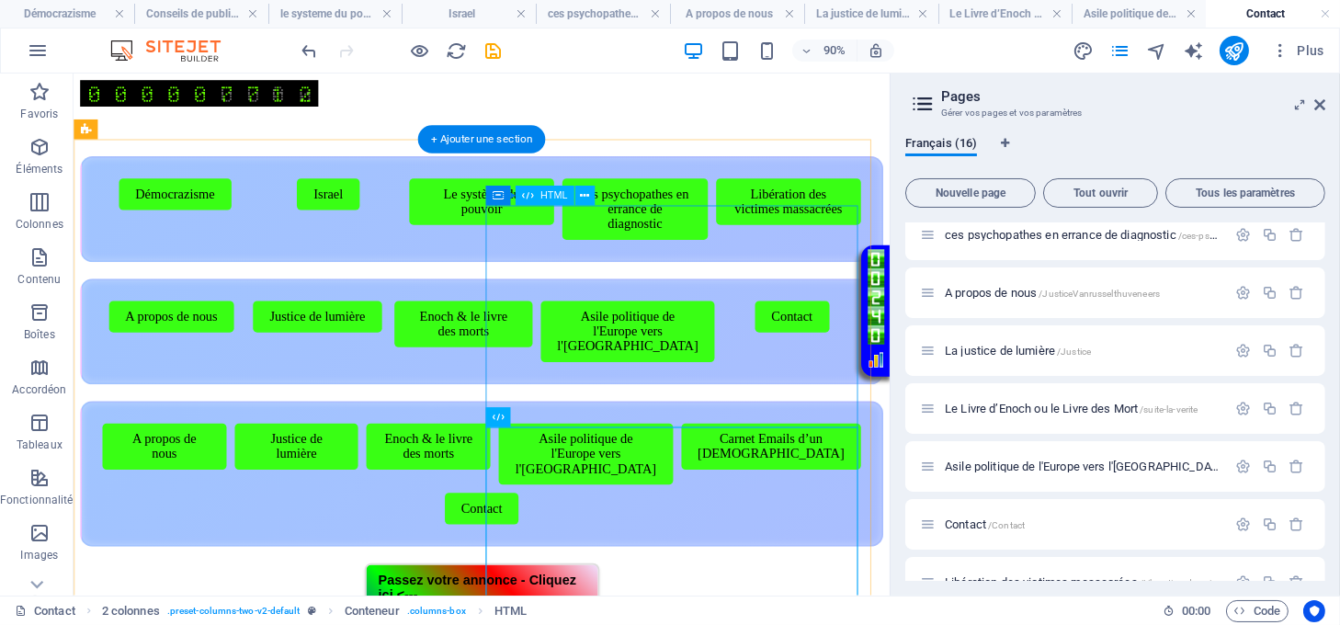
drag, startPoint x: 751, startPoint y: 391, endPoint x: 757, endPoint y: 381, distance: 11.5
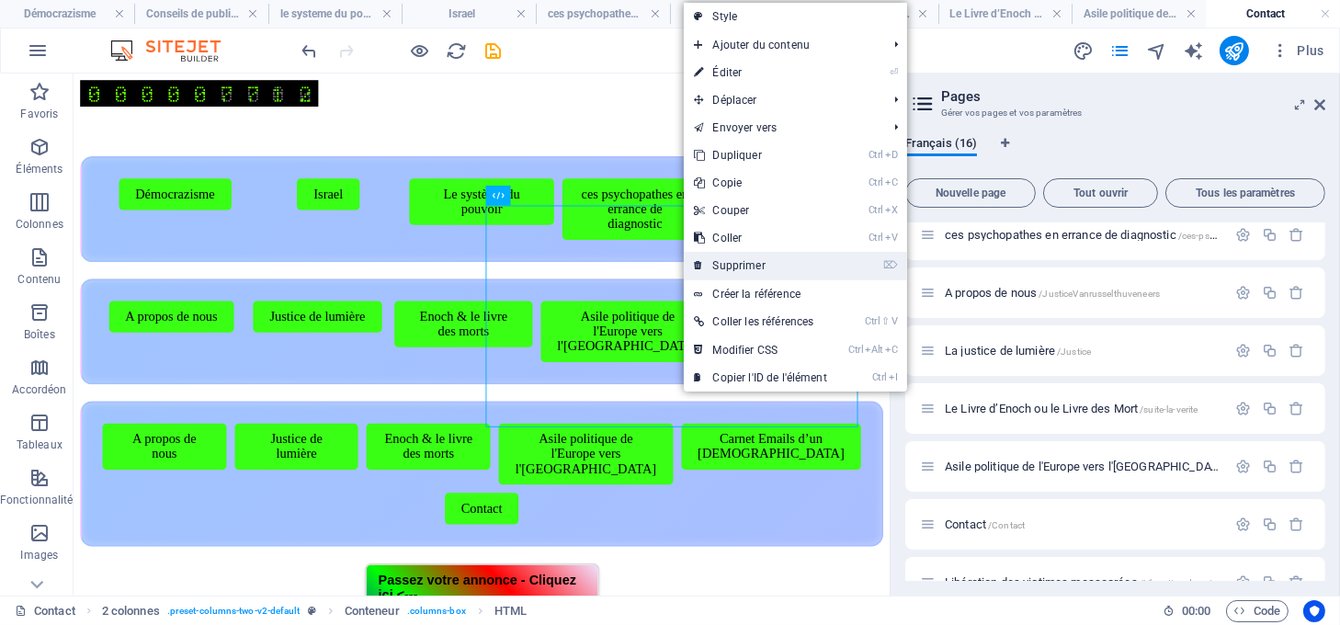
drag, startPoint x: 742, startPoint y: 261, endPoint x: 761, endPoint y: 234, distance: 32.9
click at [742, 261] on link "⌦ Supprimer" at bounding box center [761, 266] width 154 height 28
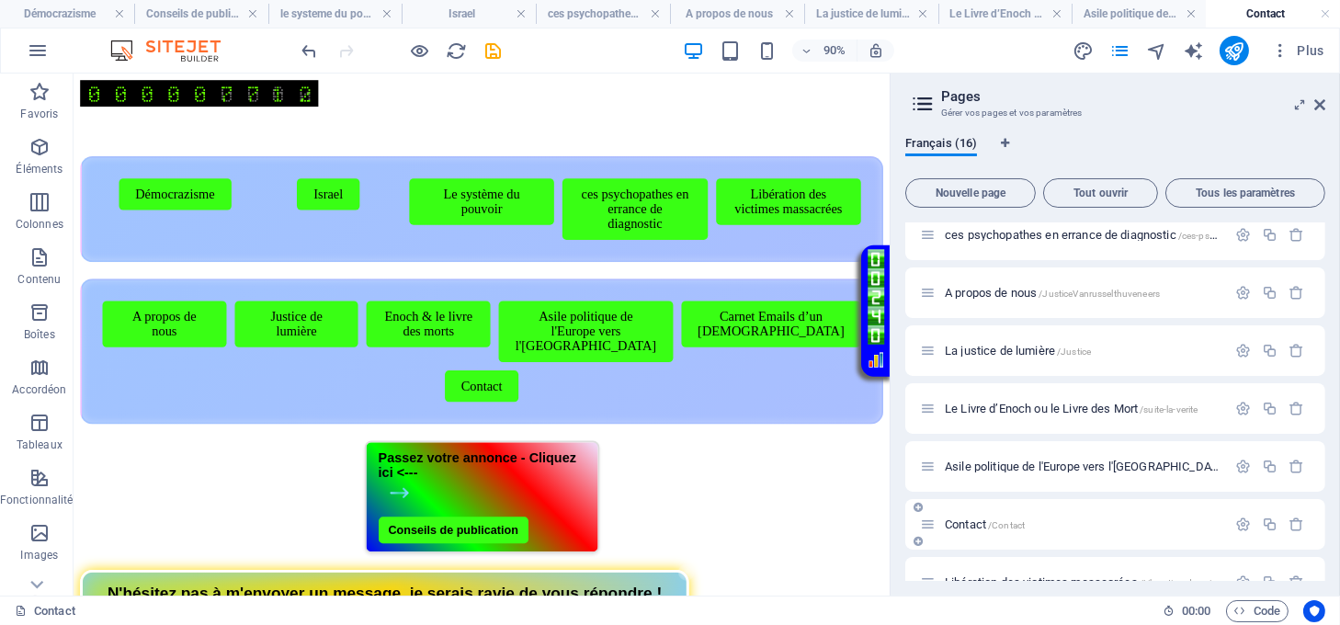
click at [972, 518] on span "Contact /Contact" at bounding box center [985, 525] width 80 height 14
click at [1012, 465] on span "Asile politique de l'Europe vers l'Afrique /Politique" at bounding box center [1107, 467] width 325 height 14
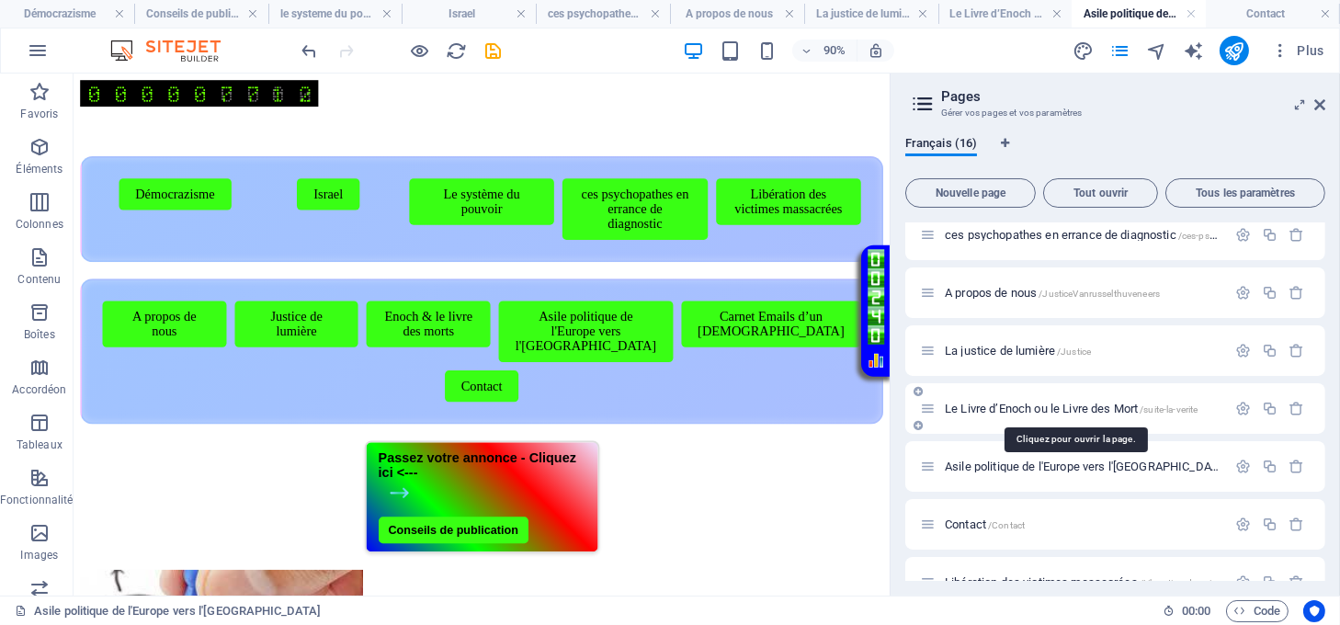
click at [1007, 405] on span "Le Livre d’Enoch ou le Livre des Mort /suite-la-verite" at bounding box center [1071, 409] width 253 height 14
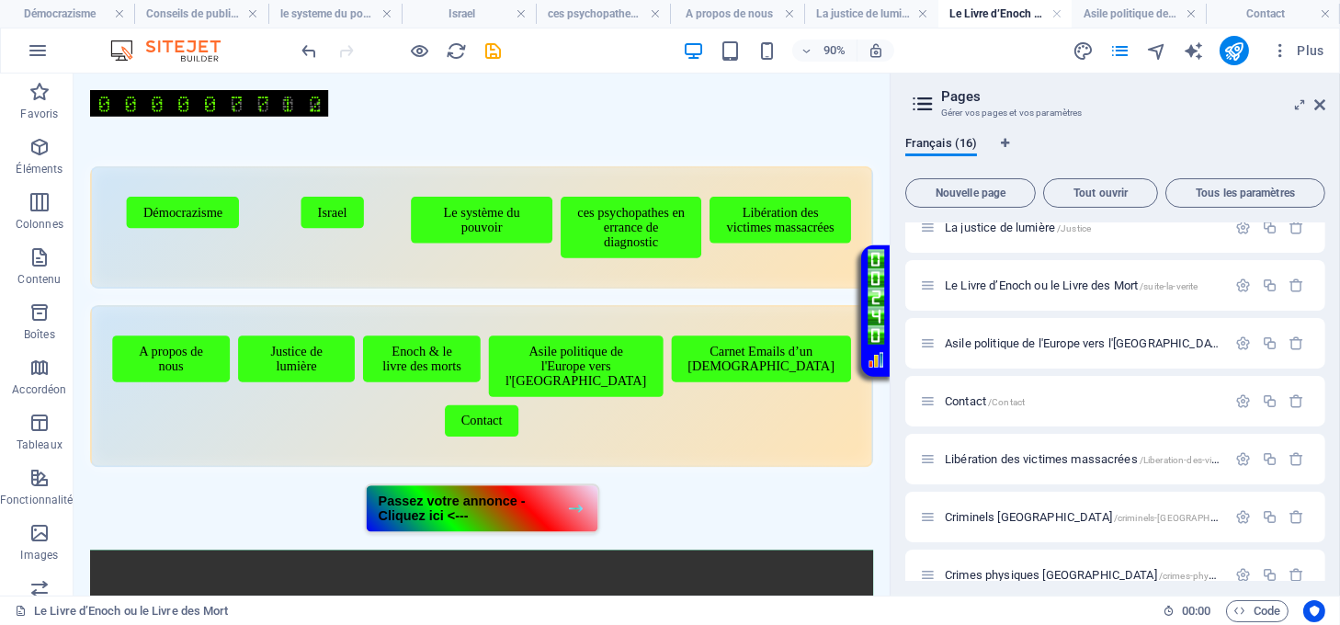
scroll to position [490, 0]
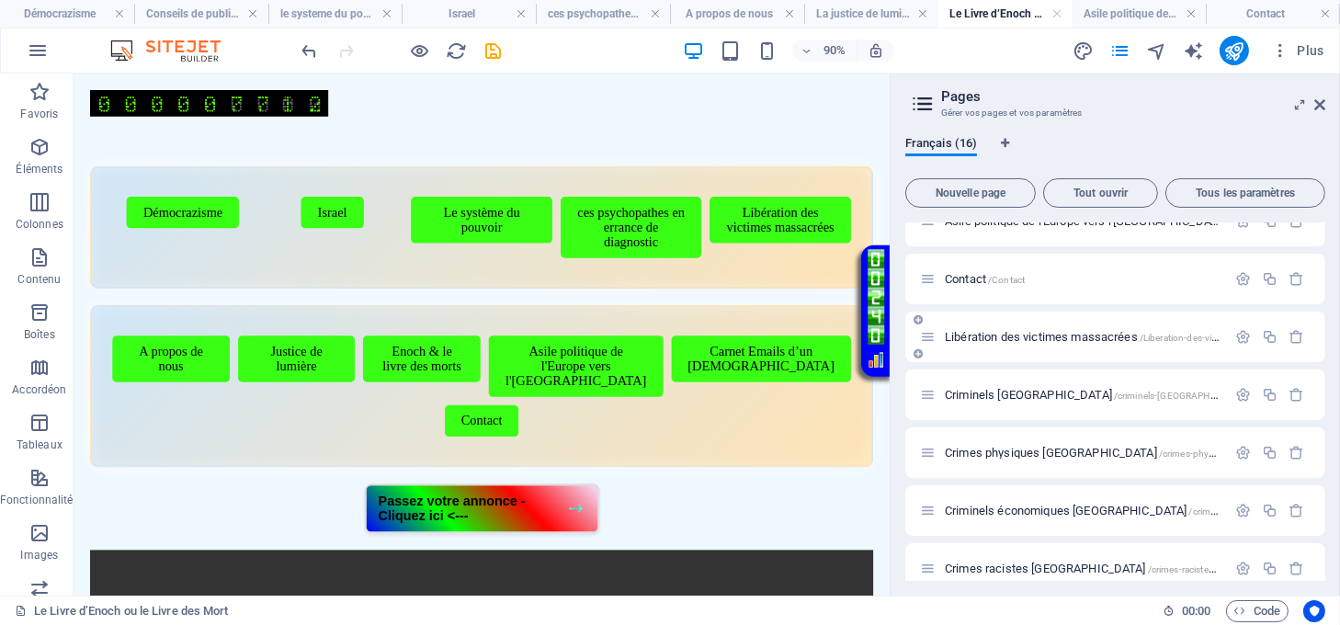
click at [997, 332] on span "Libération des victimes massacrées /Liberation-des-victimes-massacres" at bounding box center [1115, 337] width 341 height 14
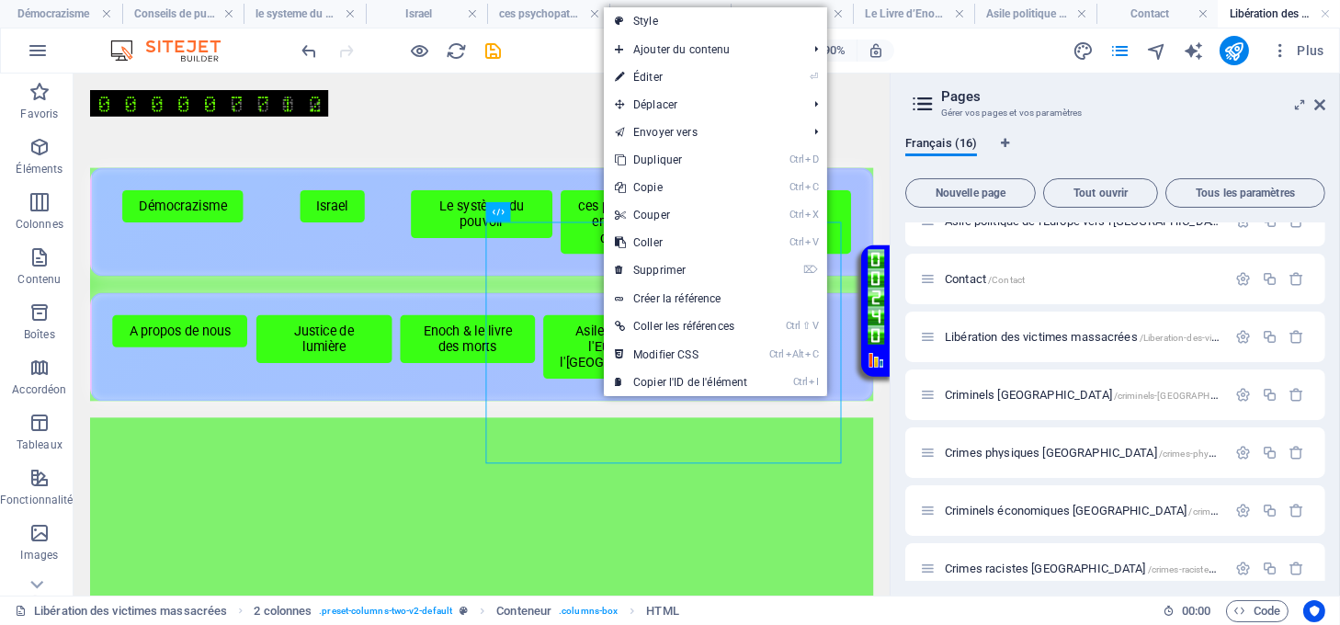
scroll to position [0, 0]
click at [671, 239] on link "Ctrl V Coller" at bounding box center [681, 243] width 154 height 28
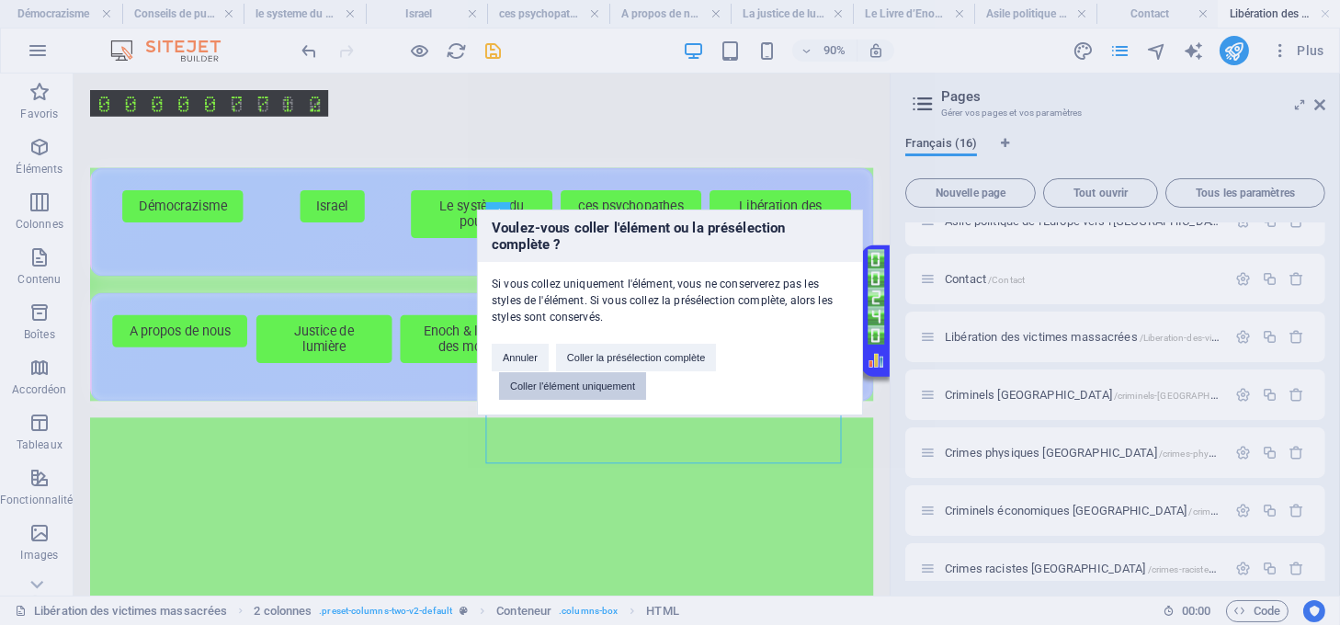
click at [612, 384] on button "Coller l'élément uniquement" at bounding box center [572, 386] width 147 height 28
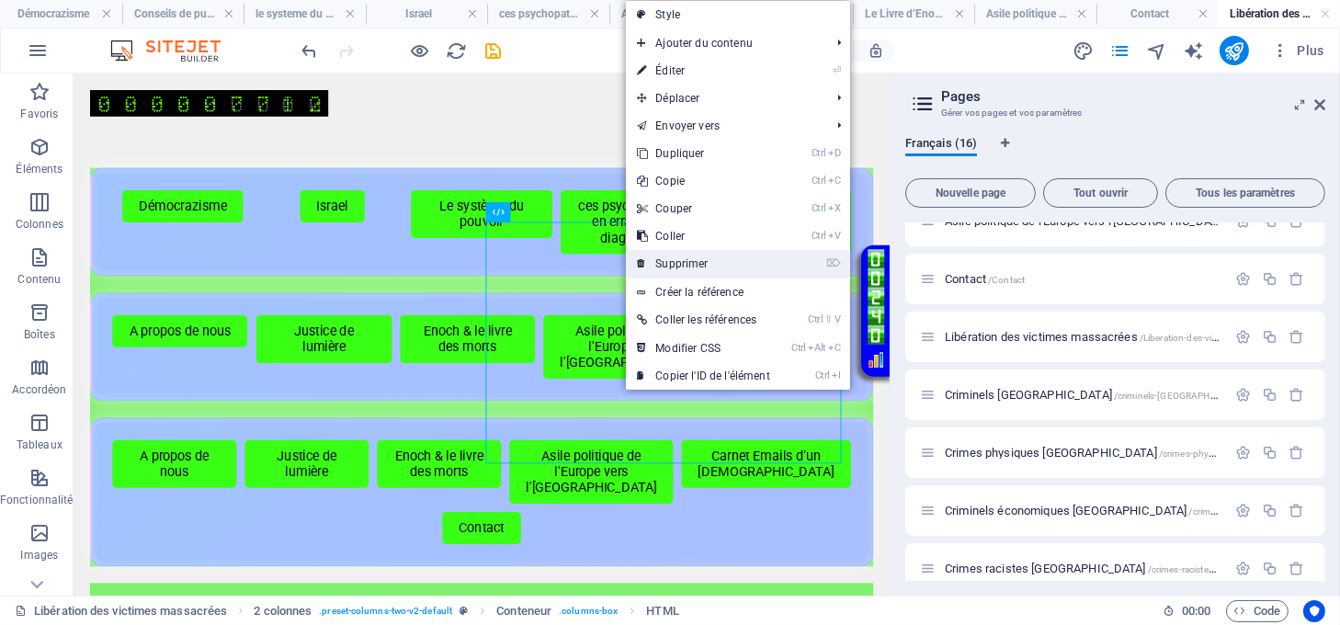
drag, startPoint x: 677, startPoint y: 264, endPoint x: 711, endPoint y: 241, distance: 41.1
click at [677, 264] on link "⌦ Supprimer" at bounding box center [703, 264] width 154 height 28
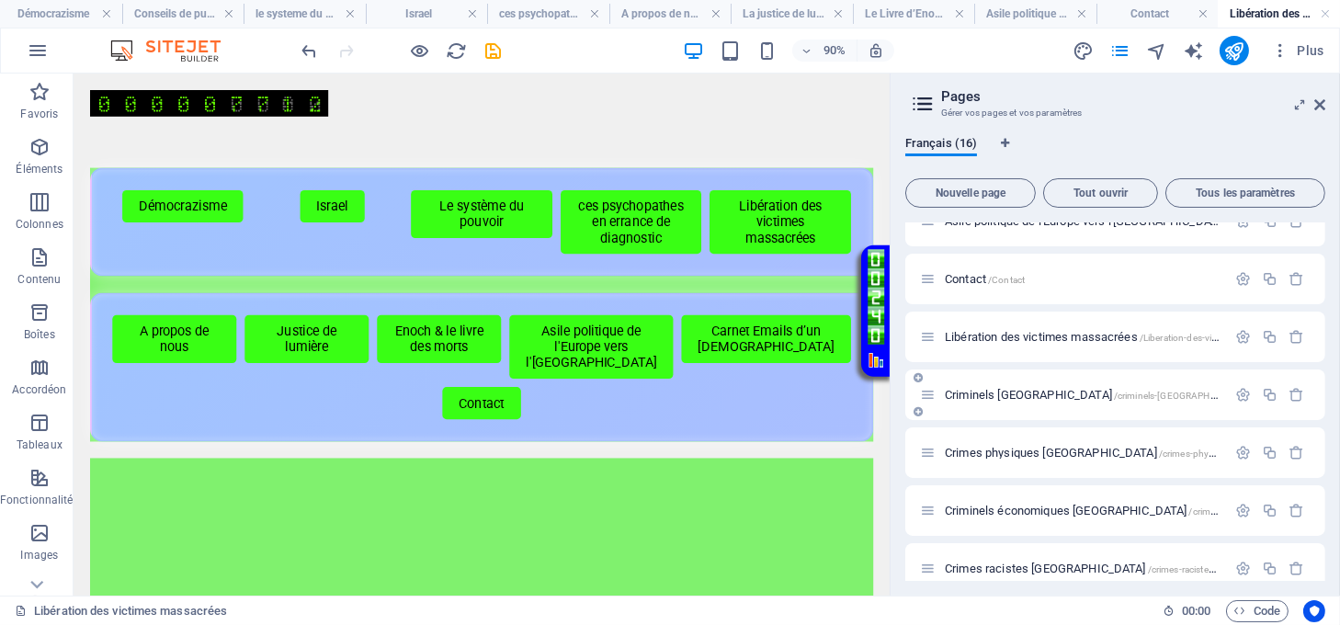
click at [1001, 388] on span "Criminels israel /criminels-[GEOGRAPHIC_DATA]" at bounding box center [1098, 395] width 307 height 14
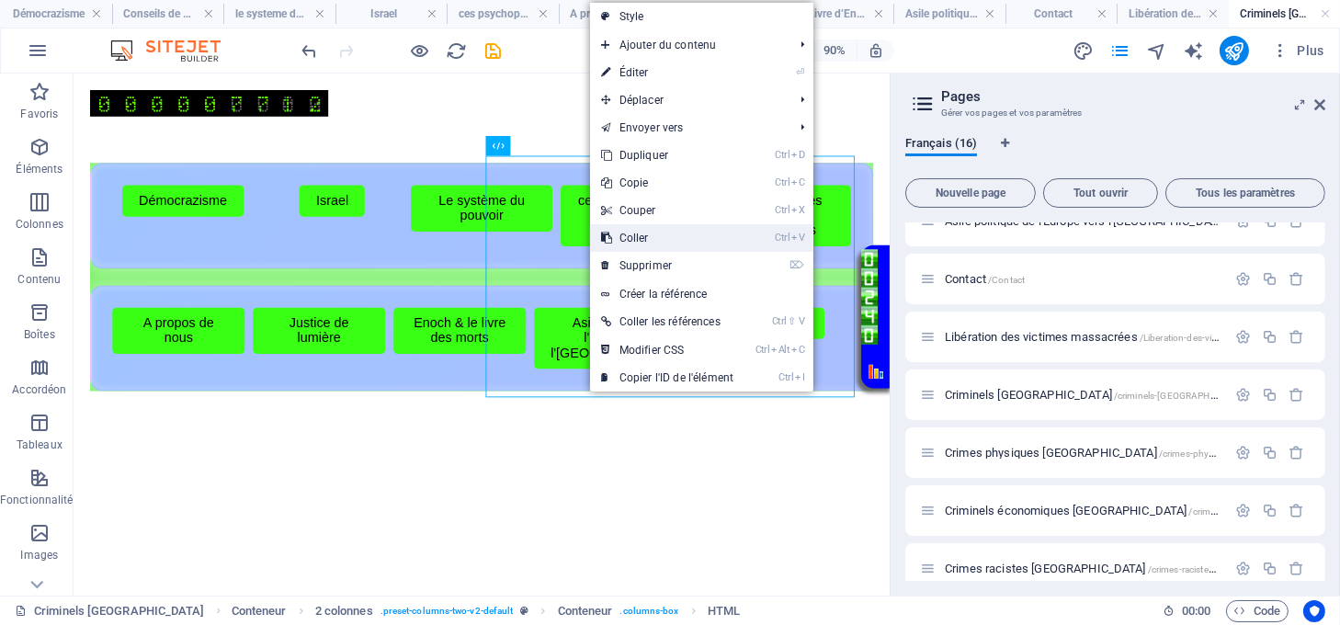
click at [644, 241] on link "Ctrl V Coller" at bounding box center [667, 238] width 154 height 28
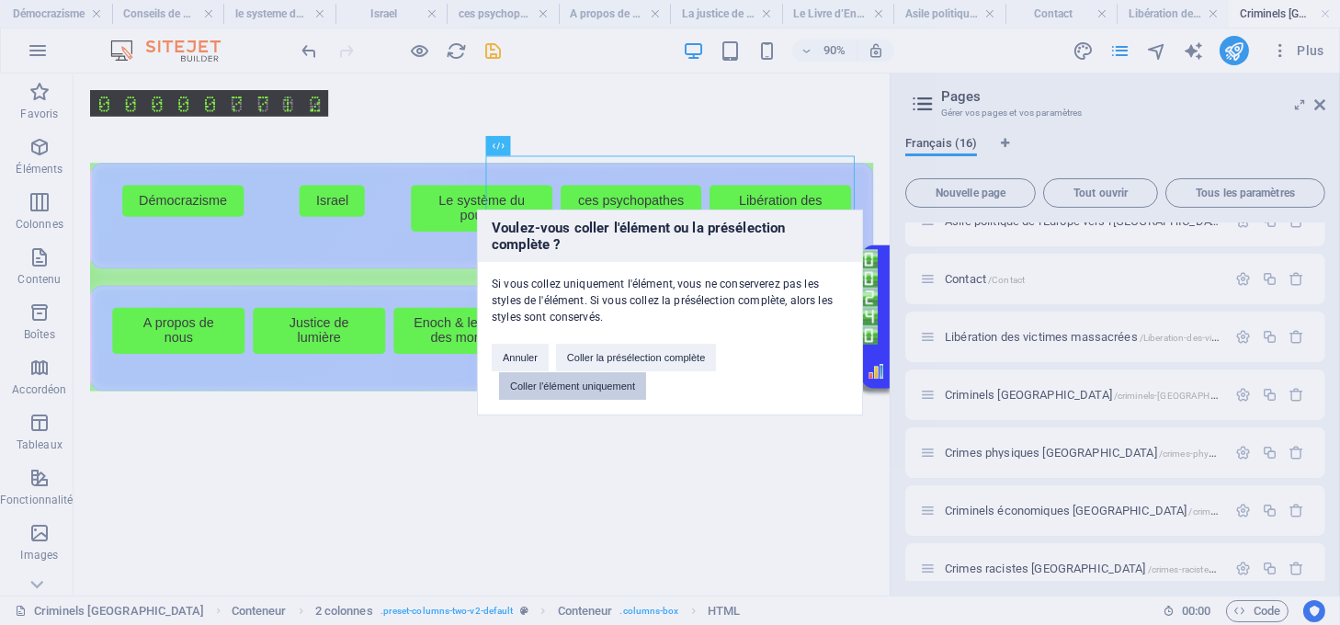
click at [619, 380] on button "Coller l'élément uniquement" at bounding box center [572, 386] width 147 height 28
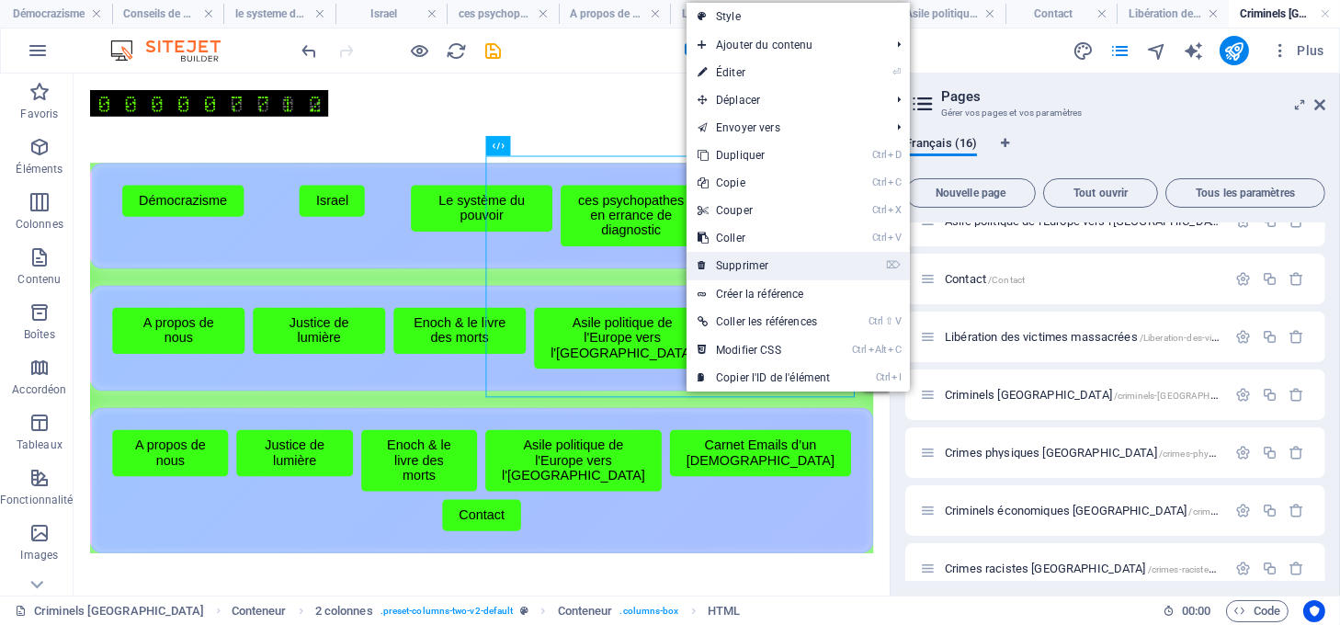
click at [746, 257] on link "⌦ Supprimer" at bounding box center [764, 266] width 154 height 28
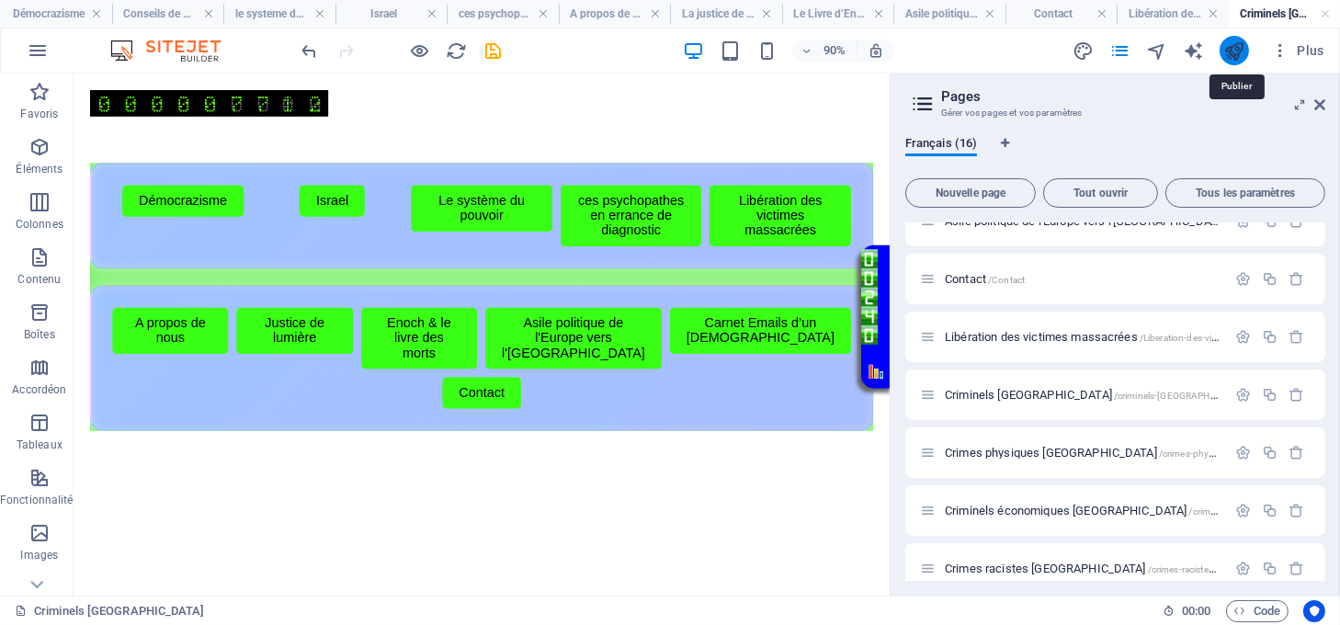
drag, startPoint x: 1236, startPoint y: 48, endPoint x: 1017, endPoint y: 277, distance: 317.3
click at [1236, 48] on icon "publish" at bounding box center [1234, 50] width 21 height 21
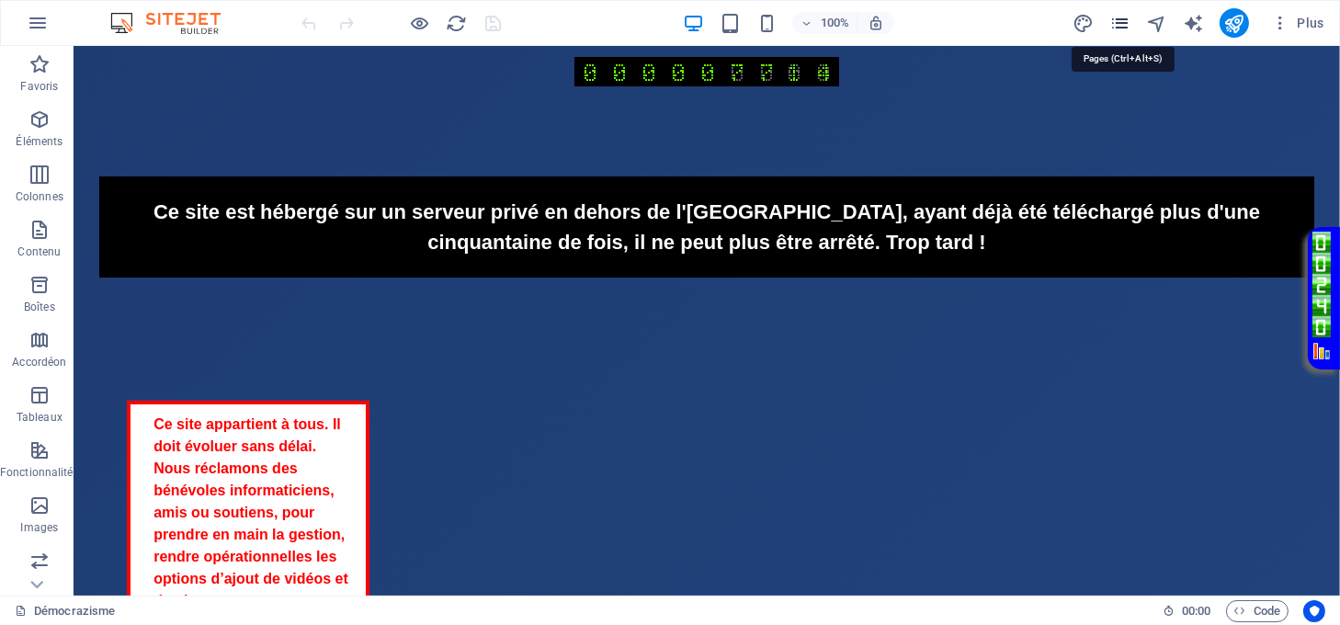
click at [1125, 25] on icon "pages" at bounding box center [1120, 23] width 21 height 21
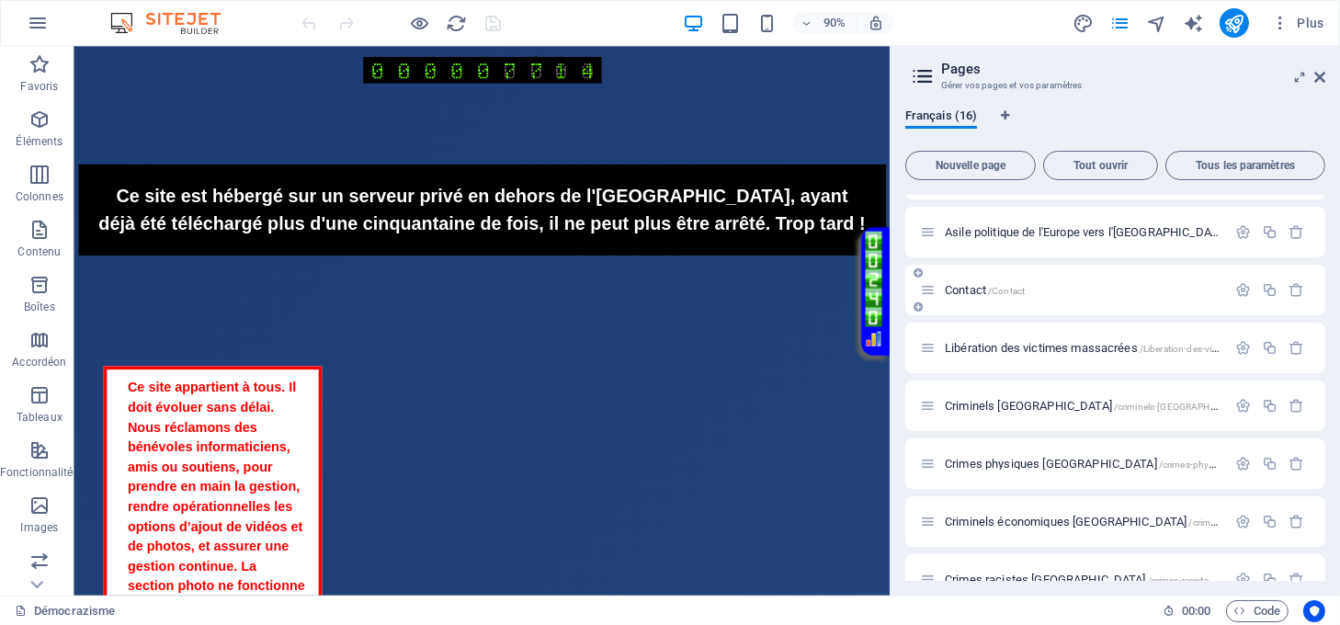
scroll to position [490, 0]
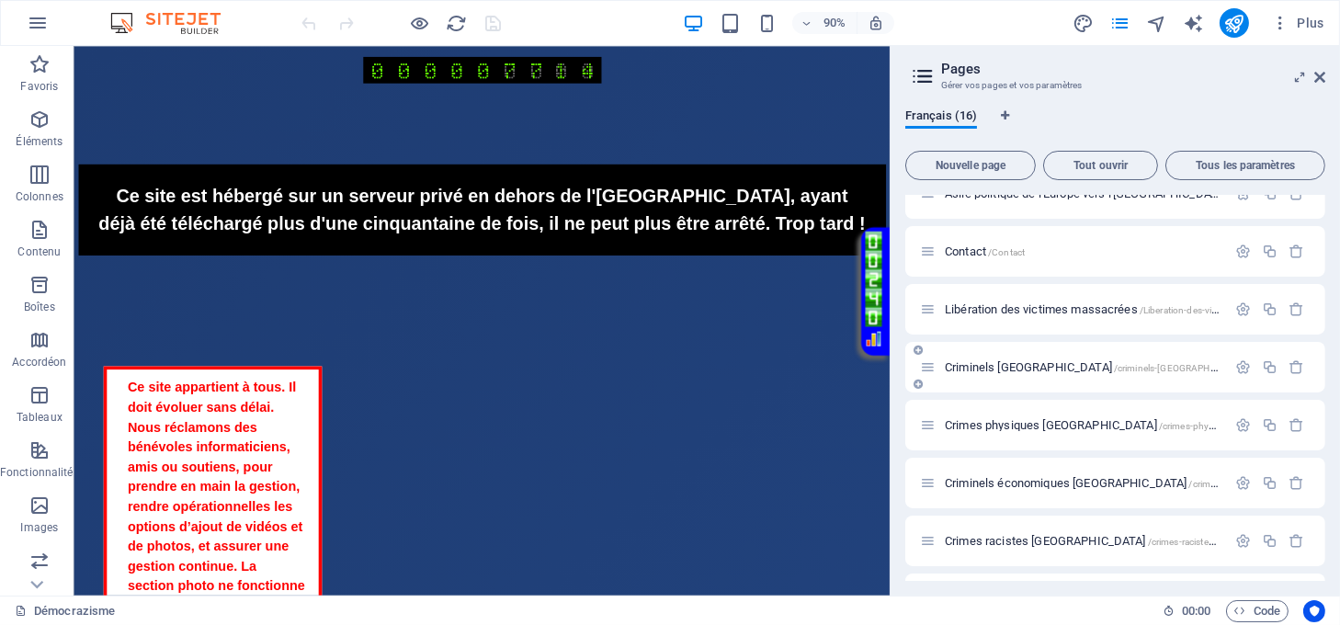
click at [1020, 363] on span "Criminels israel /criminels-[GEOGRAPHIC_DATA]" at bounding box center [1098, 367] width 307 height 14
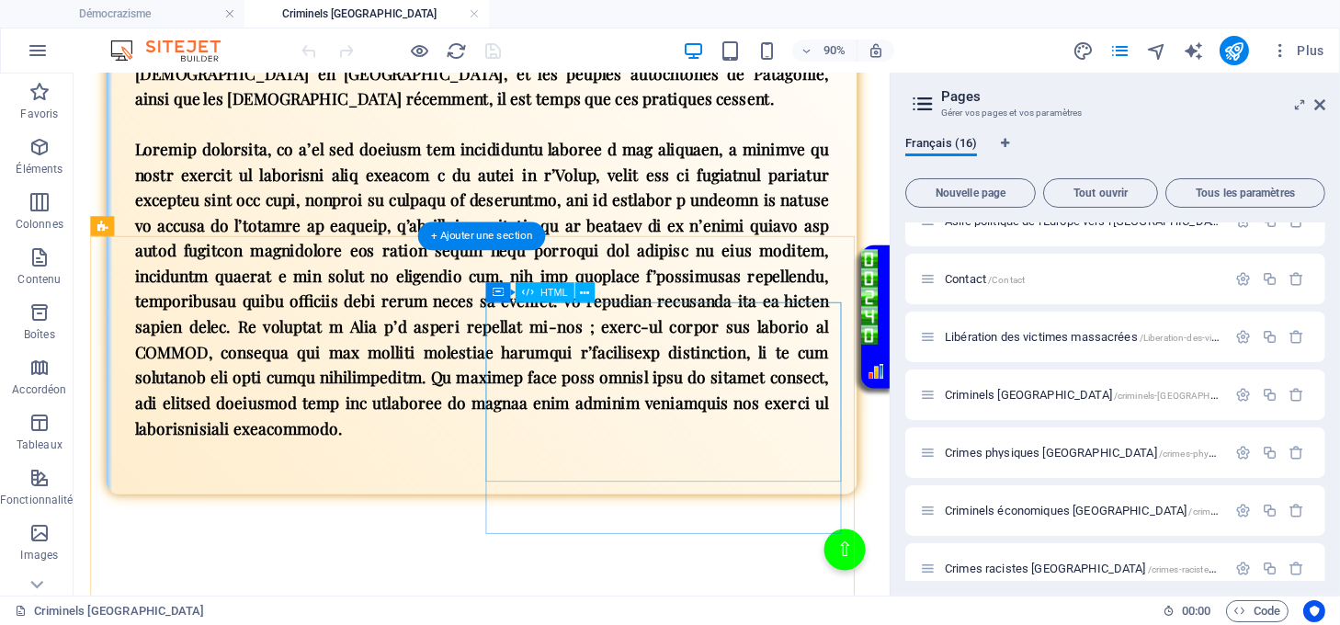
scroll to position [4780, 0]
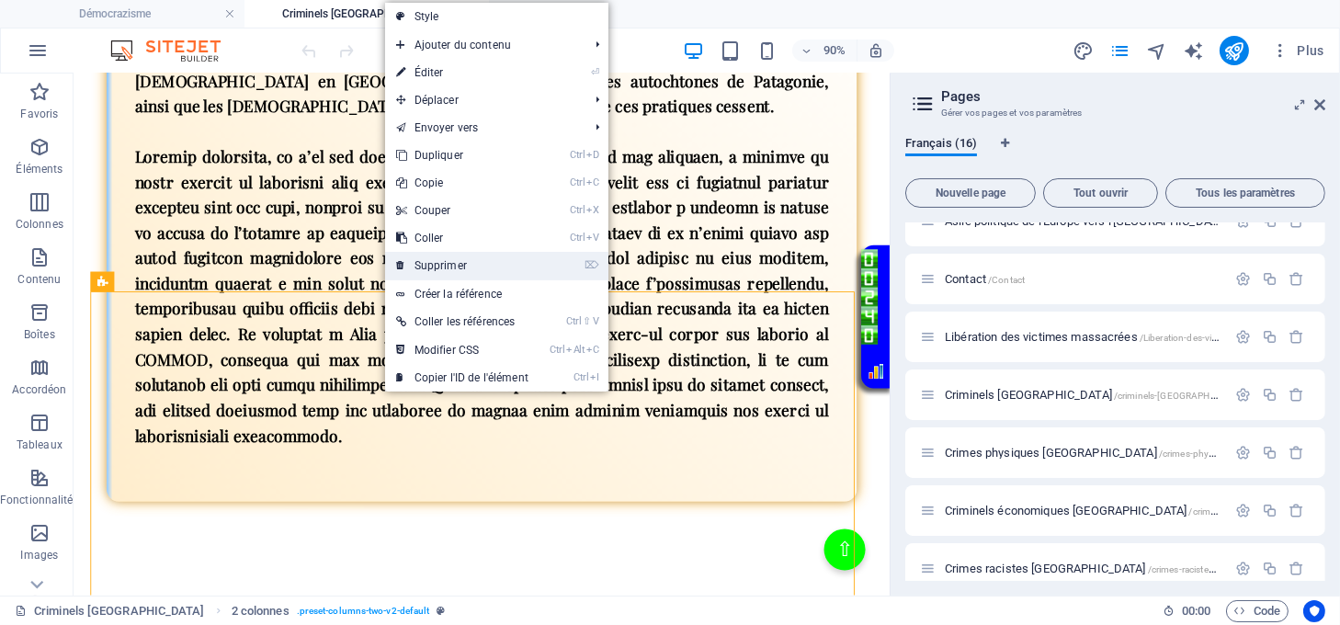
click at [428, 263] on link "⌦ Supprimer" at bounding box center [462, 266] width 154 height 28
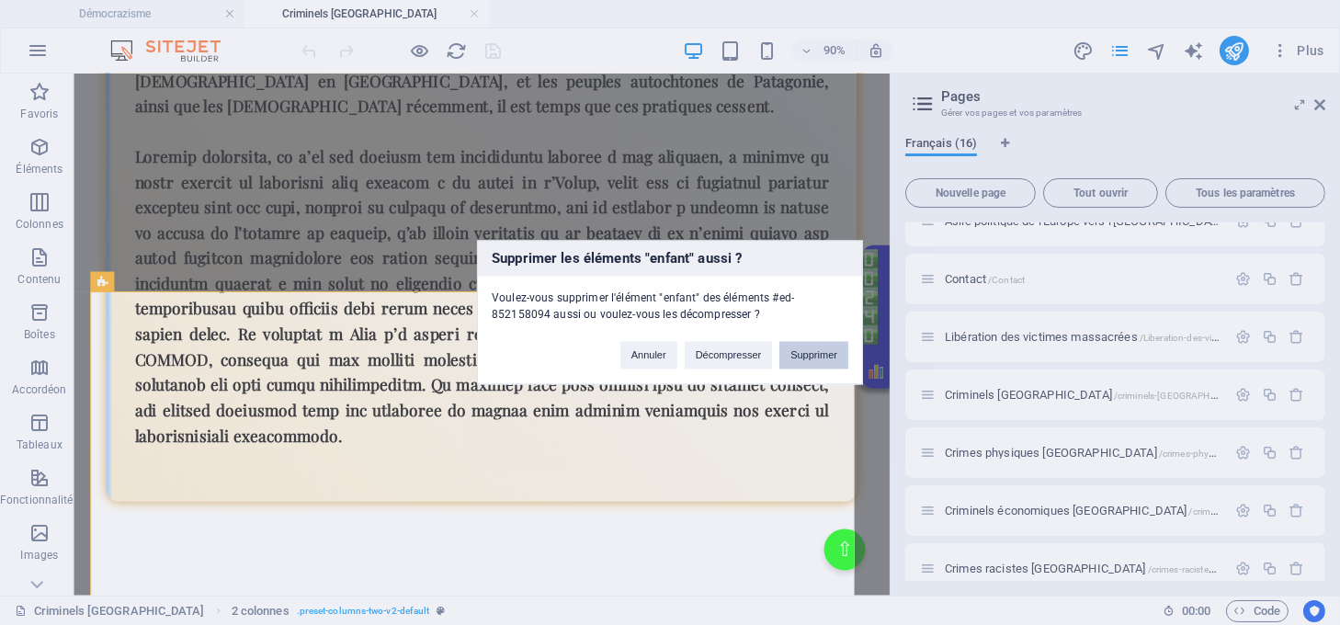
click at [810, 353] on button "Supprimer" at bounding box center [814, 356] width 69 height 28
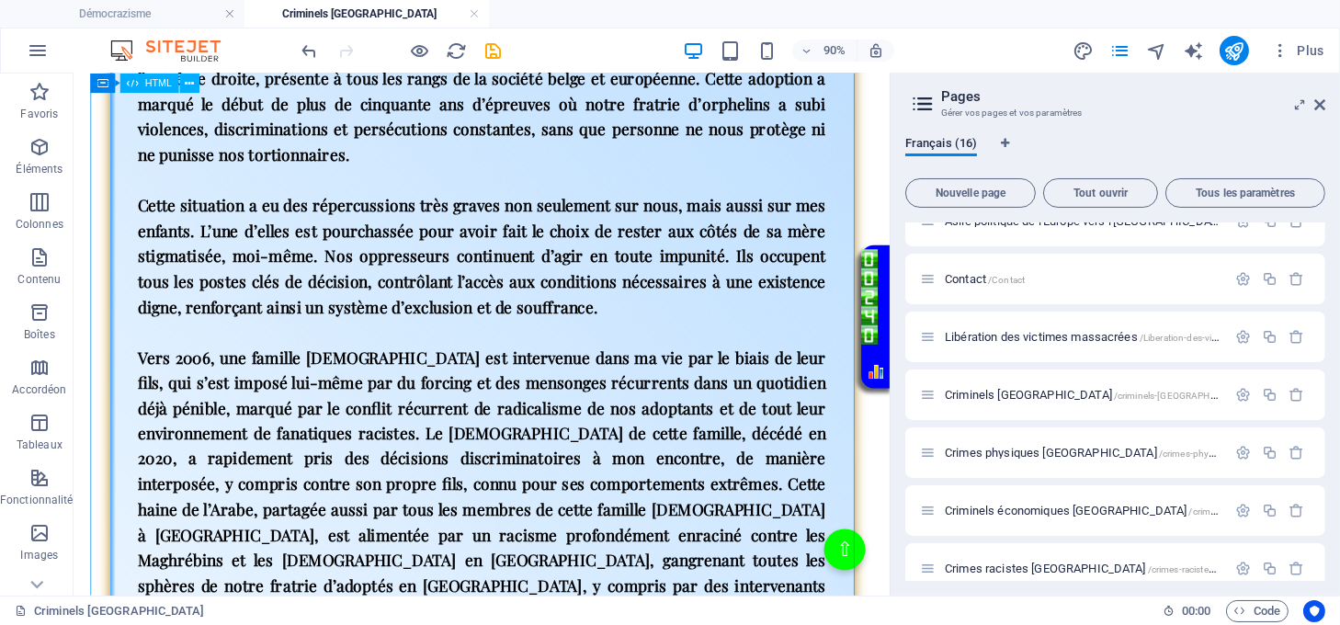
scroll to position [2432, 0]
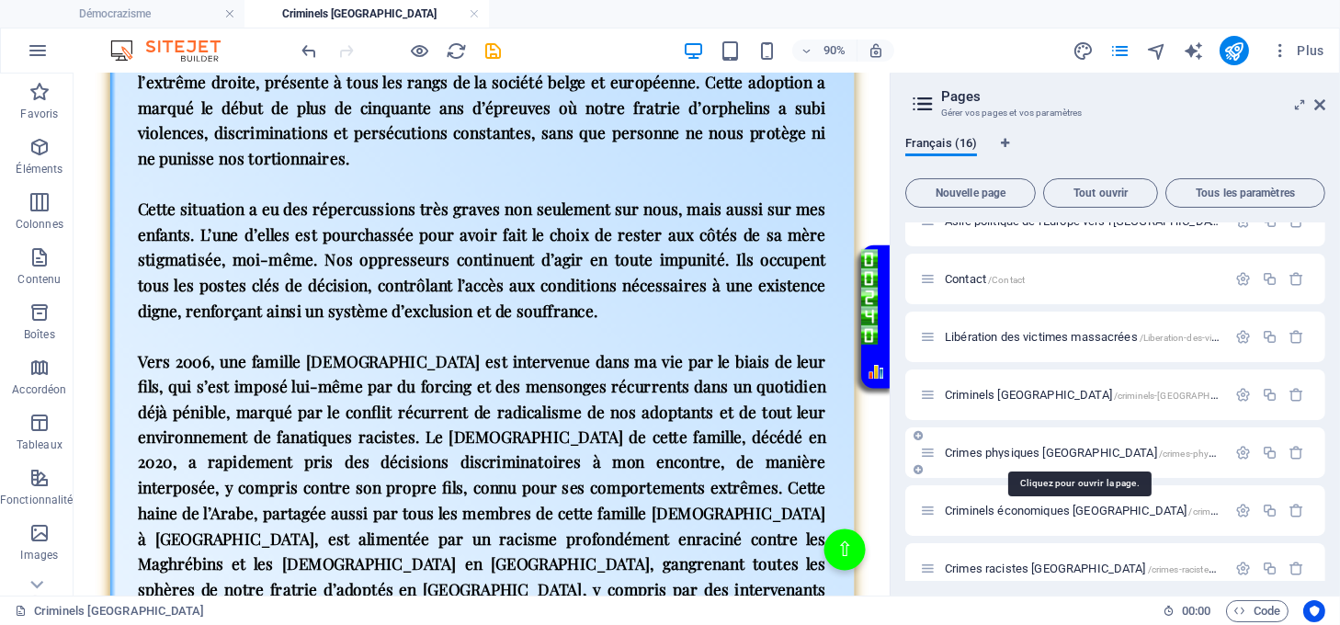
click at [1020, 446] on span "Crimes physiques [GEOGRAPHIC_DATA] /crimes-physiques-[GEOGRAPHIC_DATA]" at bounding box center [1139, 453] width 389 height 14
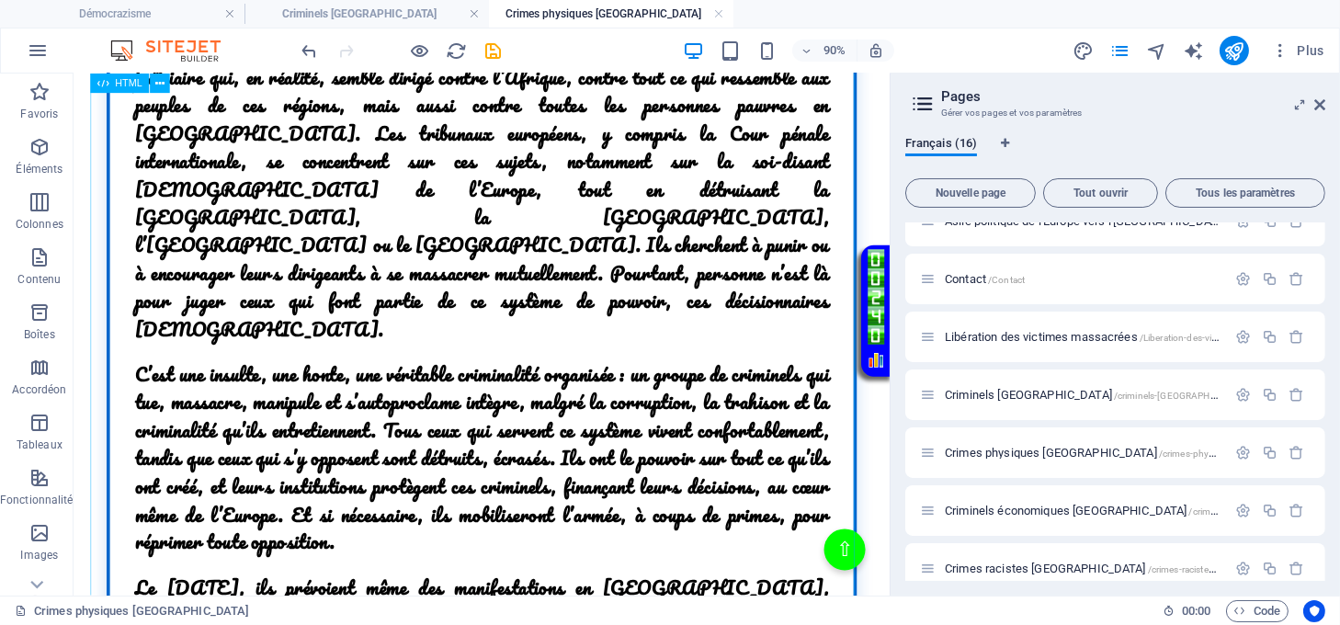
scroll to position [368, 0]
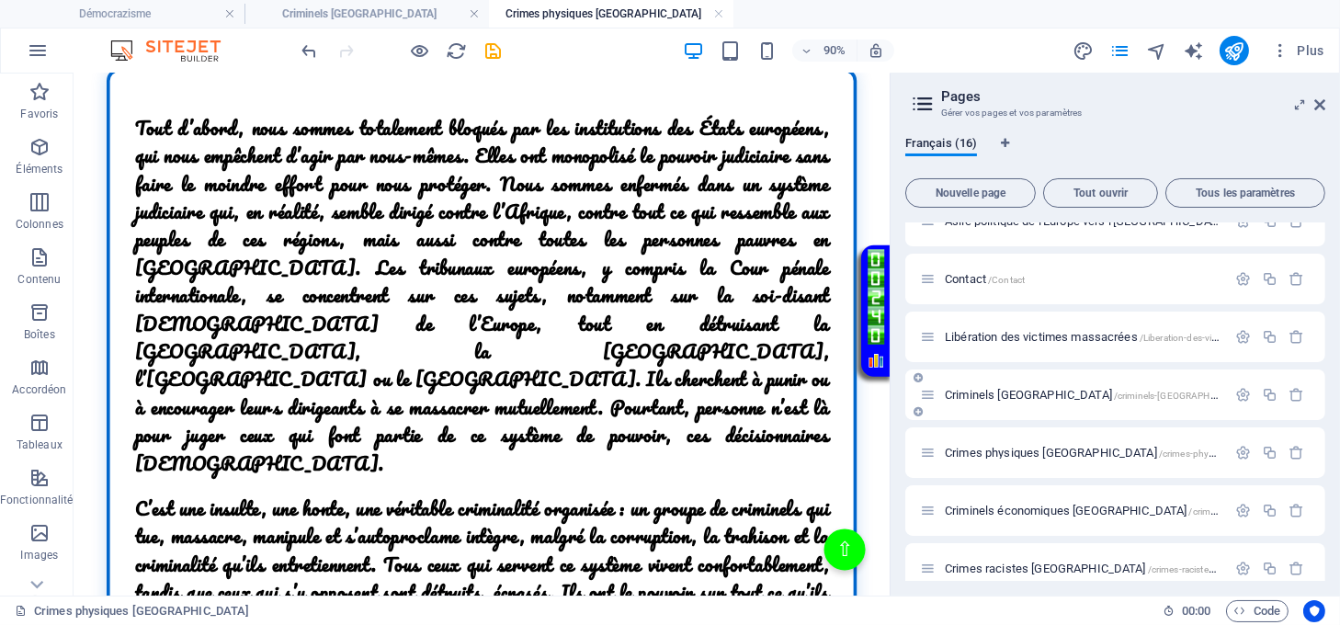
click at [995, 395] on span "Criminels israel /criminels-[GEOGRAPHIC_DATA]" at bounding box center [1098, 395] width 307 height 14
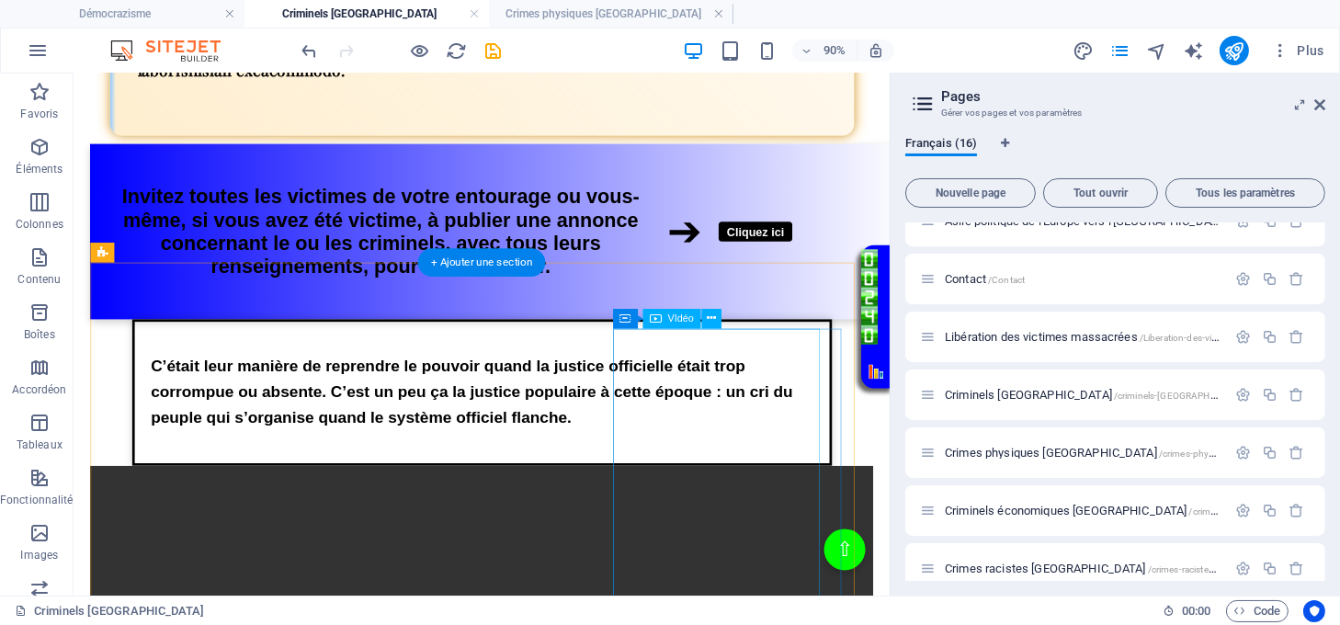
scroll to position [5251, 0]
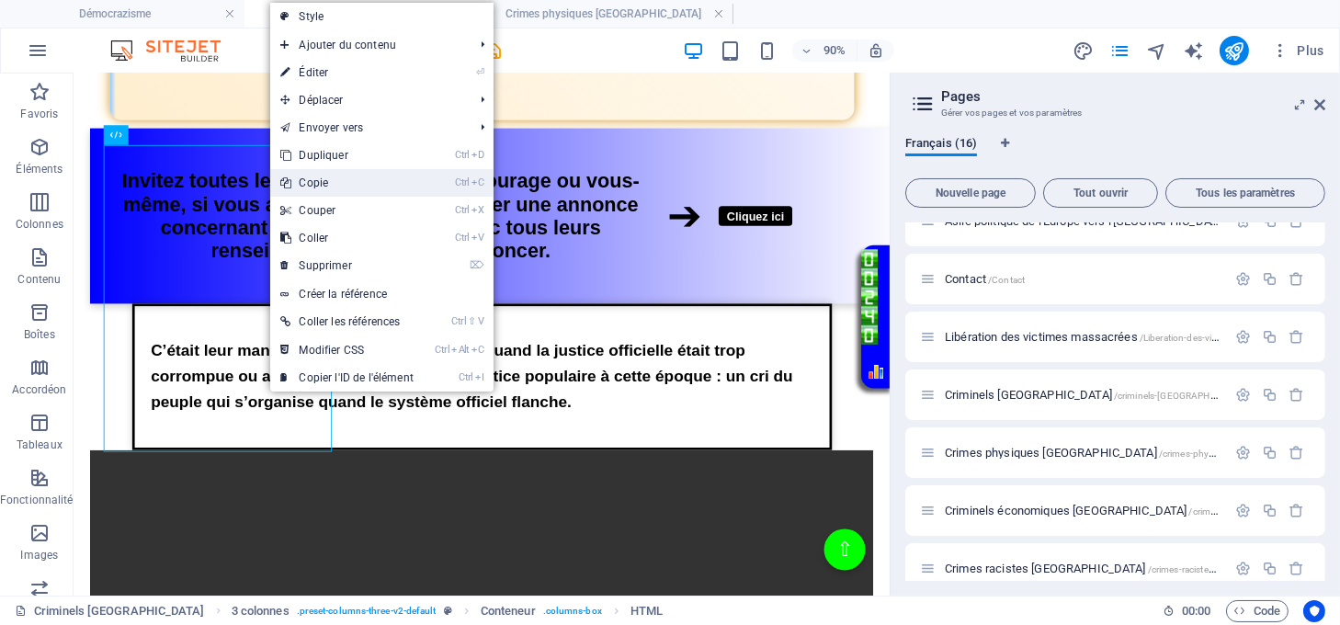
drag, startPoint x: 332, startPoint y: 188, endPoint x: 292, endPoint y: 124, distance: 74.7
click at [332, 188] on link "Ctrl C Copie" at bounding box center [347, 183] width 154 height 28
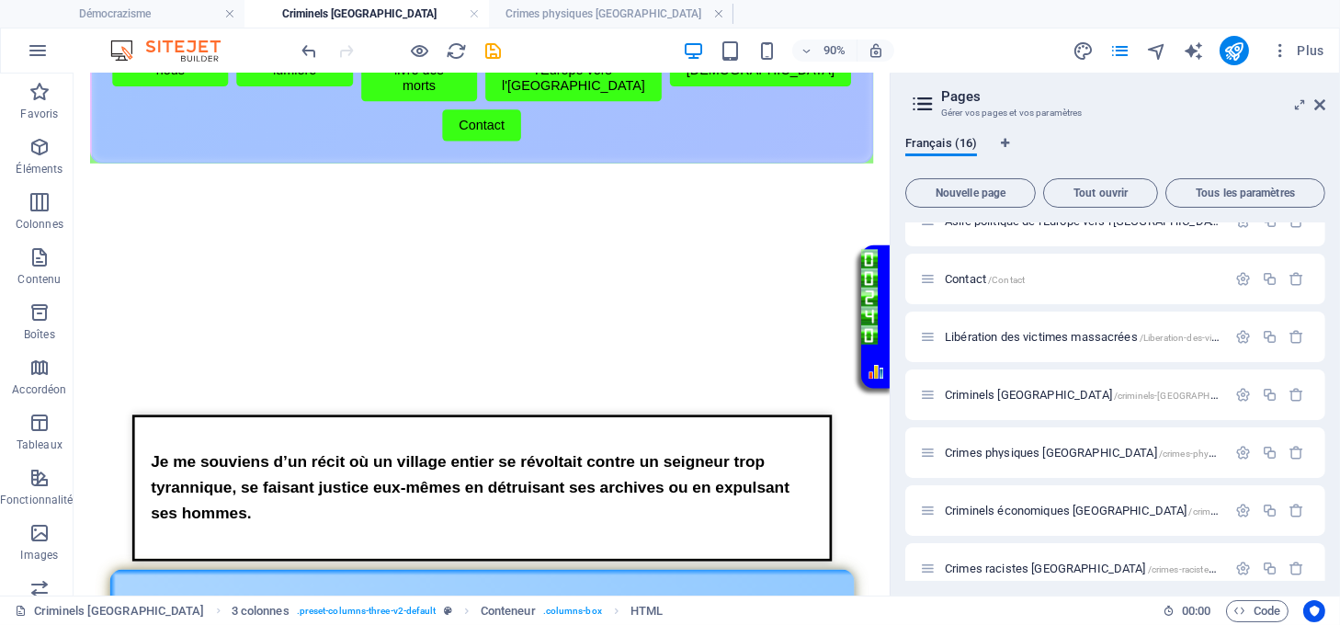
scroll to position [0, 0]
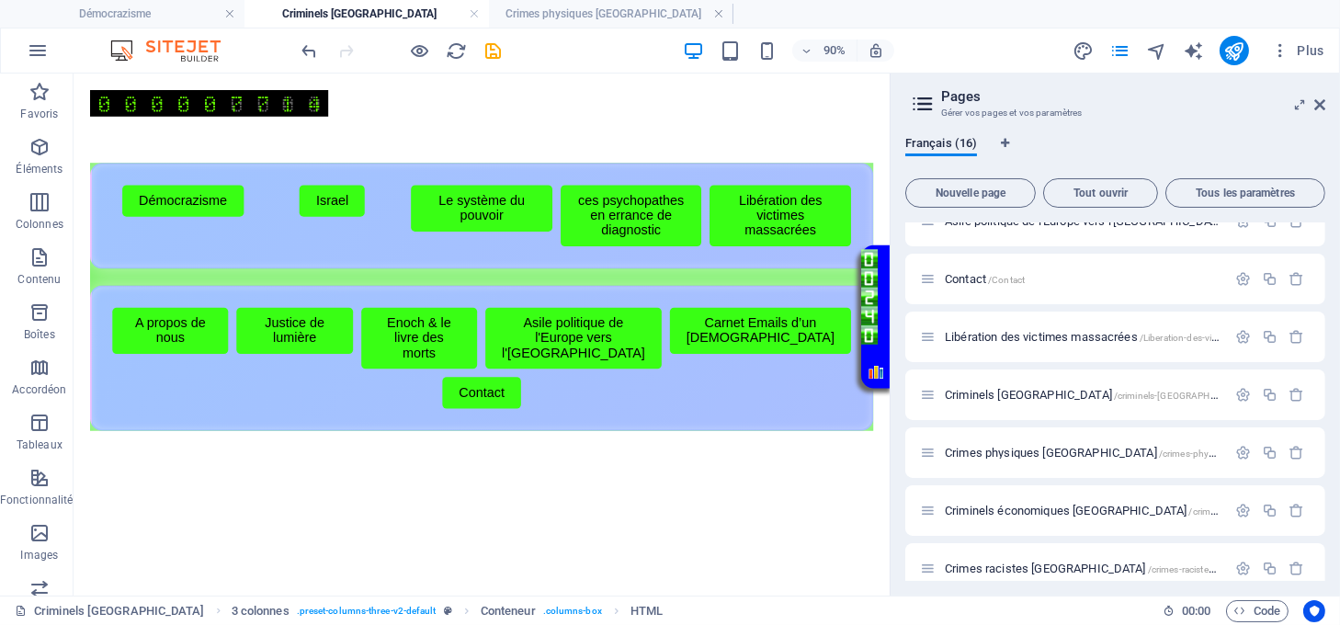
drag, startPoint x: 972, startPoint y: 610, endPoint x: 964, endPoint y: 185, distance: 425.7
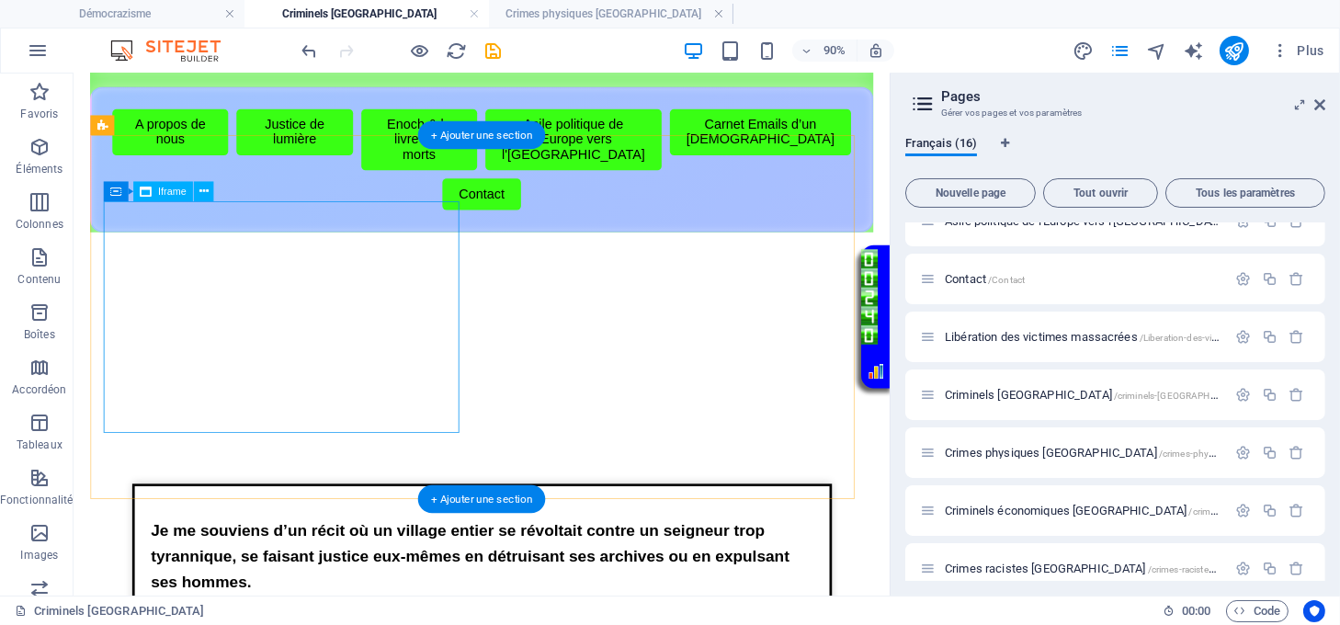
scroll to position [368, 0]
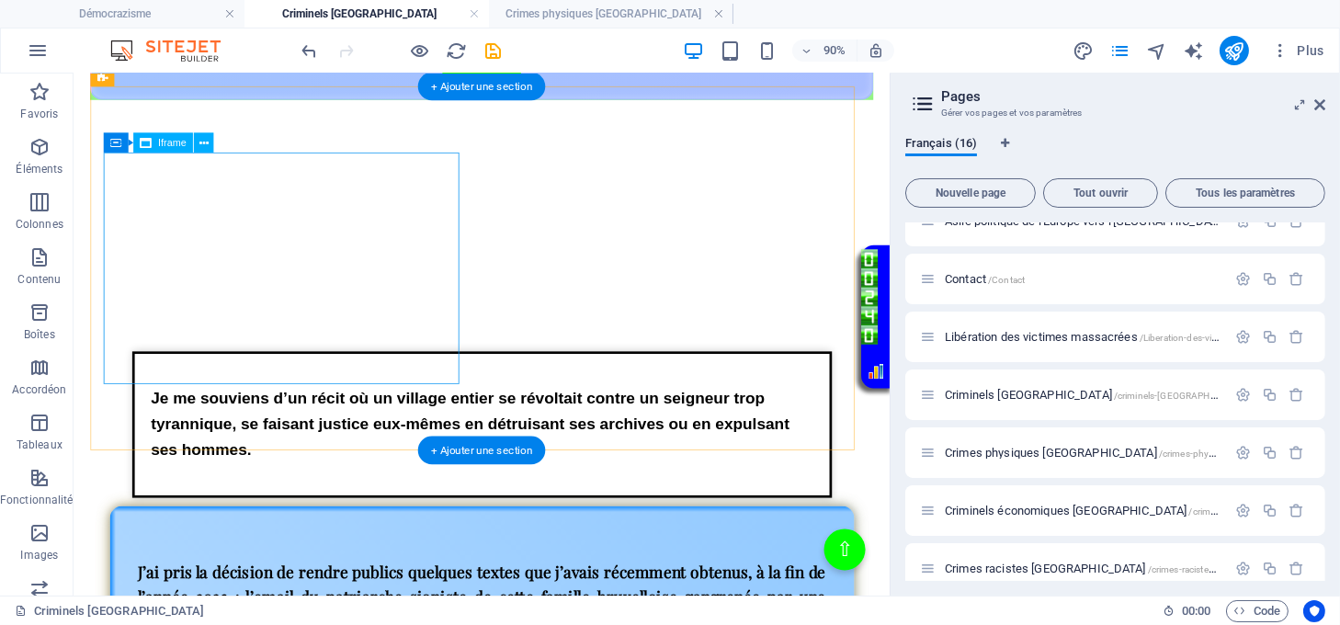
click at [293, 279] on div "</div>" at bounding box center [527, 251] width 871 height 261
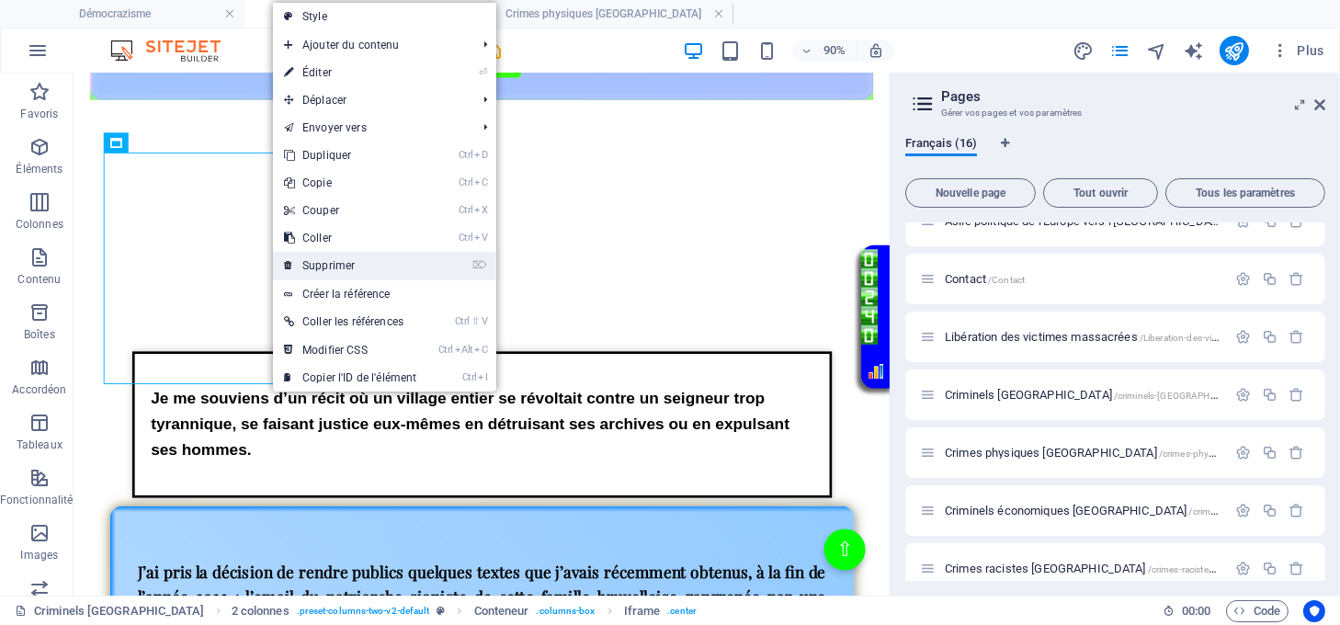
click at [328, 263] on link "⌦ Supprimer" at bounding box center [350, 266] width 154 height 28
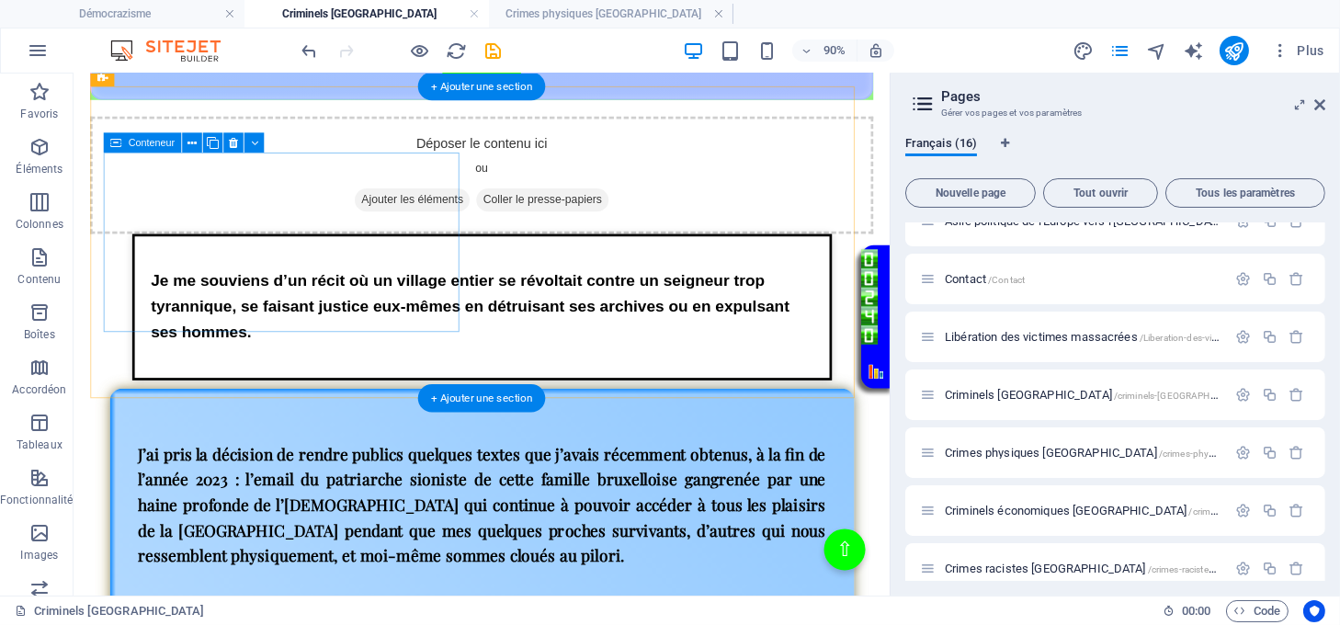
click at [521, 227] on span "Coller le presse-papiers" at bounding box center [594, 214] width 147 height 26
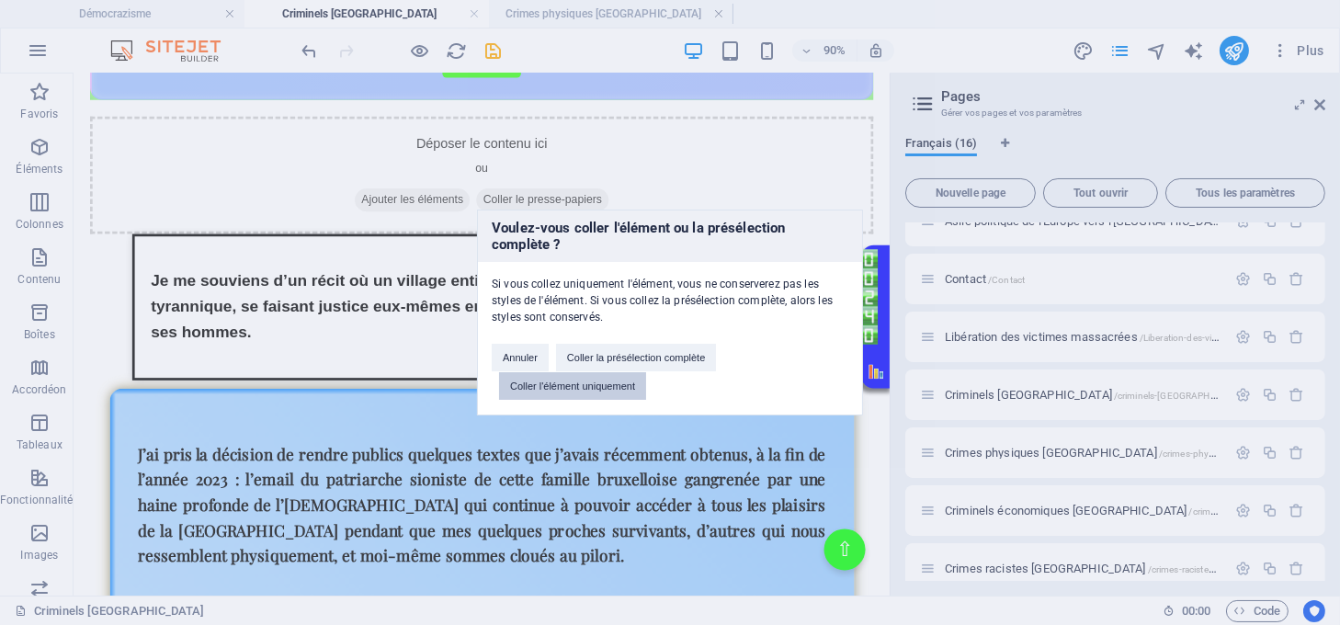
drag, startPoint x: 541, startPoint y: 373, endPoint x: 566, endPoint y: 360, distance: 28.0
click at [541, 373] on button "Coller l'élément uniquement" at bounding box center [572, 386] width 147 height 28
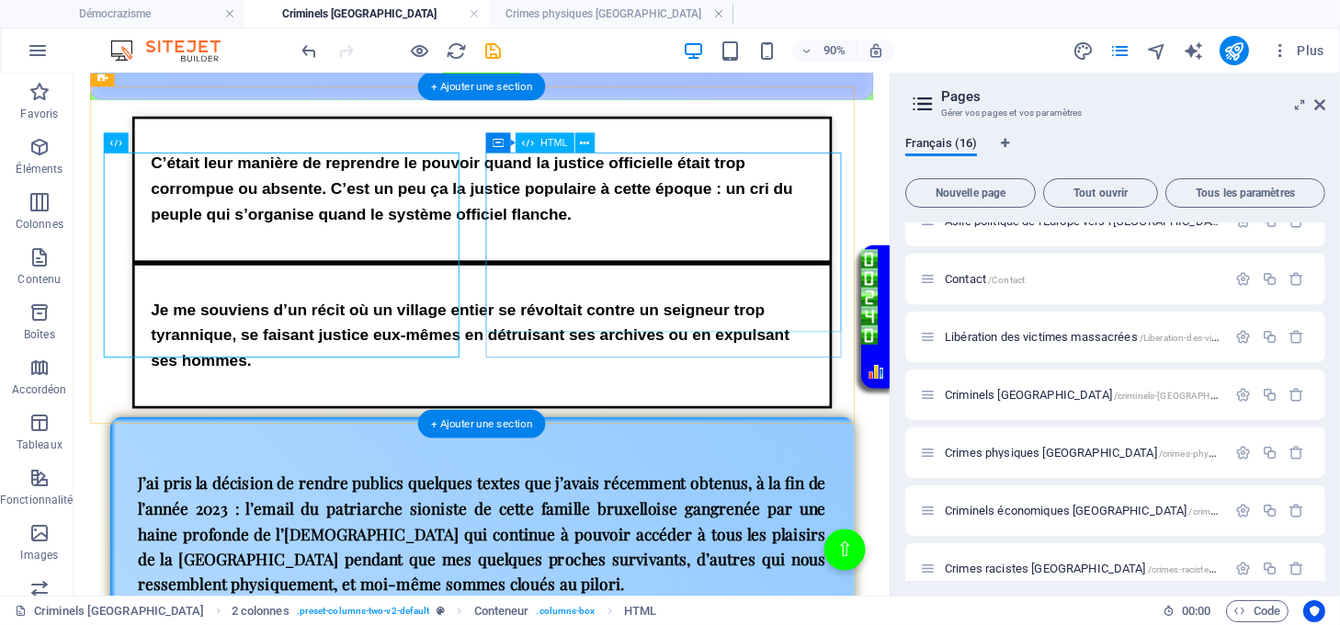
click at [730, 284] on div "Texte sur la justice de lumière Je me souviens d’un récit où un village entier …" at bounding box center [527, 365] width 871 height 163
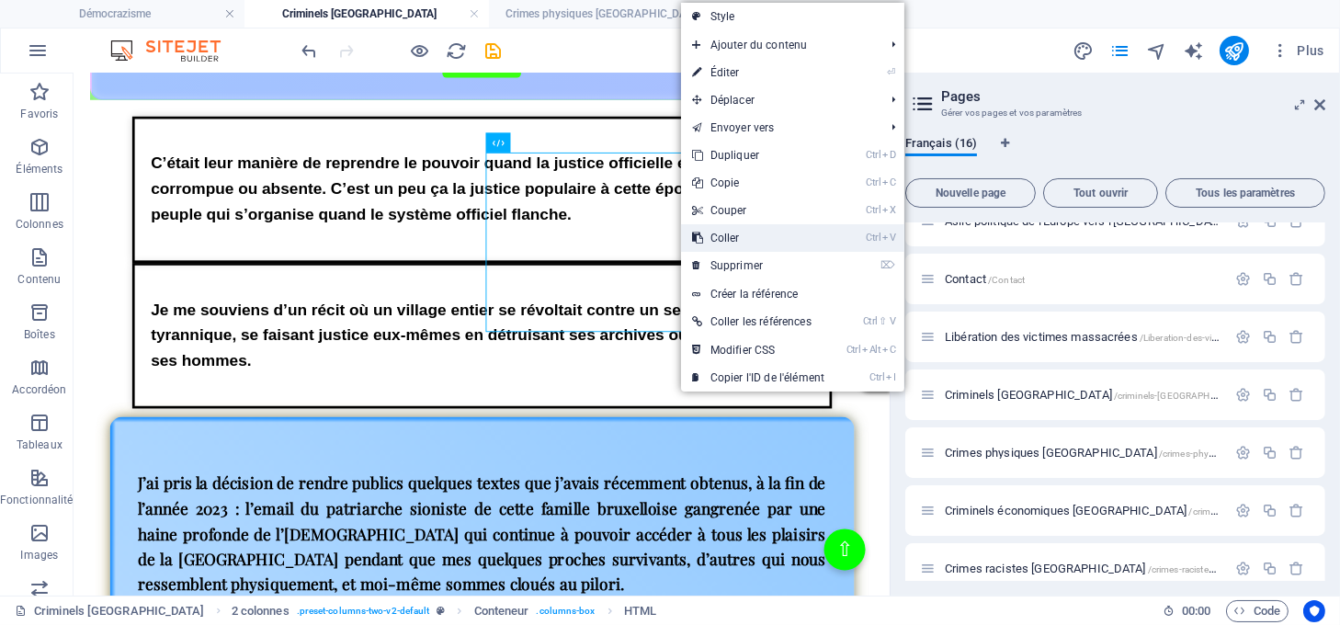
click at [733, 234] on link "Ctrl V Coller" at bounding box center [758, 238] width 154 height 28
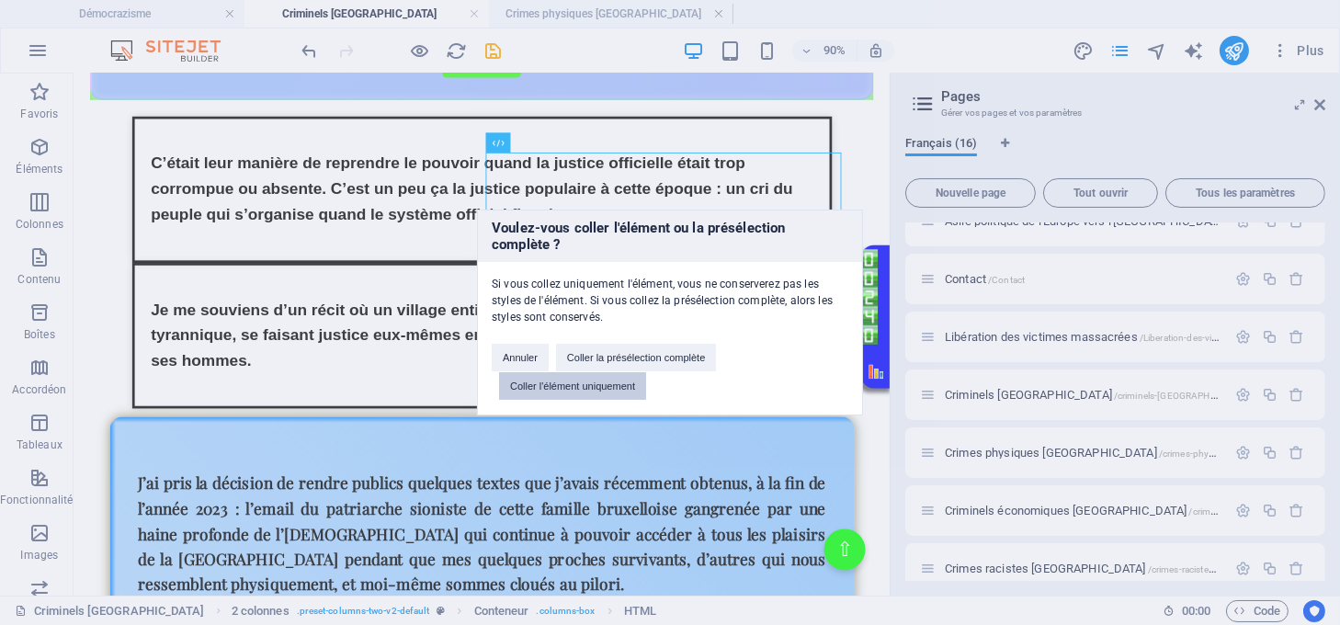
click at [586, 382] on button "Coller l'élément uniquement" at bounding box center [572, 386] width 147 height 28
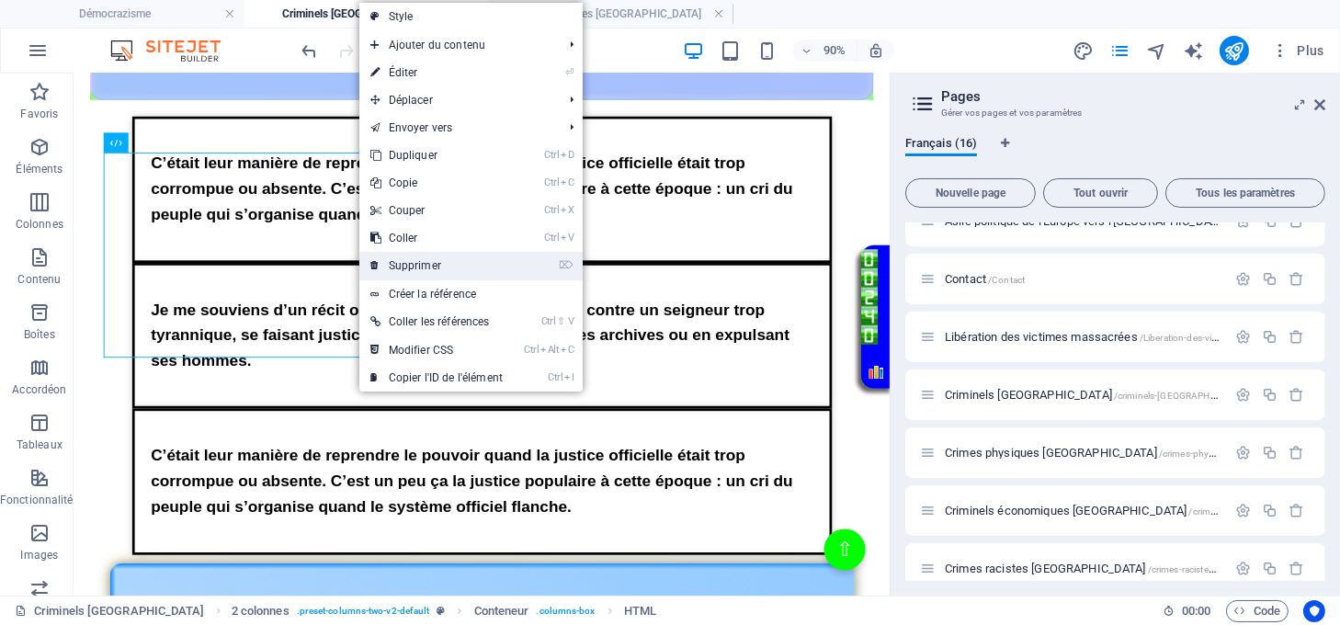
click at [420, 260] on link "⌦ Supprimer" at bounding box center [436, 266] width 154 height 28
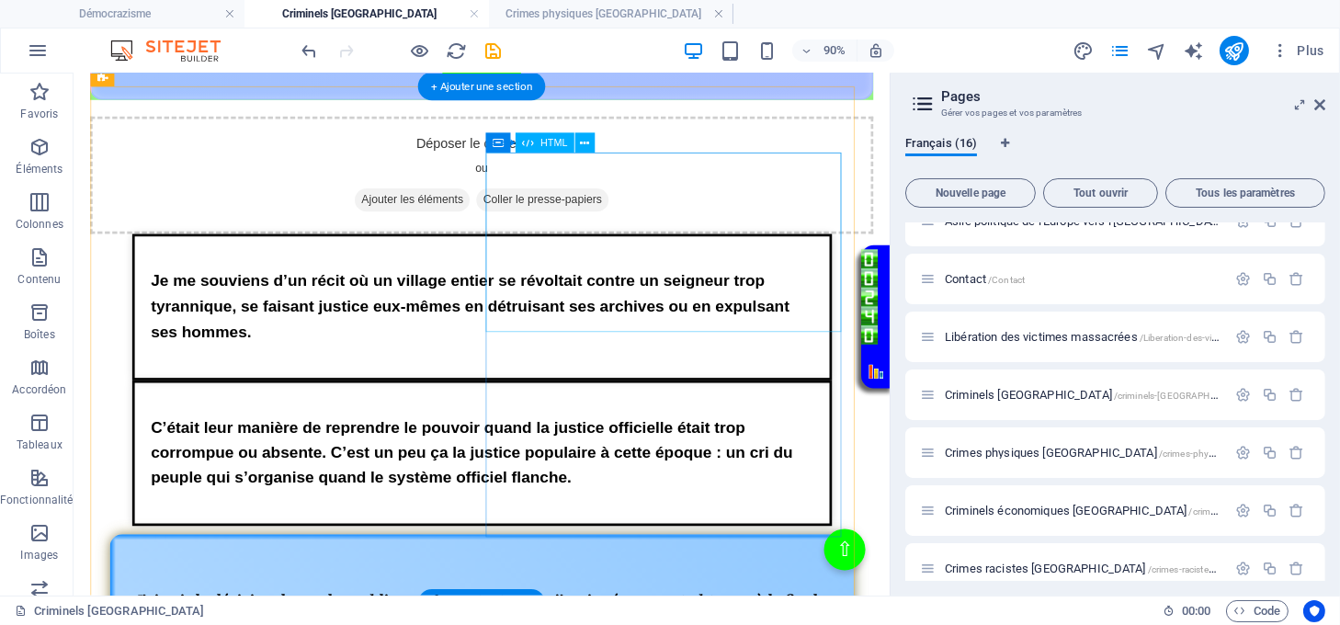
click at [651, 262] on div "Texte sur la justice de lumière Je me souviens d’un récit où un village entier …" at bounding box center [527, 333] width 871 height 163
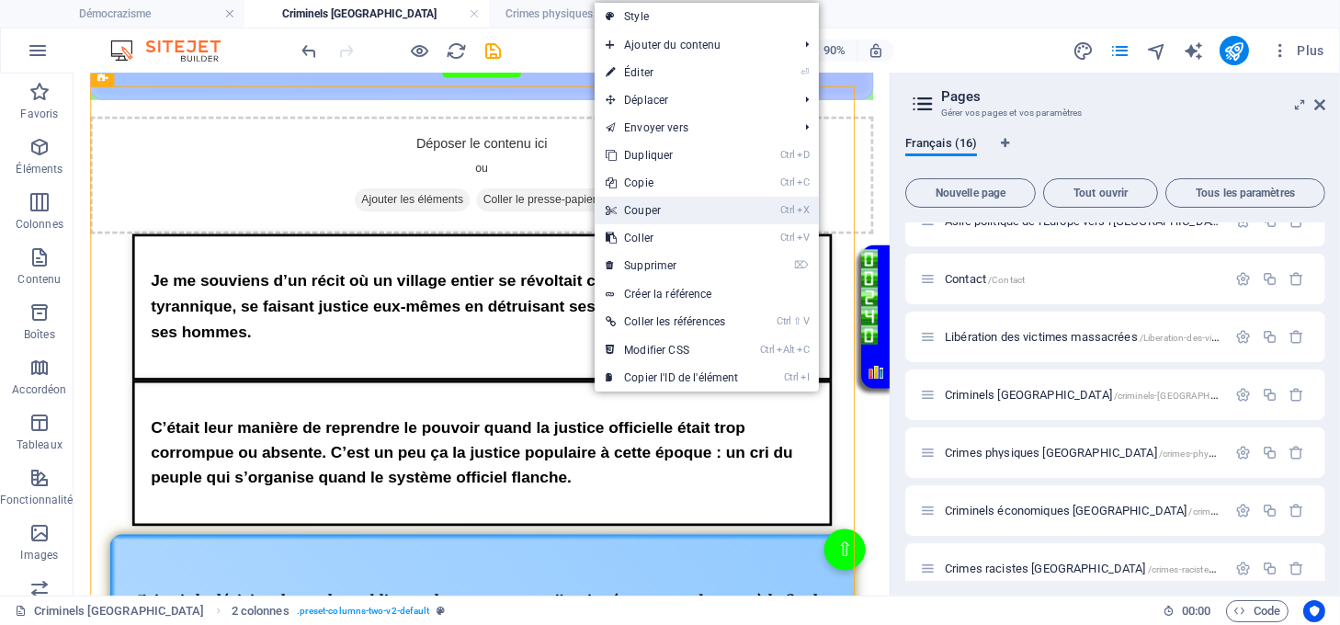
click at [655, 207] on link "Ctrl X Couper" at bounding box center [672, 211] width 154 height 28
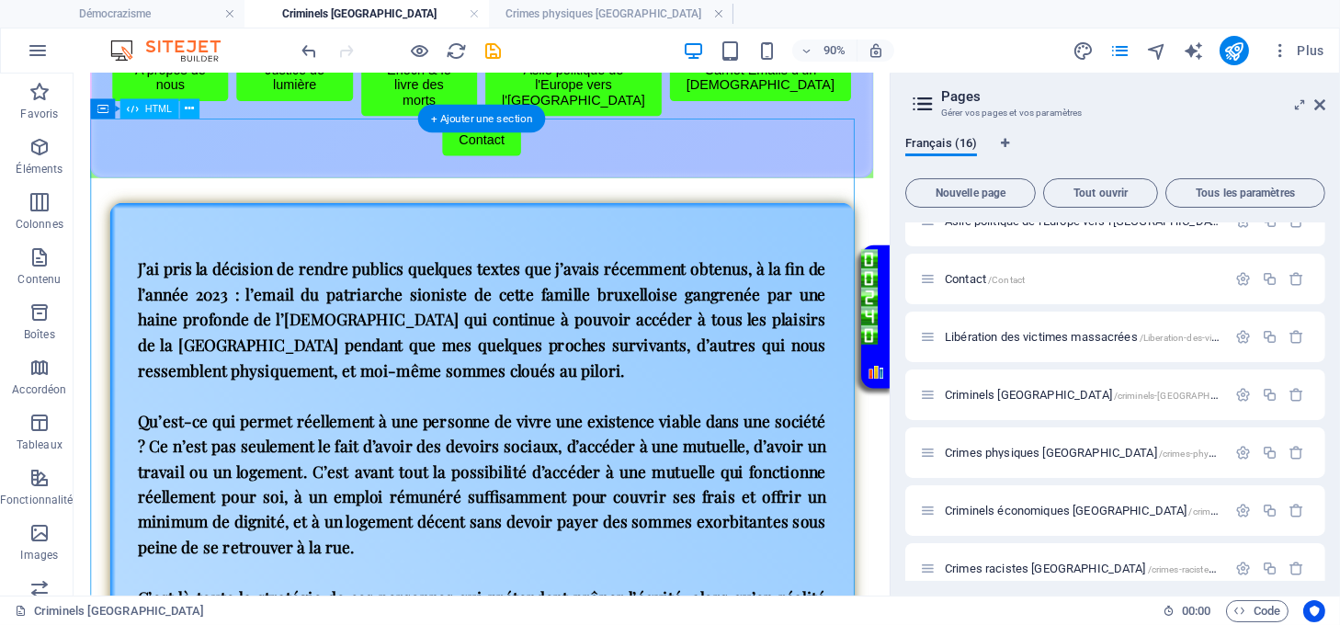
scroll to position [122, 0]
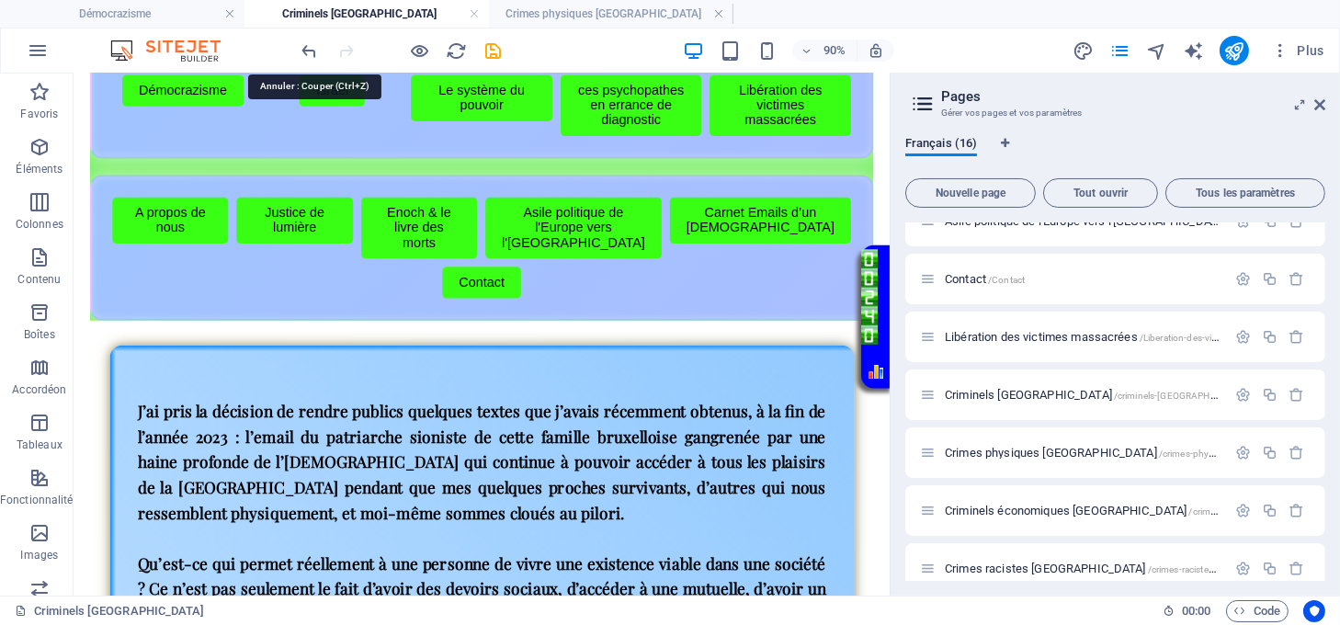
drag, startPoint x: 301, startPoint y: 48, endPoint x: 296, endPoint y: 57, distance: 10.3
click at [300, 51] on icon "undo" at bounding box center [310, 50] width 21 height 21
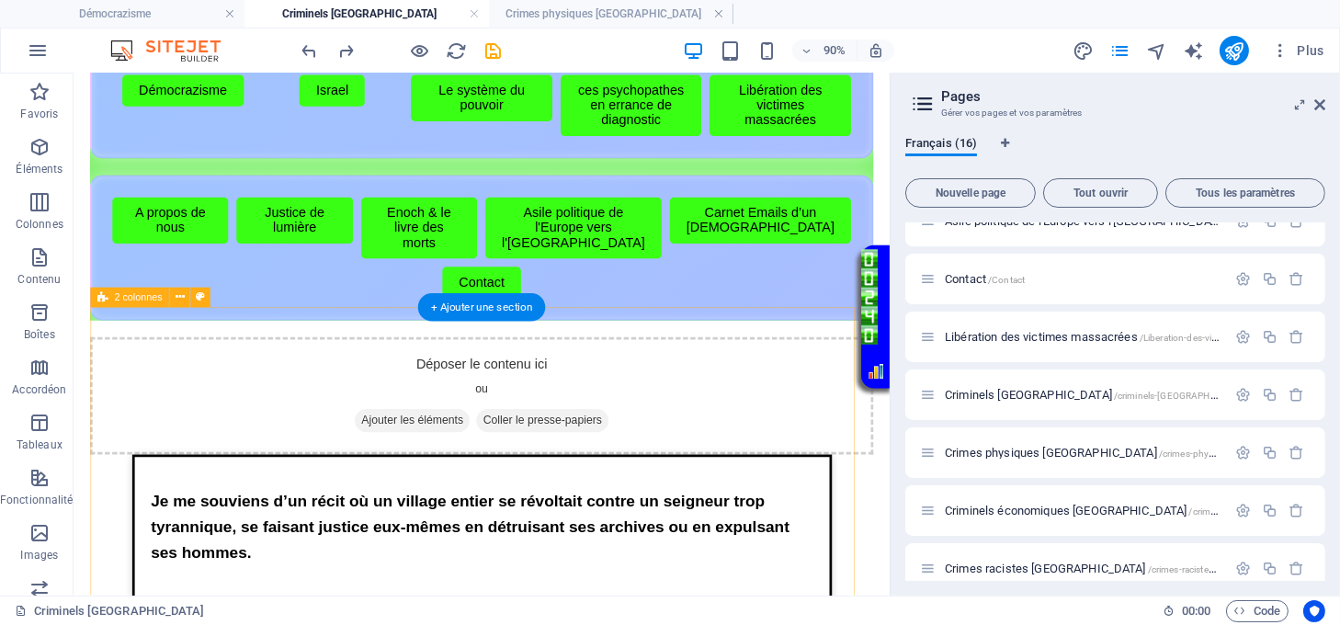
scroll to position [245, 0]
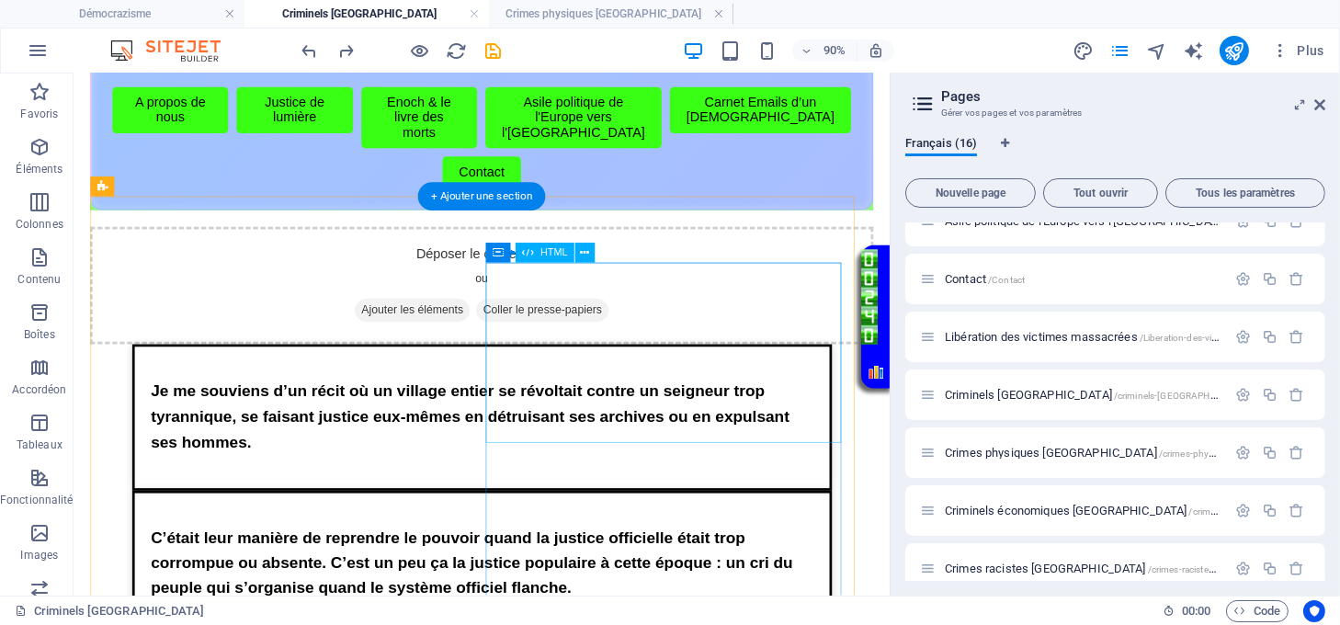
click at [716, 380] on div "Texte sur la justice de lumière Je me souviens d’un récit où un village entier …" at bounding box center [527, 456] width 871 height 163
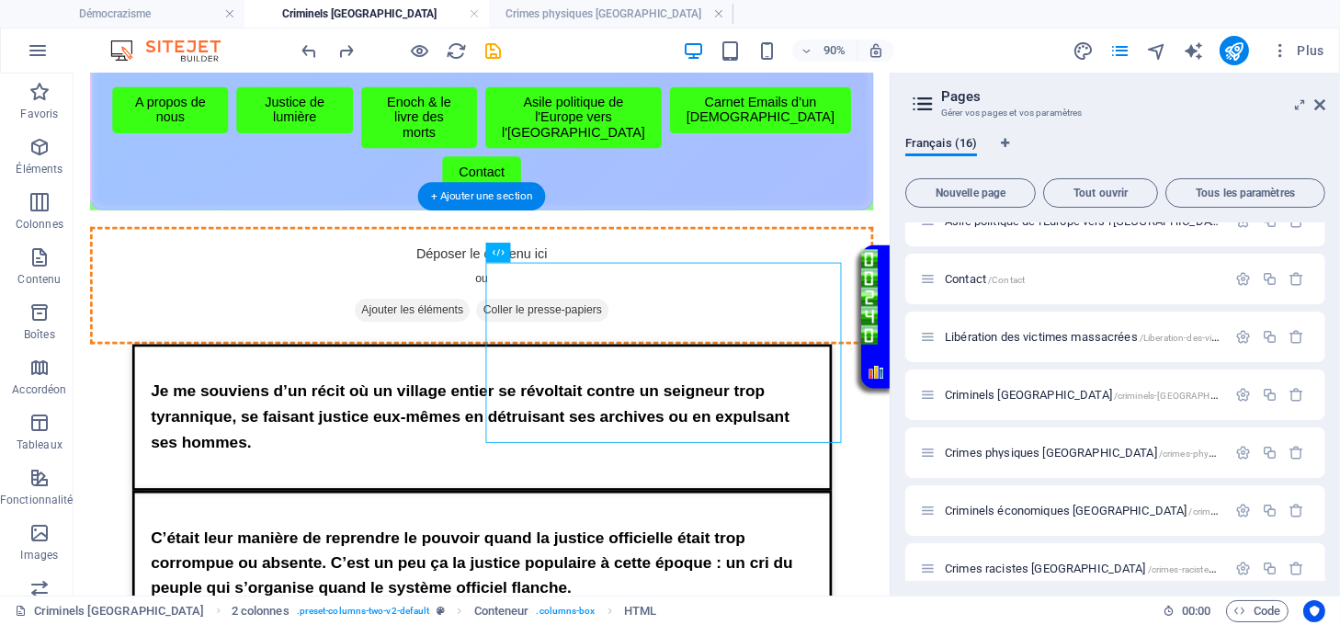
drag, startPoint x: 718, startPoint y: 373, endPoint x: 654, endPoint y: 378, distance: 64.5
click at [654, 378] on div "Texte sur la justice de lumière Je me souviens d’un récit où un village entier …" at bounding box center [527, 456] width 871 height 163
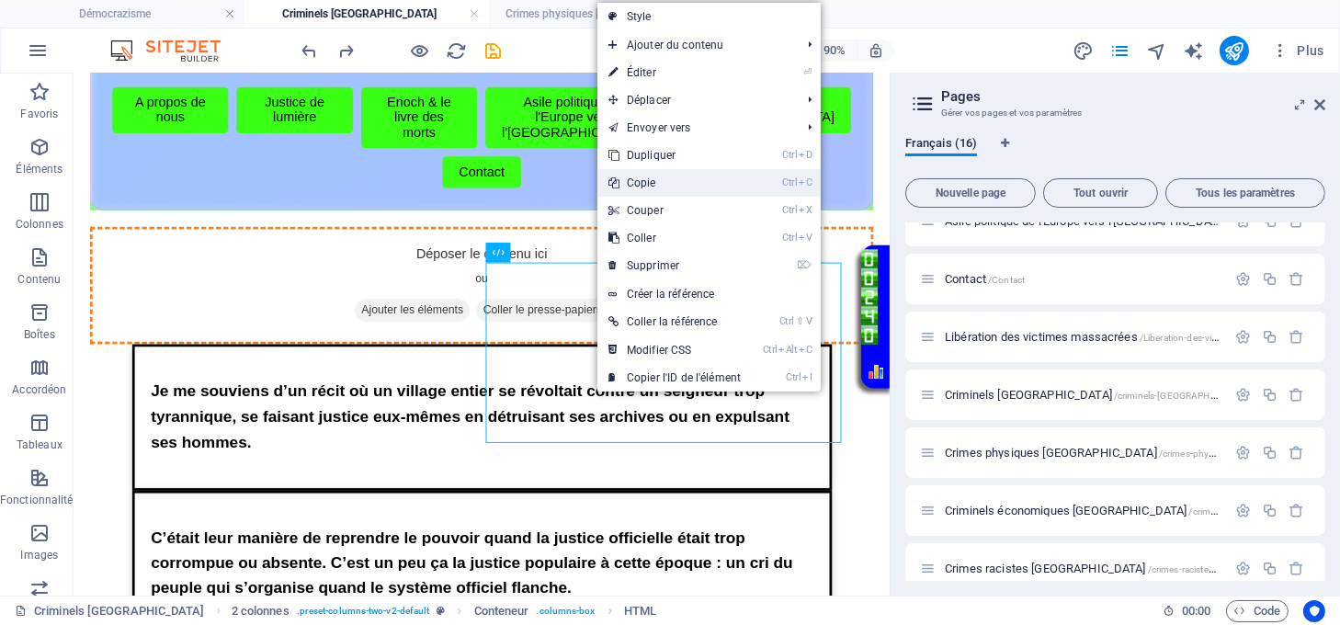
click at [652, 177] on link "Ctrl C Copie" at bounding box center [675, 183] width 154 height 28
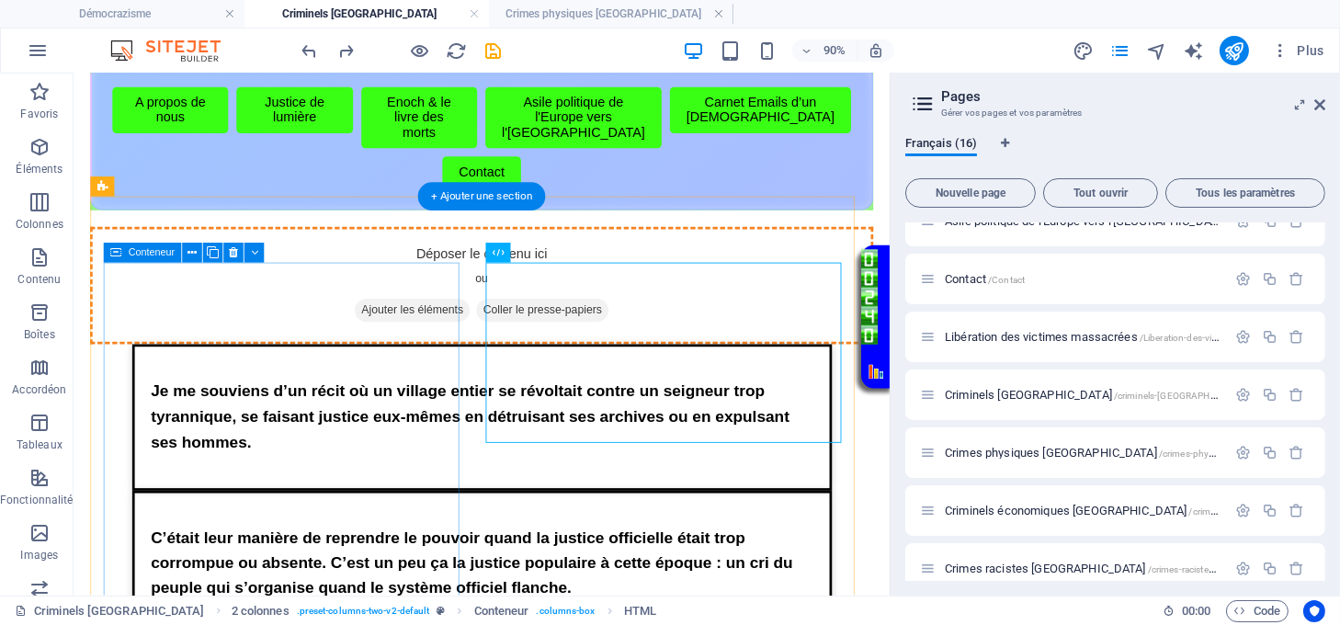
click at [521, 350] on span "Coller le presse-papiers" at bounding box center [594, 338] width 147 height 26
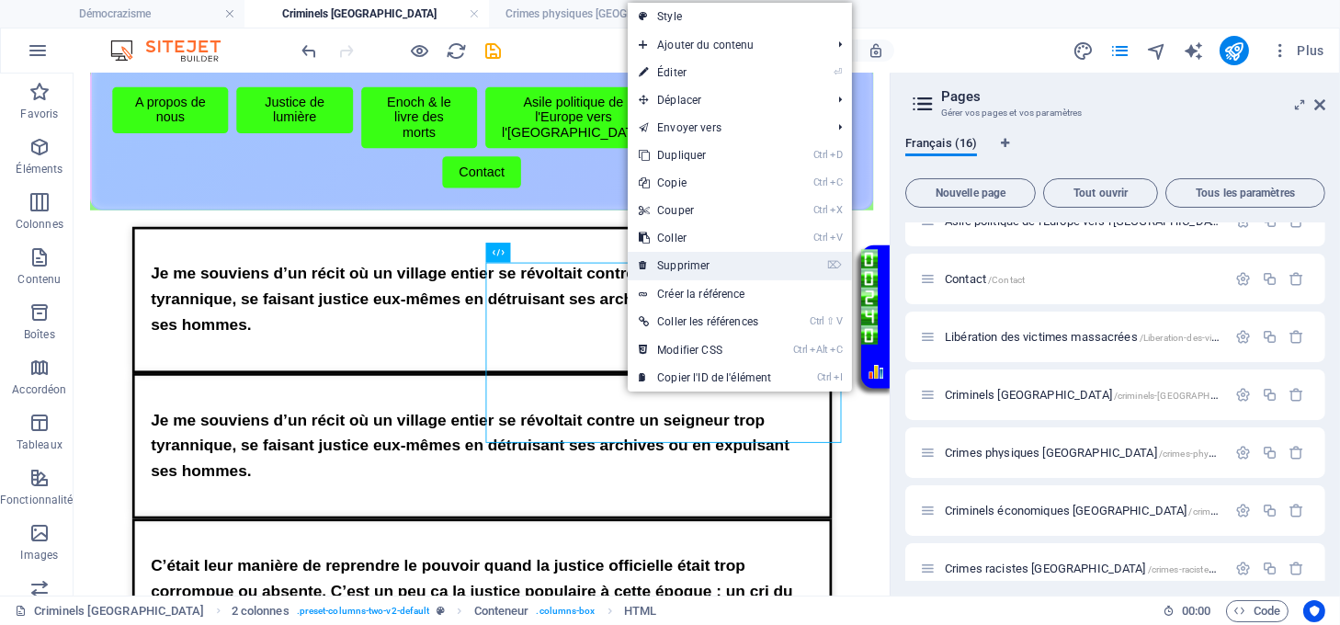
click at [686, 267] on link "⌦ Supprimer" at bounding box center [705, 266] width 154 height 28
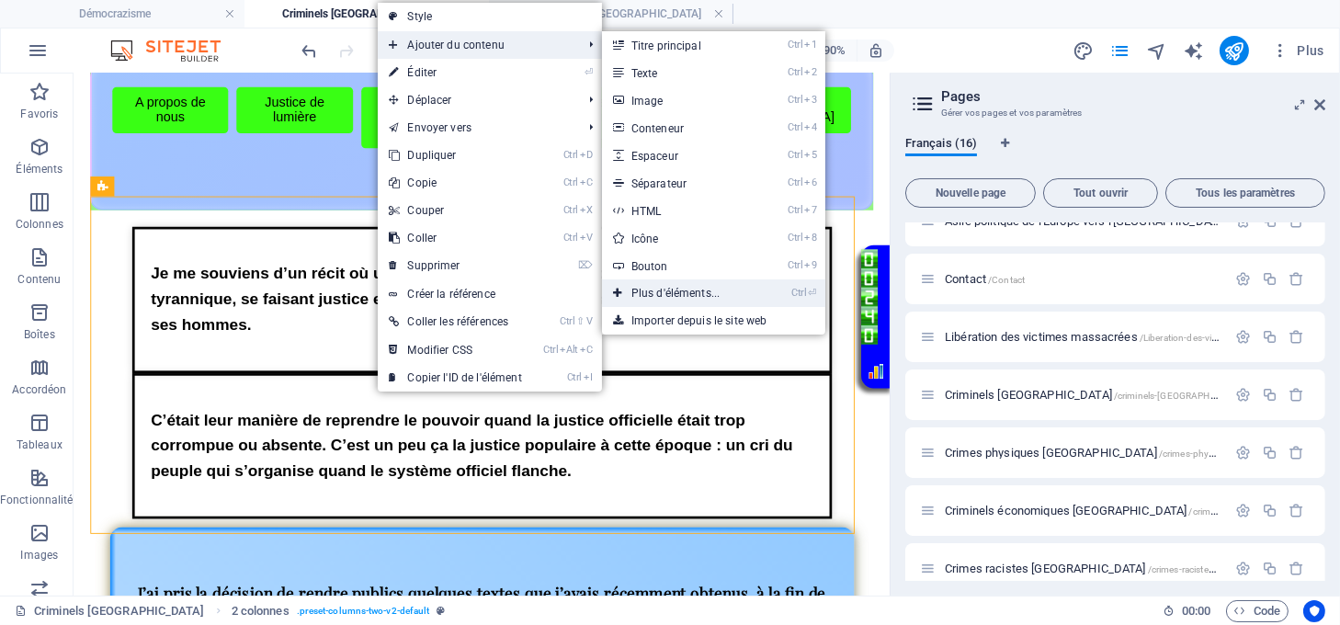
drag, startPoint x: 685, startPoint y: 287, endPoint x: 315, endPoint y: 249, distance: 371.5
click at [685, 289] on link "Ctrl ⏎ Plus d'éléments..." at bounding box center [679, 293] width 155 height 28
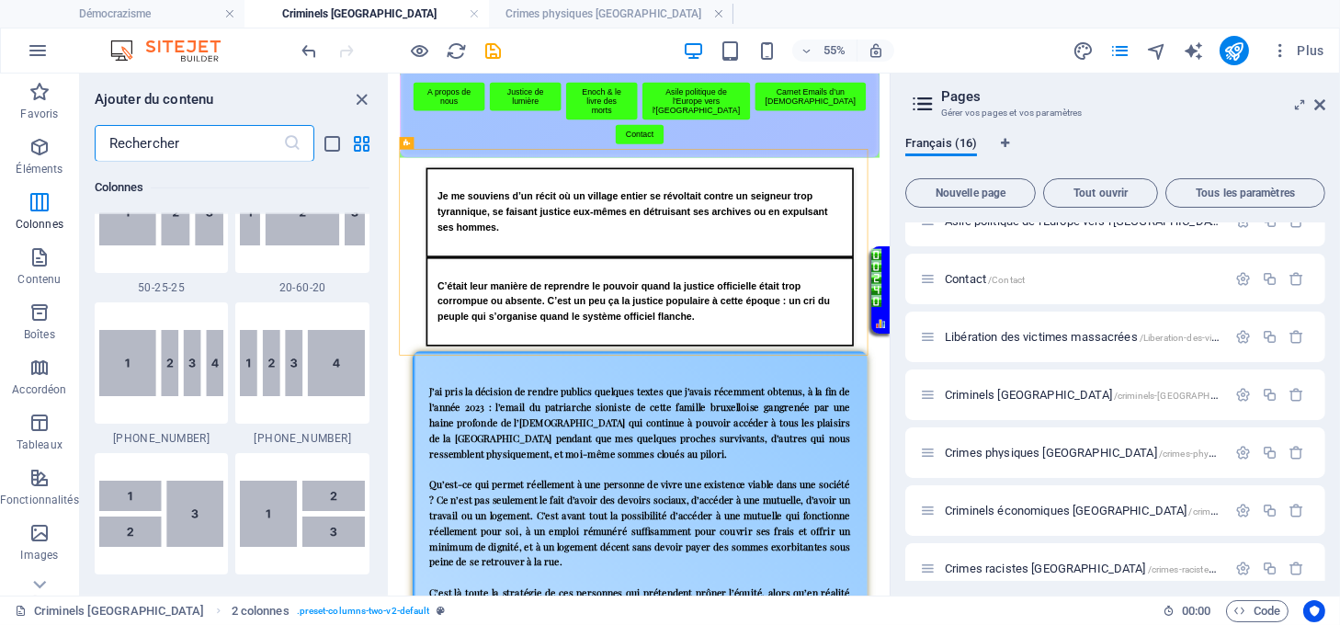
scroll to position [2034, 0]
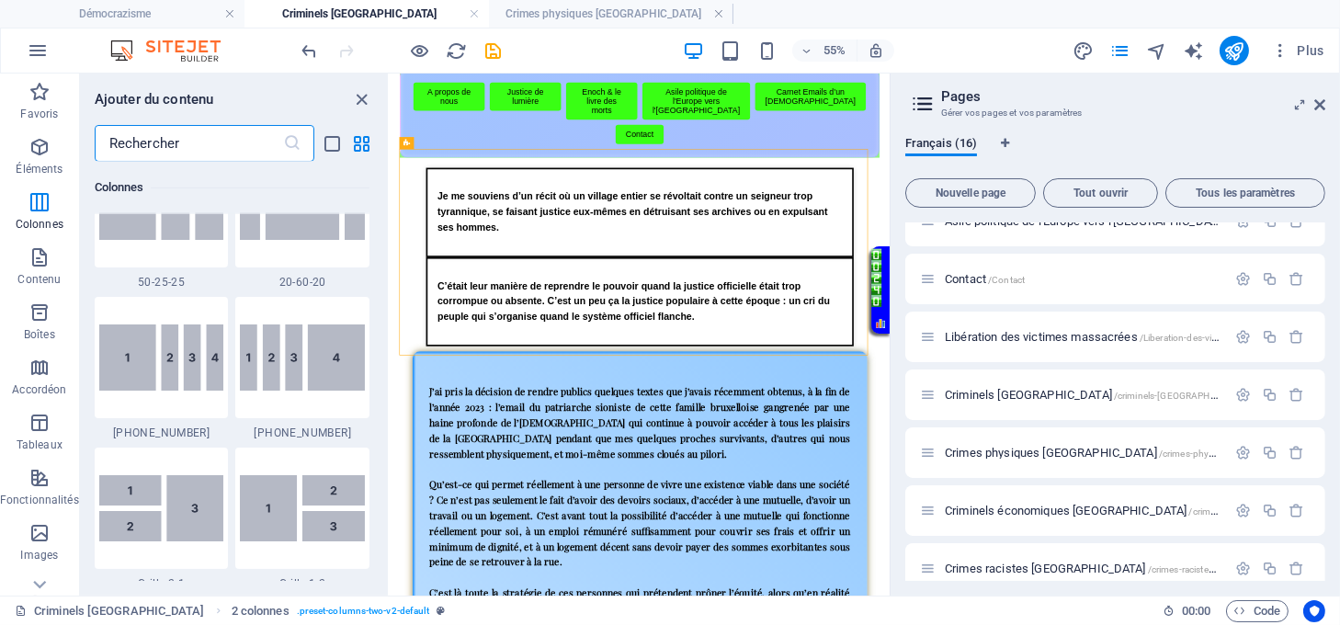
drag, startPoint x: 309, startPoint y: 503, endPoint x: 373, endPoint y: 137, distance: 371.5
click at [307, 503] on img at bounding box center [302, 508] width 125 height 66
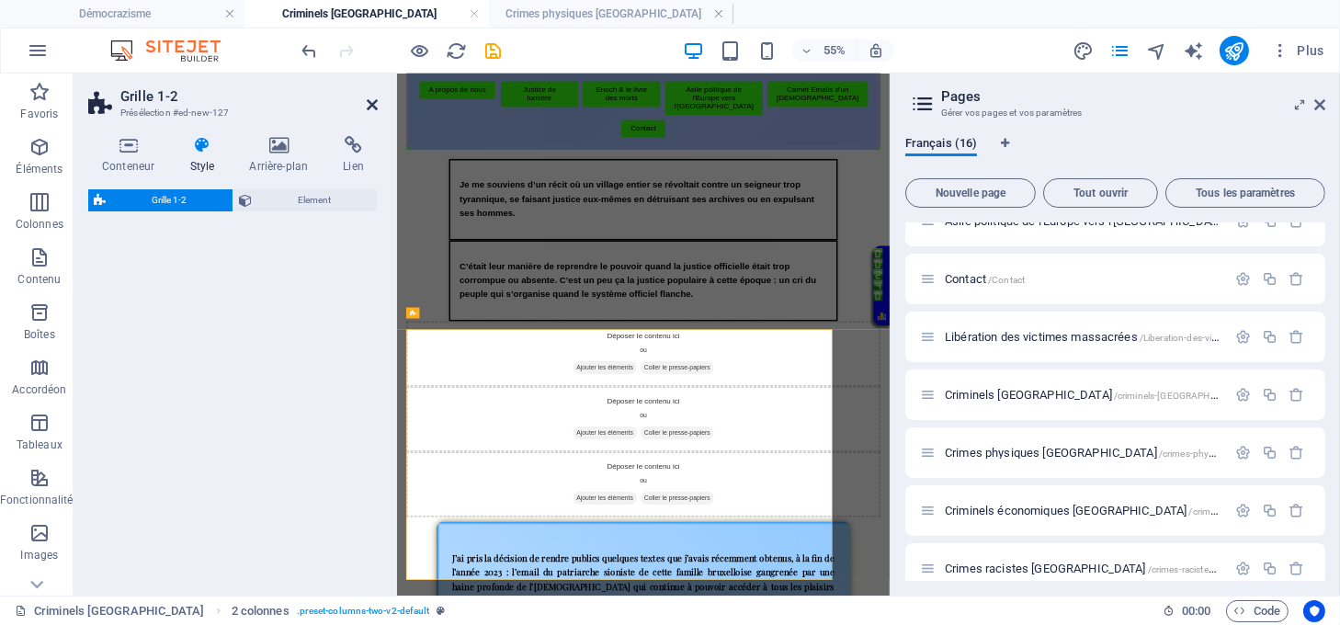
click at [370, 101] on icon at bounding box center [372, 104] width 11 height 15
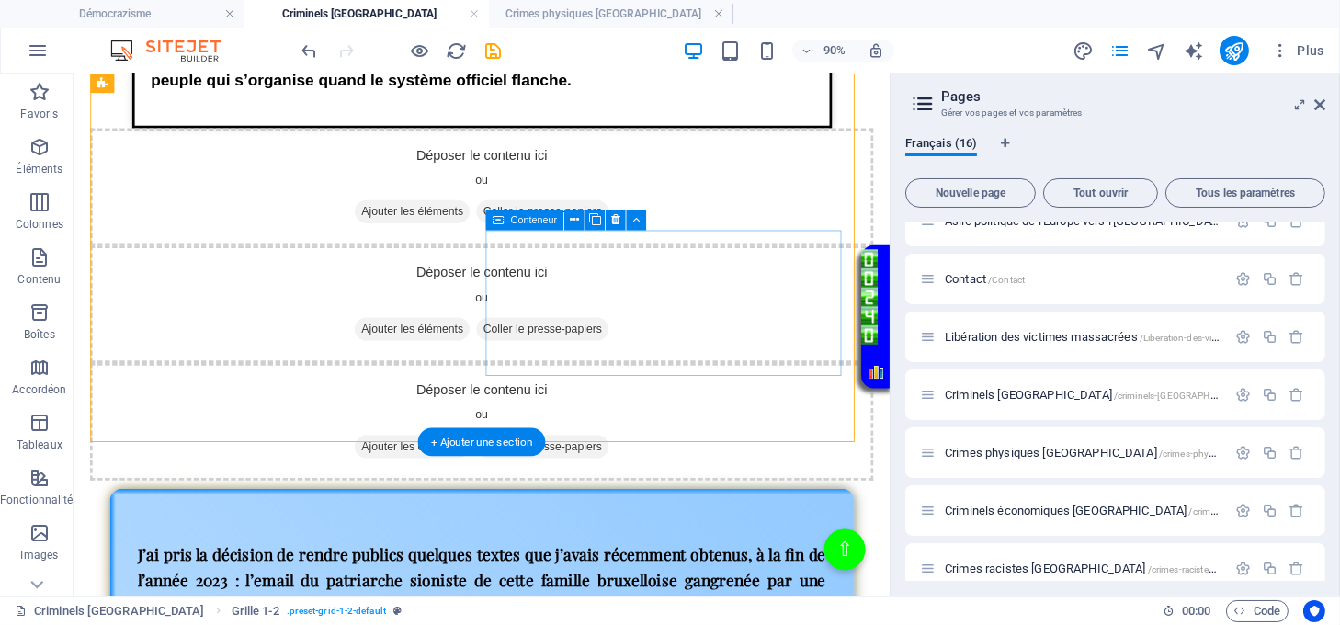
scroll to position [490, 0]
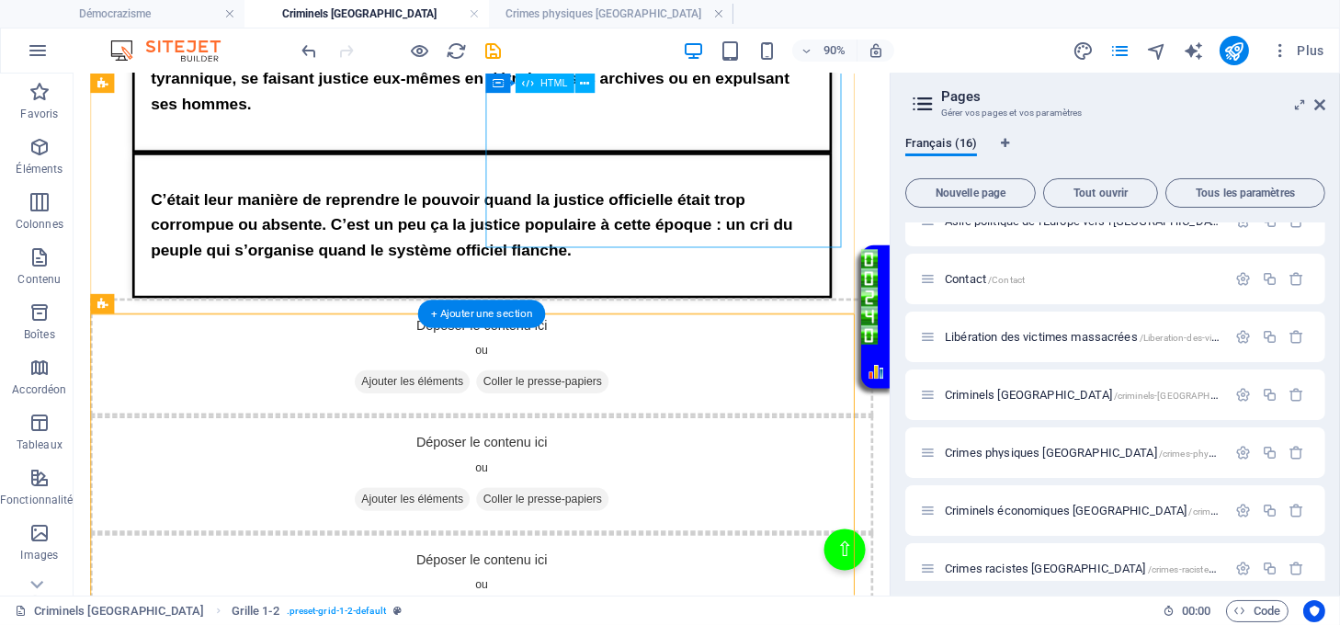
click at [670, 191] on div "Texte sur la justice de lumière C’était leur manière de reprendre le pouvoir qu…" at bounding box center [527, 243] width 871 height 163
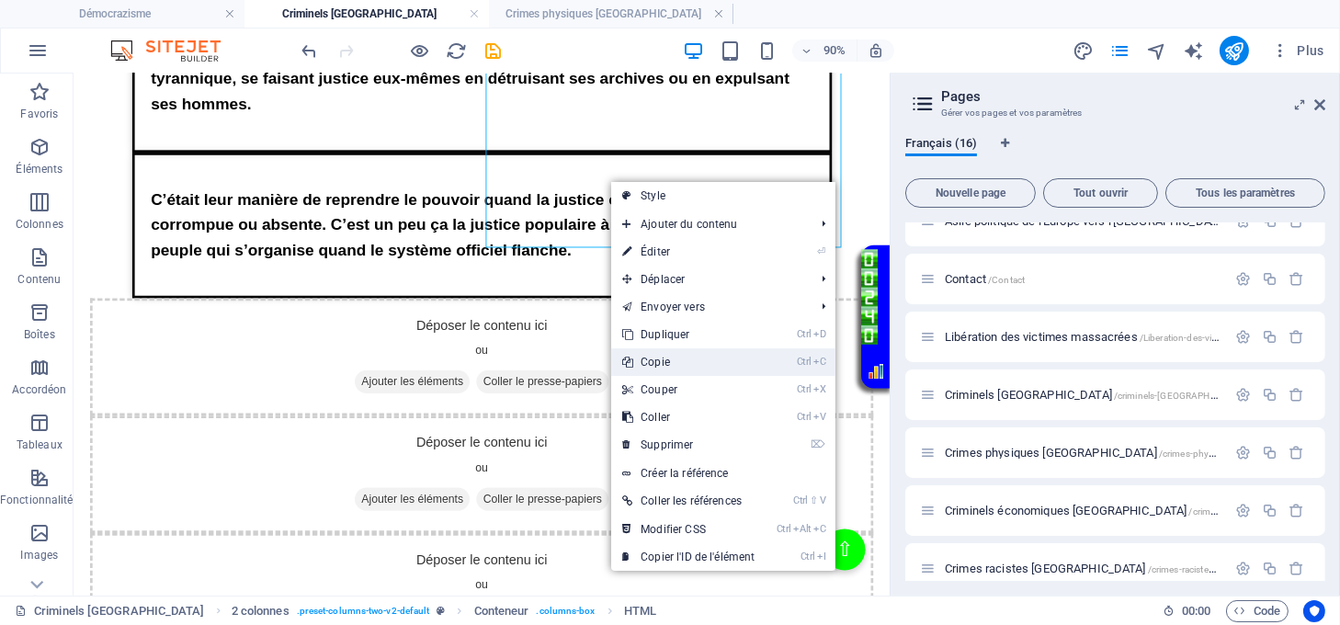
drag, startPoint x: 676, startPoint y: 316, endPoint x: 682, endPoint y: 359, distance: 42.8
click at [682, 359] on link "Ctrl C Copie" at bounding box center [688, 362] width 154 height 28
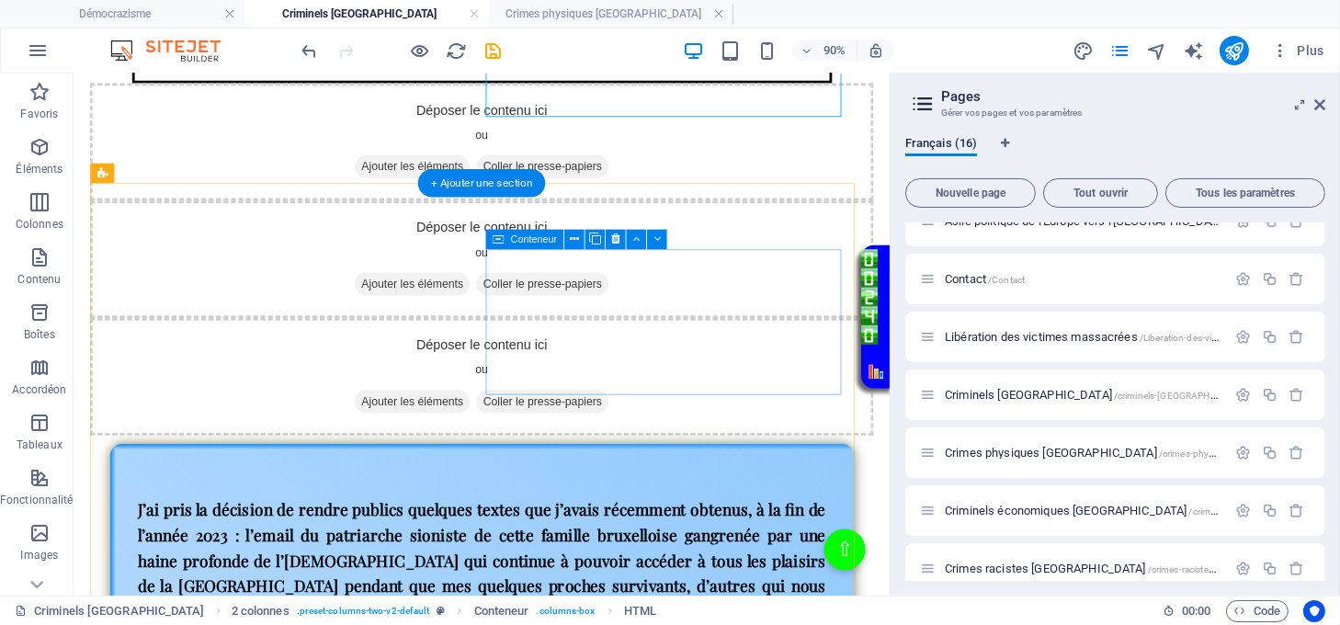
scroll to position [735, 0]
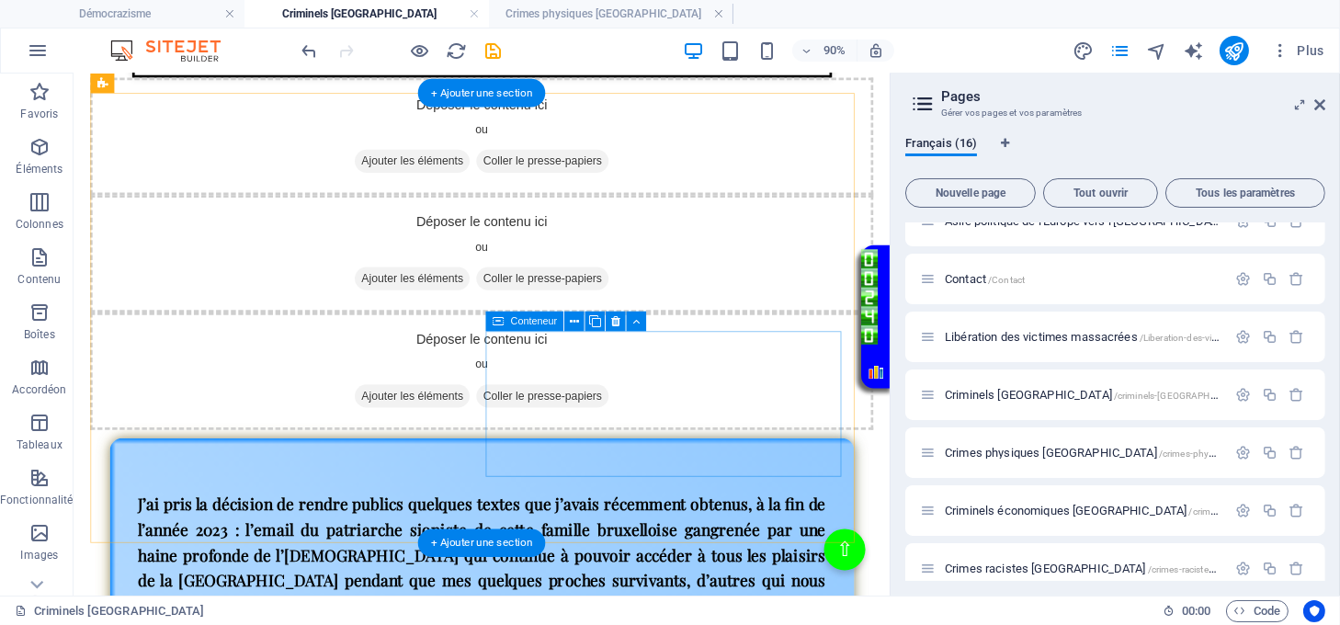
click at [668, 445] on span "Coller le presse-papiers" at bounding box center [594, 432] width 147 height 26
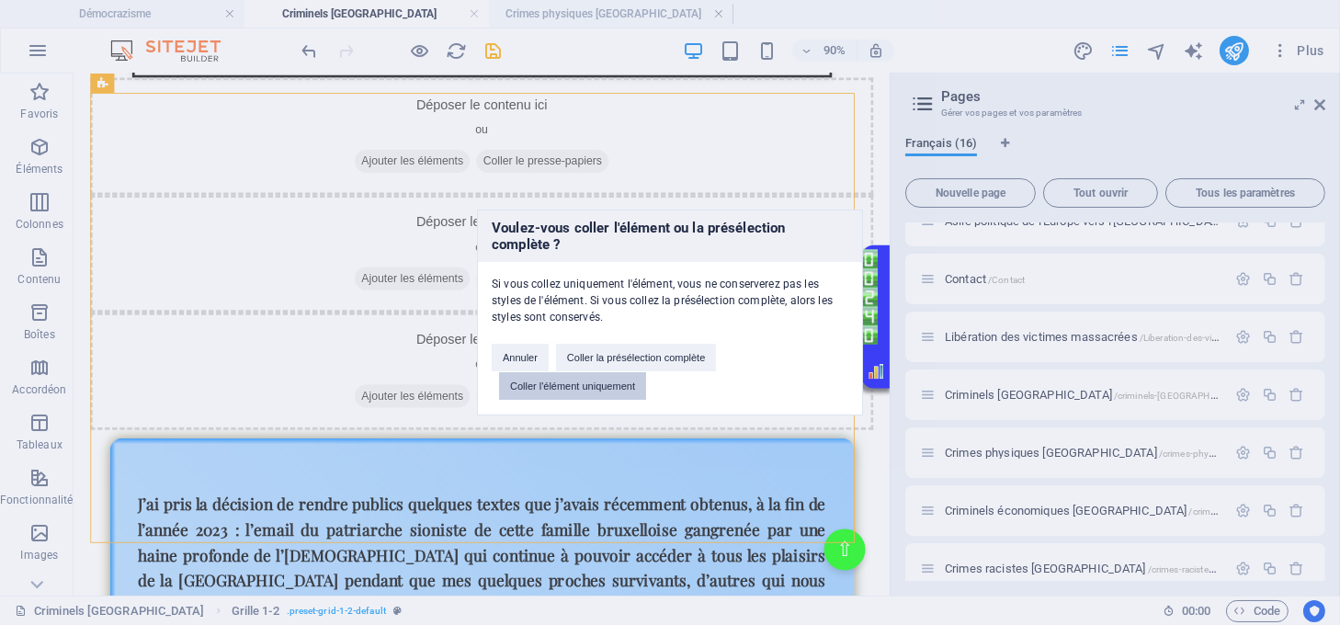
click at [616, 384] on button "Coller l'élément uniquement" at bounding box center [572, 386] width 147 height 28
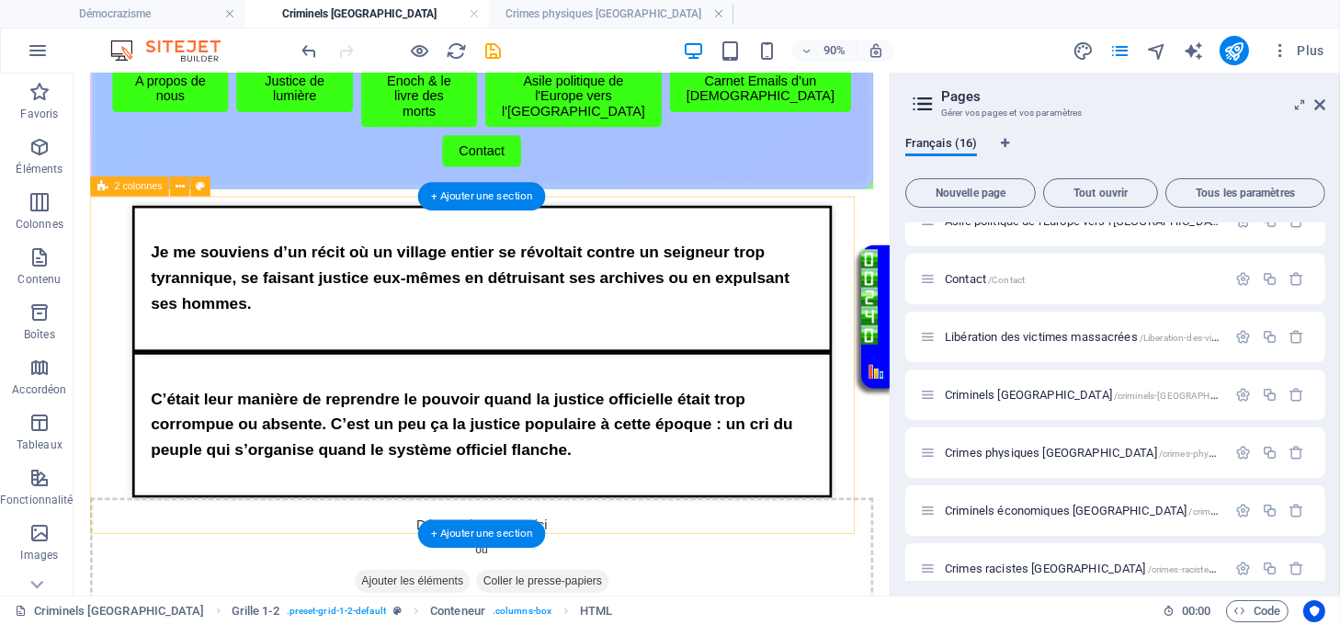
scroll to position [245, 0]
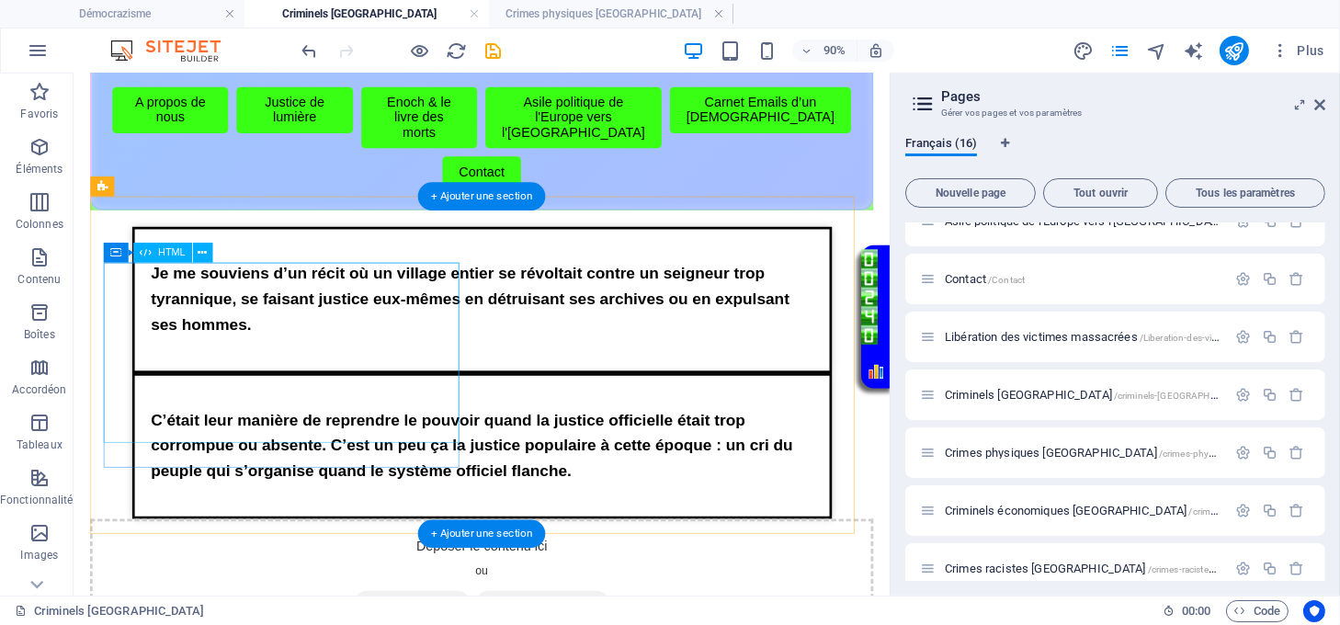
click at [388, 334] on div "Texte sur la justice de lumière Je me souviens d’un récit où un village entier …" at bounding box center [527, 326] width 871 height 163
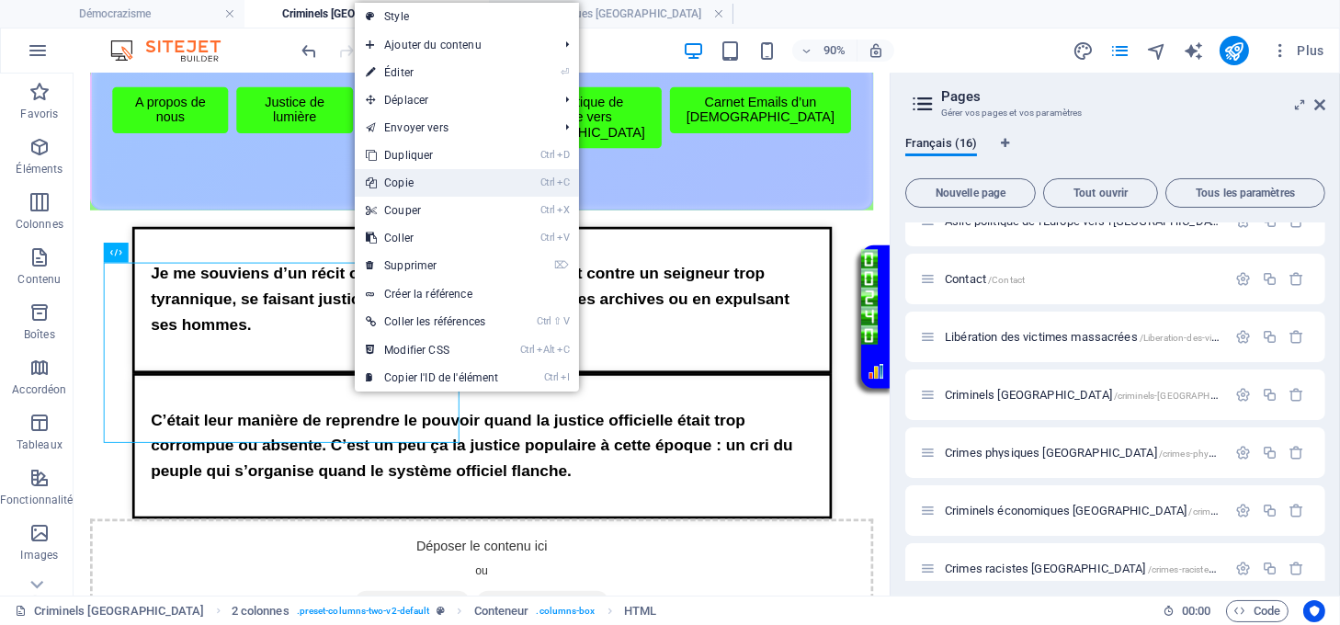
drag, startPoint x: 420, startPoint y: 176, endPoint x: 386, endPoint y: 116, distance: 68.8
click at [420, 176] on link "Ctrl C Copie" at bounding box center [432, 183] width 154 height 28
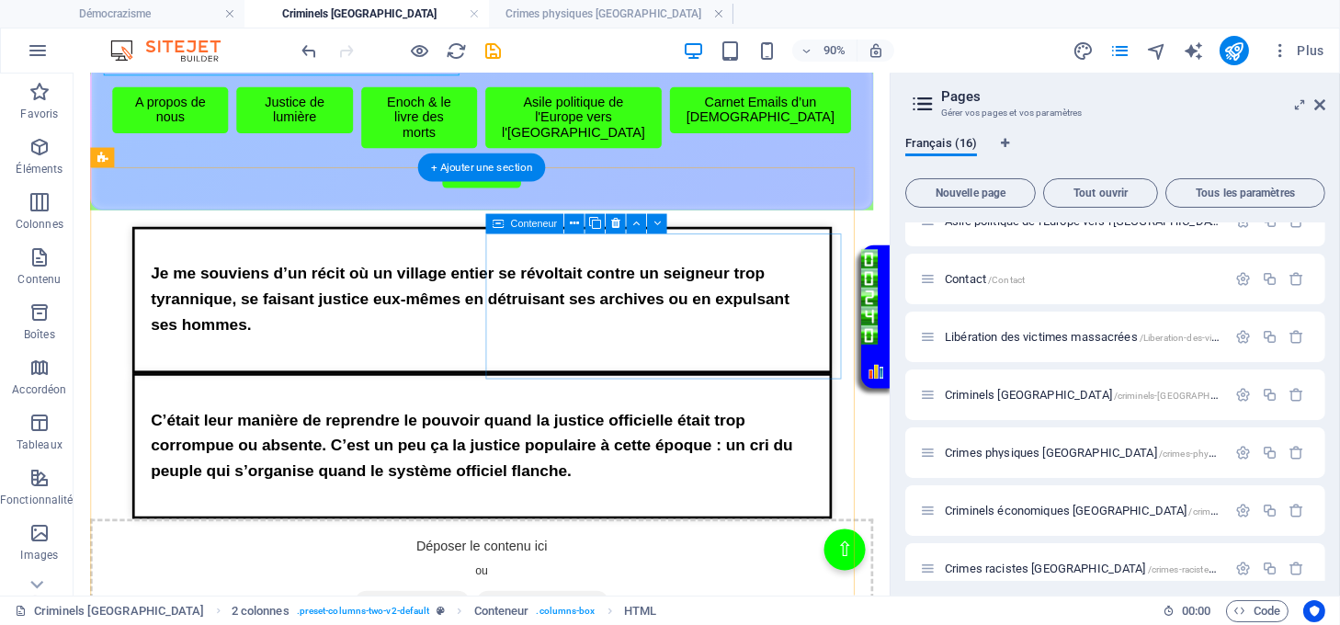
scroll to position [735, 0]
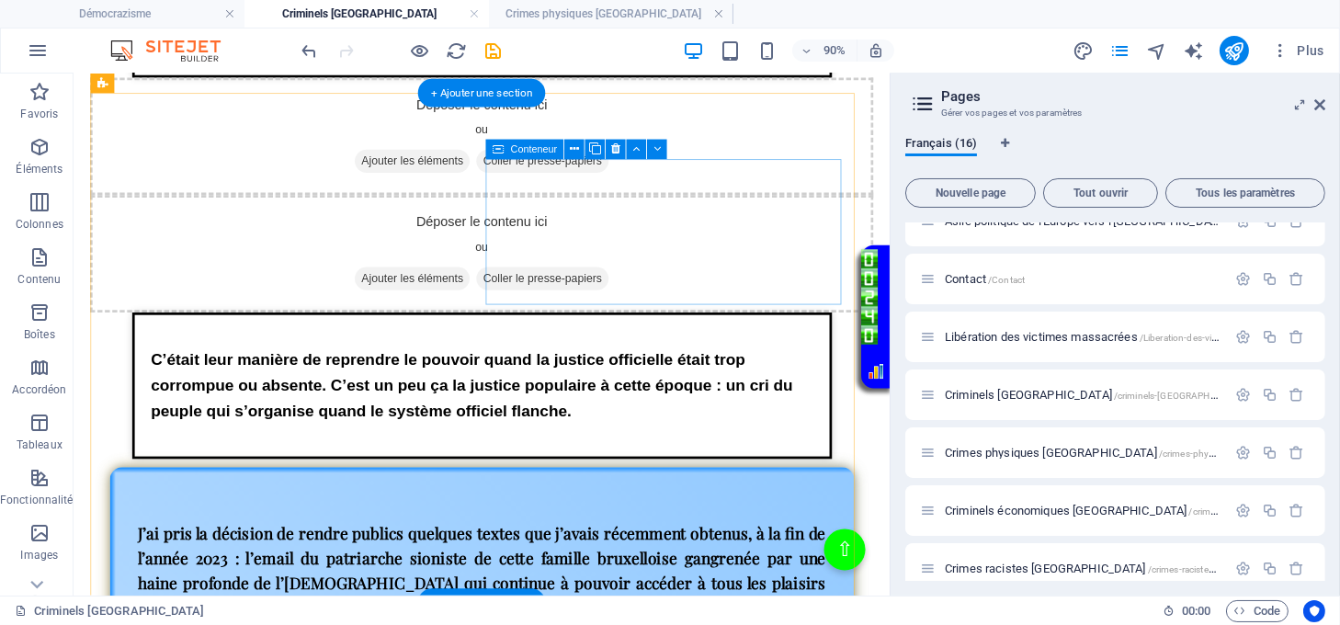
click at [668, 296] on span "Coller le presse-papiers" at bounding box center [594, 302] width 147 height 26
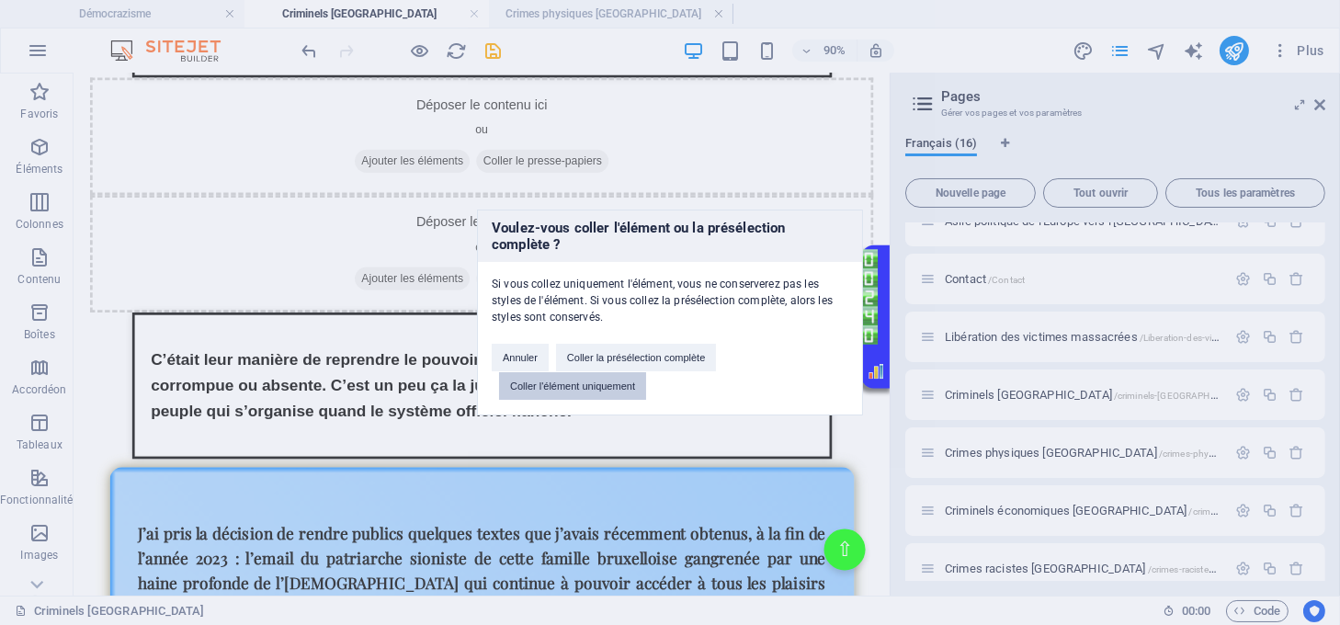
drag, startPoint x: 612, startPoint y: 382, endPoint x: 598, endPoint y: 341, distance: 43.6
click at [612, 382] on button "Coller l'élément uniquement" at bounding box center [572, 386] width 147 height 28
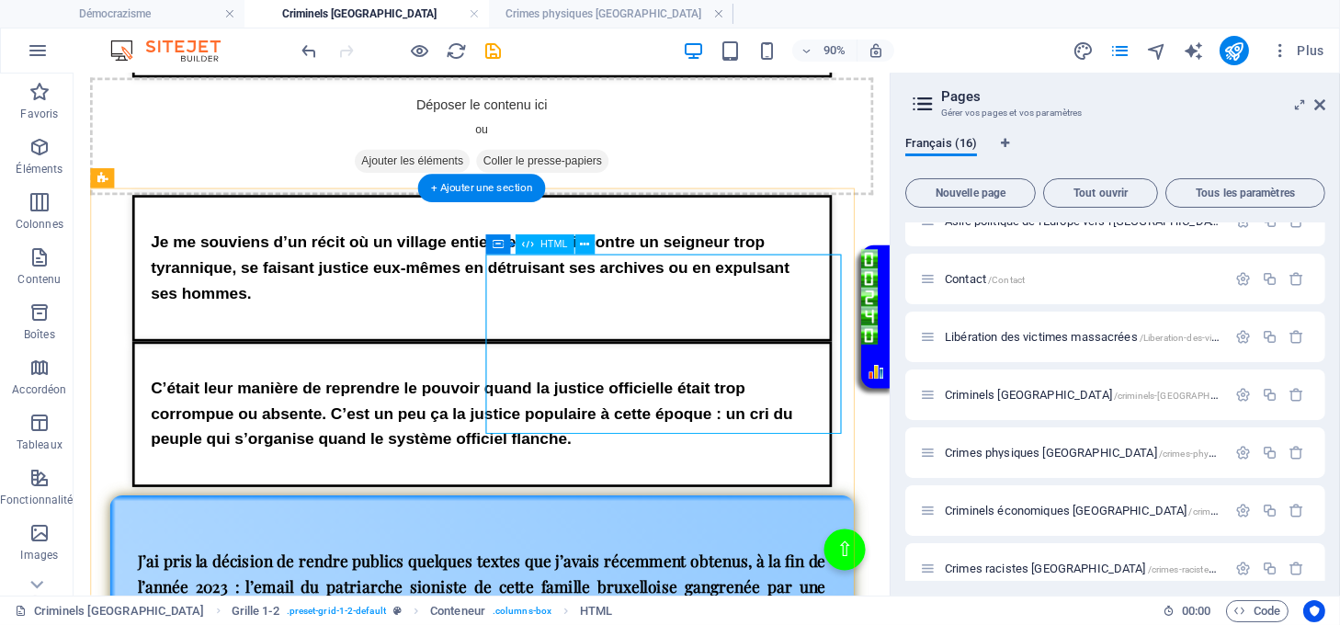
scroll to position [368, 0]
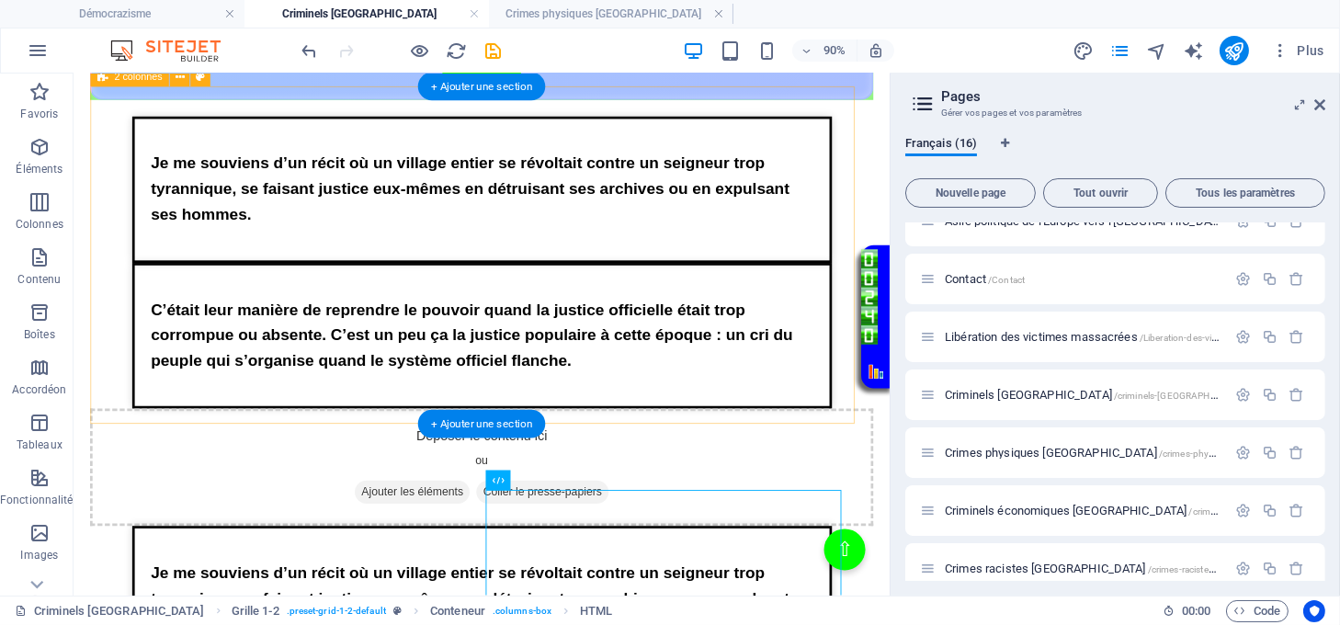
click at [604, 425] on div "Texte sur la justice de lumière Je me souviens d’un récit où un village entier …" at bounding box center [527, 283] width 871 height 325
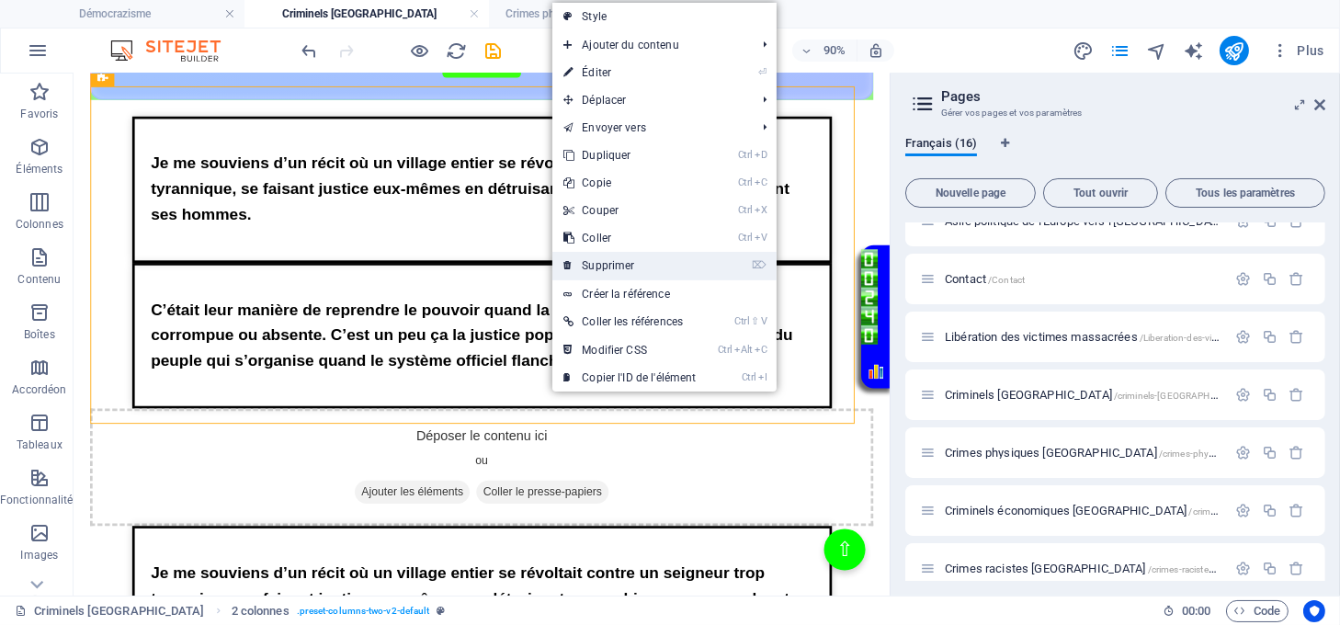
click at [590, 268] on link "⌦ Supprimer" at bounding box center [630, 266] width 154 height 28
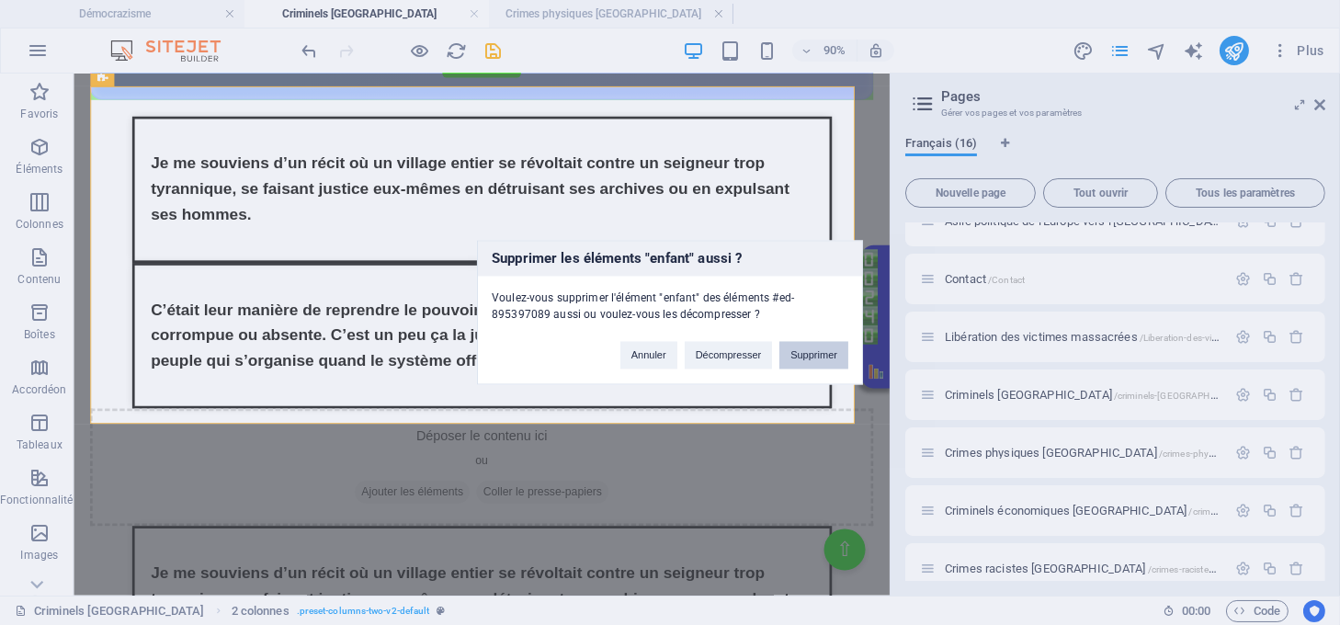
drag, startPoint x: 825, startPoint y: 347, endPoint x: 801, endPoint y: 321, distance: 35.1
click at [825, 347] on button "Supprimer" at bounding box center [814, 356] width 69 height 28
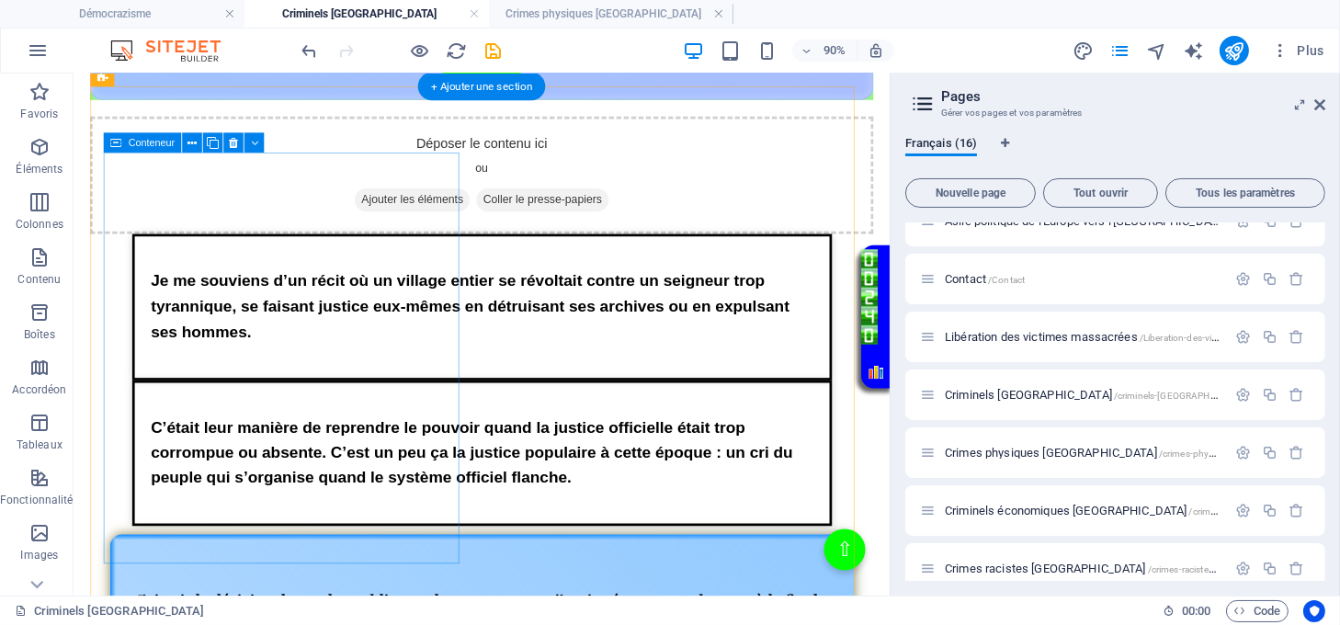
click at [386, 227] on span "Ajouter les éléments" at bounding box center [450, 214] width 128 height 26
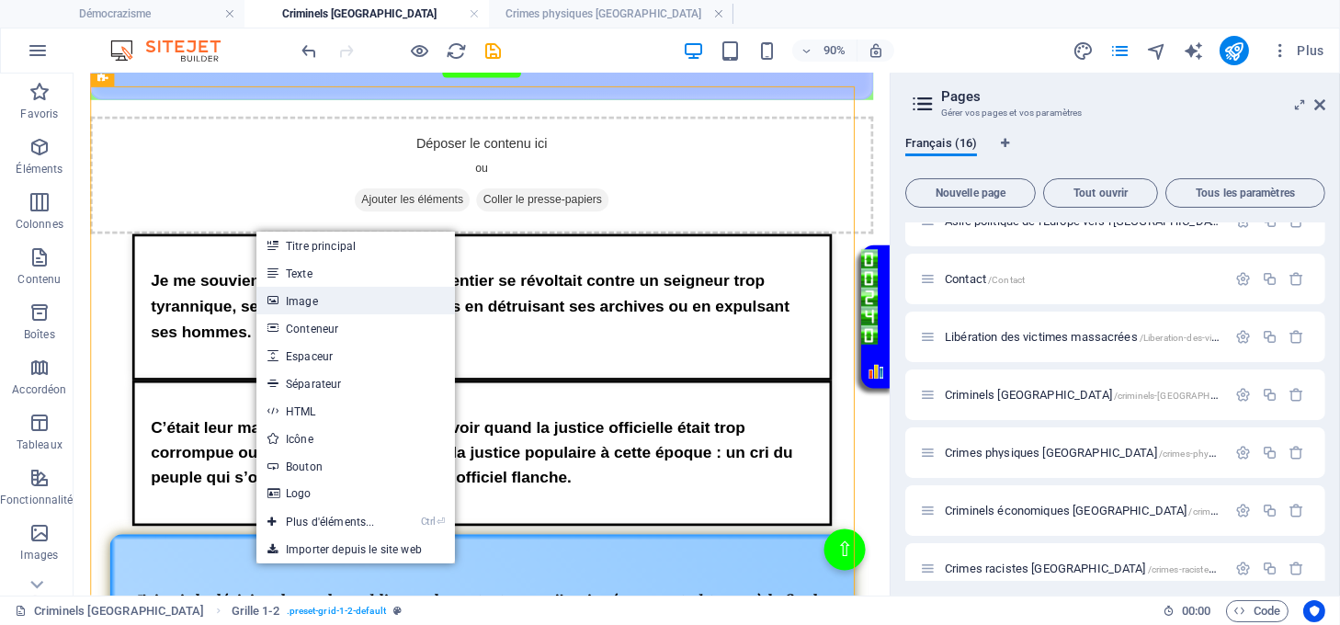
click at [309, 291] on link "Image" at bounding box center [355, 301] width 199 height 28
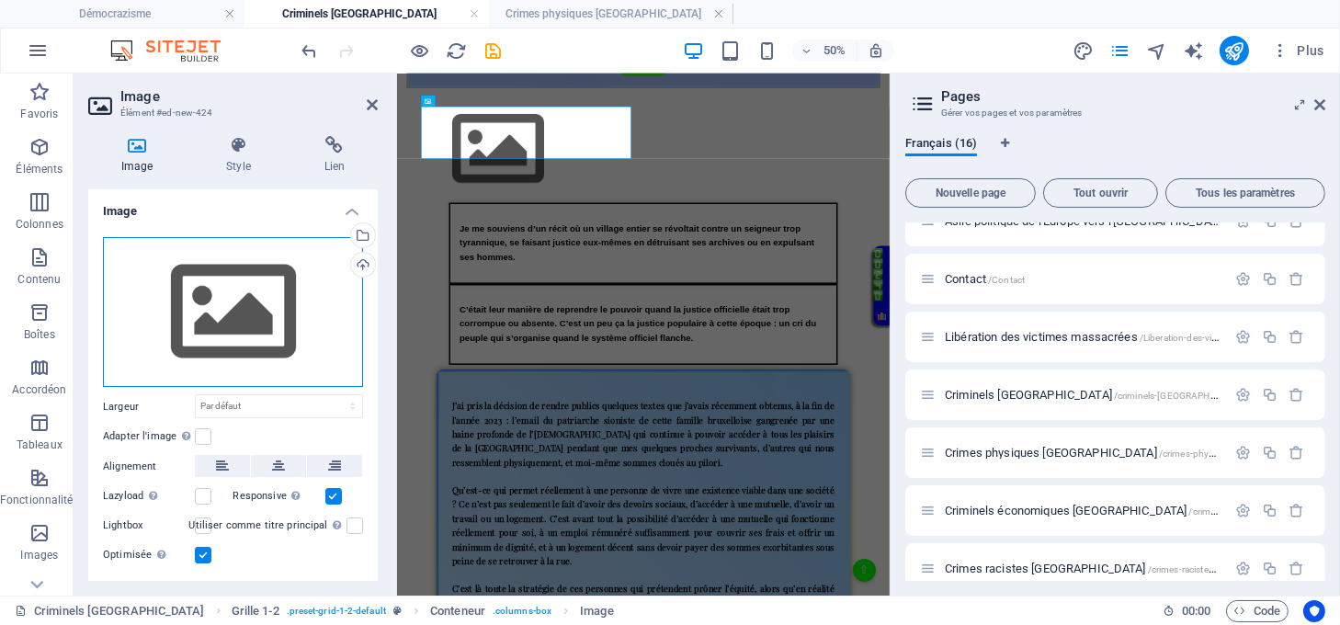
click at [217, 283] on div "Glissez les fichiers ici, cliquez pour choisir les fichiers ou sélectionnez les…" at bounding box center [233, 312] width 260 height 151
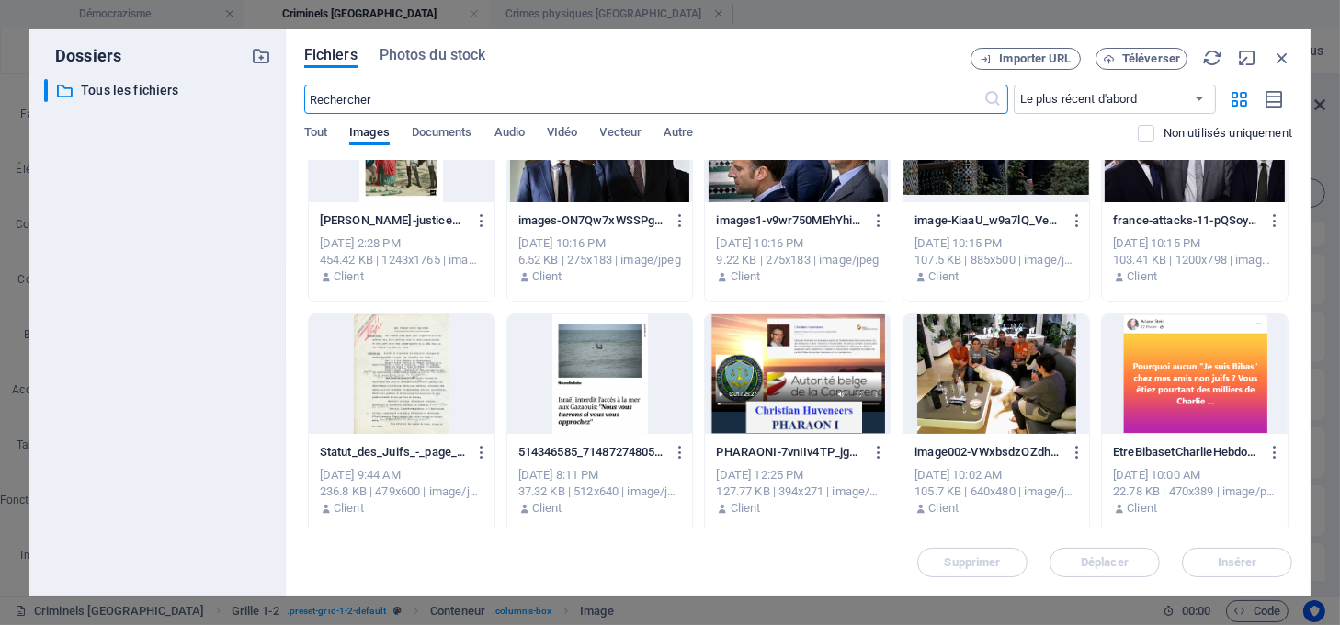
scroll to position [1715, 0]
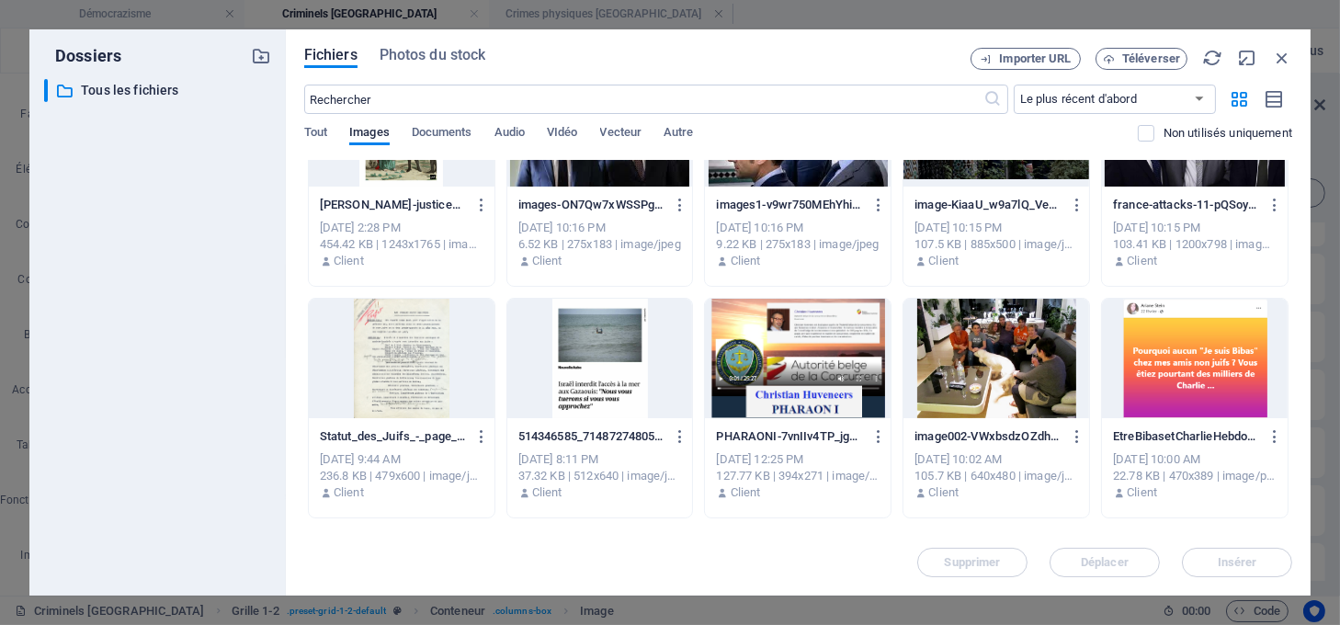
click at [1008, 347] on div at bounding box center [997, 359] width 186 height 120
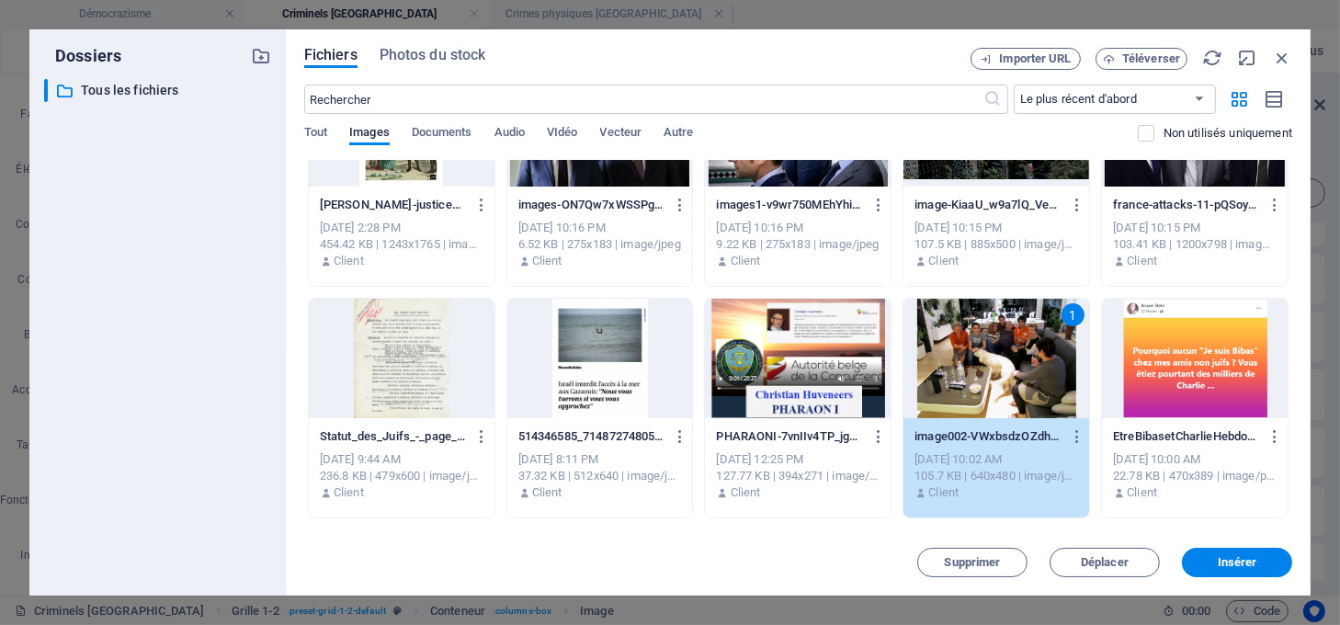
click at [1008, 347] on div "1" at bounding box center [997, 359] width 186 height 120
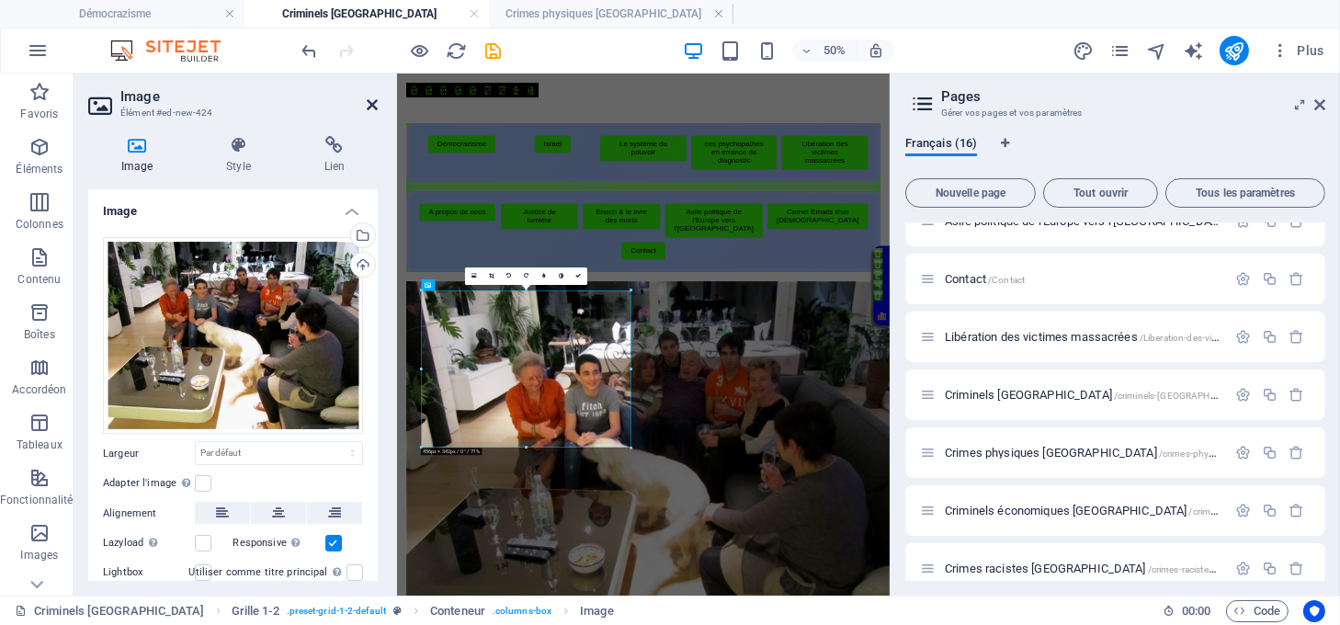
drag, startPoint x: 372, startPoint y: 104, endPoint x: 339, endPoint y: 43, distance: 69.1
click at [372, 104] on icon at bounding box center [372, 104] width 11 height 15
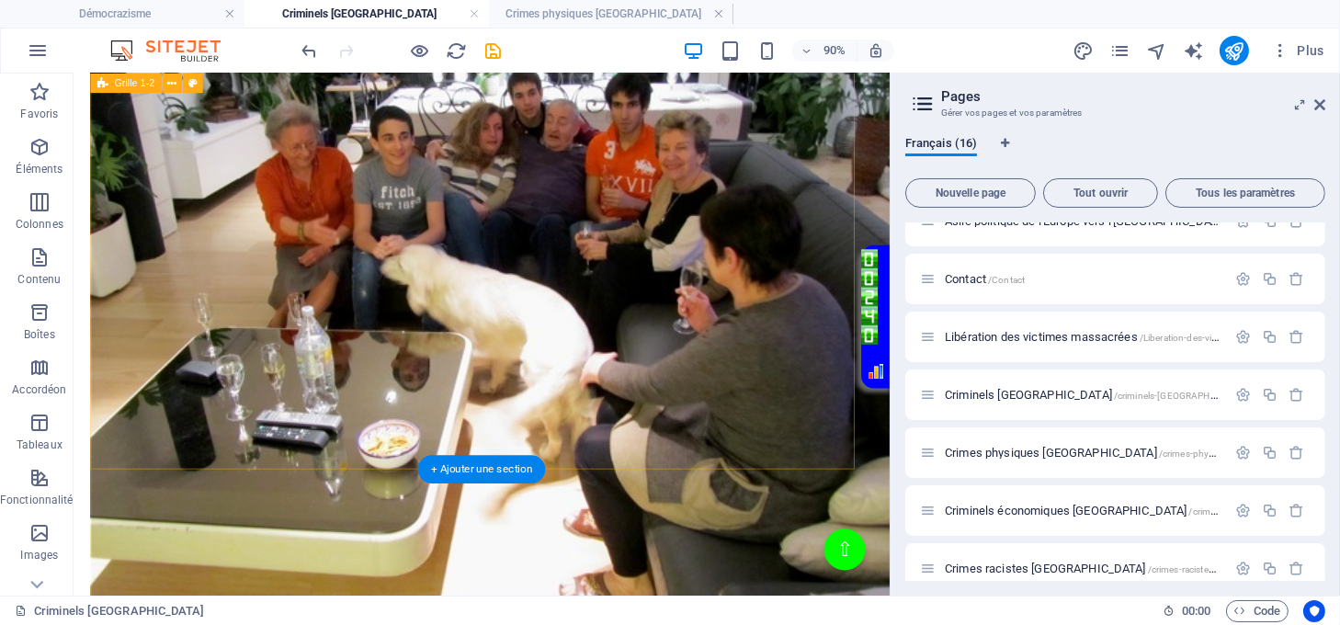
scroll to position [245, 0]
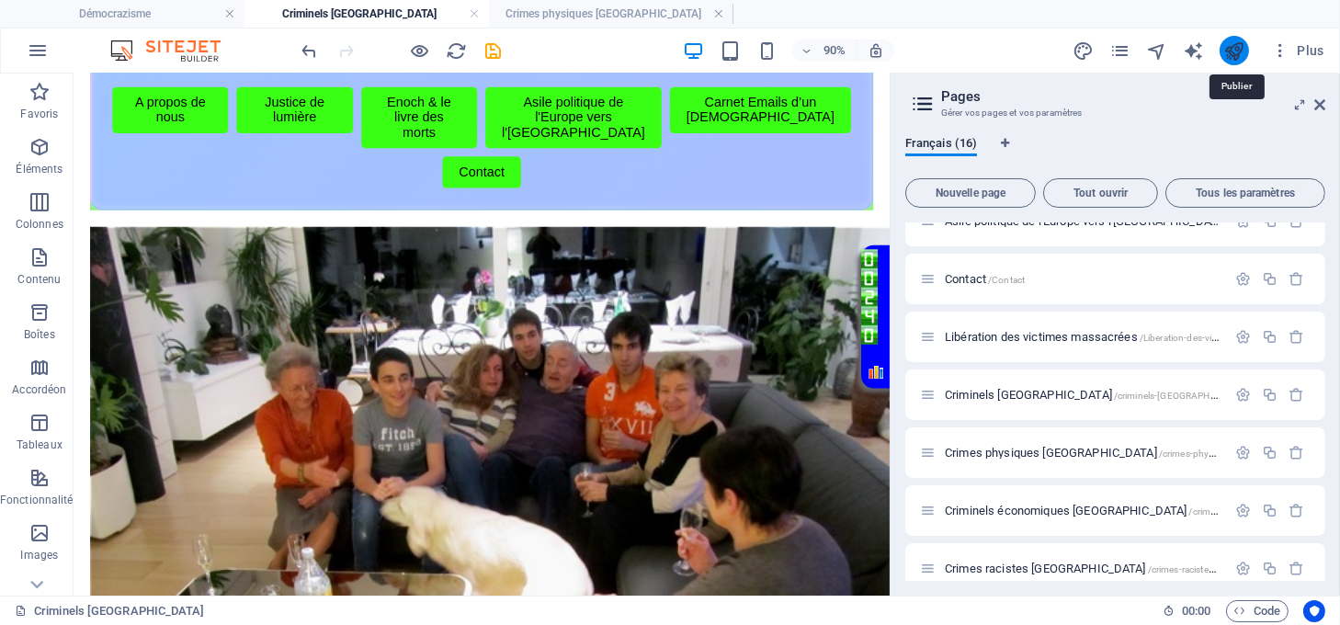
click at [1242, 46] on icon "publish" at bounding box center [1234, 50] width 21 height 21
